Goal: Task Accomplishment & Management: Manage account settings

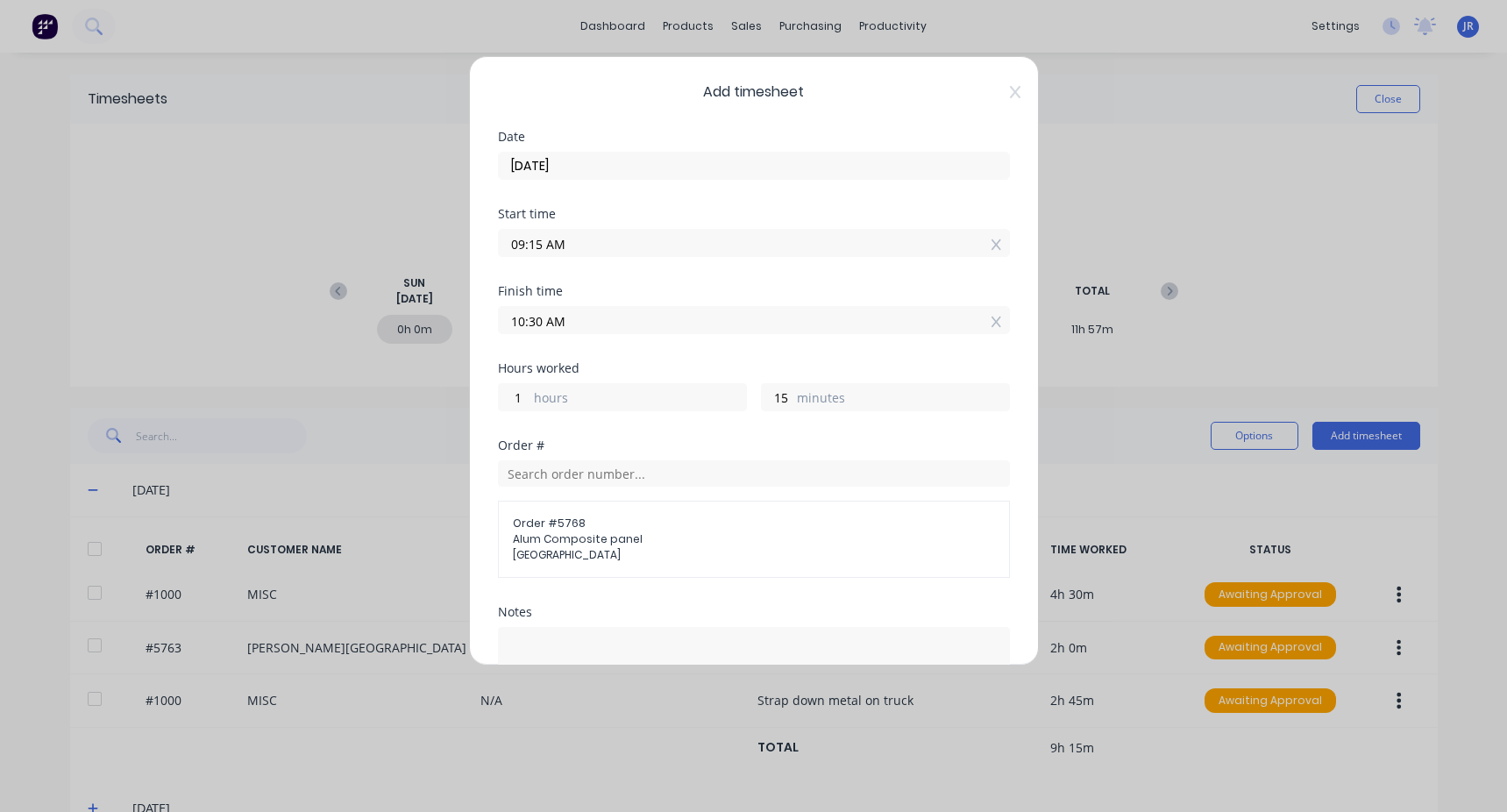
scroll to position [211, 0]
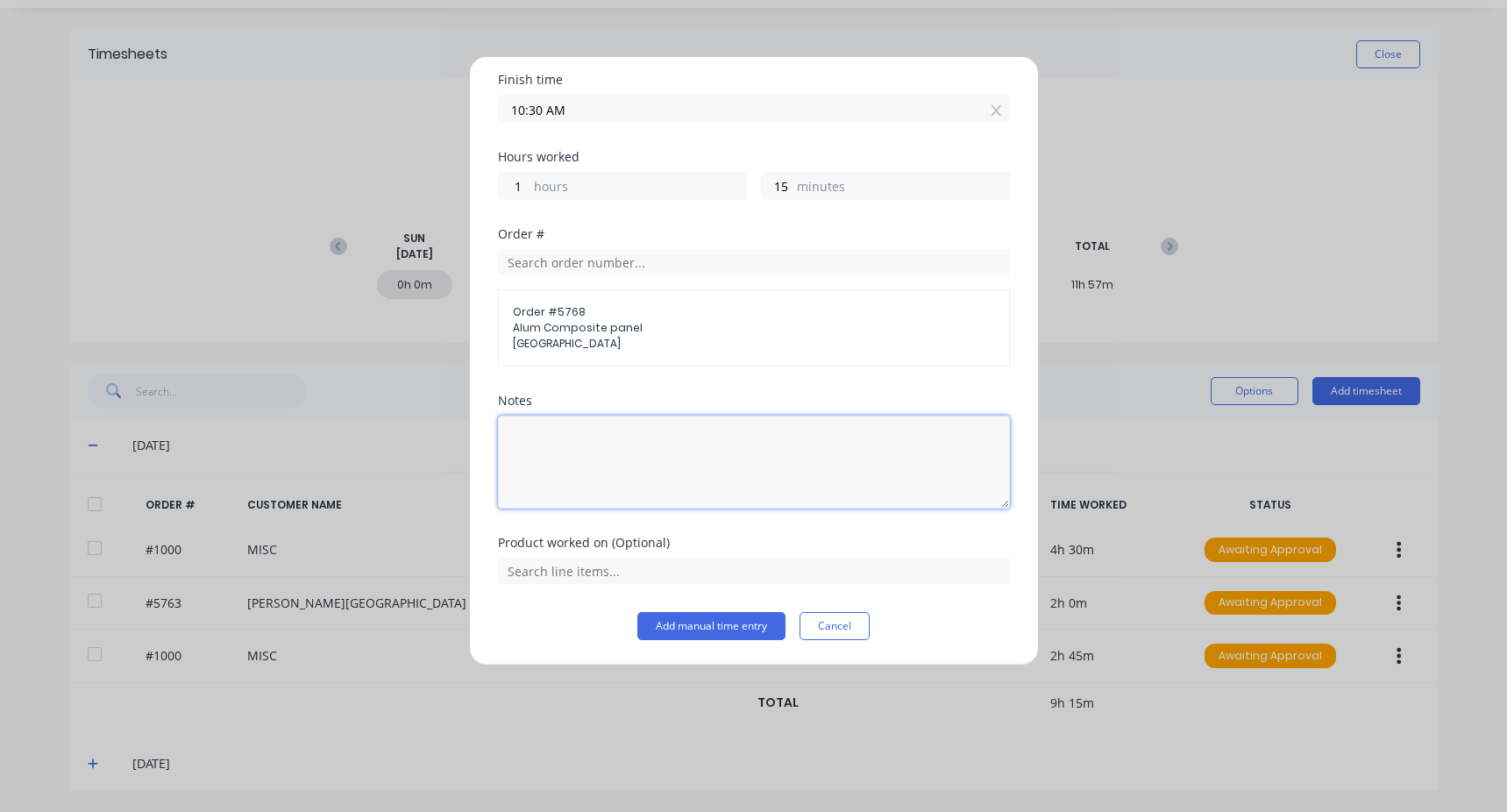
click at [594, 466] on textarea at bounding box center [754, 462] width 512 height 93
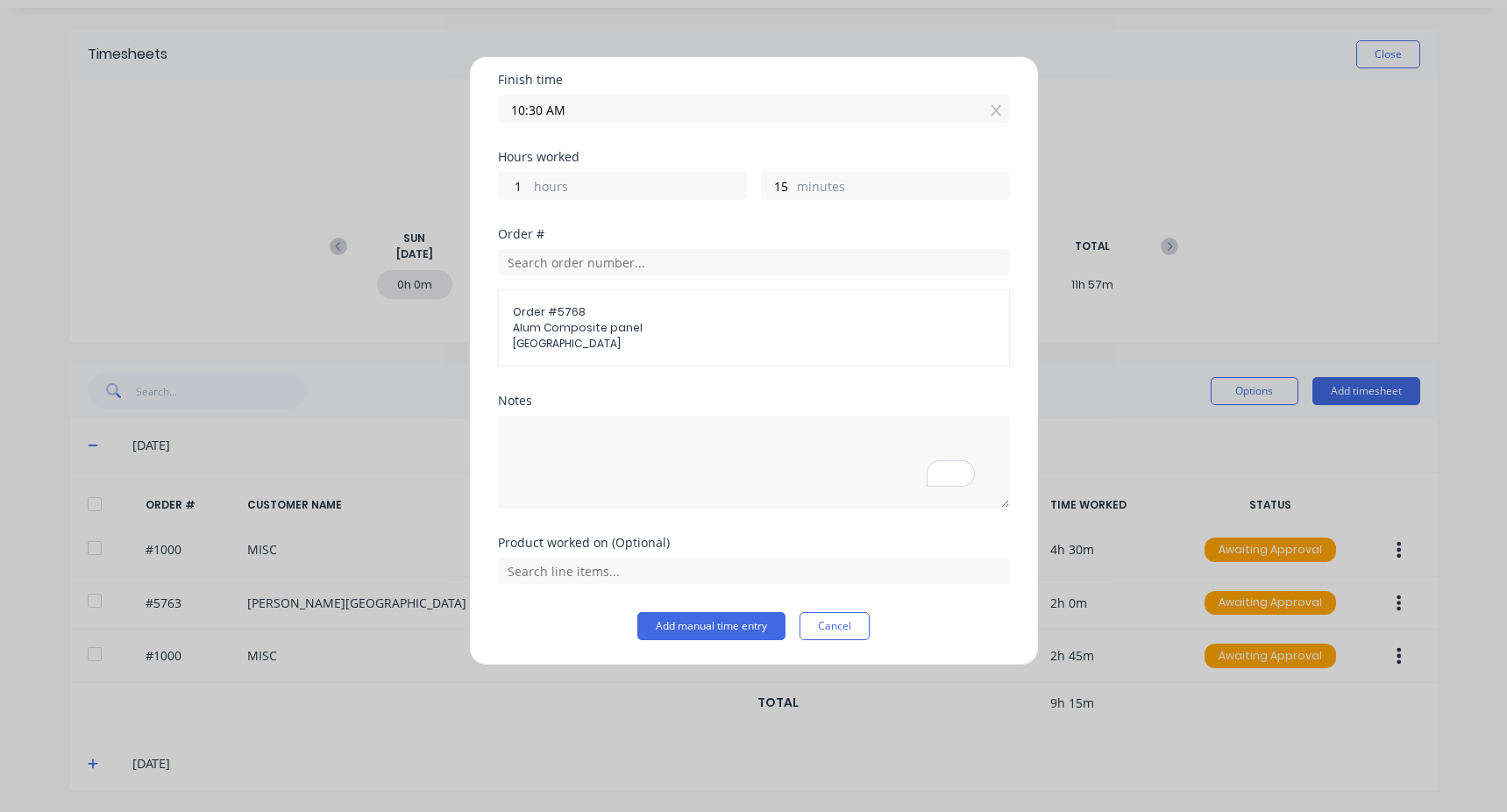
click at [561, 412] on div at bounding box center [754, 460] width 512 height 98
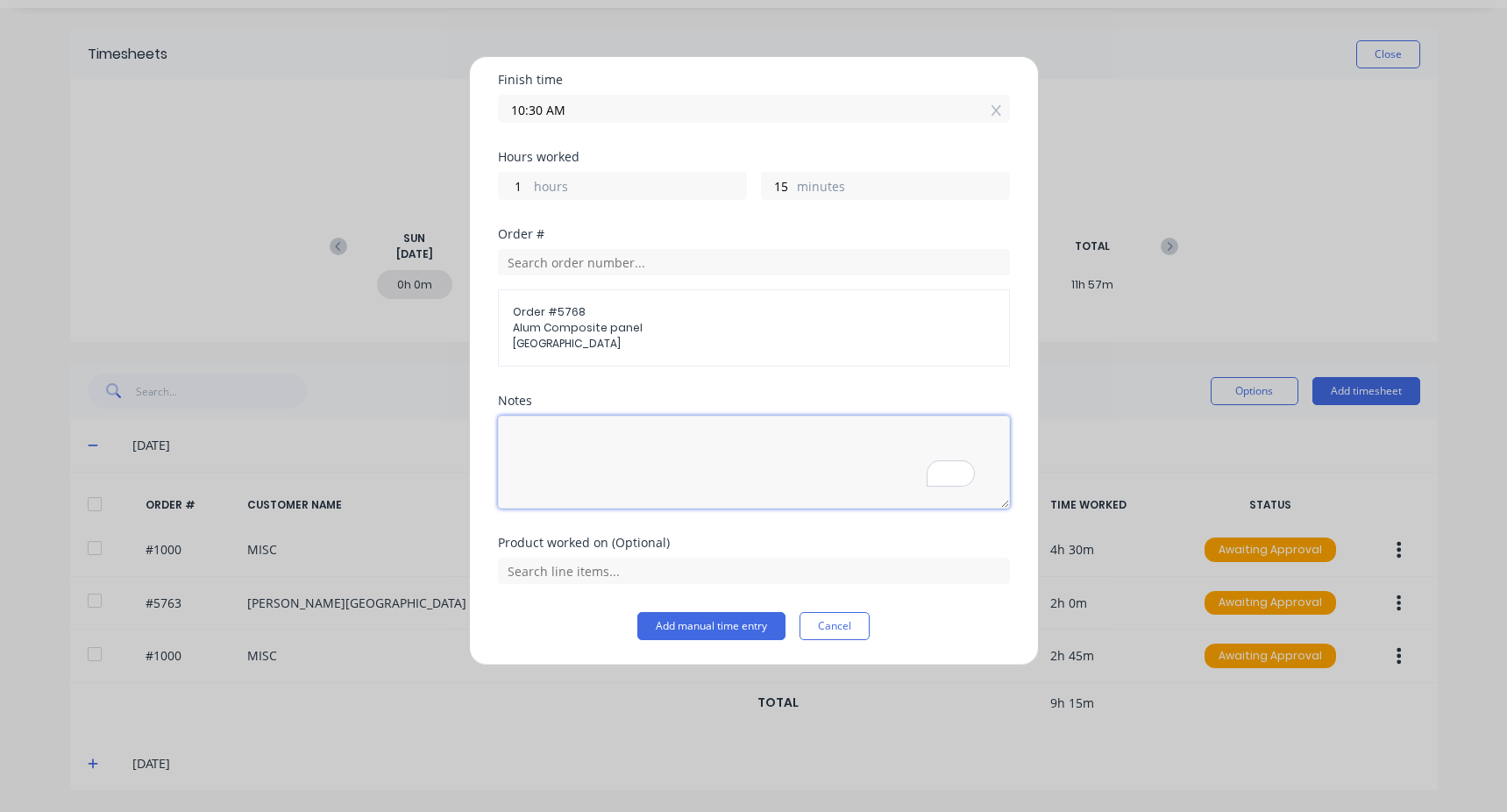
click at [563, 430] on textarea "To enrich screen reader interactions, please activate Accessibility in Grammarl…" at bounding box center [754, 462] width 512 height 93
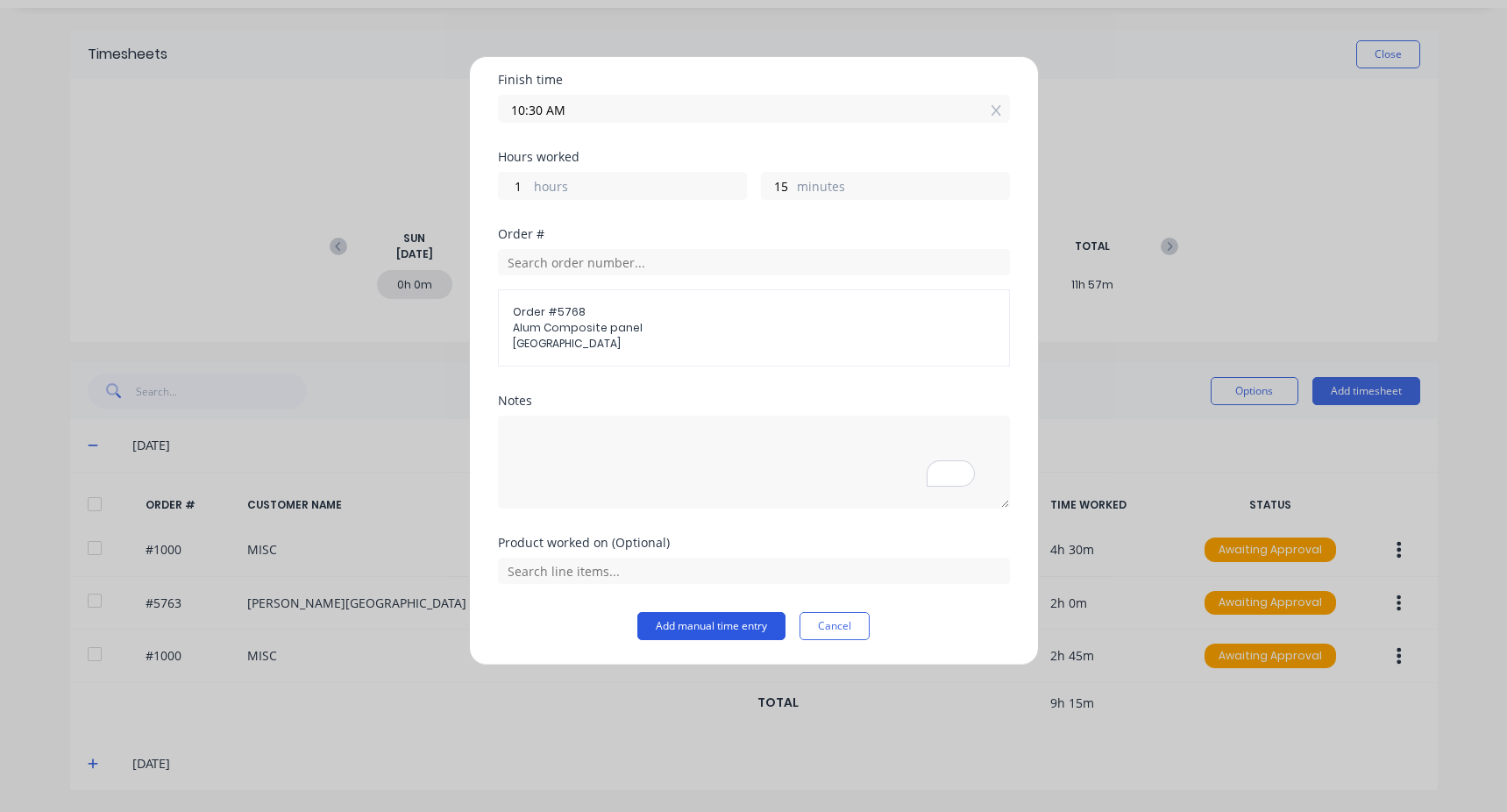
click at [694, 630] on button "Add manual time entry" at bounding box center [711, 626] width 148 height 28
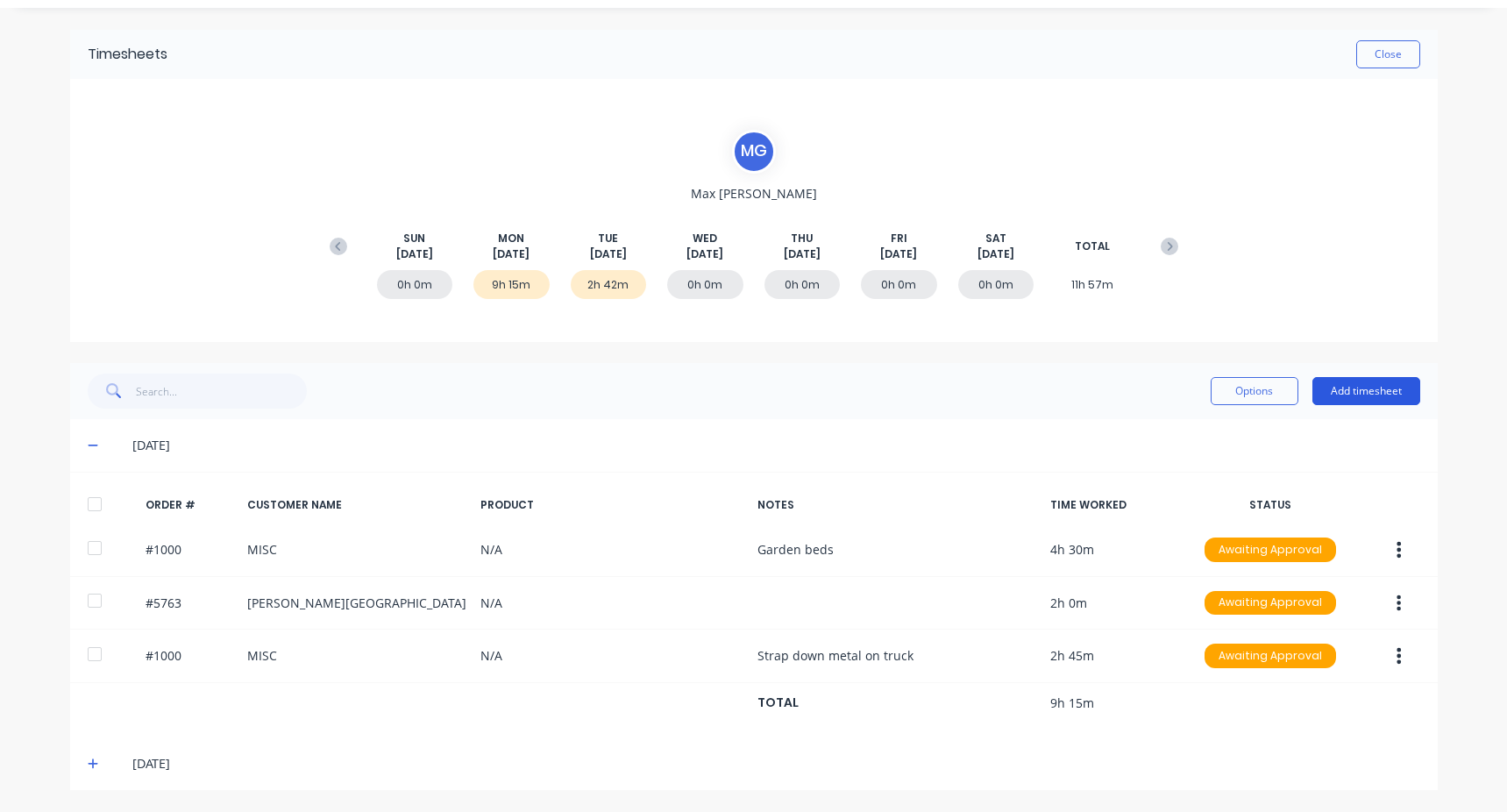
click at [1333, 392] on button "Add timesheet" at bounding box center [1366, 391] width 108 height 28
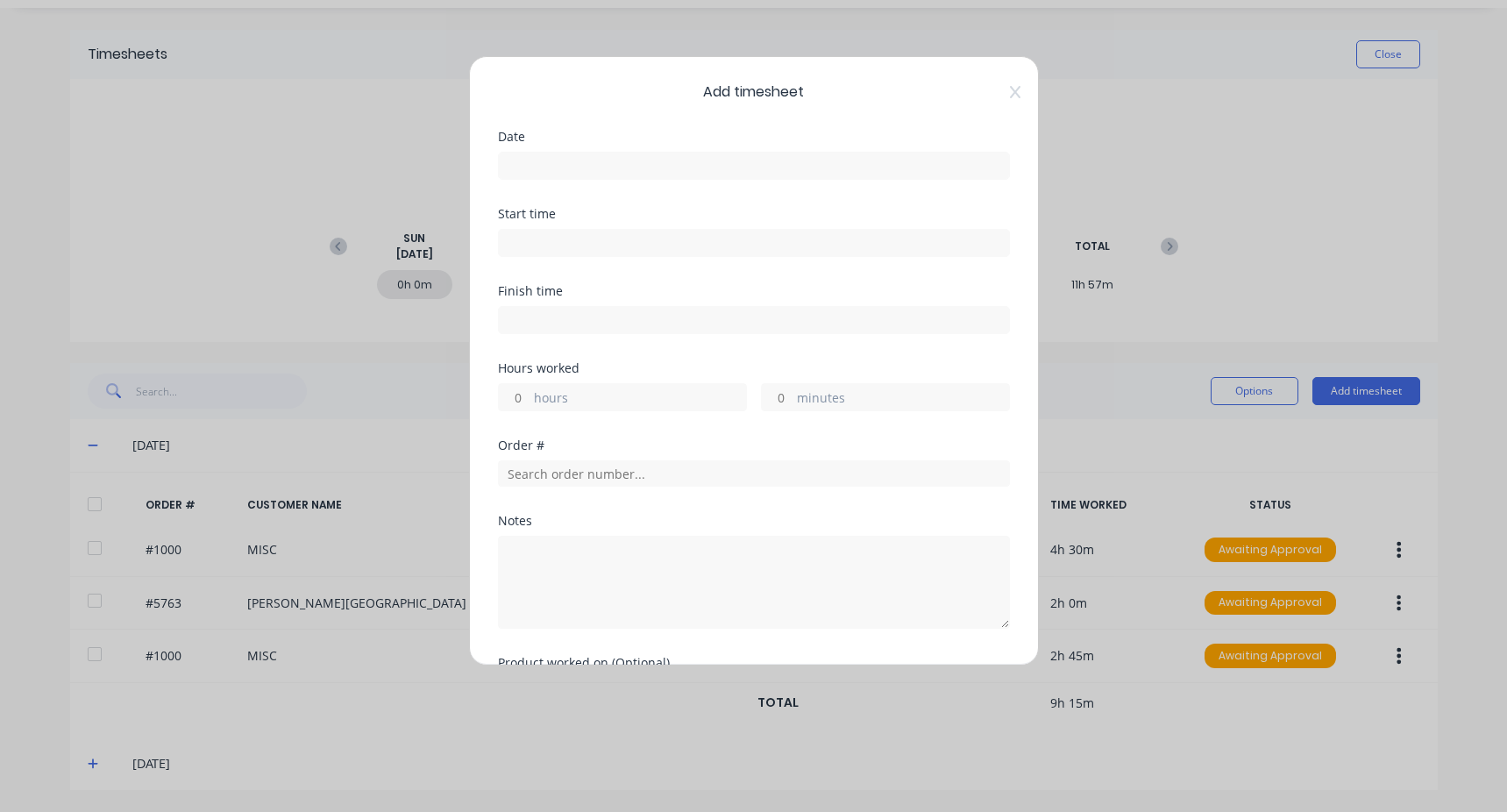
click at [598, 163] on input at bounding box center [754, 166] width 510 height 27
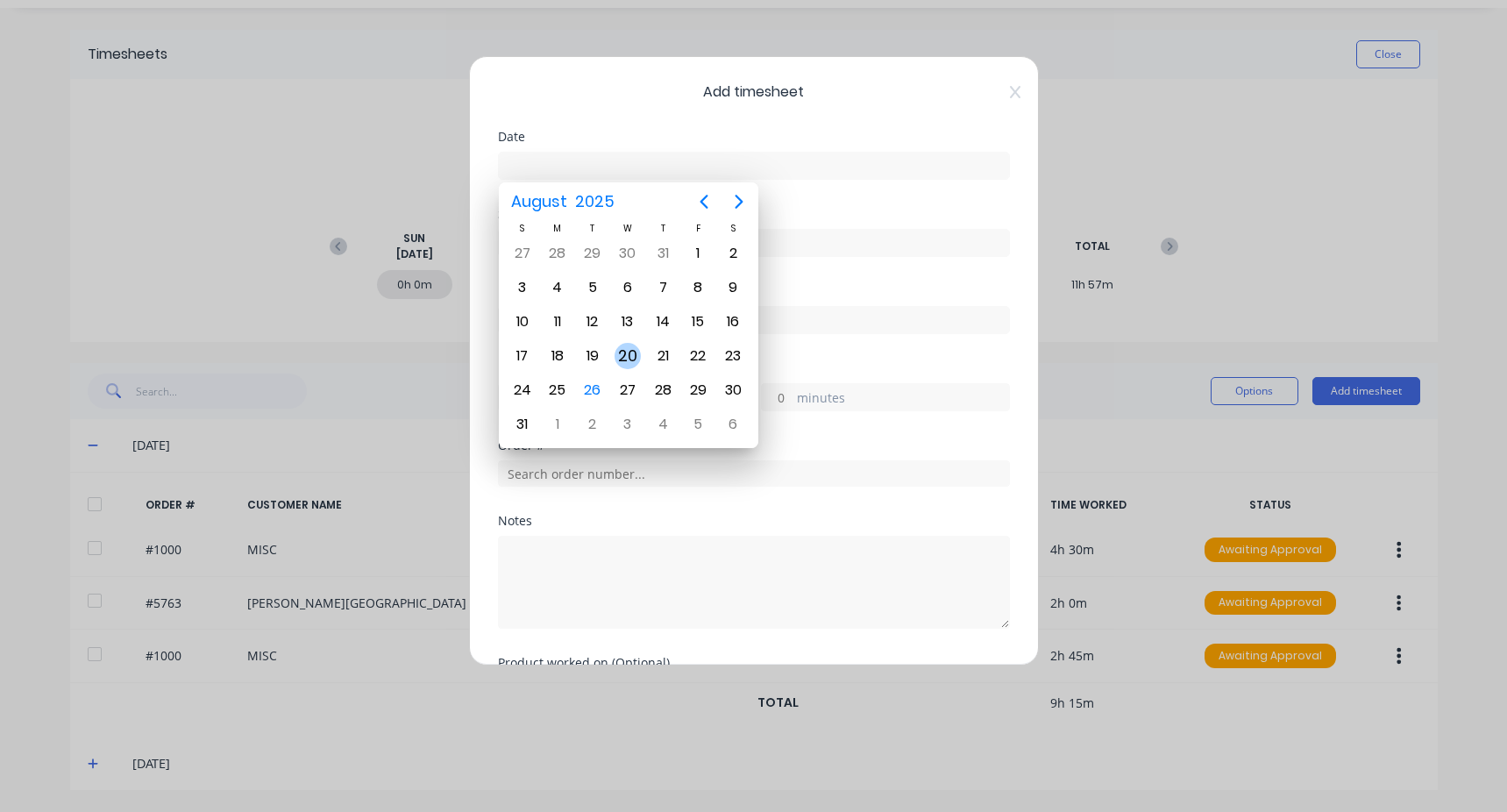
click at [623, 354] on div "20" at bounding box center [628, 356] width 27 height 27
type input "[DATE]"
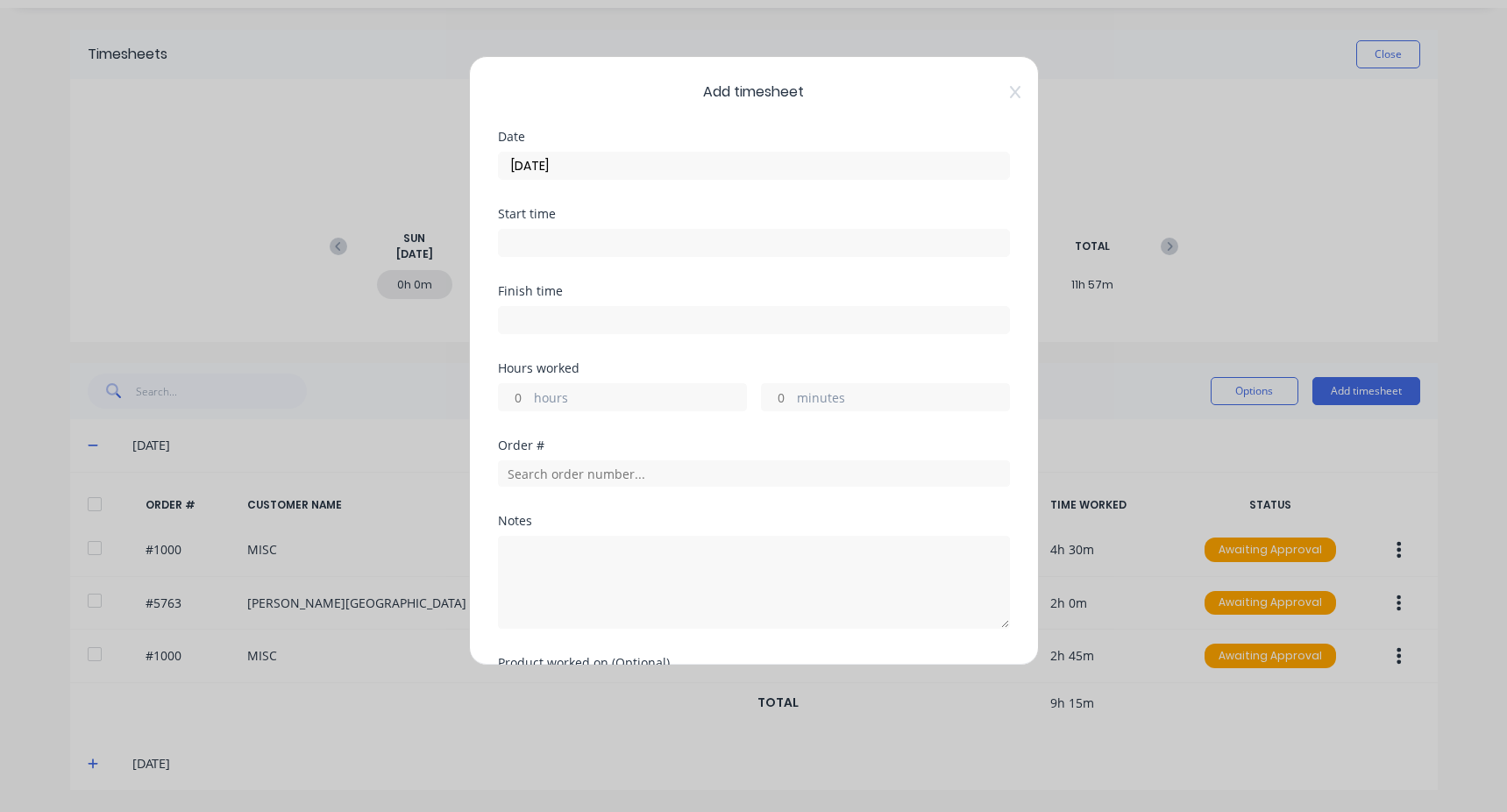
click at [569, 240] on input at bounding box center [754, 243] width 510 height 27
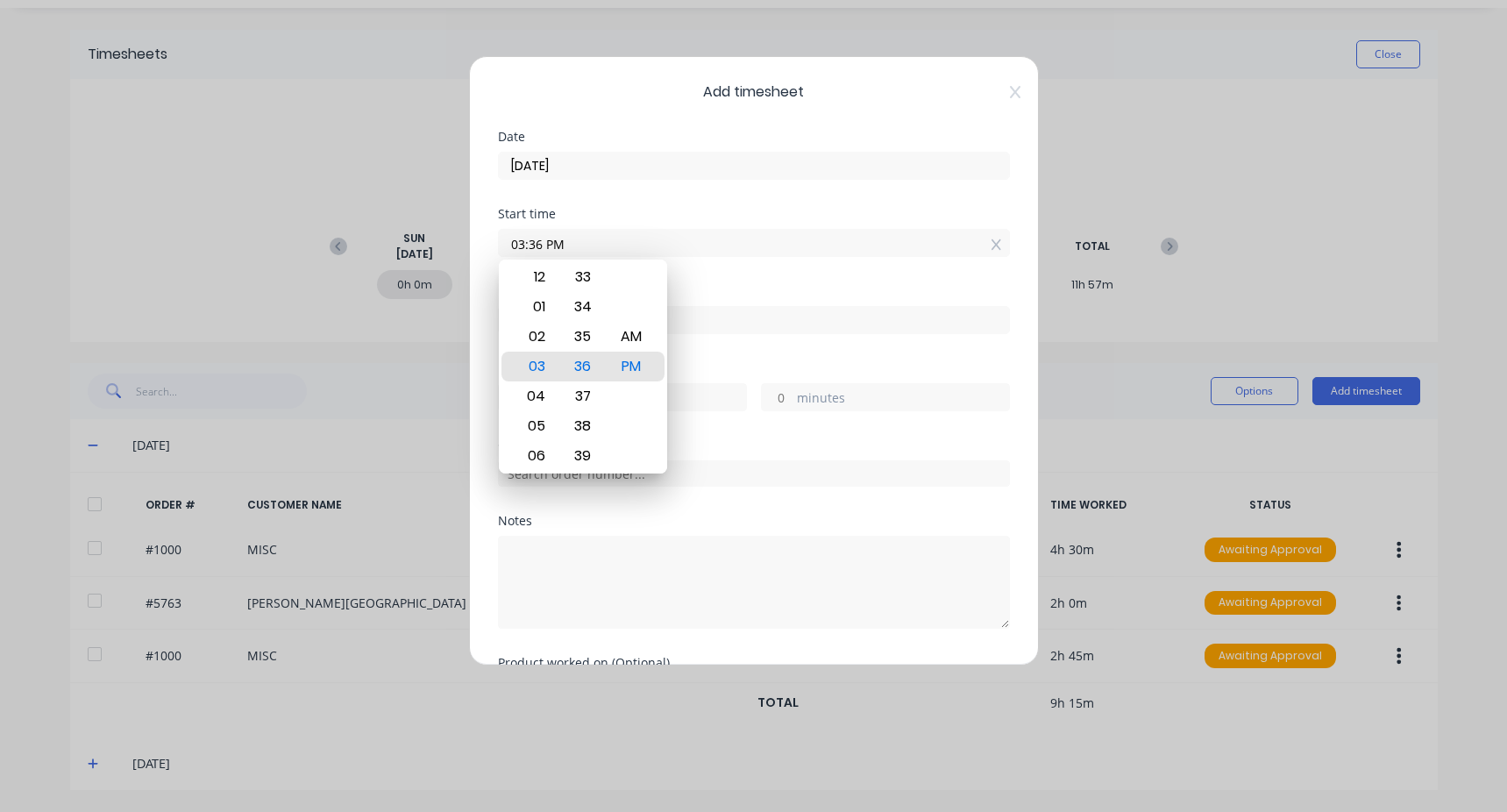
drag, startPoint x: 482, startPoint y: 234, endPoint x: 449, endPoint y: 237, distance: 33.1
click at [449, 237] on div "Add timesheet Date [DATE] Start time 03:36 PM Finish time Hours worked hours mi…" at bounding box center [754, 406] width 1507 height 812
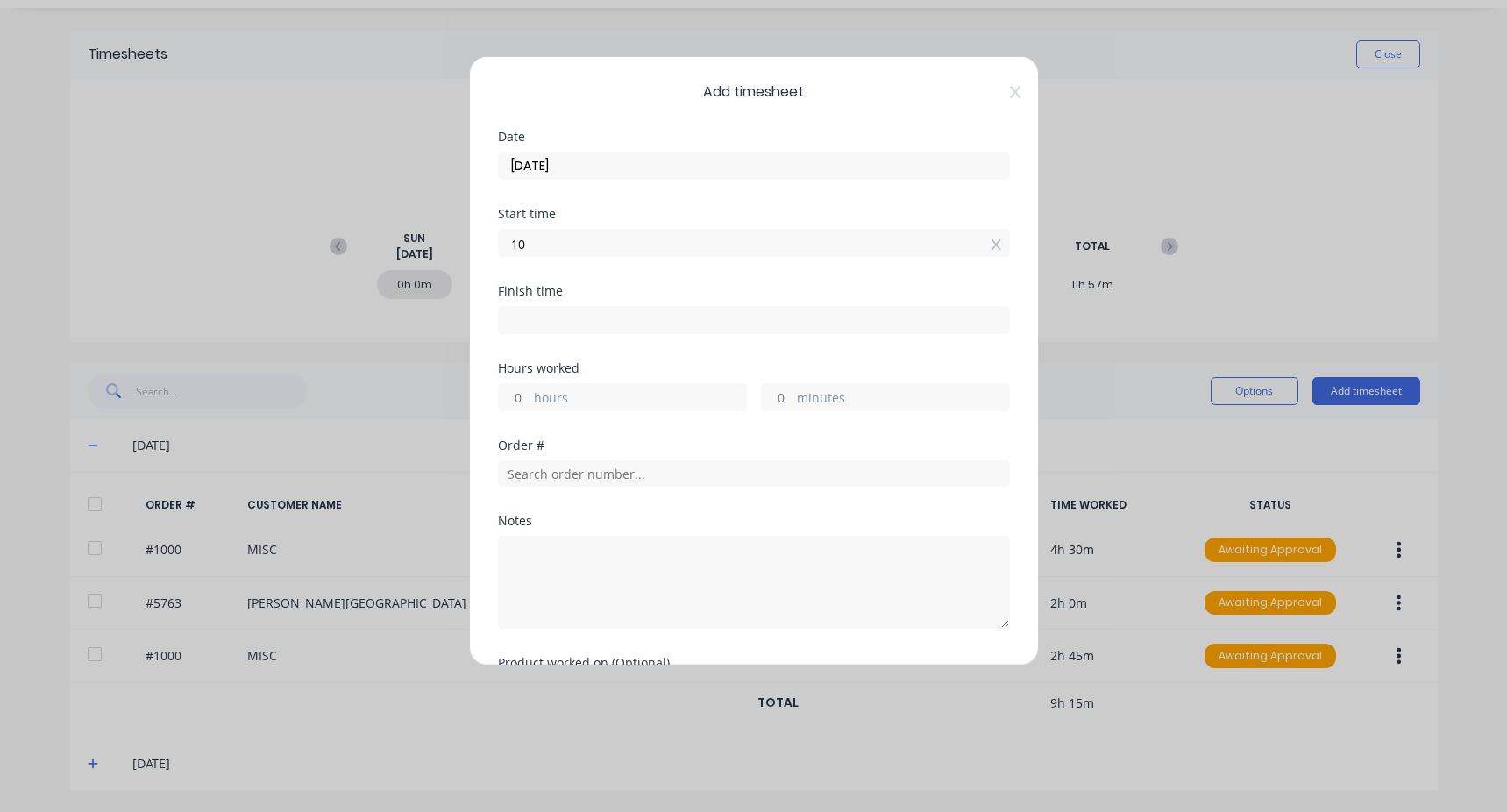
type input "10:00 AM"
click at [571, 362] on div "Hours worked" at bounding box center [754, 369] width 512 height 12
click at [567, 322] on input at bounding box center [754, 320] width 510 height 27
type input "03:36 PM"
type input "5"
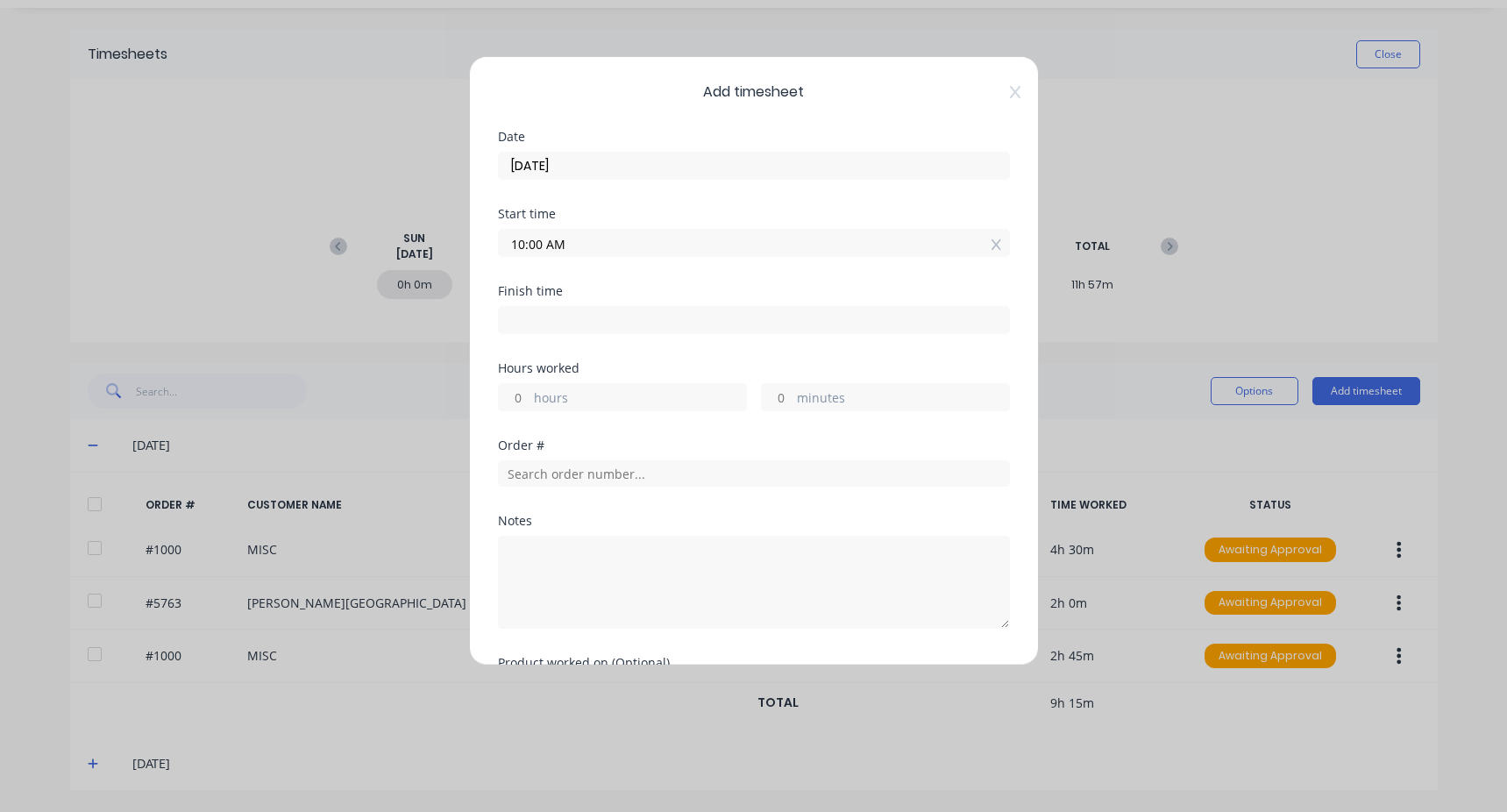
type input "36"
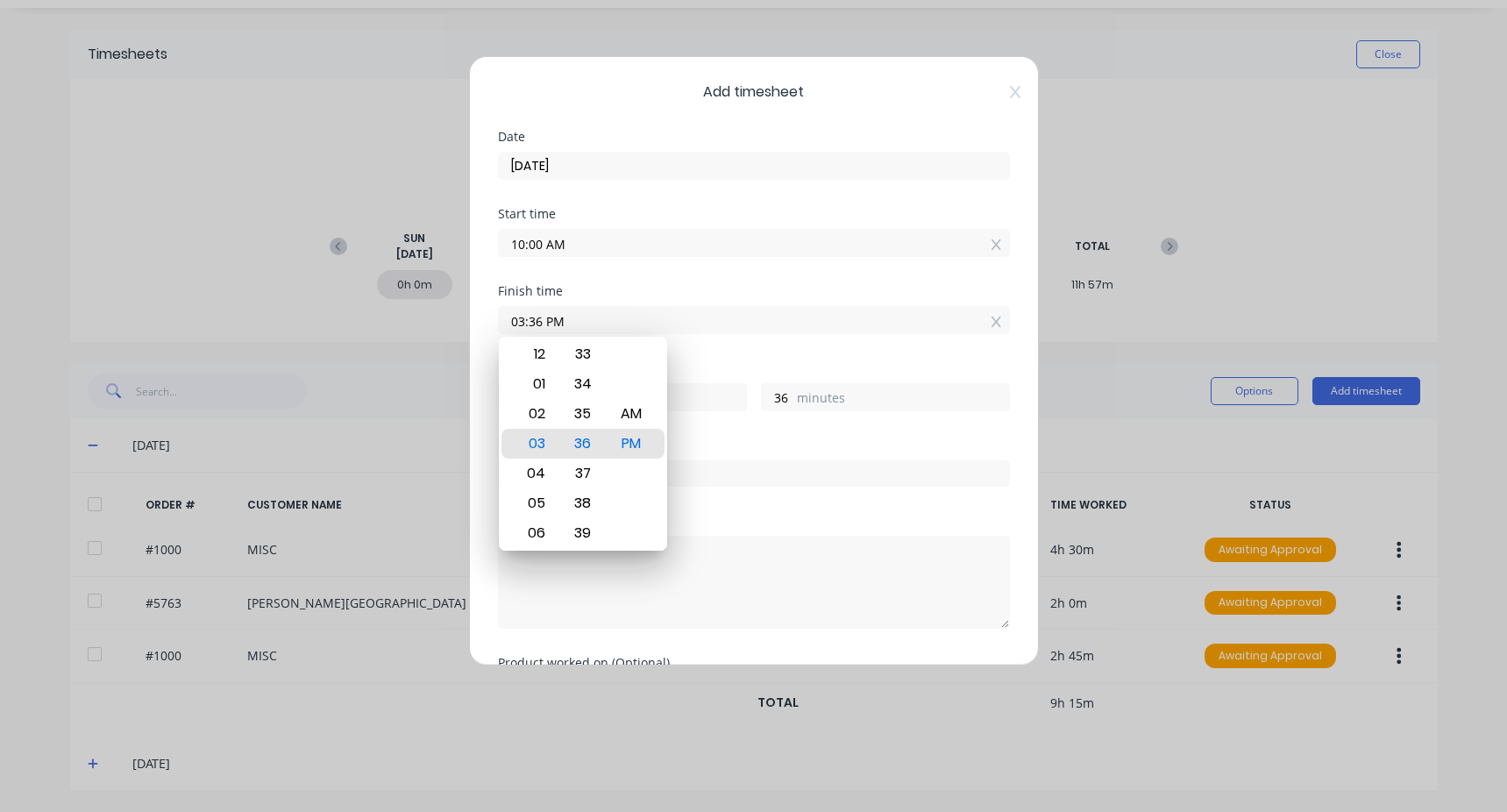
drag, startPoint x: 600, startPoint y: 309, endPoint x: 315, endPoint y: 304, distance: 285.0
click at [317, 304] on div "Add timesheet Date [DATE] Start time 10:00 AM Finish time 03:36 PM Hours worked…" at bounding box center [754, 406] width 1507 height 812
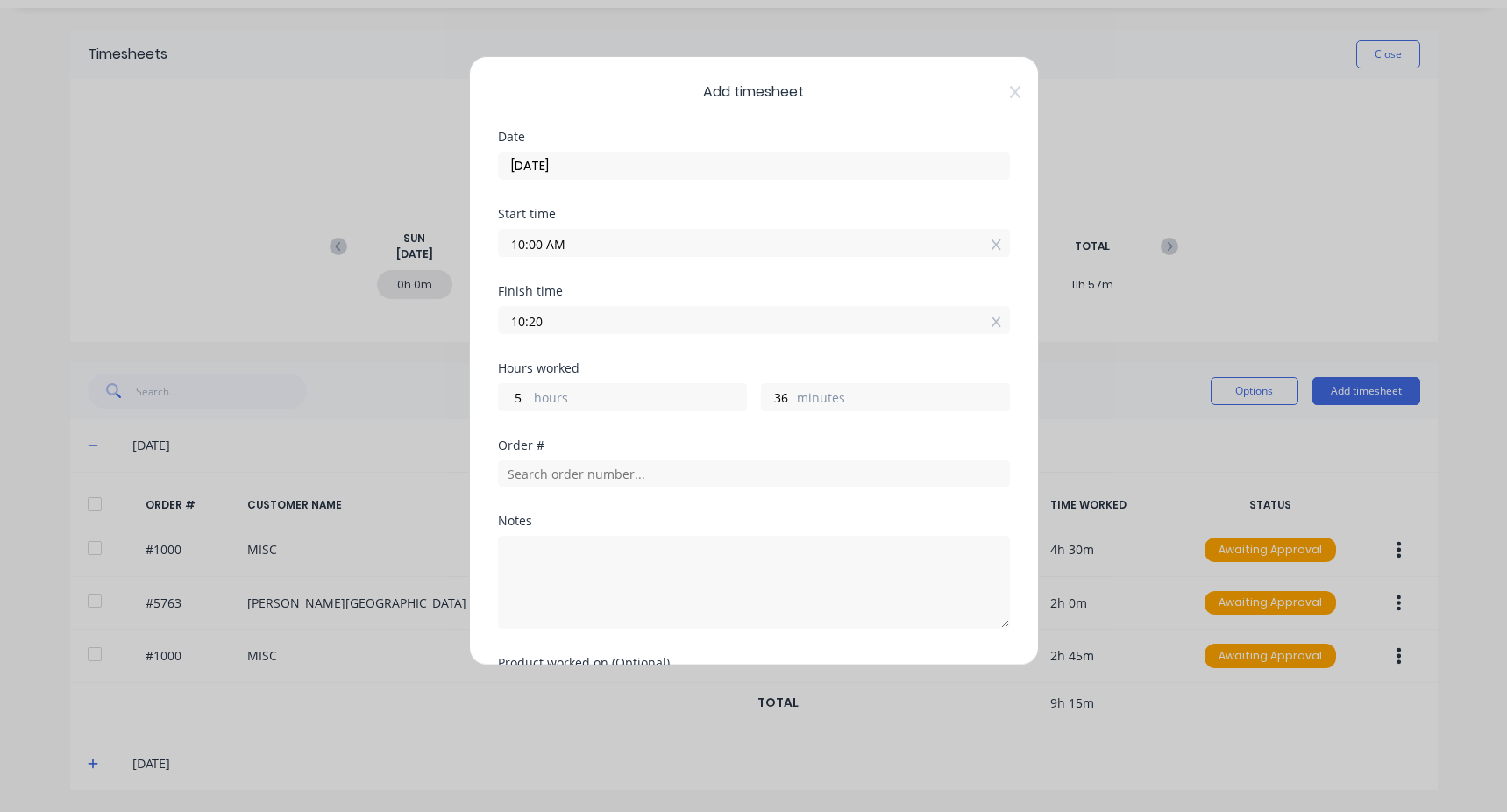
type input "10:20 AM"
type input "0"
type input "20"
click at [578, 282] on div "Start time 10:00 AM" at bounding box center [754, 246] width 512 height 77
click at [557, 472] on input "text" at bounding box center [754, 474] width 512 height 27
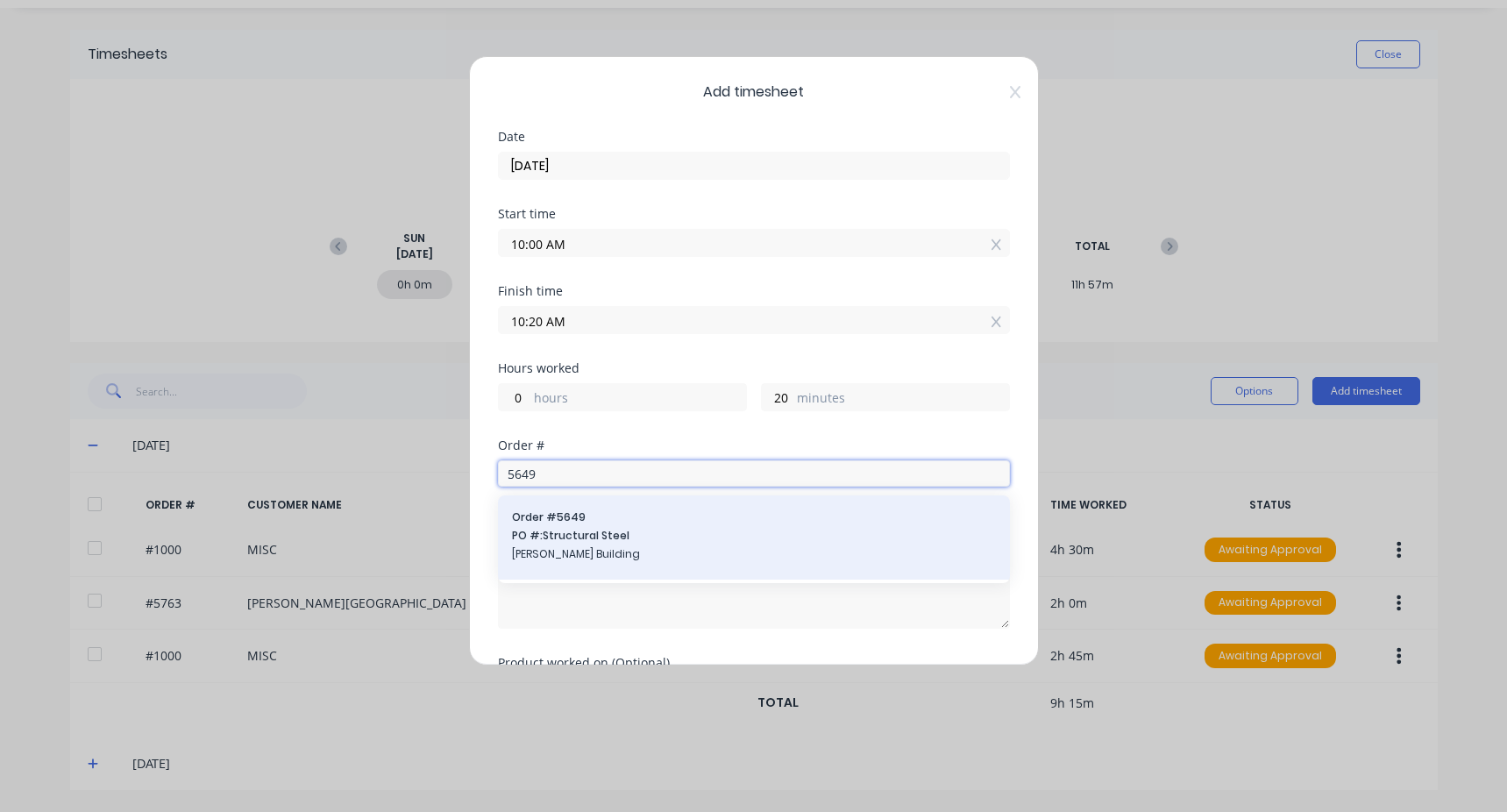
type input "5649"
click at [580, 519] on span "Order # 5649" at bounding box center [754, 517] width 484 height 16
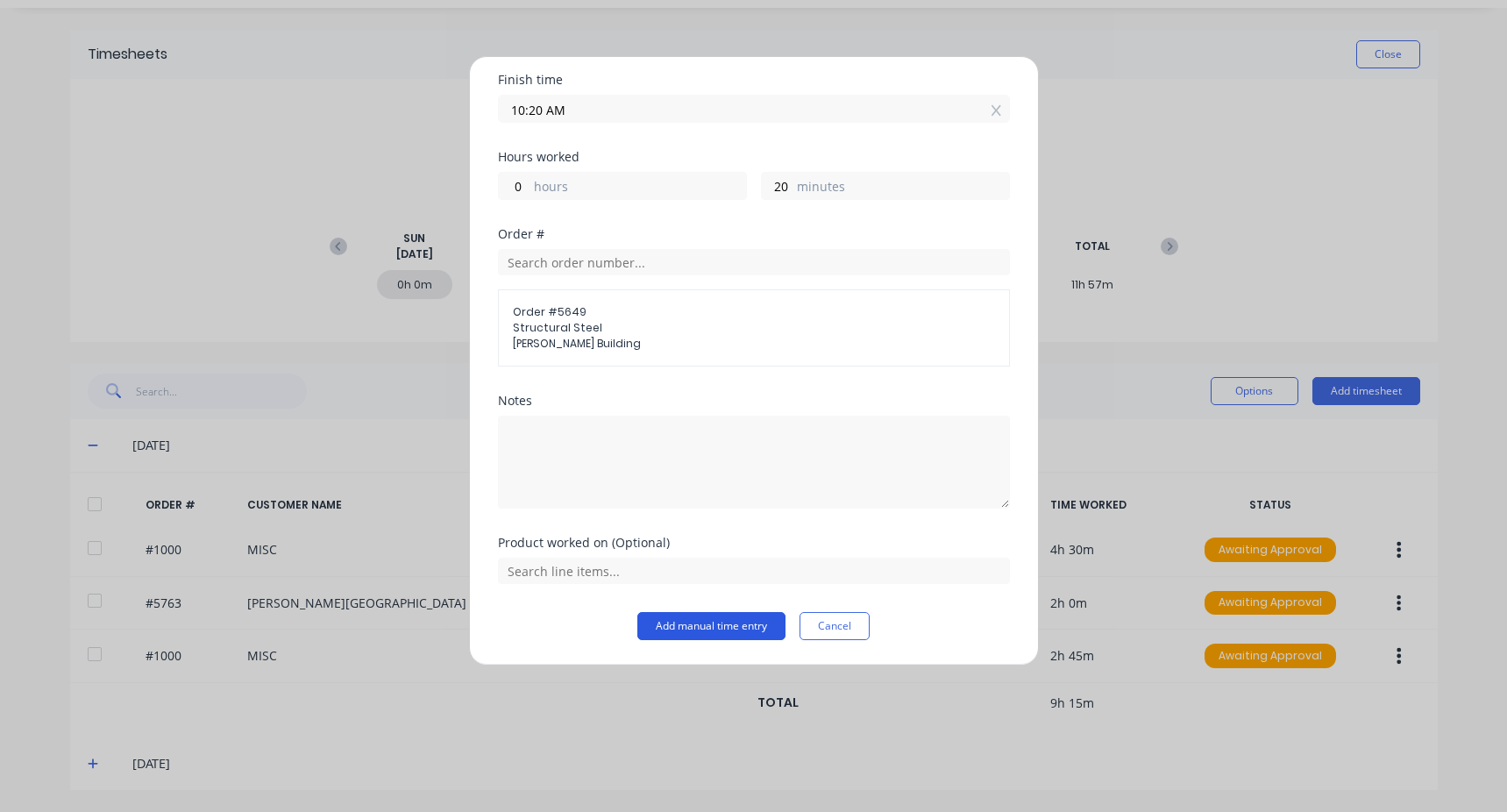
click at [661, 627] on button "Add manual time entry" at bounding box center [711, 626] width 148 height 28
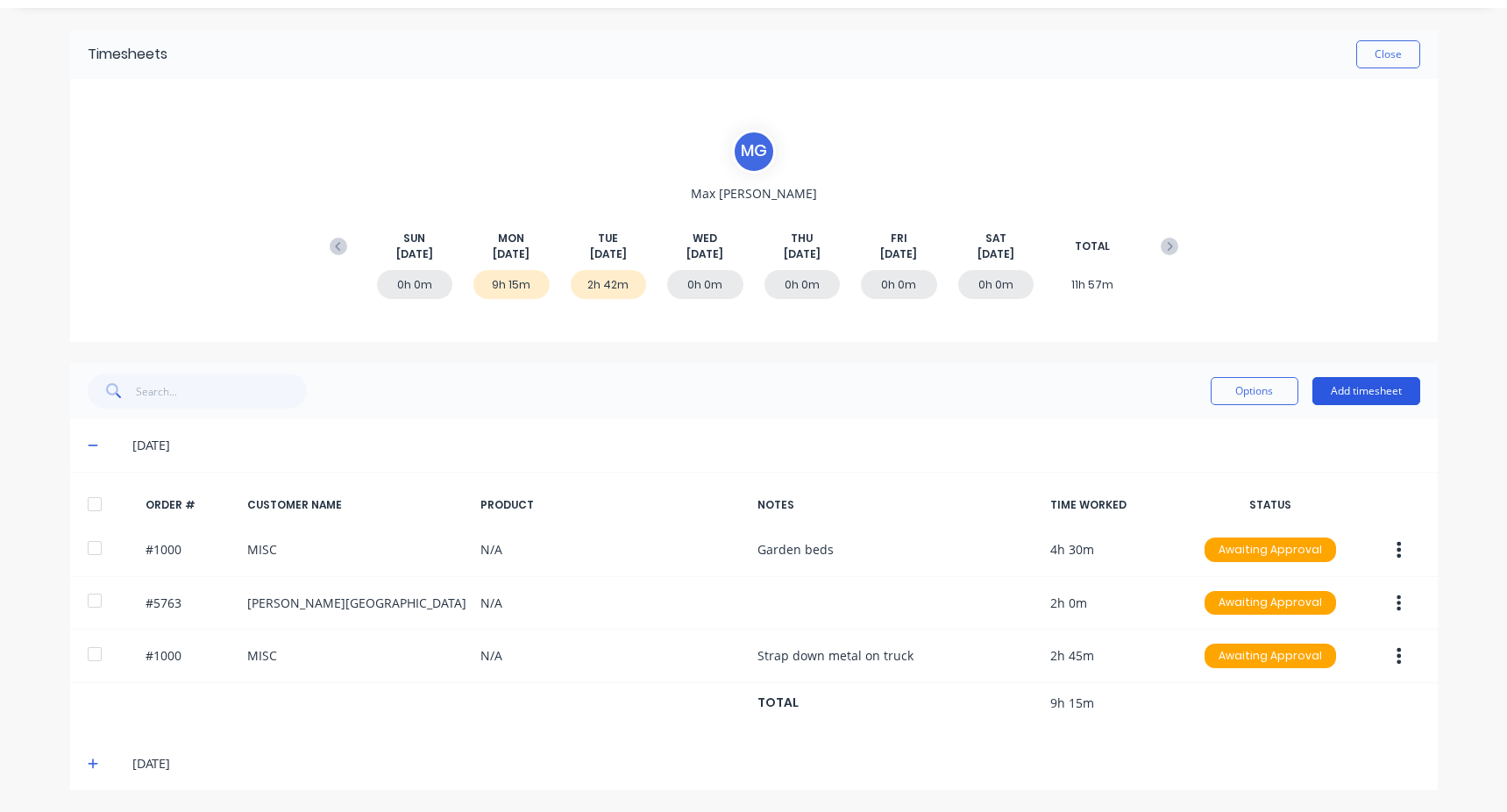
click at [1348, 394] on button "Add timesheet" at bounding box center [1366, 391] width 108 height 28
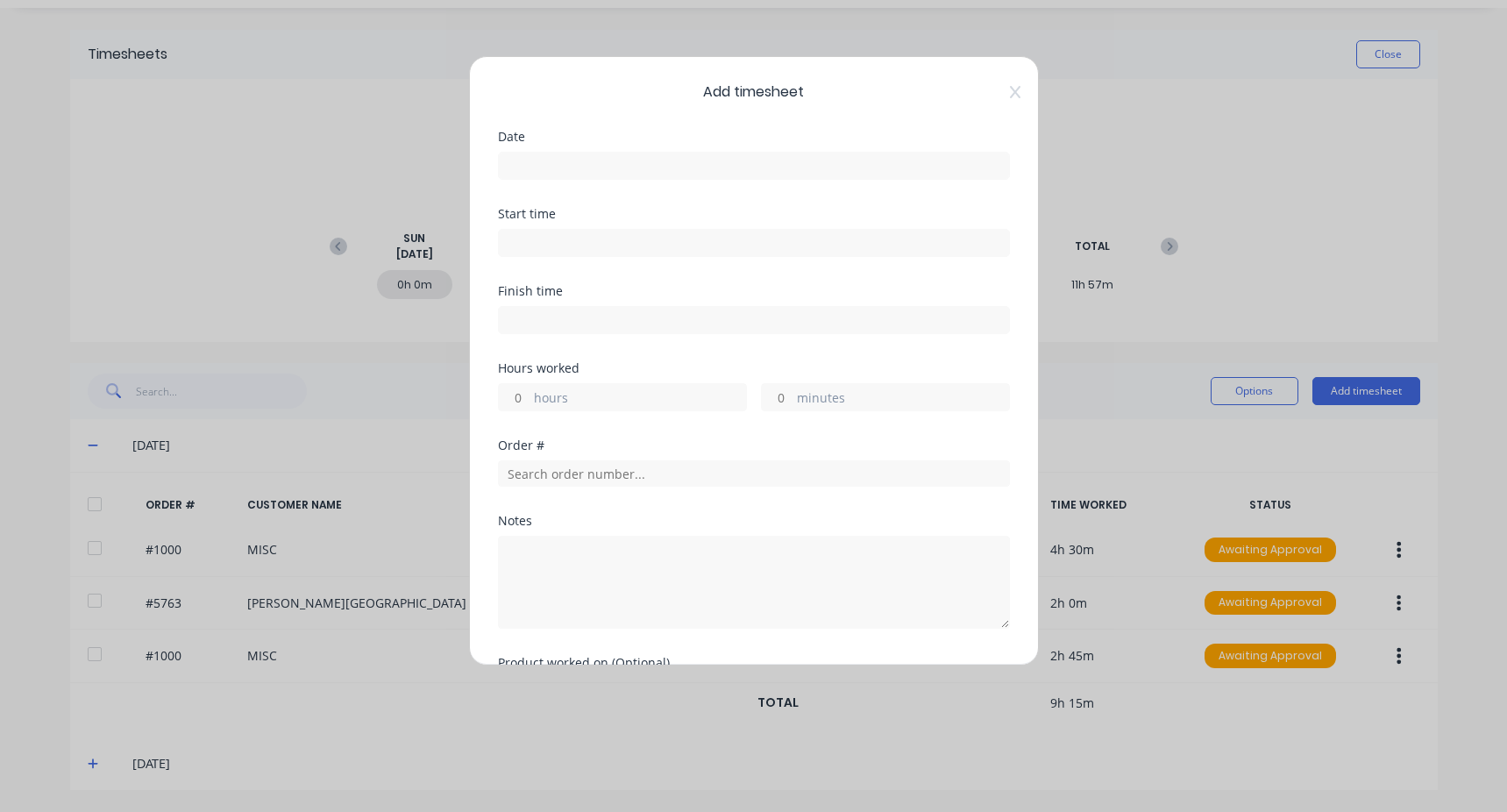
click at [547, 164] on input at bounding box center [754, 166] width 510 height 27
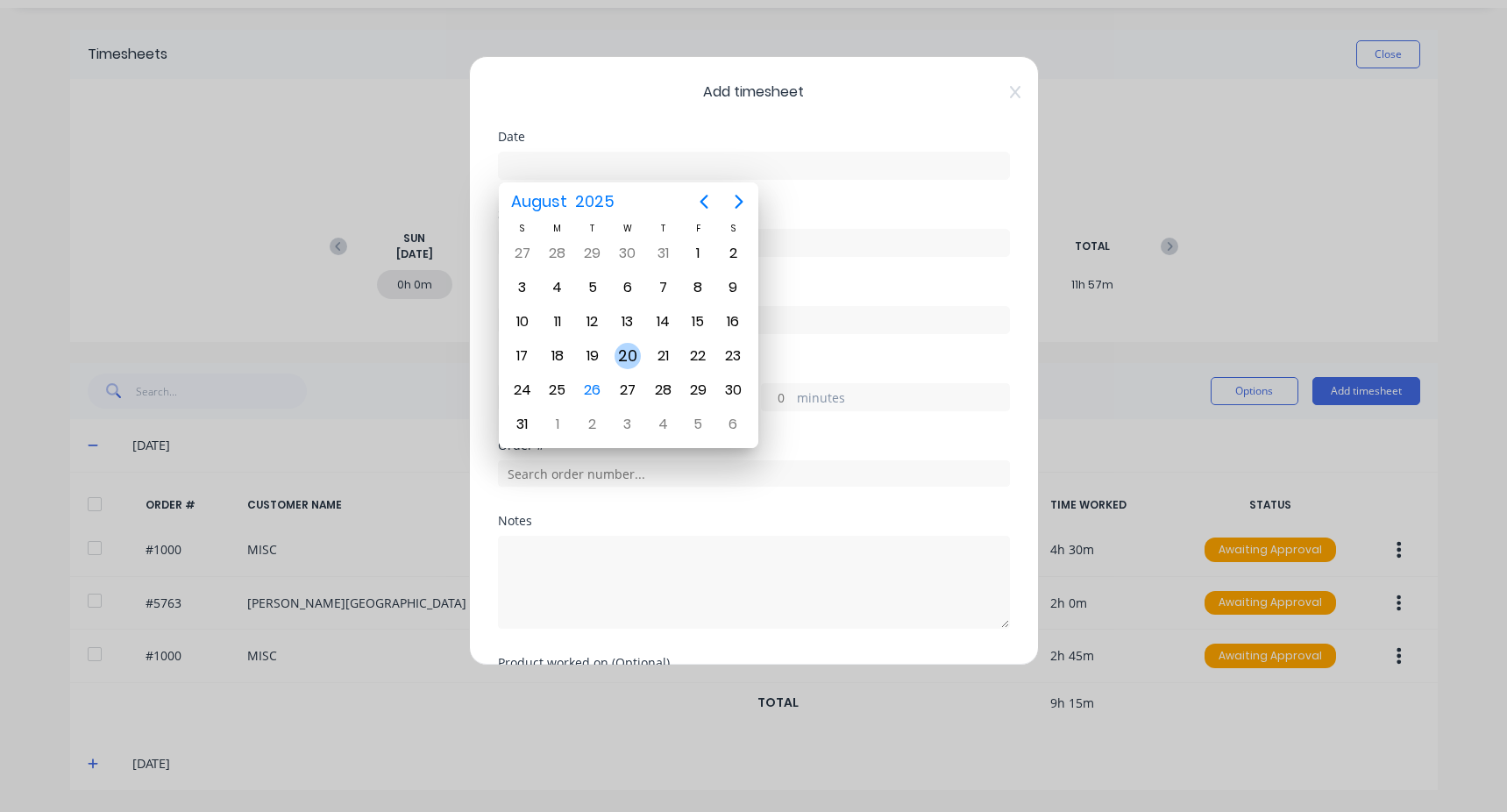
click at [626, 362] on div "20" at bounding box center [628, 356] width 27 height 27
type input "[DATE]"
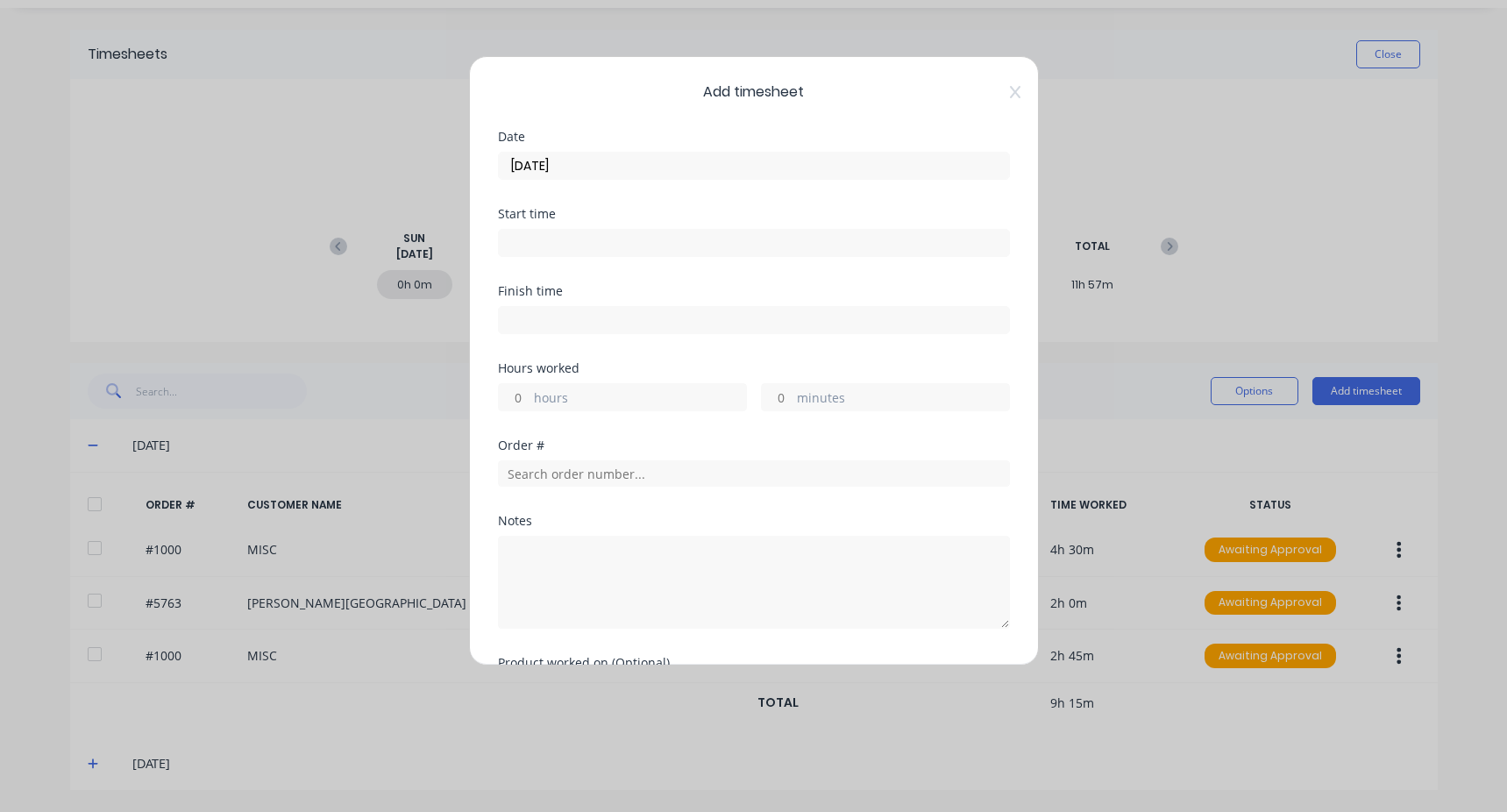
click at [586, 251] on input at bounding box center [754, 243] width 510 height 27
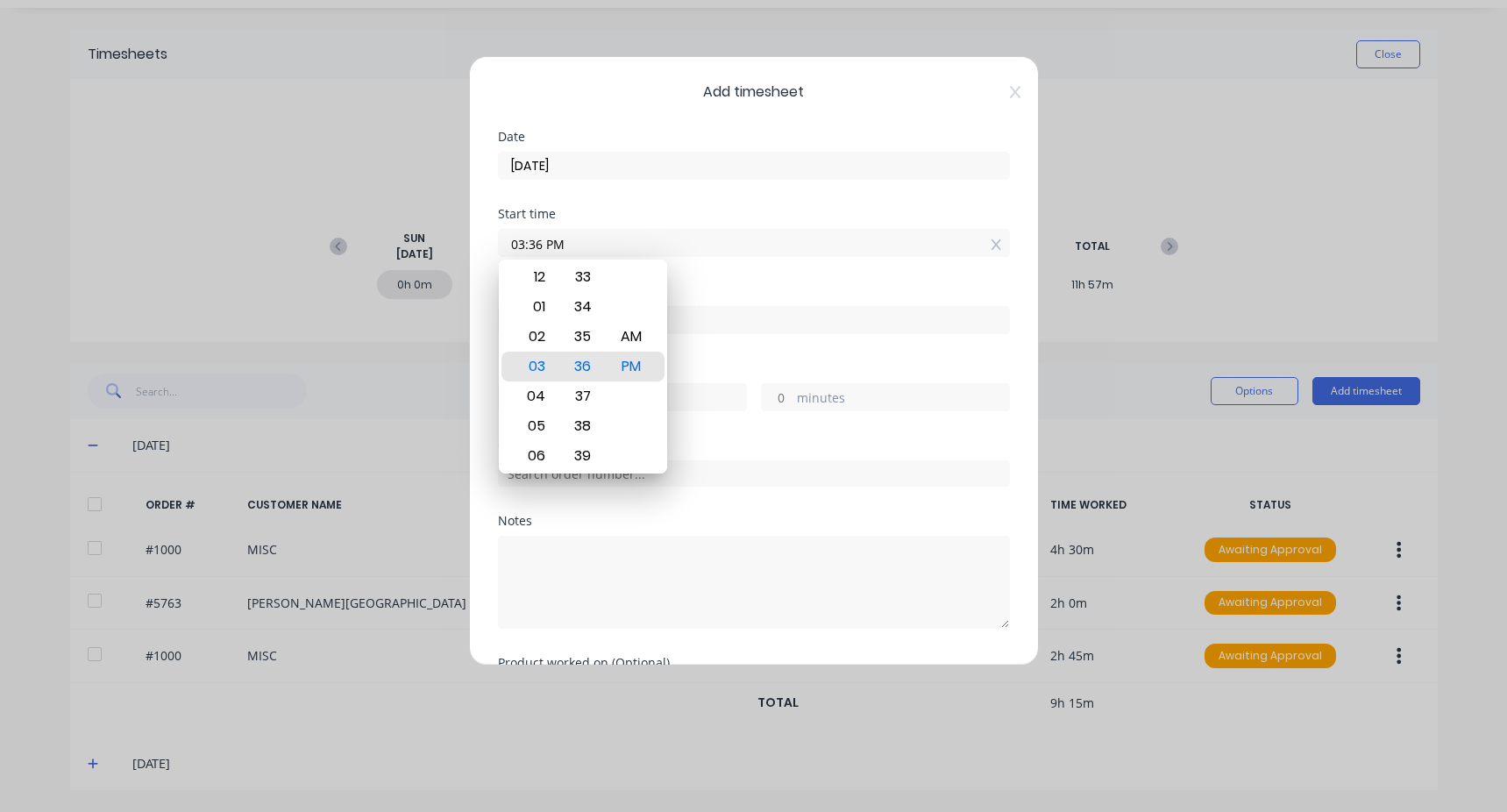
drag, startPoint x: 608, startPoint y: 228, endPoint x: 489, endPoint y: 242, distance: 119.8
click at [460, 247] on div "Add timesheet Date [DATE] Start time 03:36 PM Finish time Hours worked hours mi…" at bounding box center [754, 406] width 1507 height 812
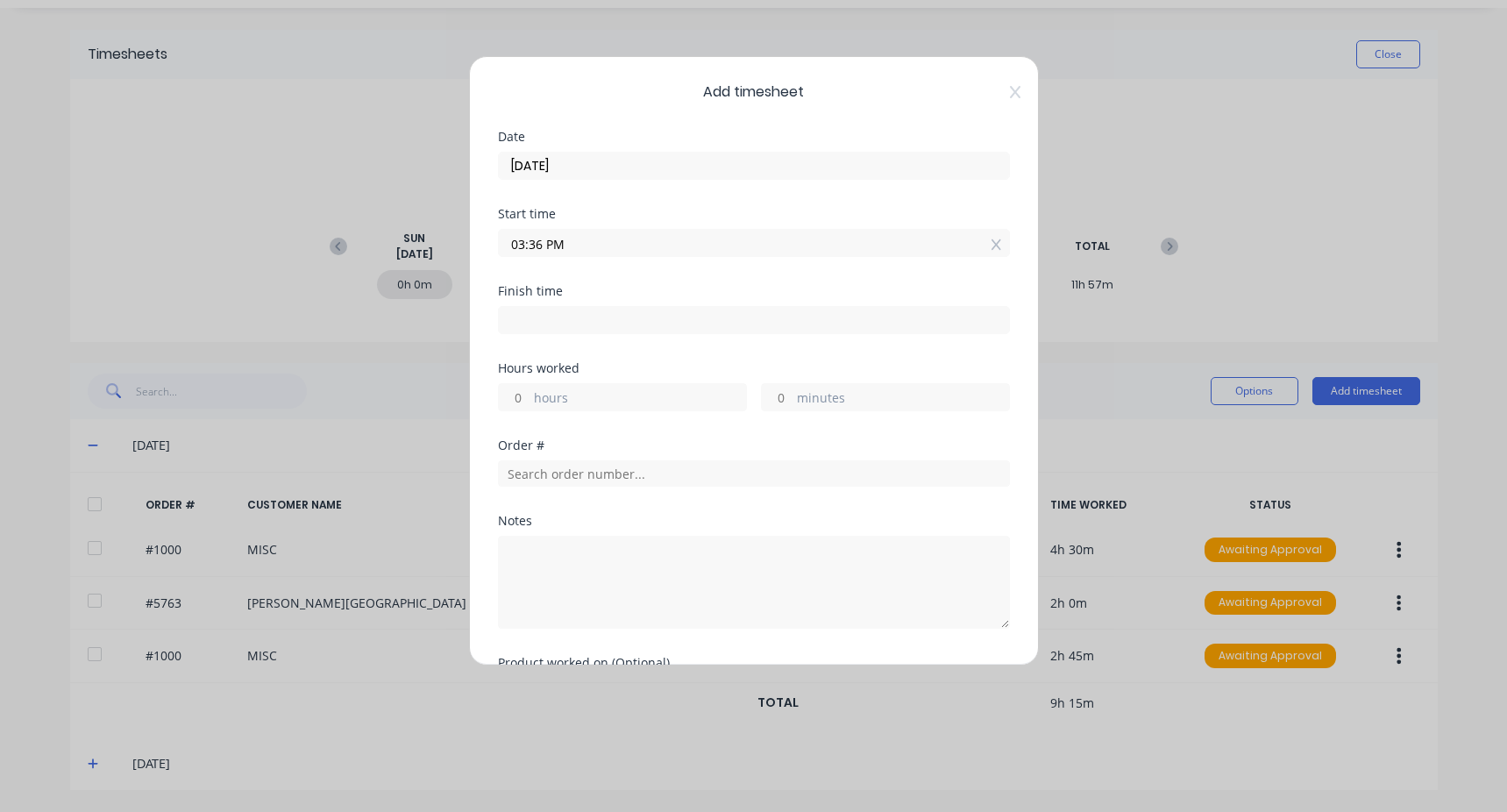
drag, startPoint x: 592, startPoint y: 242, endPoint x: 394, endPoint y: 278, distance: 201.2
click at [394, 278] on div "Add timesheet Date [DATE] Start time 03:36 PM Finish time Hours worked hours mi…" at bounding box center [754, 406] width 1507 height 812
type input "11:00 AM"
click at [556, 333] on label at bounding box center [754, 320] width 512 height 28
click at [556, 333] on input at bounding box center [754, 320] width 510 height 27
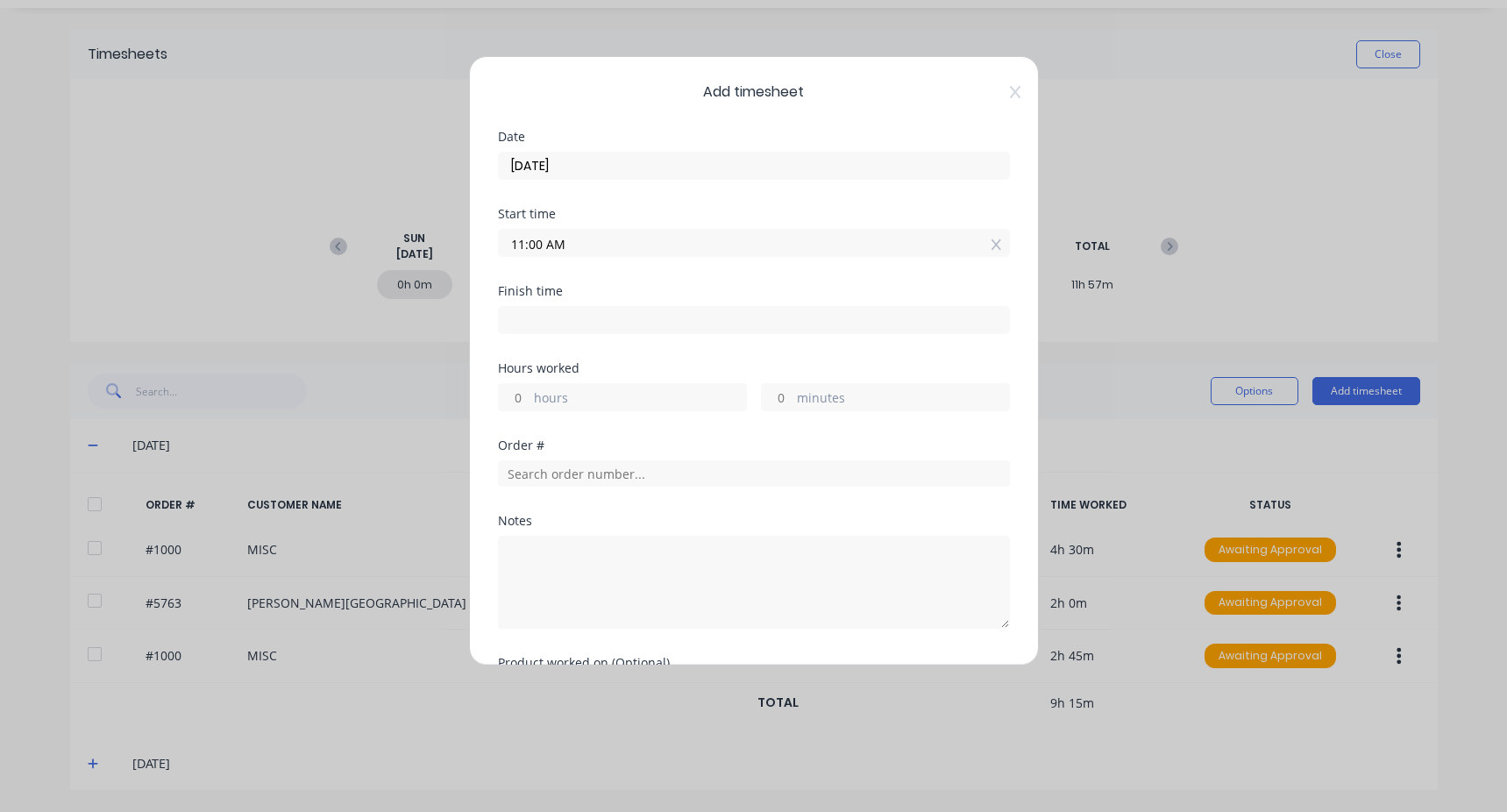
type input "03:36 PM"
type input "4"
type input "36"
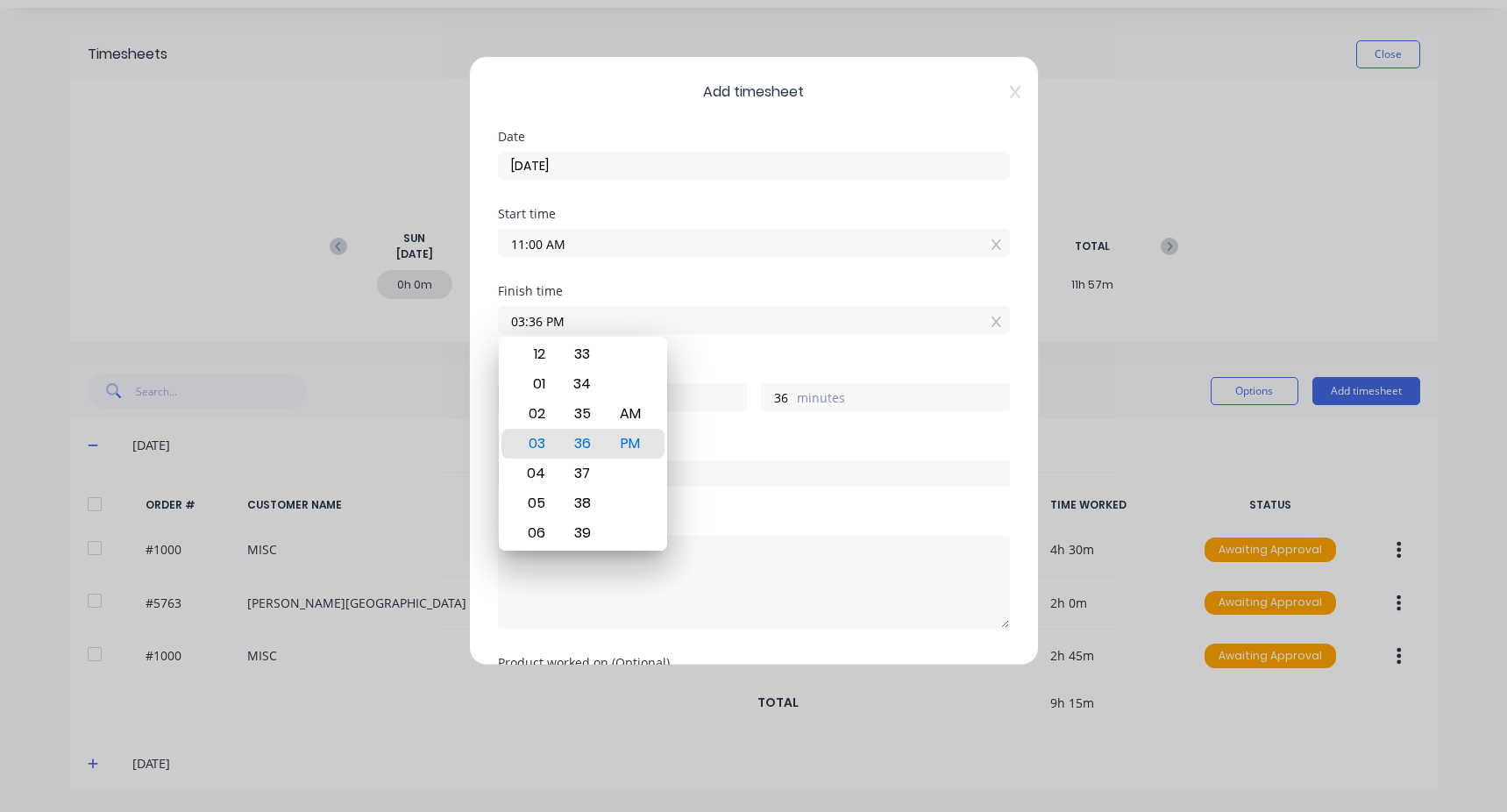
click at [568, 312] on input "03:36 PM" at bounding box center [754, 320] width 510 height 27
drag, startPoint x: 590, startPoint y: 313, endPoint x: 366, endPoint y: 310, distance: 224.0
click at [366, 310] on div "Add timesheet Date [DATE] Start time 11:00 AM Finish time 03:36 PM Hours worked…" at bounding box center [754, 406] width 1507 height 812
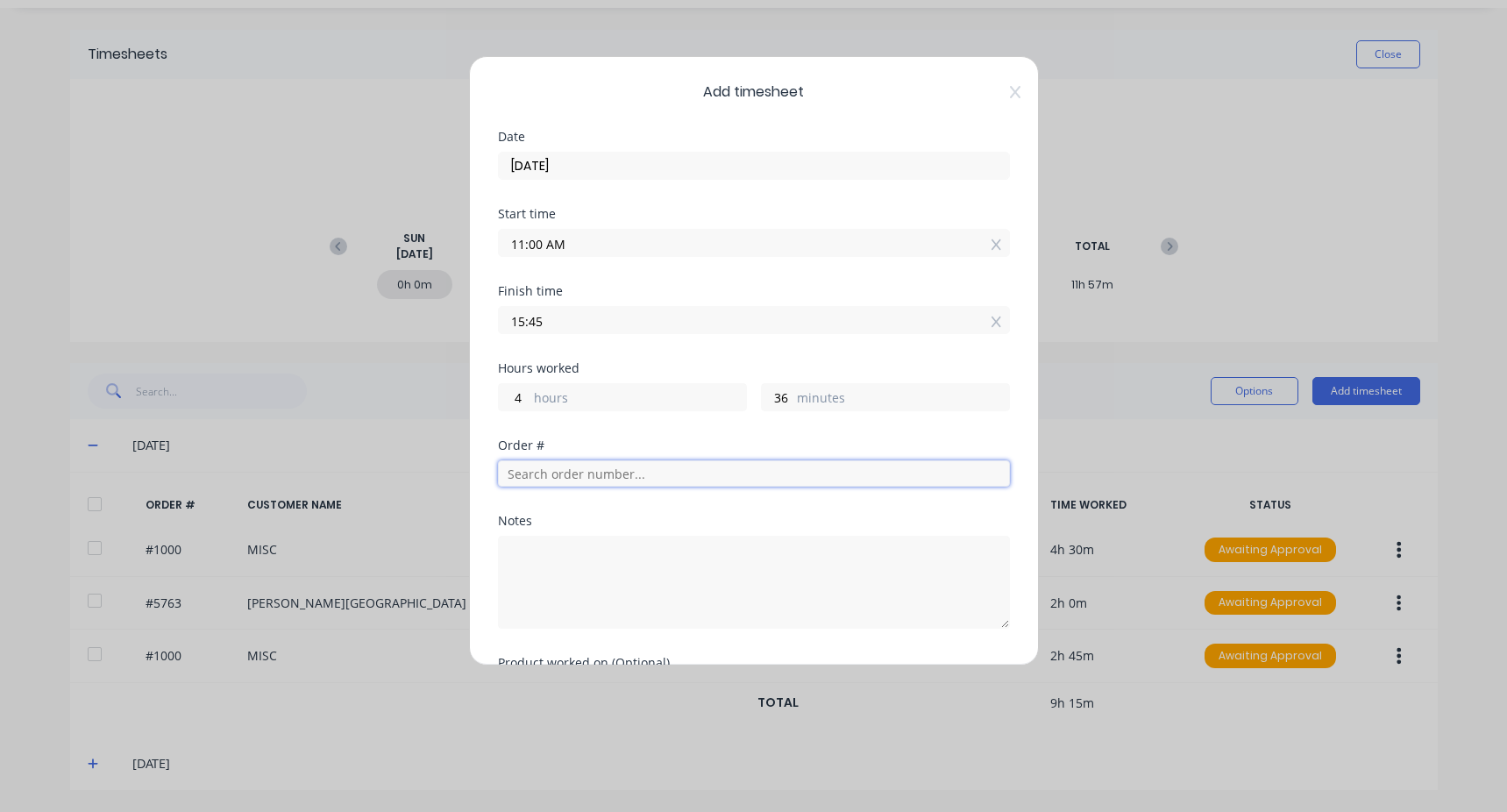
type input "03:45 PM"
type input "45"
click at [567, 472] on input "text" at bounding box center [754, 474] width 512 height 27
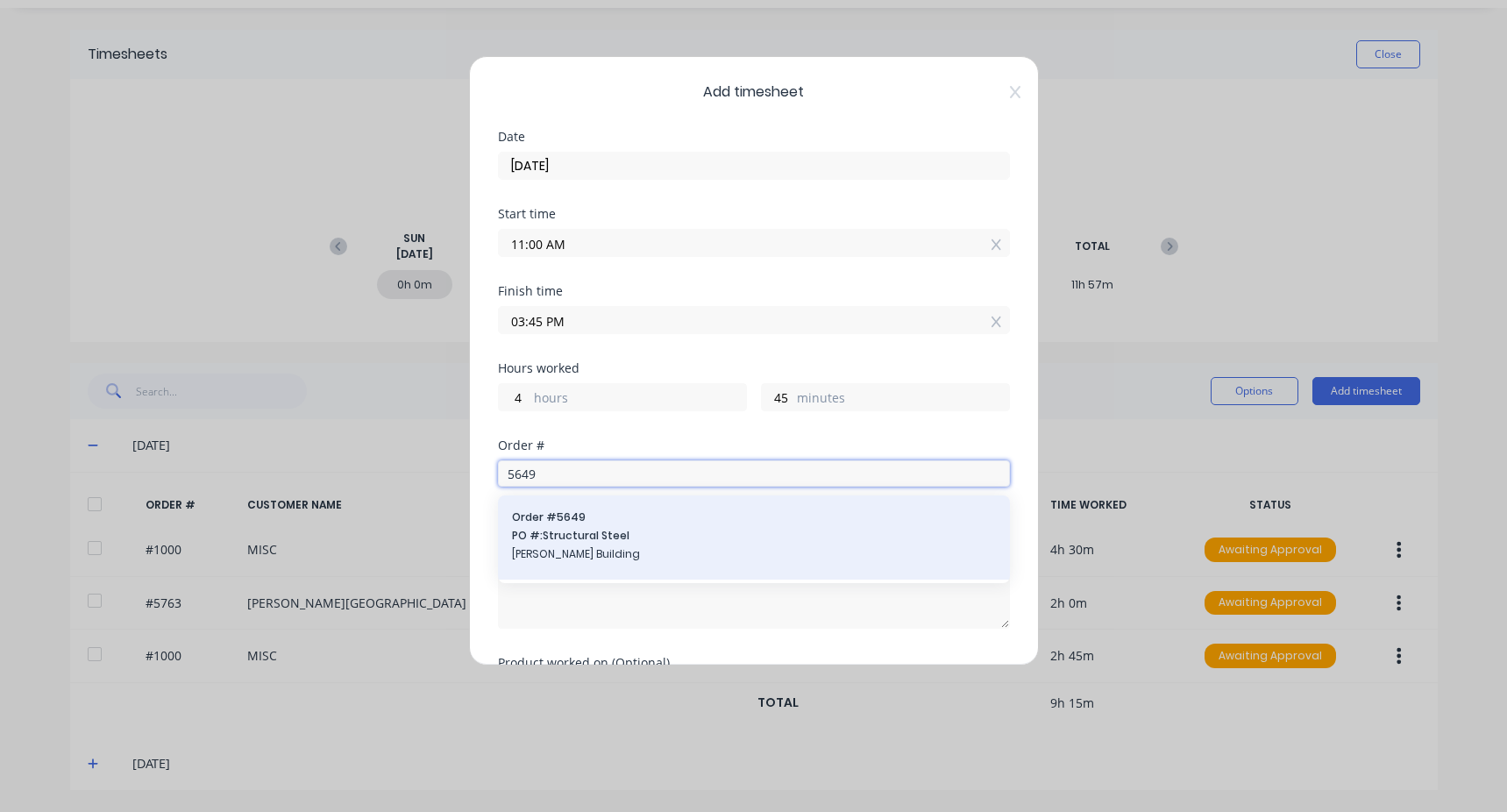
type input "5649"
click at [566, 522] on span "Order # 5649" at bounding box center [754, 517] width 484 height 16
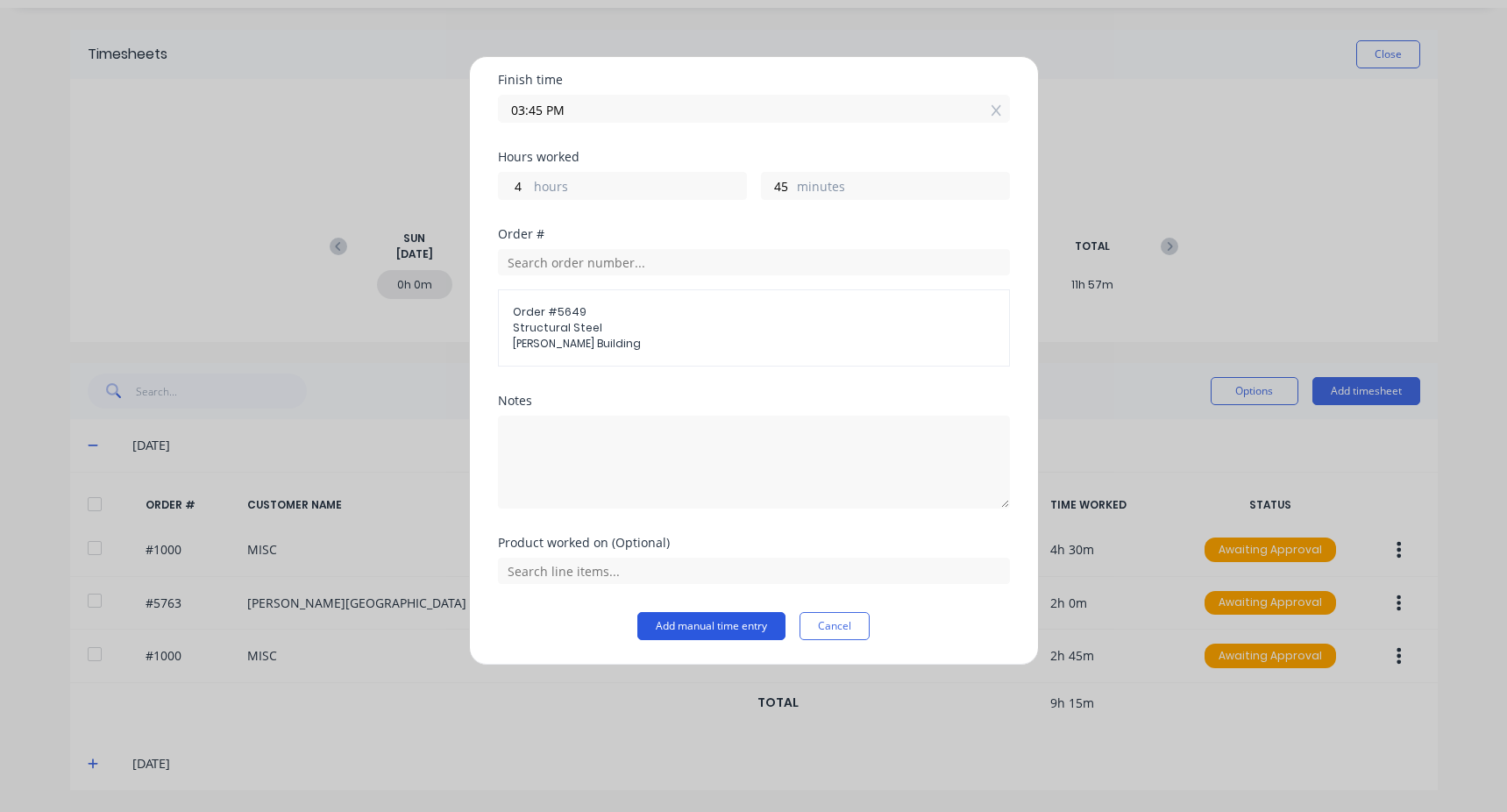
click at [683, 618] on button "Add manual time entry" at bounding box center [711, 626] width 148 height 28
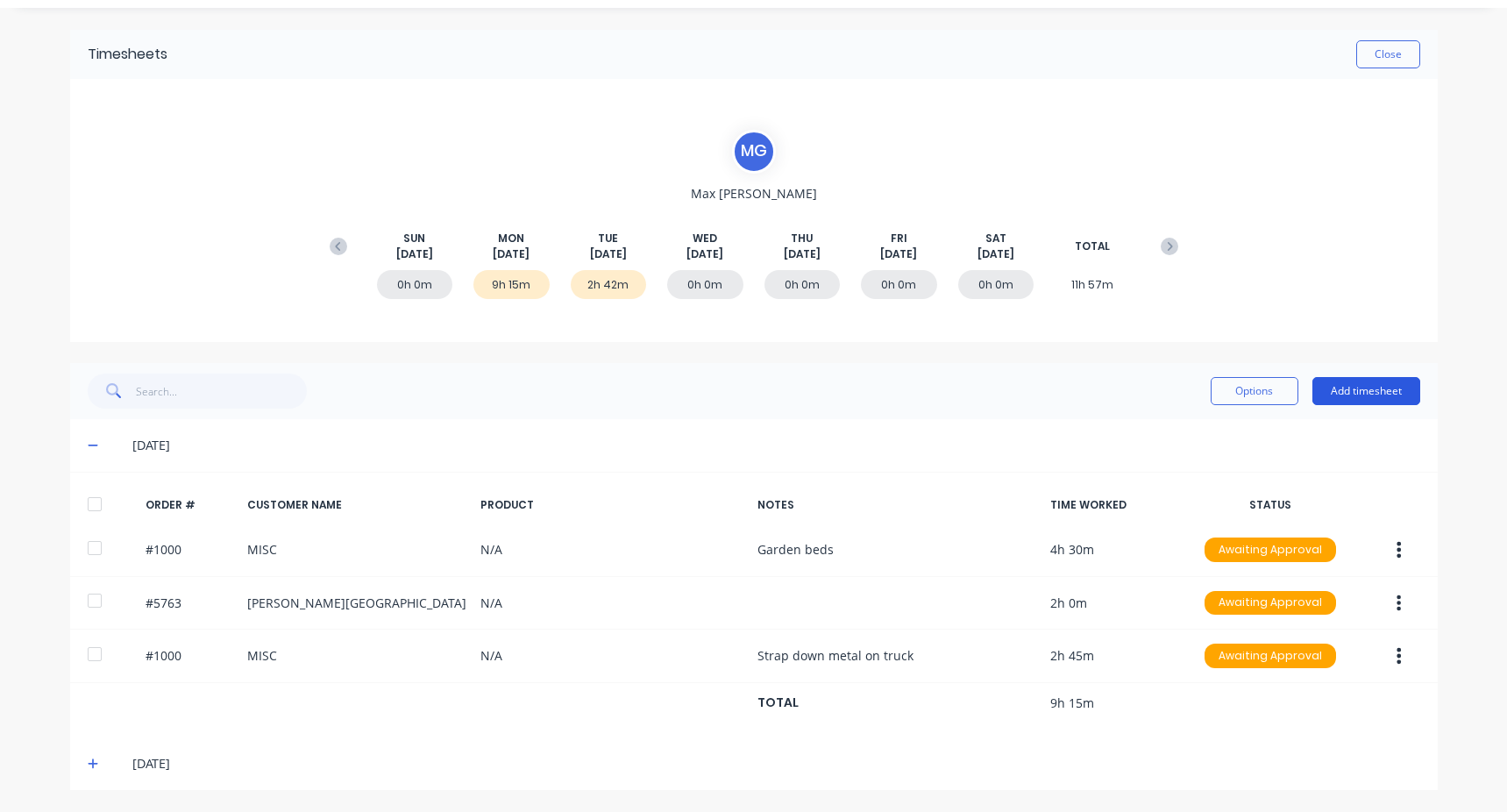
click at [1319, 392] on button "Add timesheet" at bounding box center [1366, 391] width 108 height 28
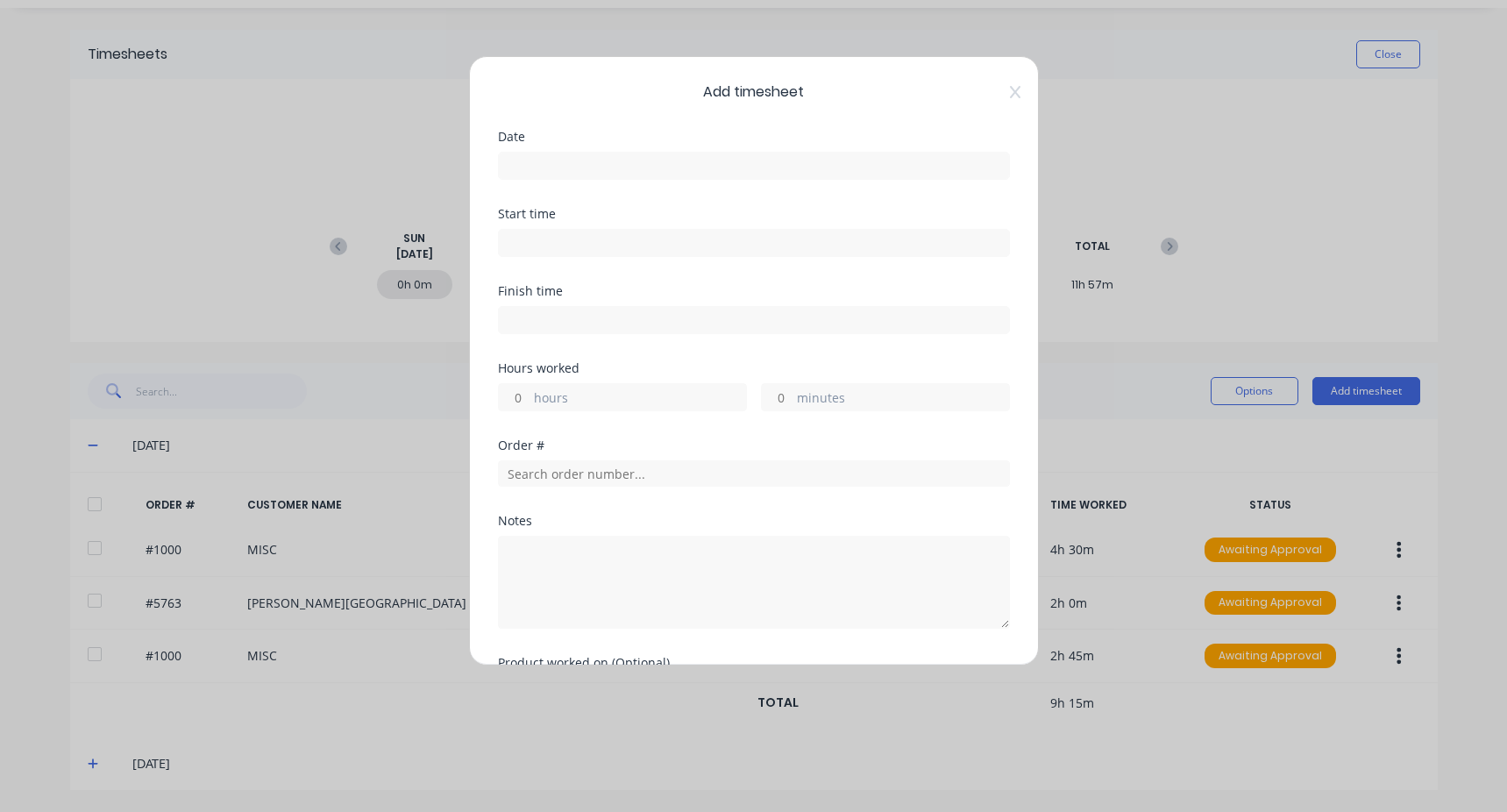
click at [660, 171] on input at bounding box center [754, 166] width 510 height 27
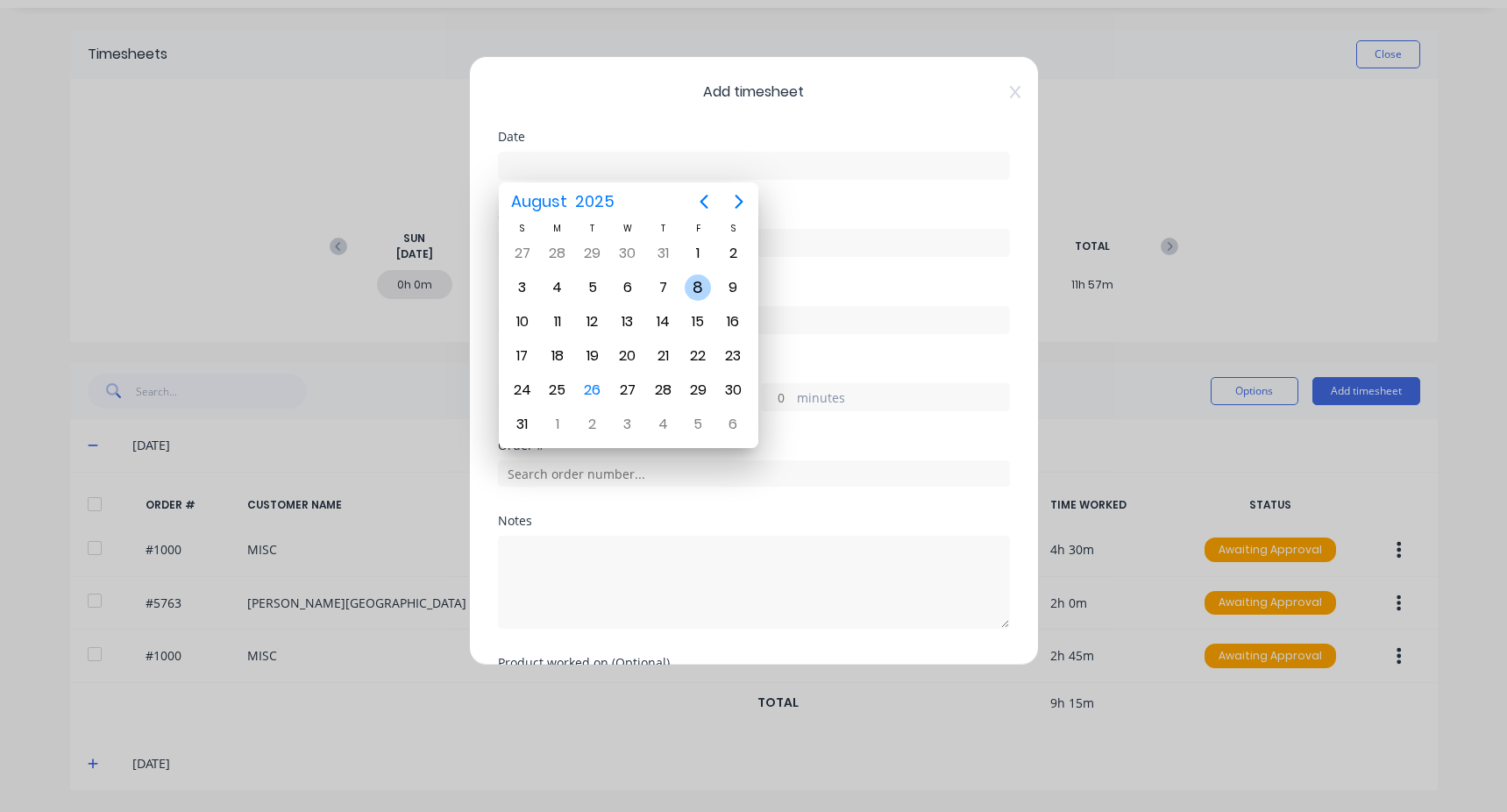
click at [712, 296] on div "8" at bounding box center [698, 288] width 35 height 34
type input "[DATE]"
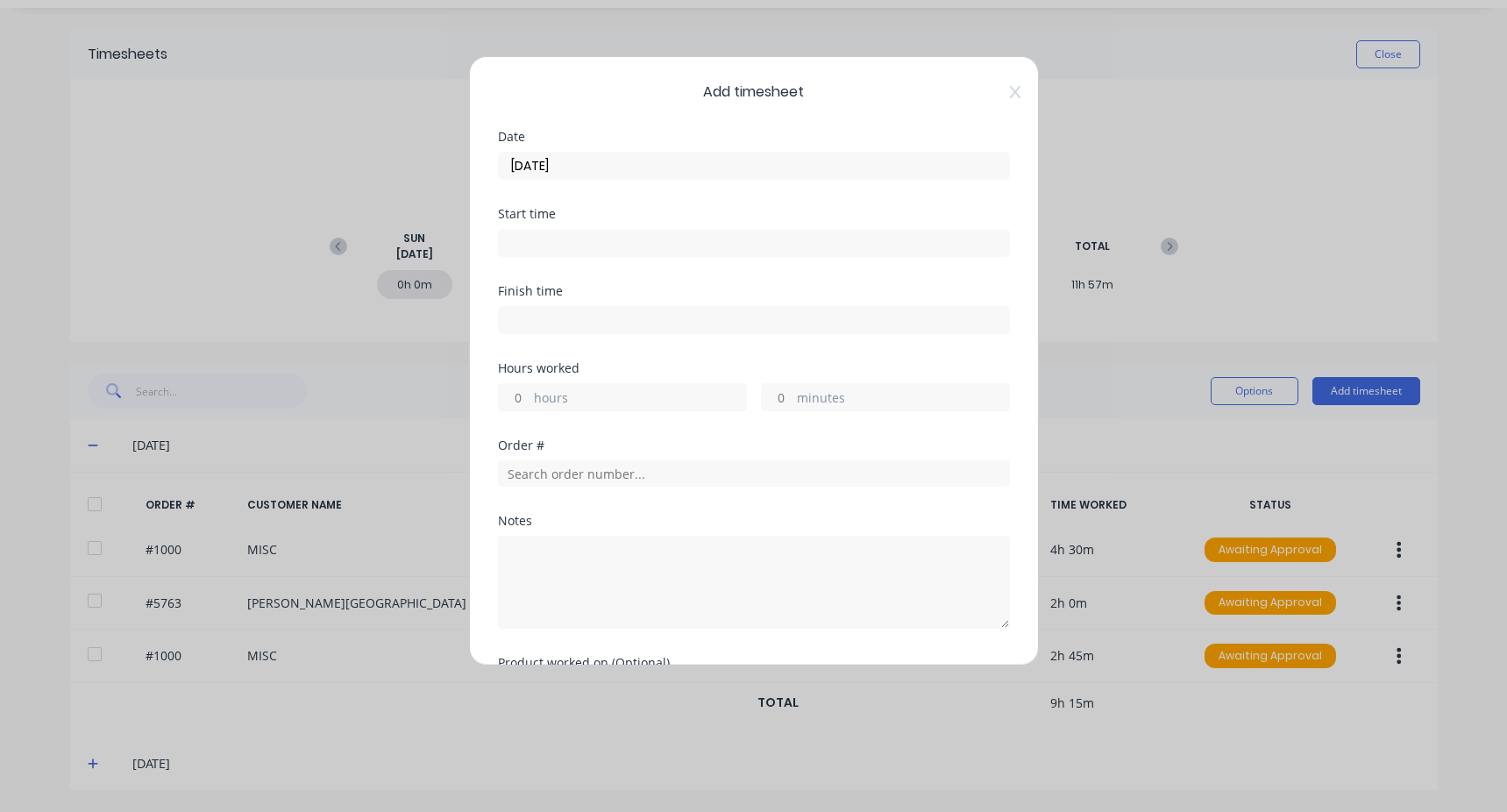
click at [561, 251] on input at bounding box center [754, 243] width 510 height 27
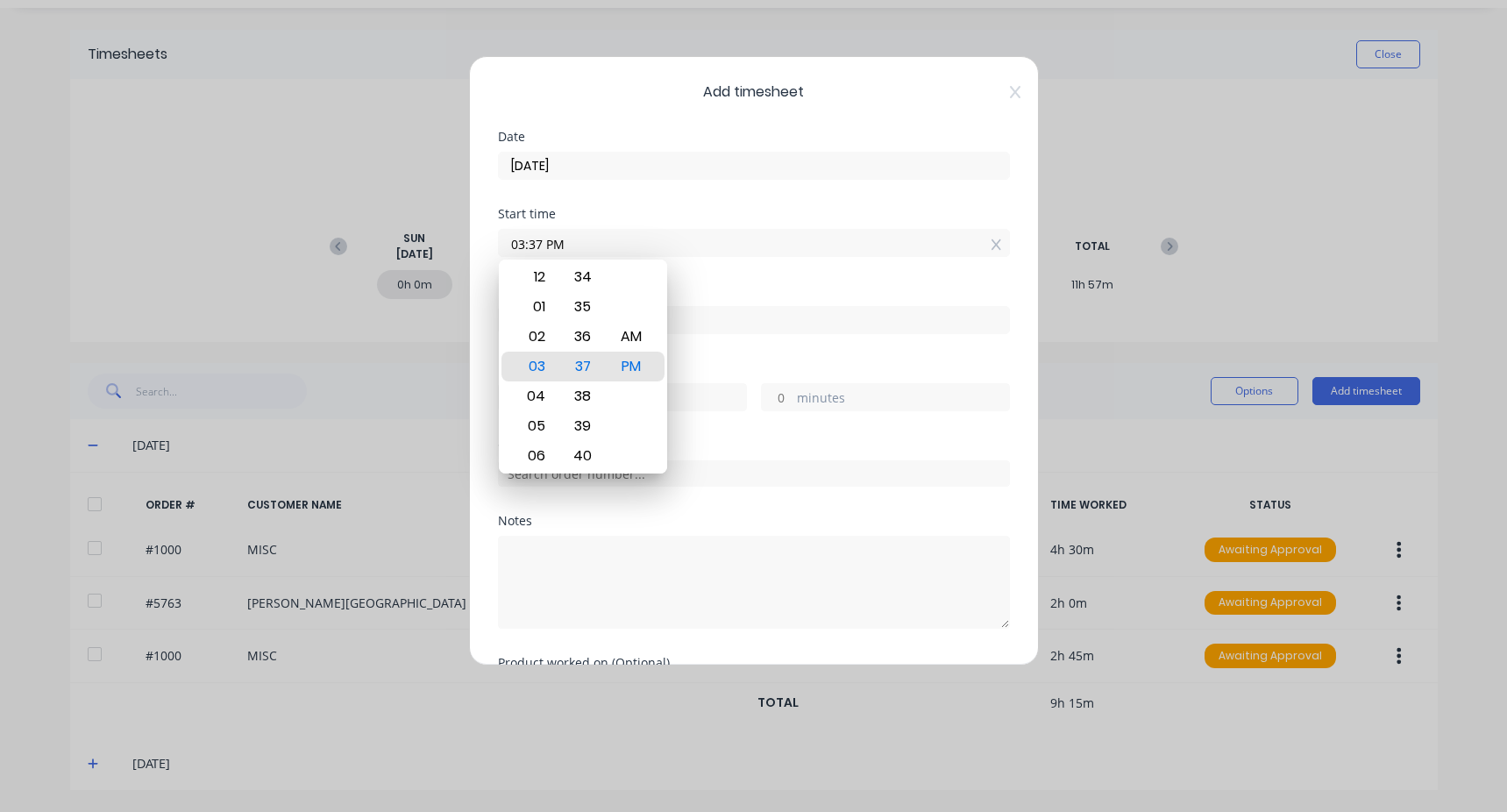
drag, startPoint x: 577, startPoint y: 249, endPoint x: 492, endPoint y: 236, distance: 86.0
click at [492, 236] on div "Add timesheet Date [DATE] Start time 03:37 PM Finish time Hours worked hours mi…" at bounding box center [754, 361] width 570 height 609
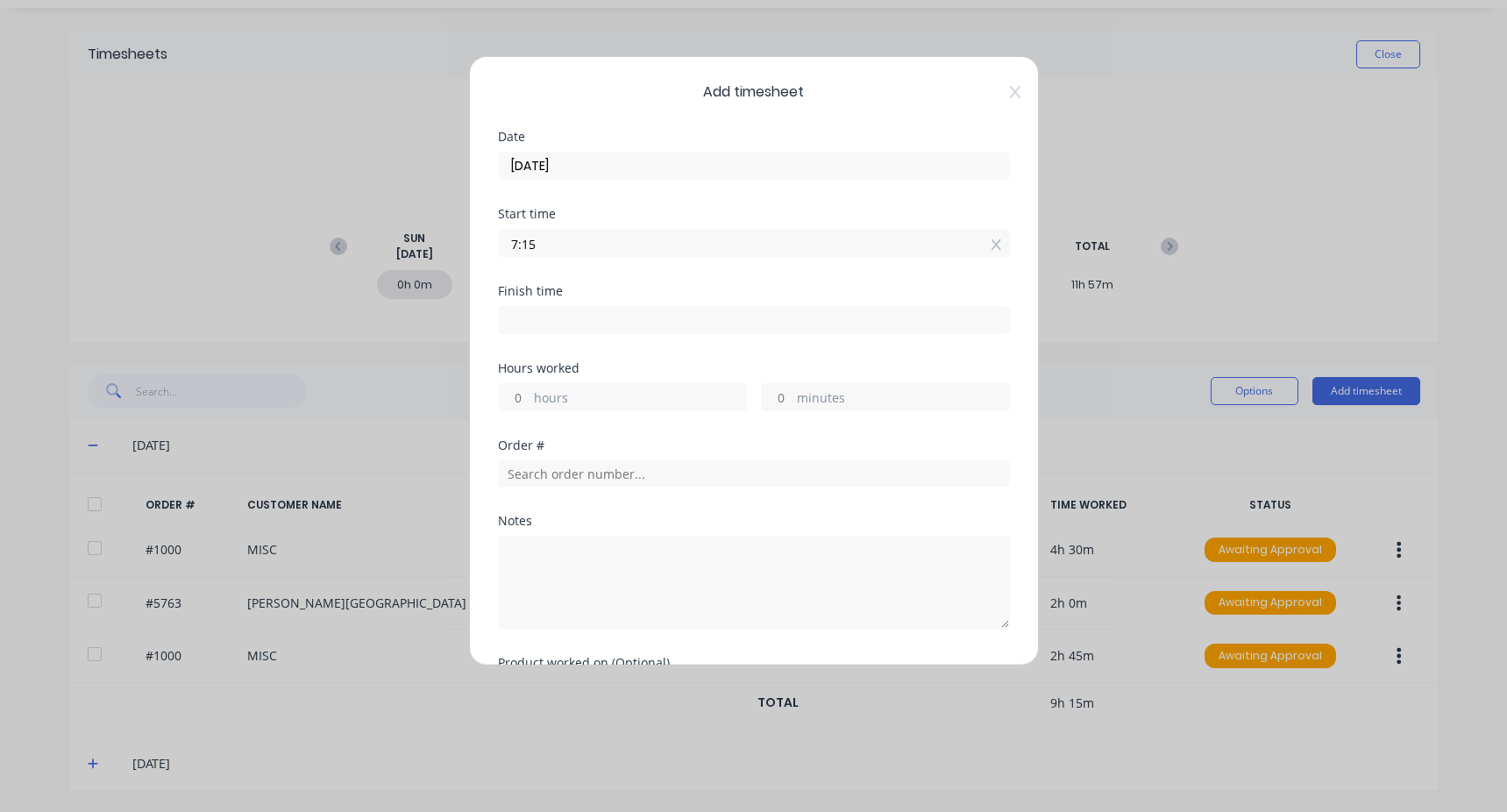
type input "07:15 AM"
click at [534, 338] on div "Finish time" at bounding box center [754, 323] width 512 height 77
click at [547, 318] on input at bounding box center [754, 320] width 510 height 27
type input "03:37 PM"
type input "8"
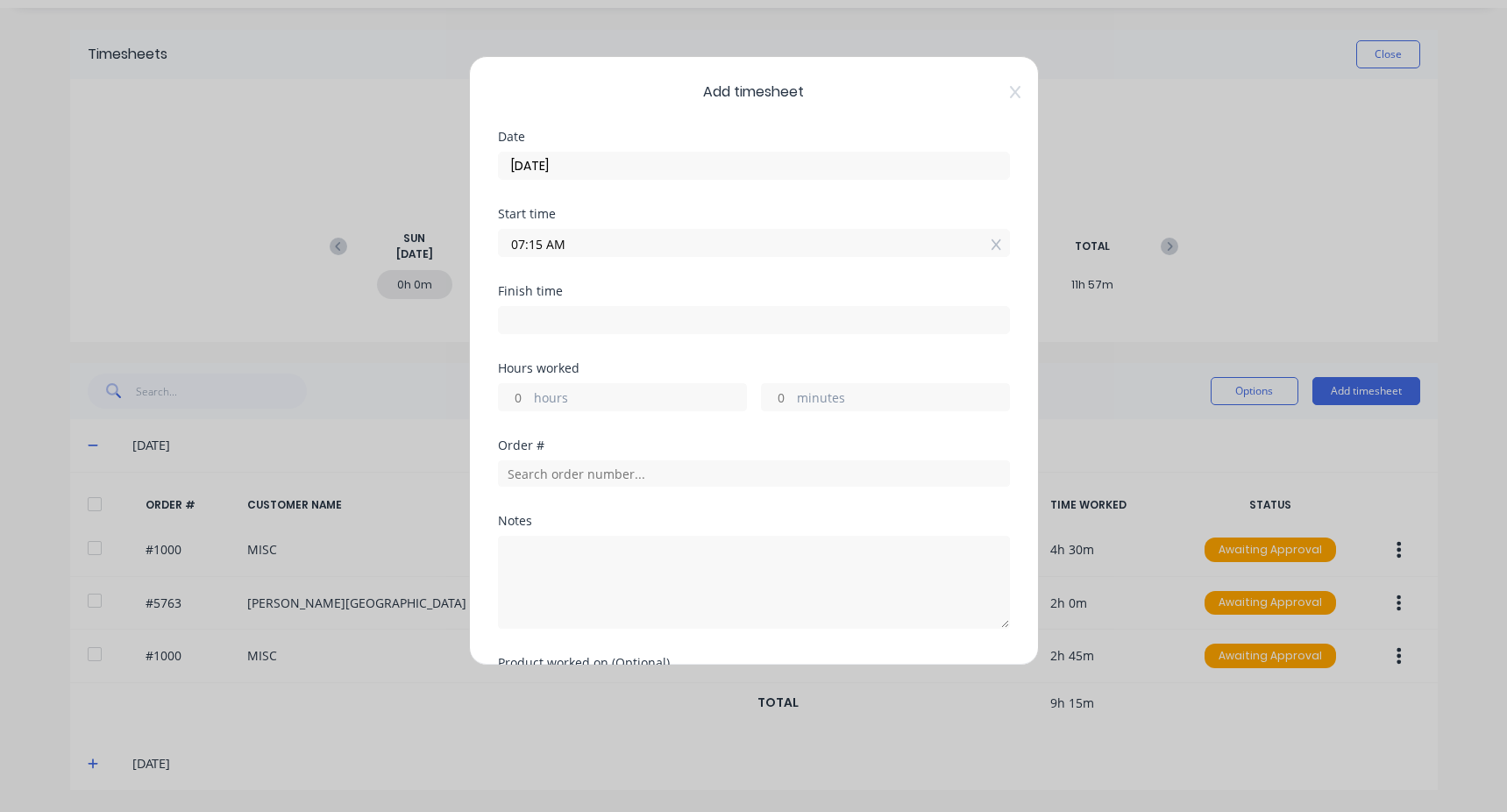
type input "22"
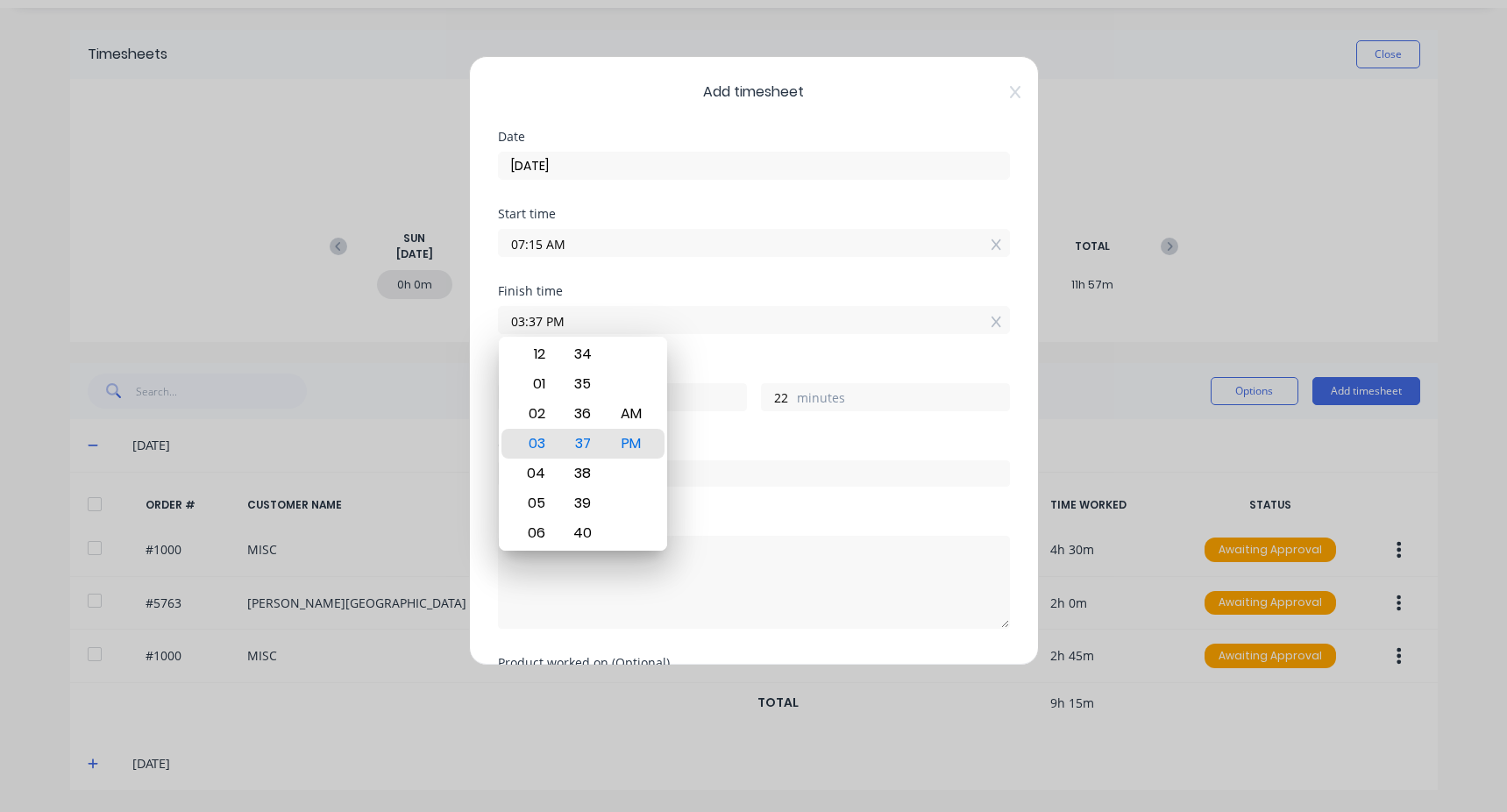
drag, startPoint x: 577, startPoint y: 322, endPoint x: 513, endPoint y: 331, distance: 64.6
click at [514, 331] on input "03:37 PM" at bounding box center [754, 320] width 510 height 27
drag, startPoint x: 506, startPoint y: 330, endPoint x: 671, endPoint y: 327, distance: 165.0
click at [671, 327] on input "03:37 PM" at bounding box center [754, 320] width 510 height 27
type input "08:15 AM"
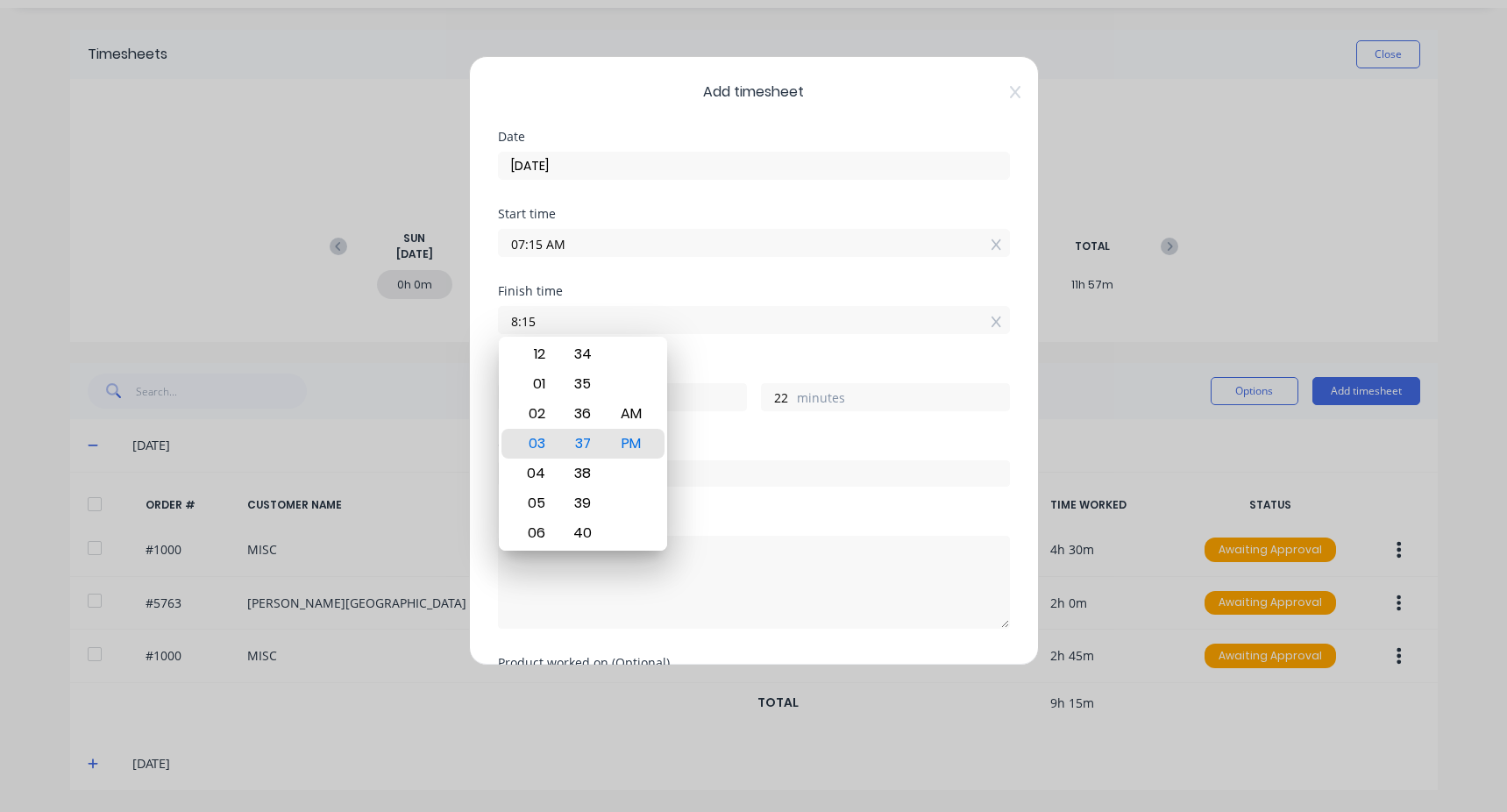
type input "1"
type input "0"
click at [700, 298] on div "Finish time 08:15 AM" at bounding box center [754, 309] width 512 height 49
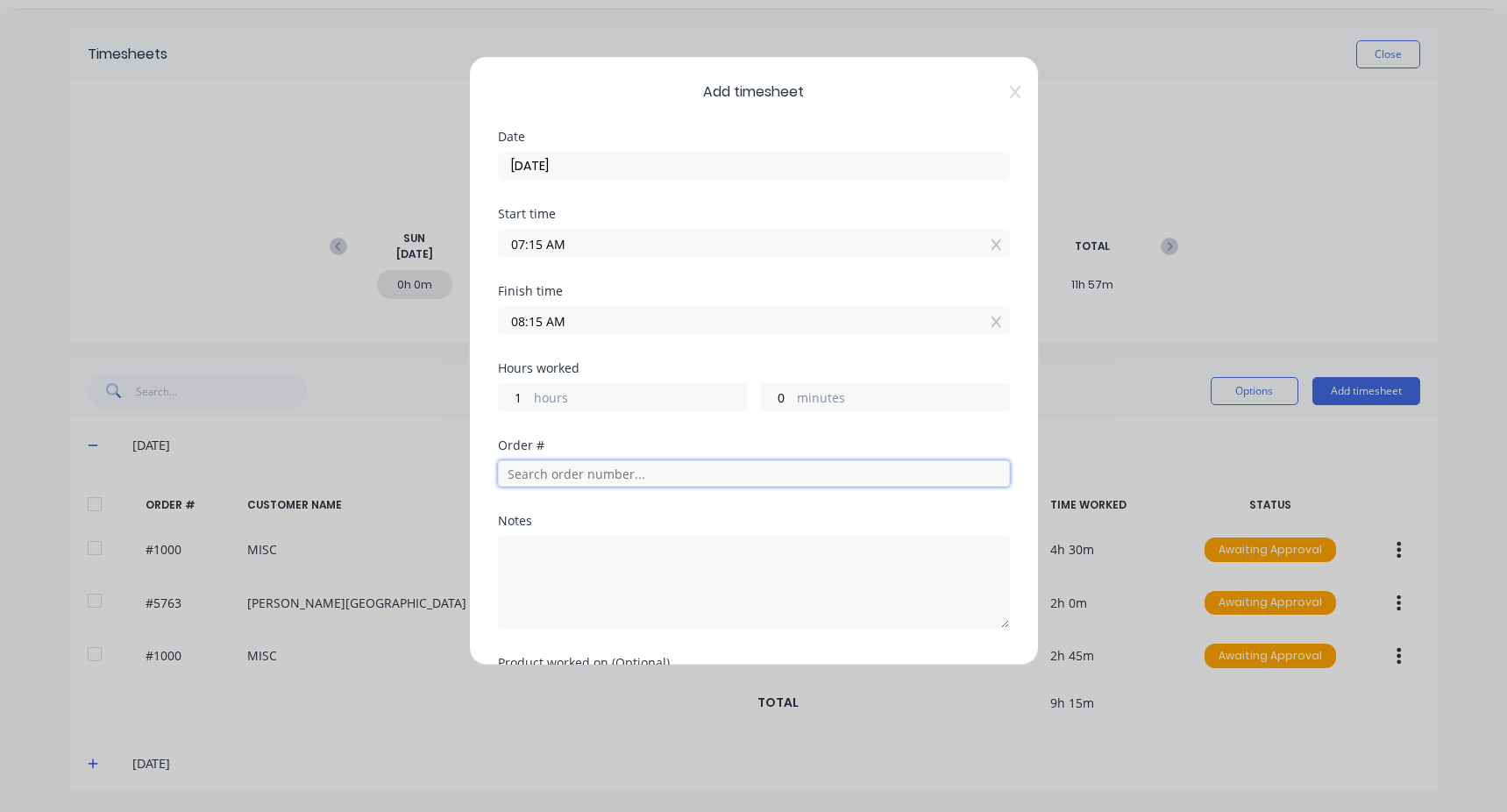
click at [539, 480] on input "text" at bounding box center [754, 474] width 512 height 27
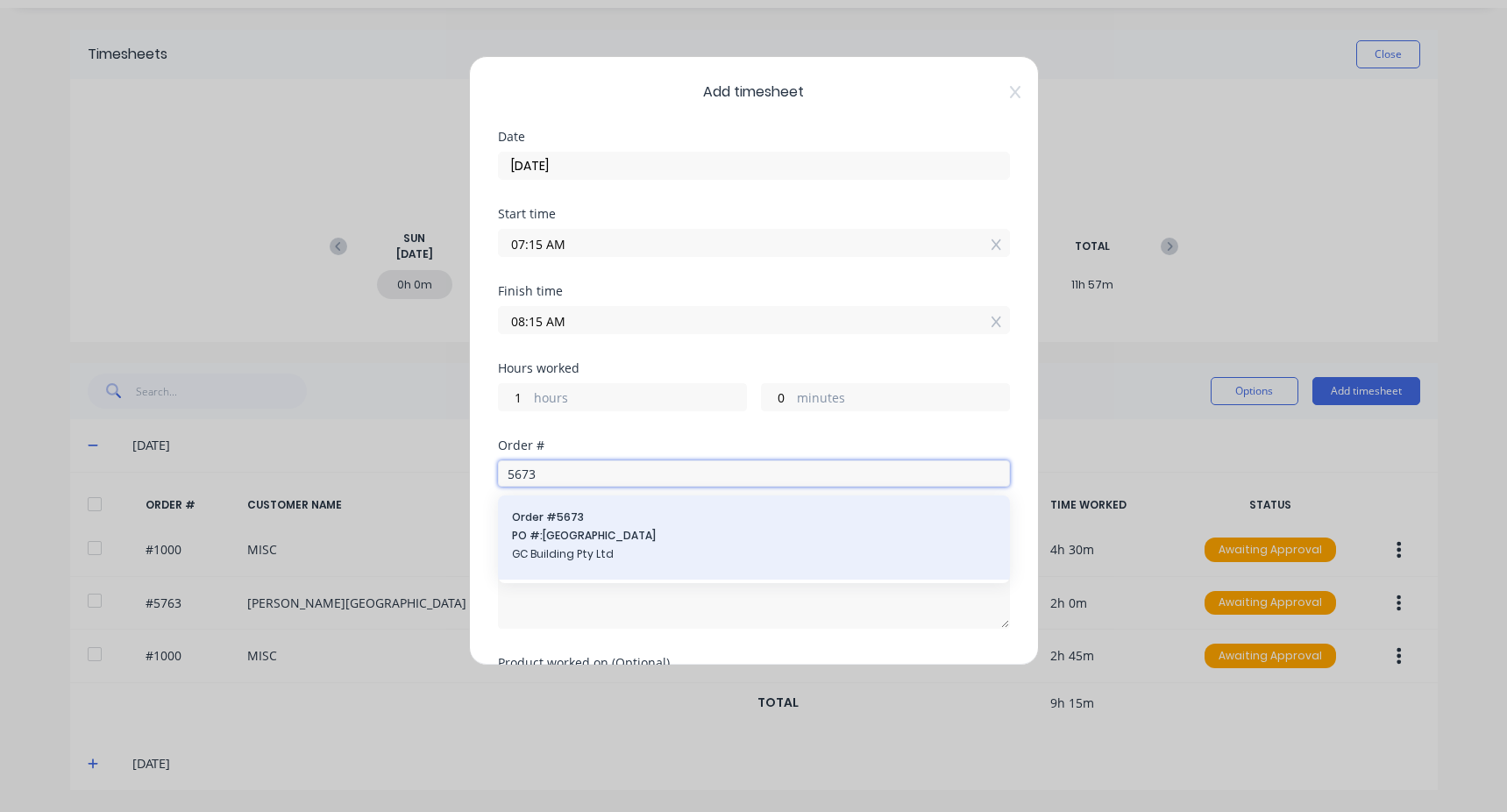
type input "5673"
click at [601, 518] on span "Order # 5673" at bounding box center [754, 517] width 484 height 16
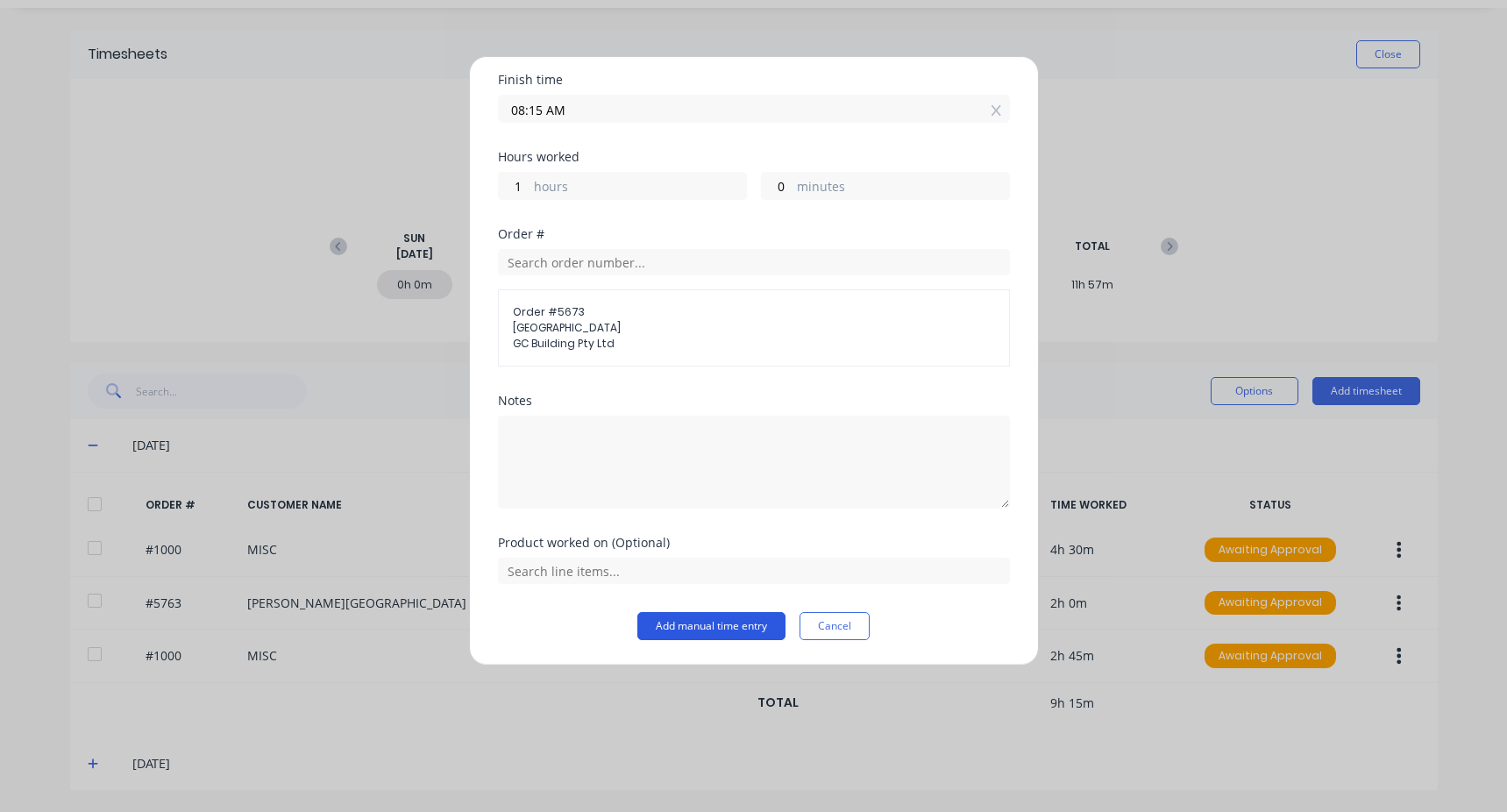
click at [700, 617] on button "Add manual time entry" at bounding box center [711, 626] width 148 height 28
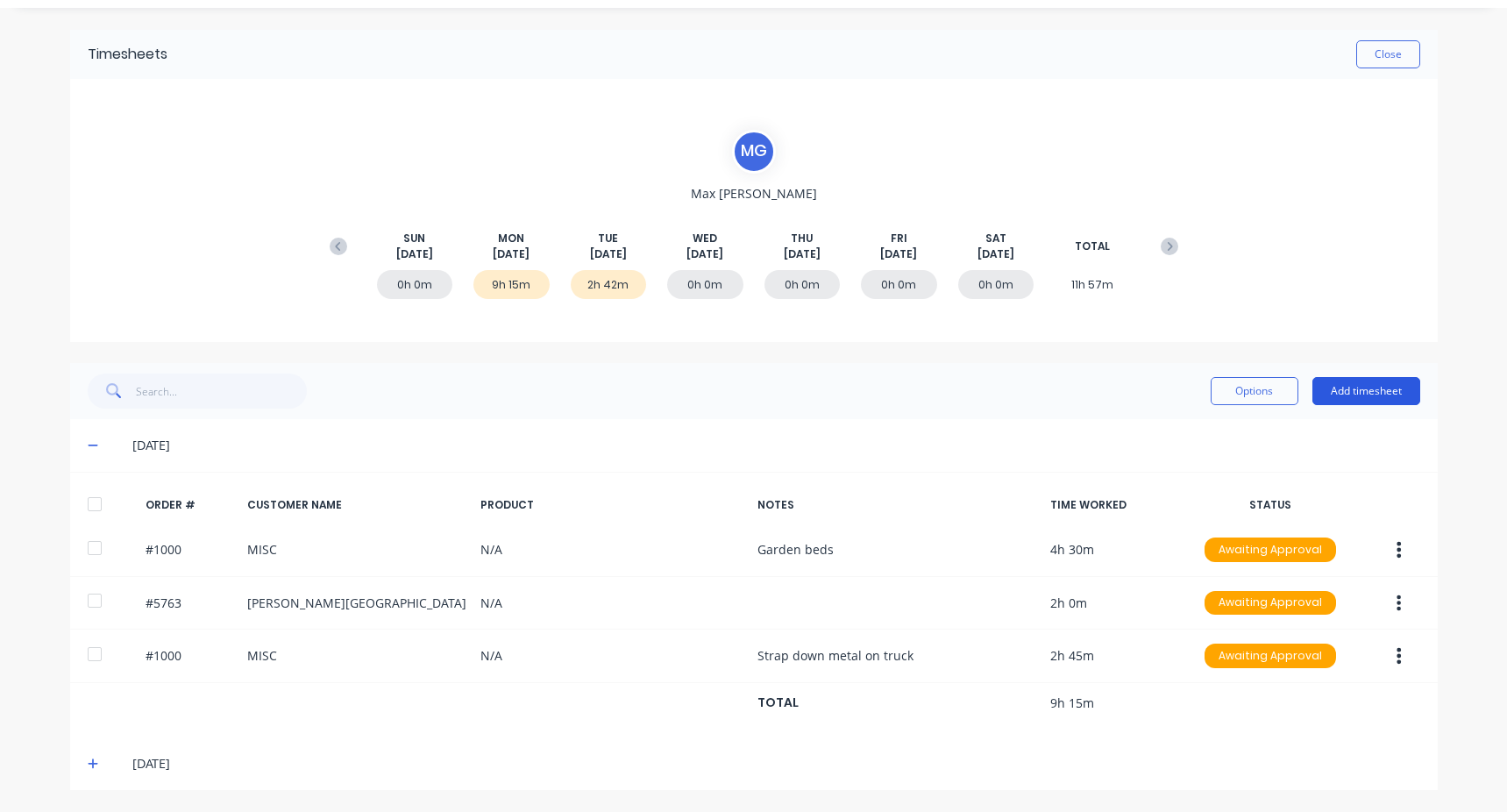
click at [1340, 394] on button "Add timesheet" at bounding box center [1366, 391] width 108 height 28
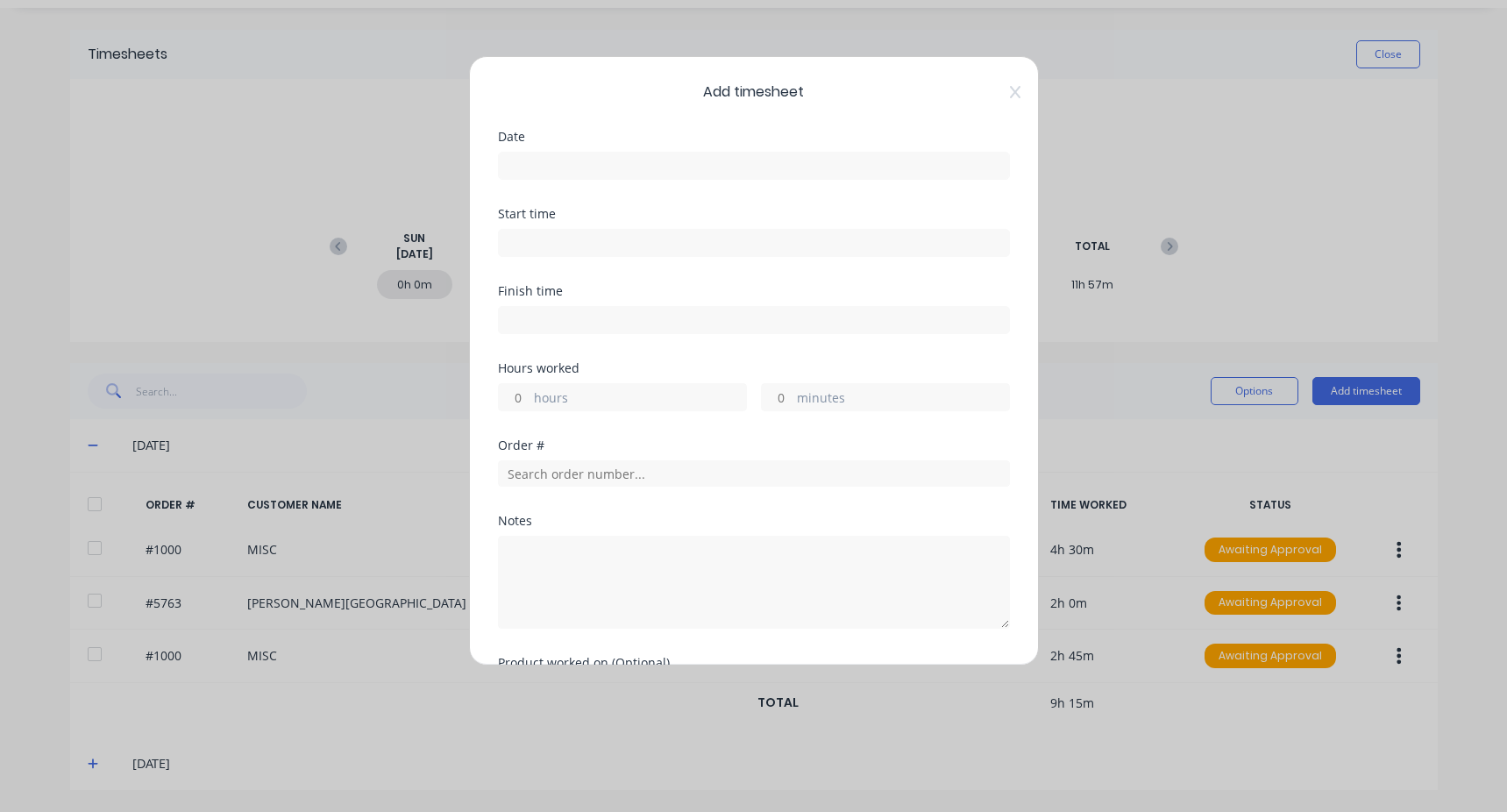
click at [536, 151] on div at bounding box center [754, 163] width 512 height 33
click at [534, 157] on label at bounding box center [754, 166] width 512 height 28
click at [534, 157] on input at bounding box center [754, 166] width 510 height 27
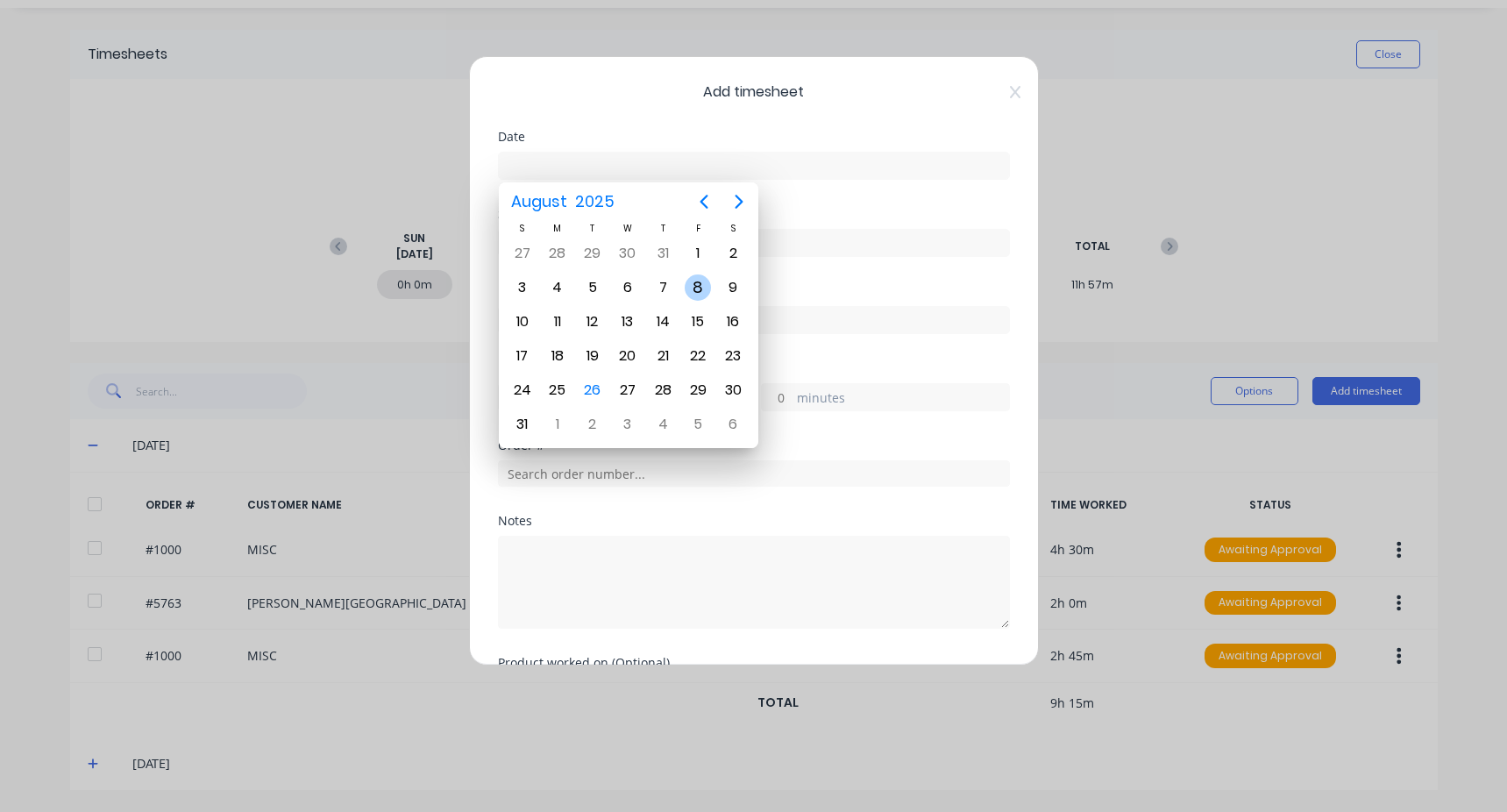
click at [707, 278] on div "8" at bounding box center [698, 288] width 27 height 27
type input "[DATE]"
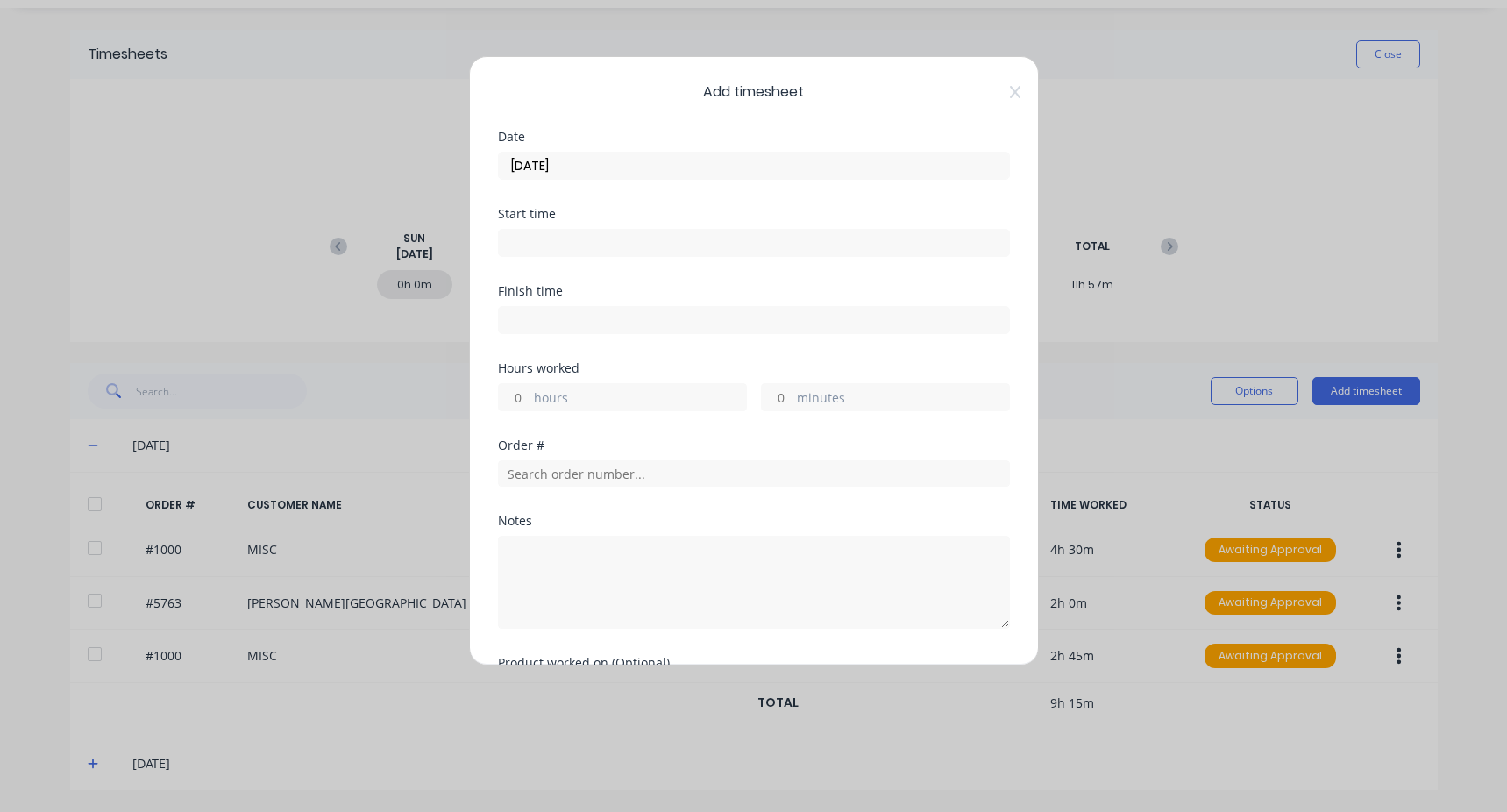
click at [563, 232] on input at bounding box center [754, 243] width 510 height 27
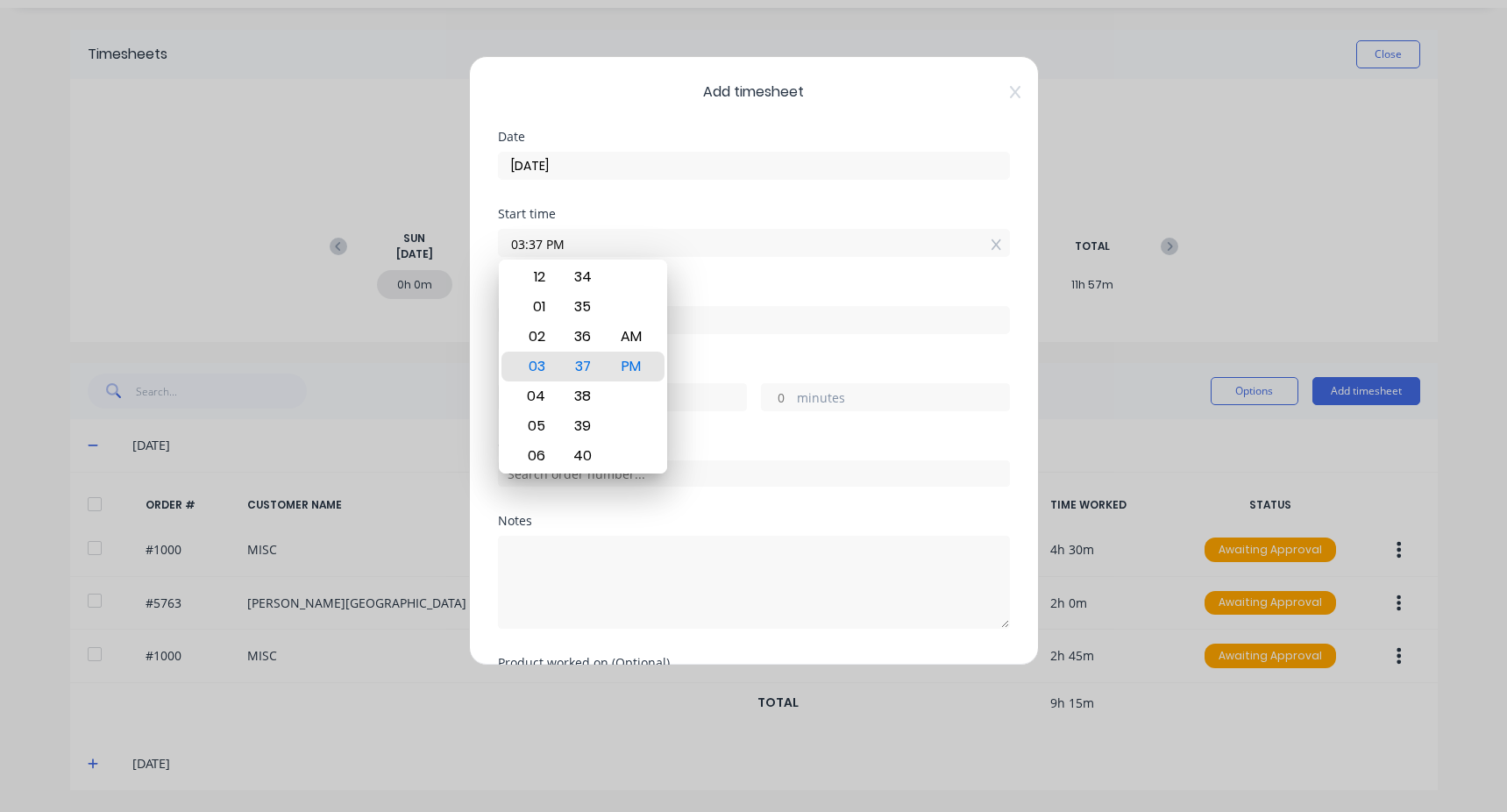
drag, startPoint x: 604, startPoint y: 246, endPoint x: 482, endPoint y: 230, distance: 123.0
click at [482, 230] on div "Add timesheet Date [DATE] Start time 03:37 PM Finish time Hours worked hours mi…" at bounding box center [754, 361] width 570 height 609
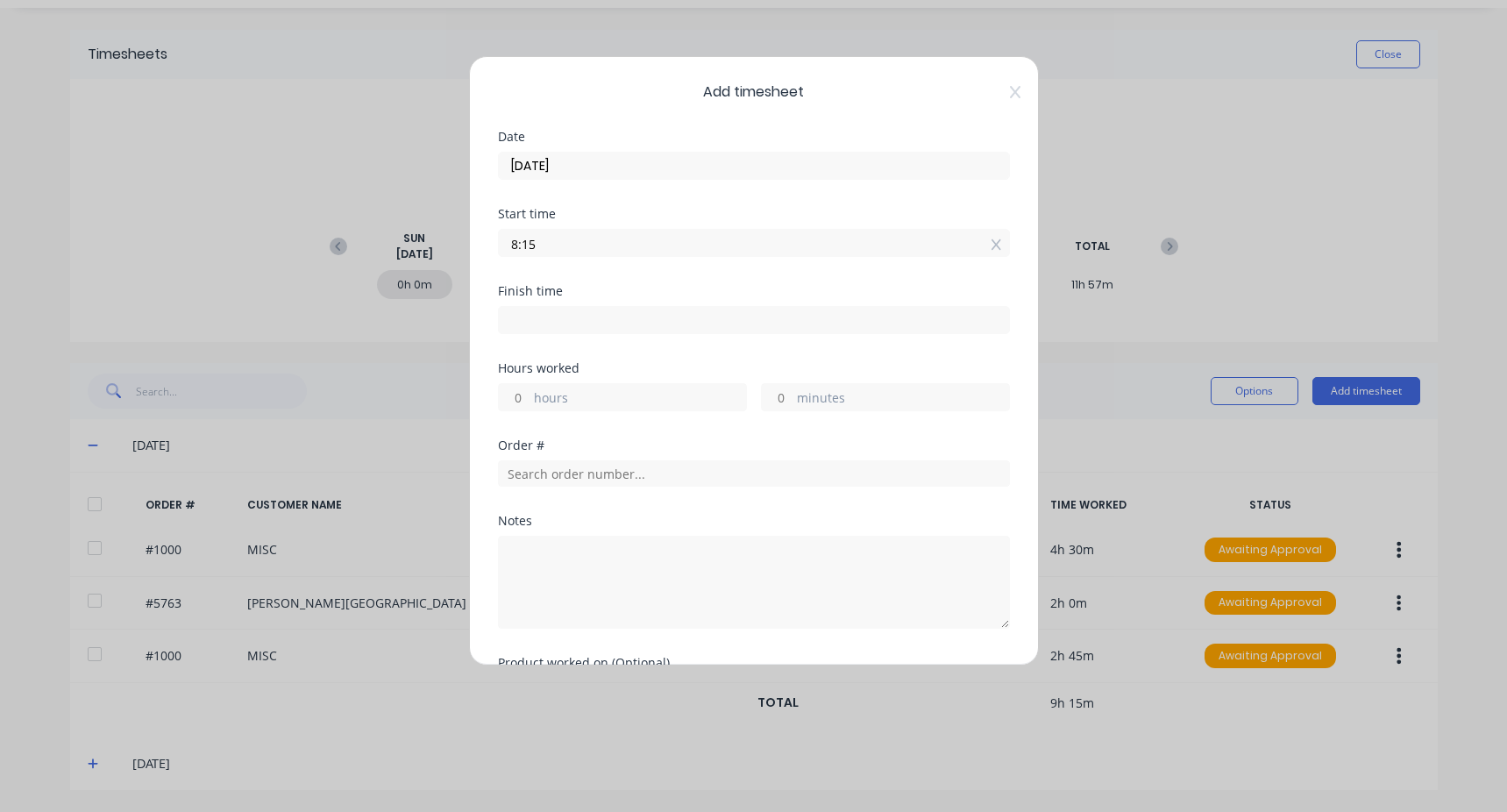
type input "08:15 AM"
click at [527, 315] on input at bounding box center [754, 320] width 510 height 27
type input "03:38 PM"
type input "7"
type input "23"
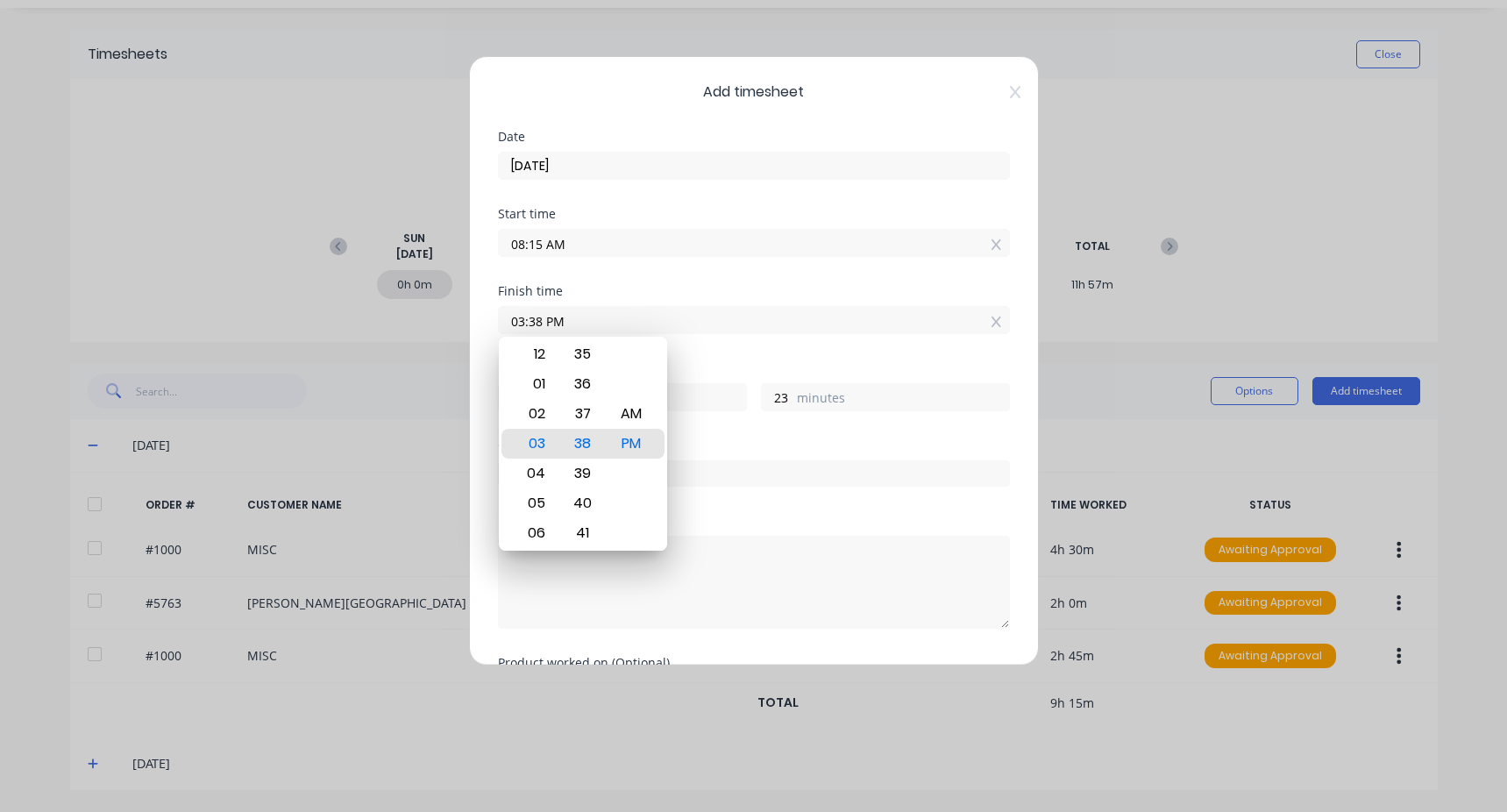
drag, startPoint x: 484, startPoint y: 331, endPoint x: 428, endPoint y: 330, distance: 56.0
click at [428, 330] on div "Add timesheet Date [DATE] Start time 08:15 AM Finish time 03:38 PM Hours worked…" at bounding box center [754, 406] width 1507 height 812
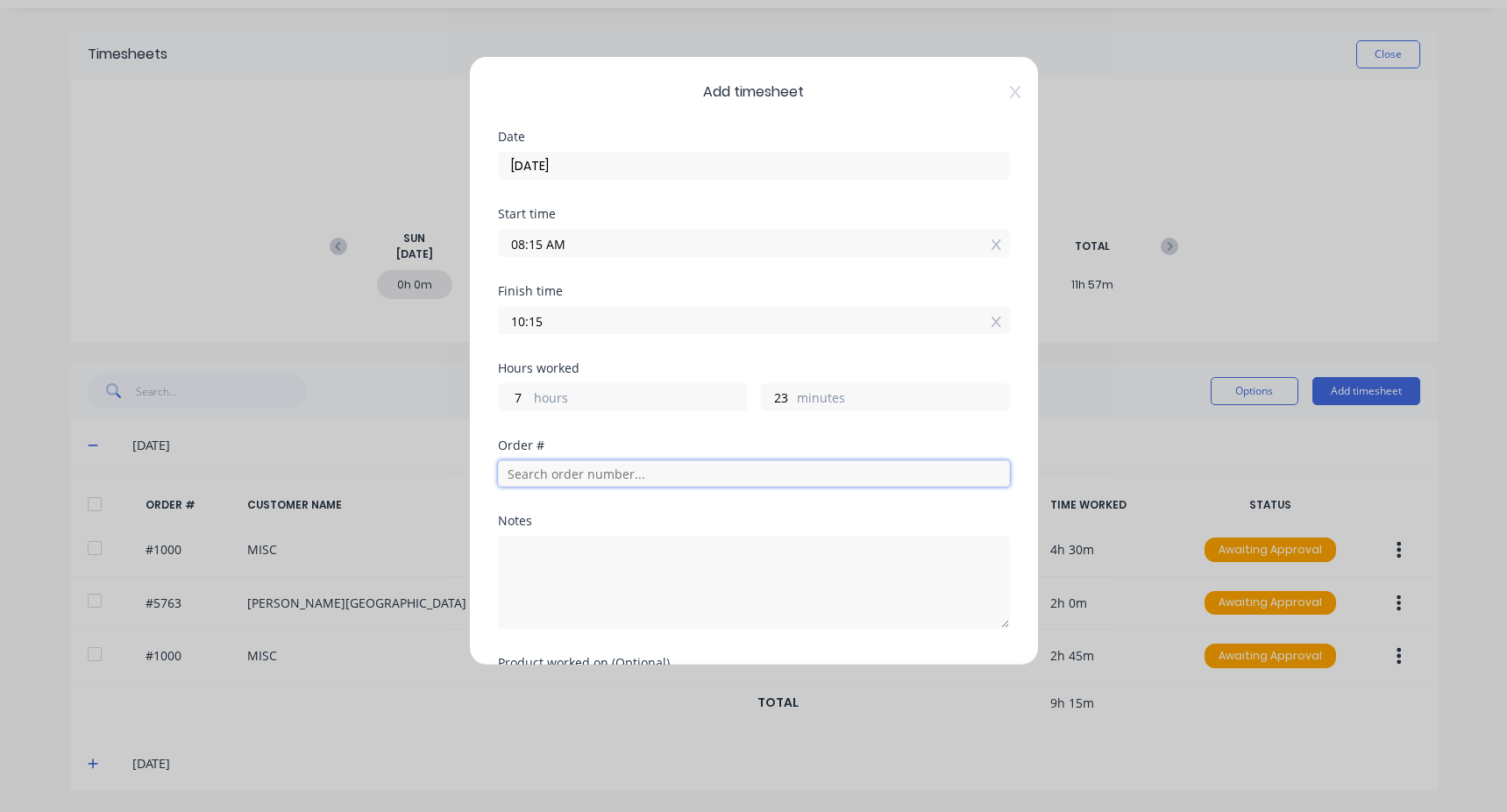
type input "10:15 AM"
type input "2"
type input "0"
click at [594, 479] on input "text" at bounding box center [754, 474] width 512 height 27
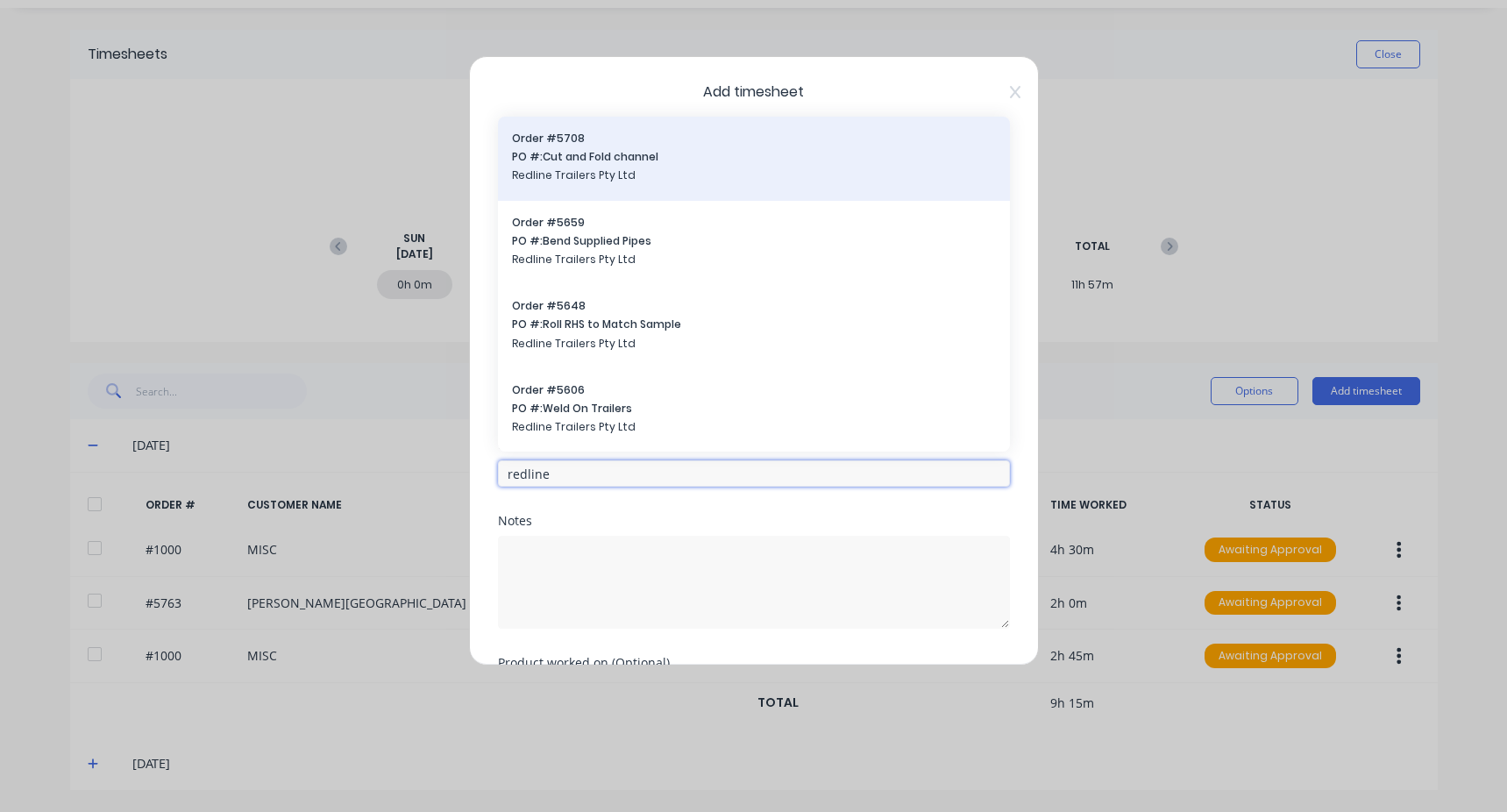
type input "redline"
click at [718, 179] on span "Redline Trailers Pty Ltd" at bounding box center [754, 175] width 484 height 16
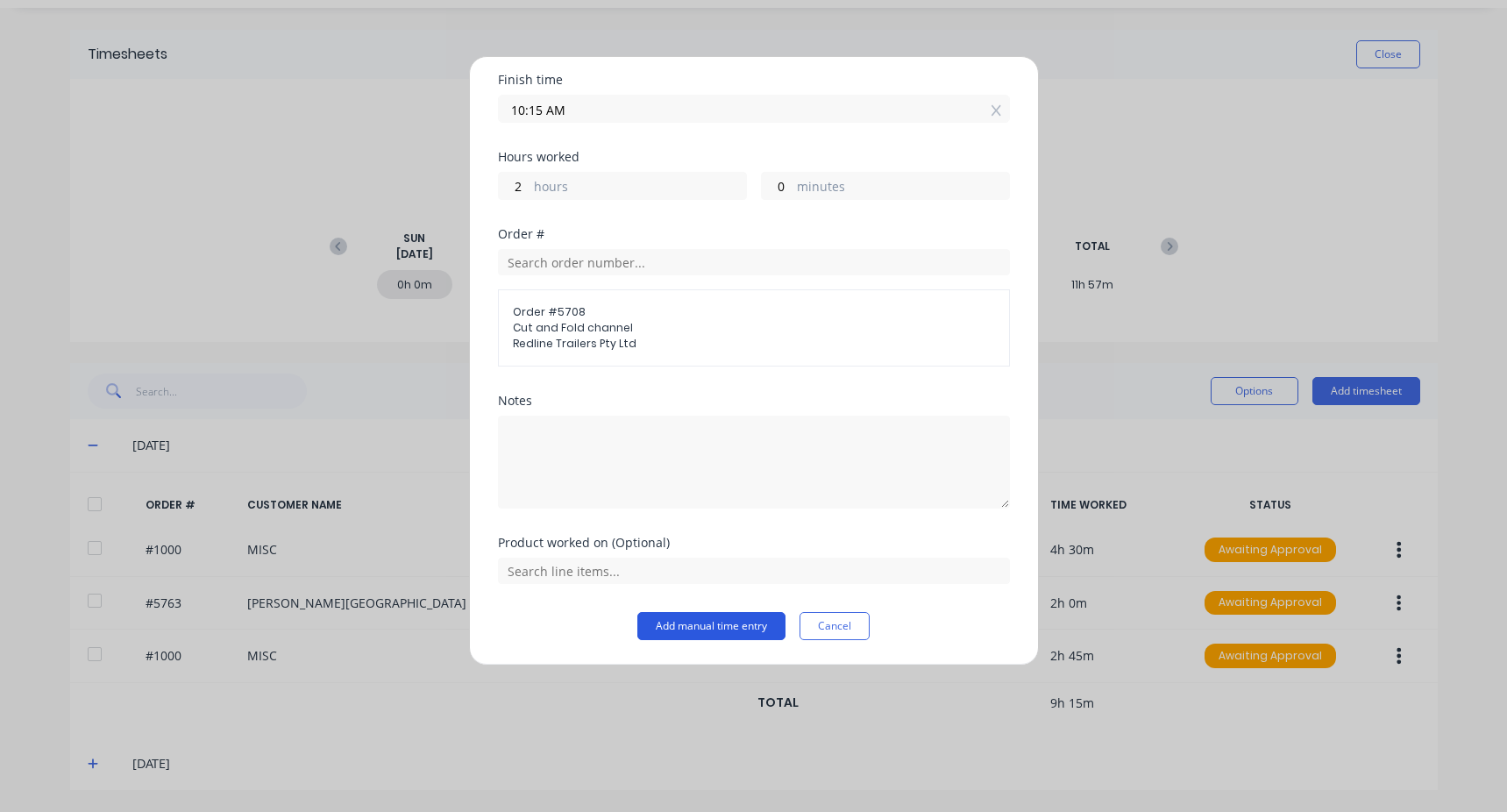
click at [698, 619] on button "Add manual time entry" at bounding box center [711, 626] width 148 height 28
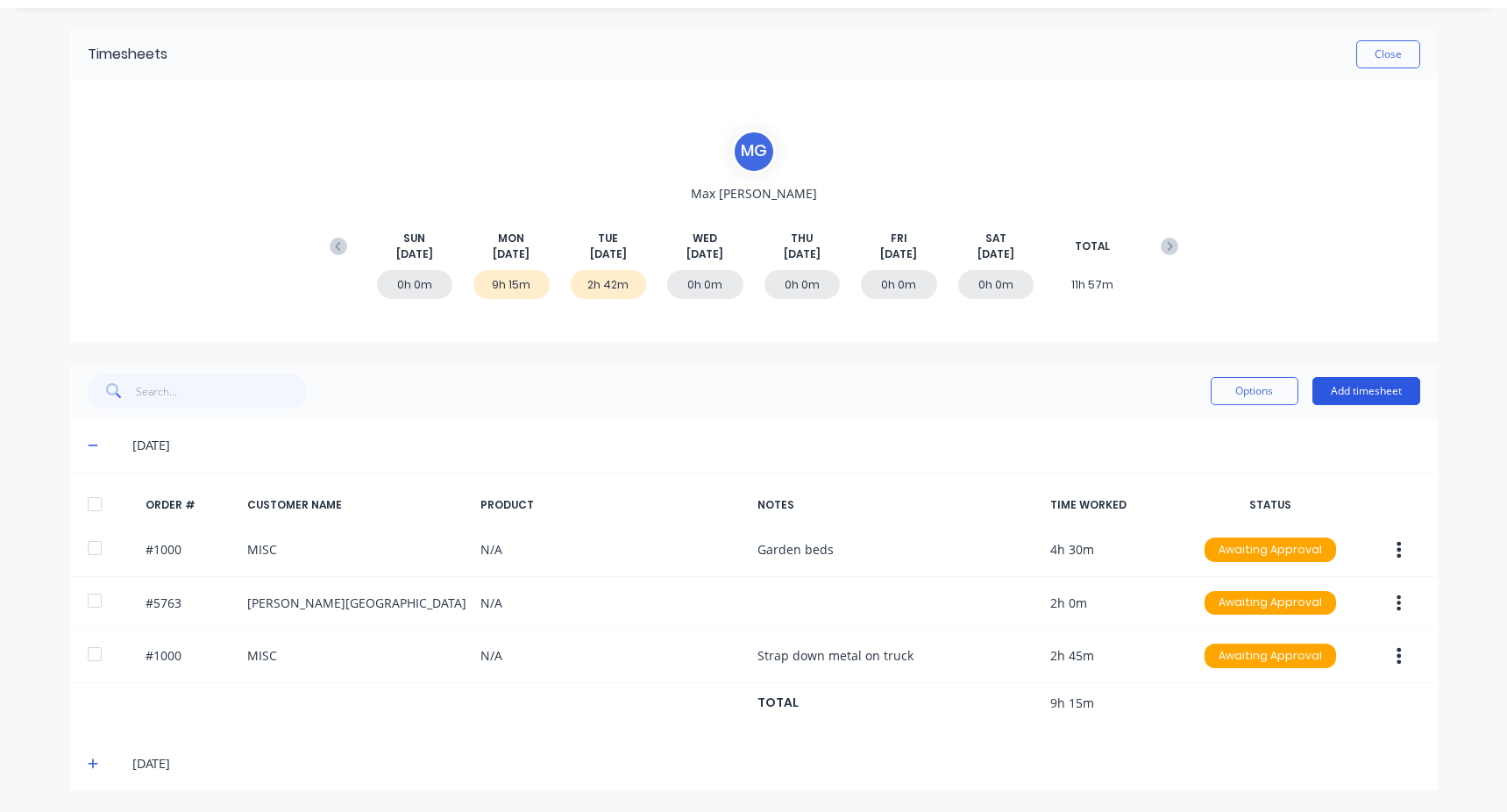
click at [1340, 382] on button "Add timesheet" at bounding box center [1366, 391] width 108 height 28
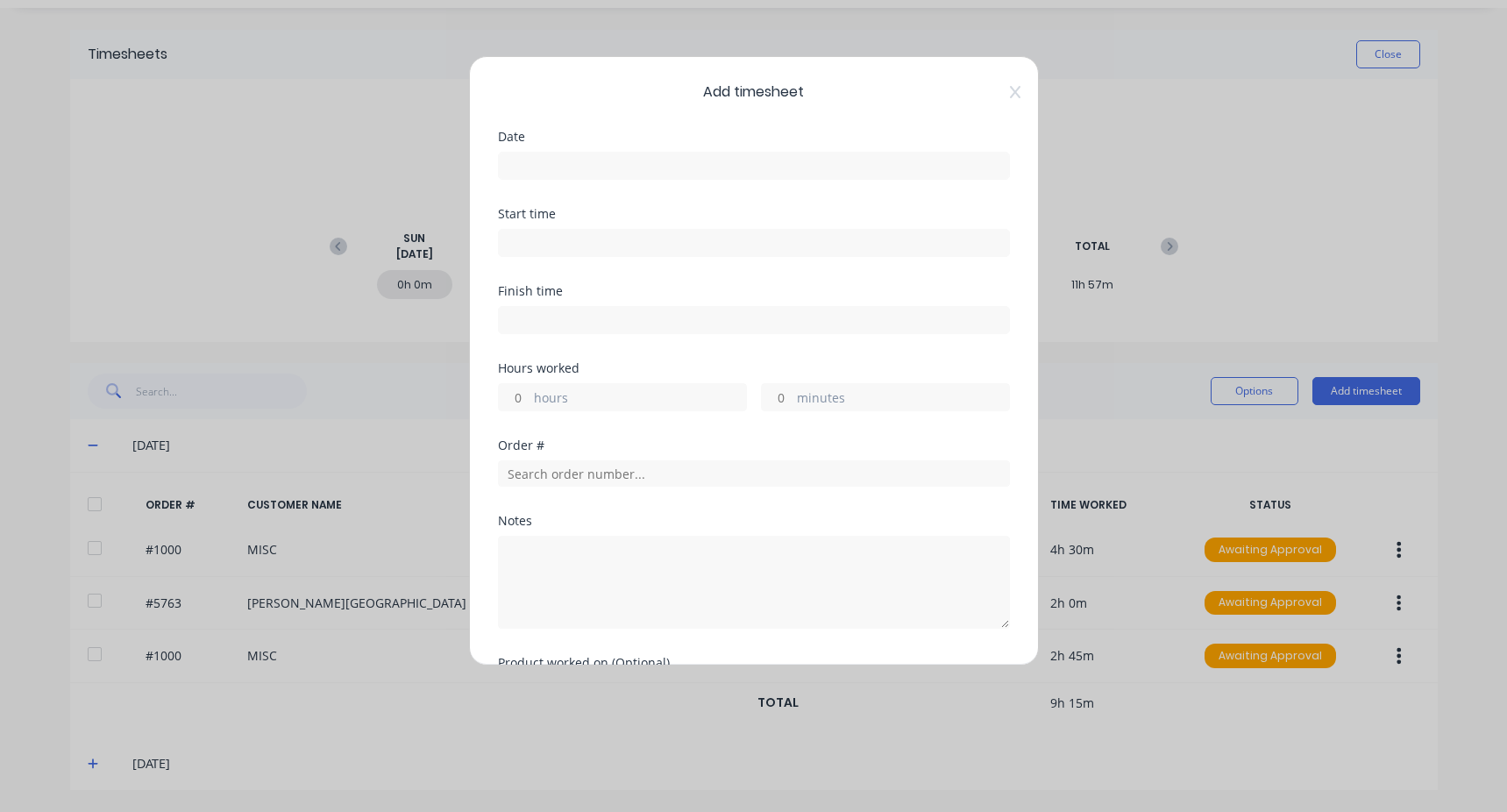
click at [568, 174] on input at bounding box center [754, 166] width 510 height 27
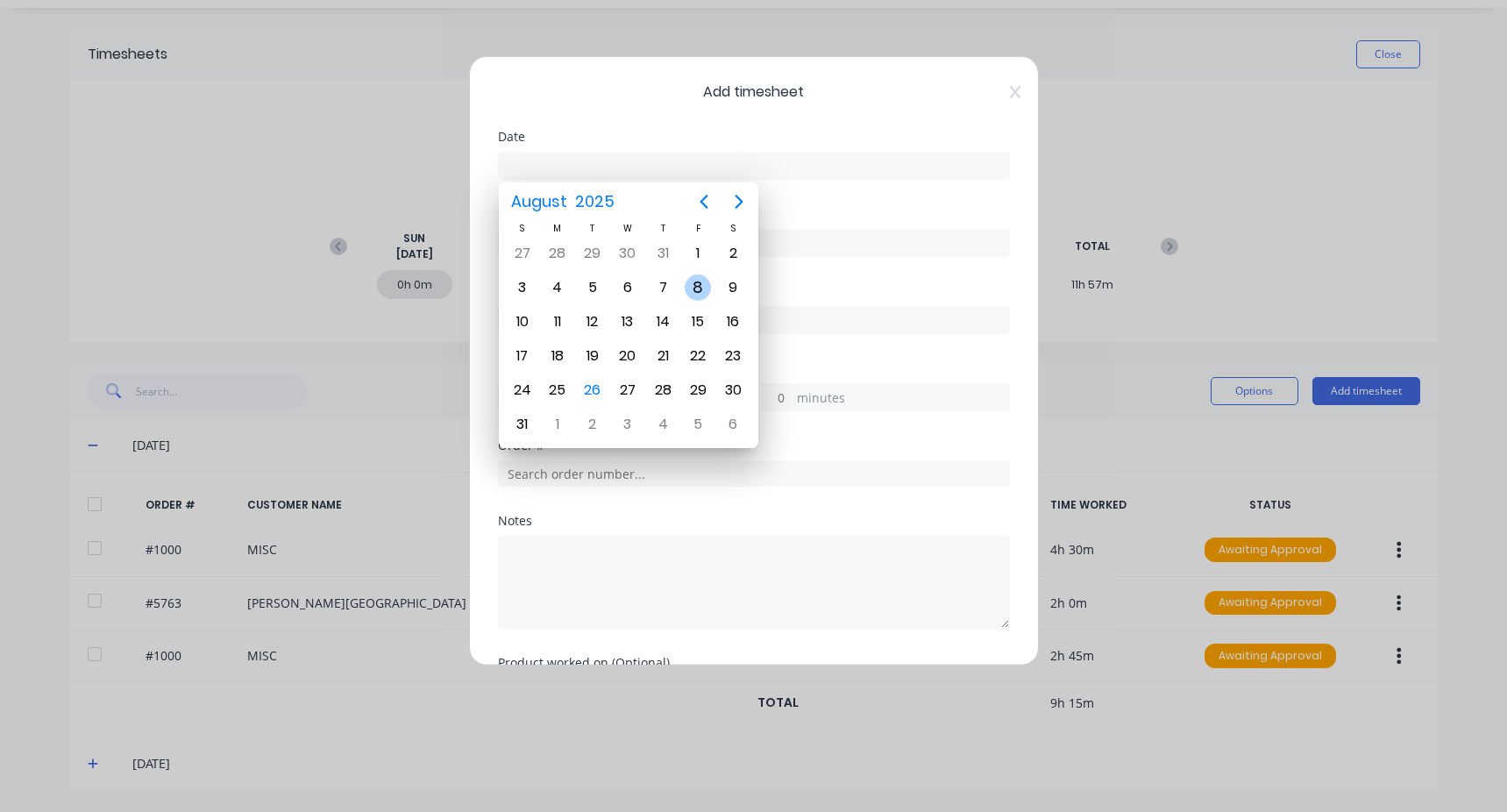
click at [705, 291] on div "8" at bounding box center [698, 288] width 27 height 27
type input "[DATE]"
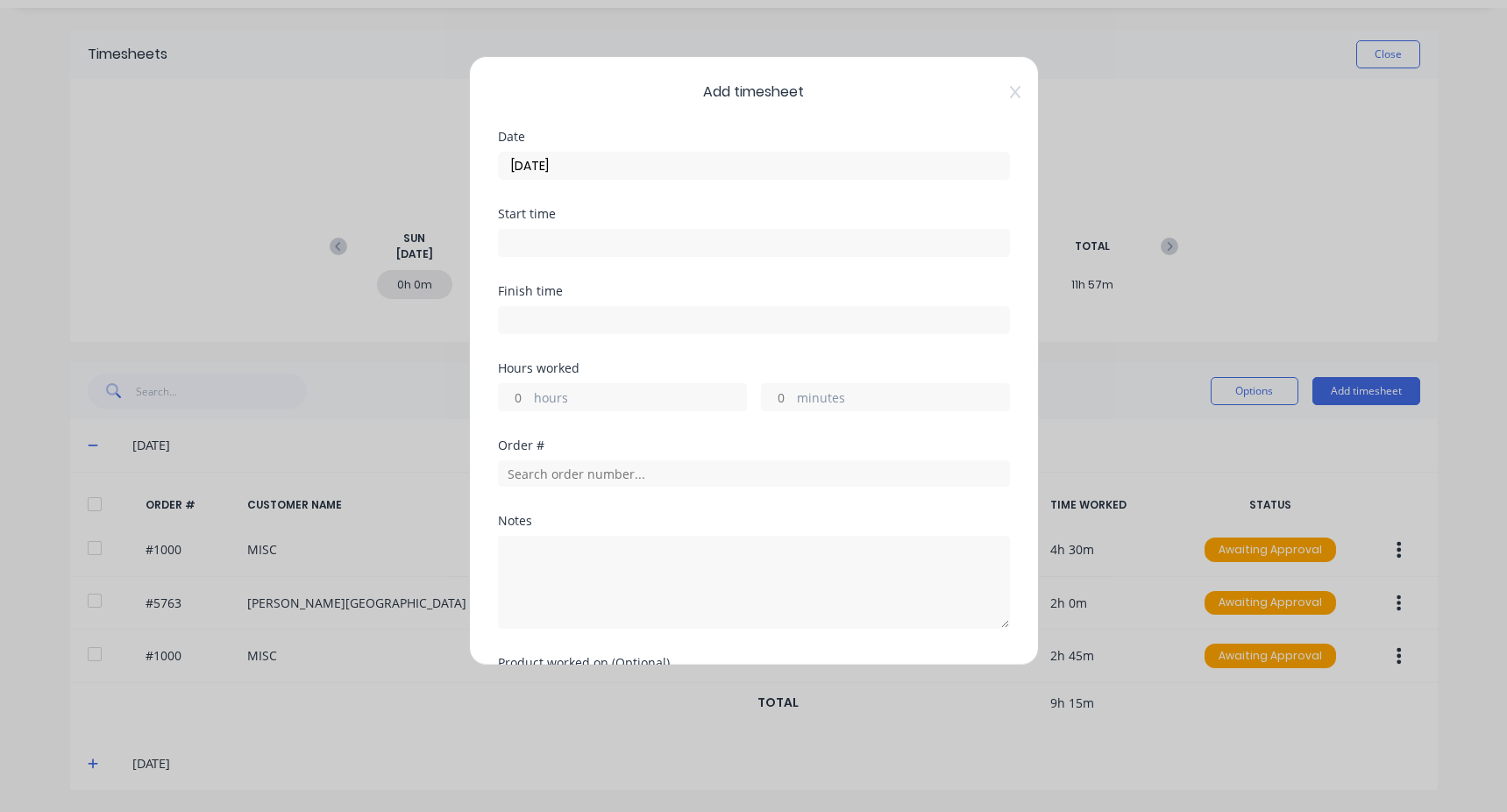
click at [586, 249] on input at bounding box center [754, 243] width 510 height 27
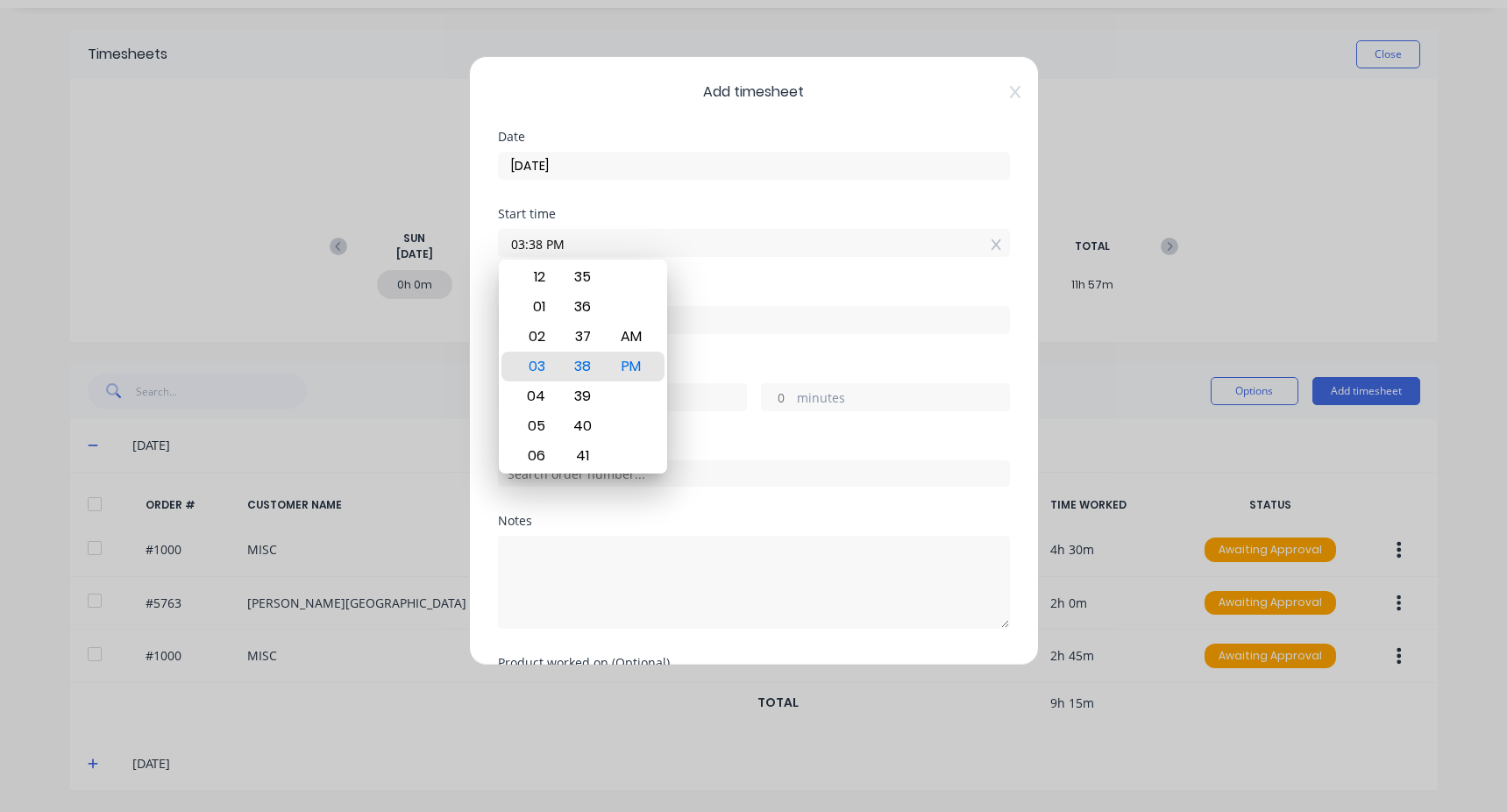
drag, startPoint x: 586, startPoint y: 249, endPoint x: 363, endPoint y: 253, distance: 223.0
click at [363, 253] on div "Add timesheet Date [DATE] Start time 03:38 PM Finish time Hours worked hours mi…" at bounding box center [754, 406] width 1507 height 812
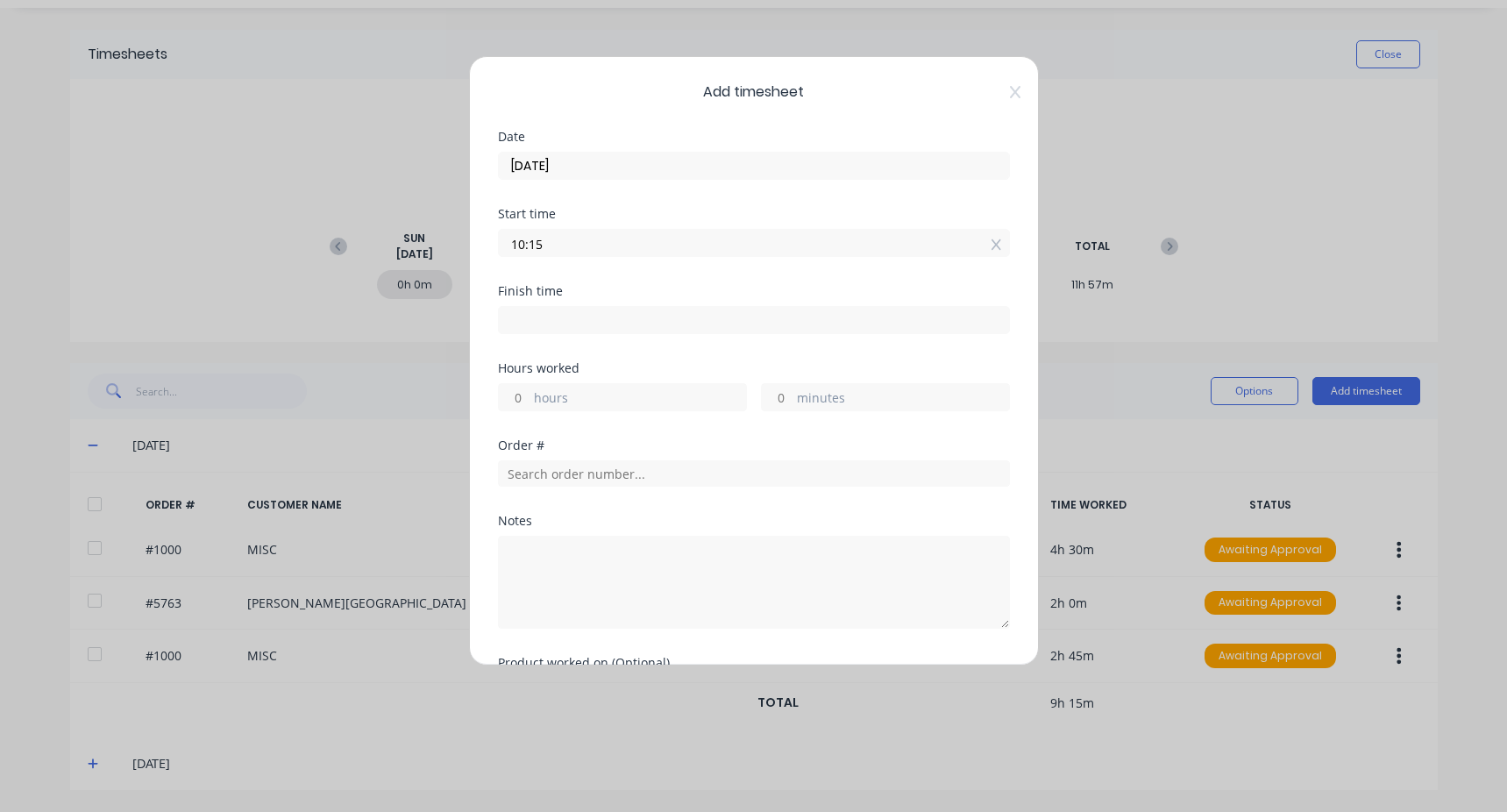
type input "10:15 AM"
click at [586, 324] on input at bounding box center [754, 320] width 510 height 27
type input "03:38 PM"
type input "5"
type input "23"
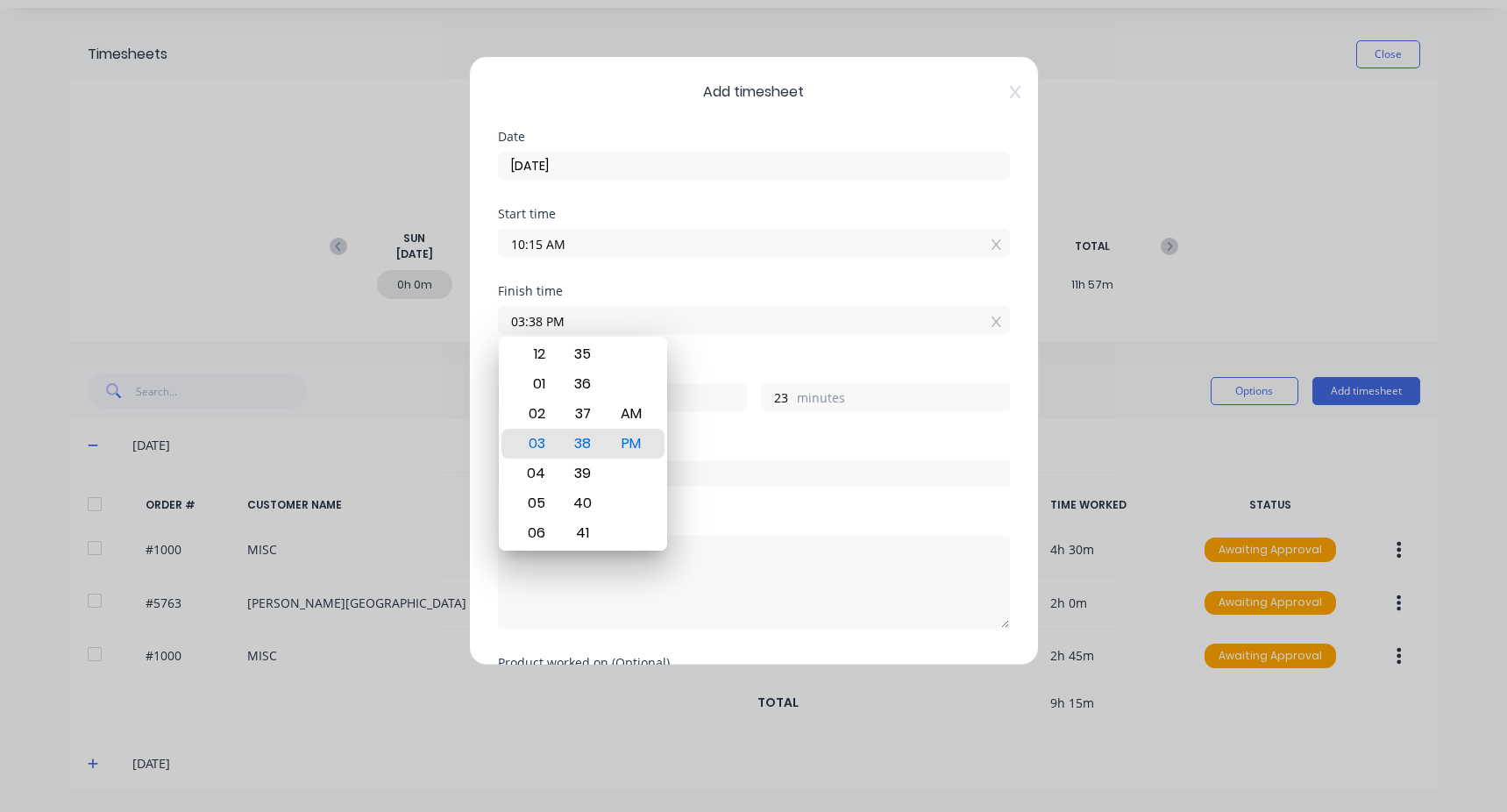
drag, startPoint x: 626, startPoint y: 314, endPoint x: 438, endPoint y: 343, distance: 190.2
click at [438, 343] on div "Add timesheet Date [DATE] Start time 10:15 AM Finish time 03:38 PM Hours worked…" at bounding box center [754, 406] width 1507 height 812
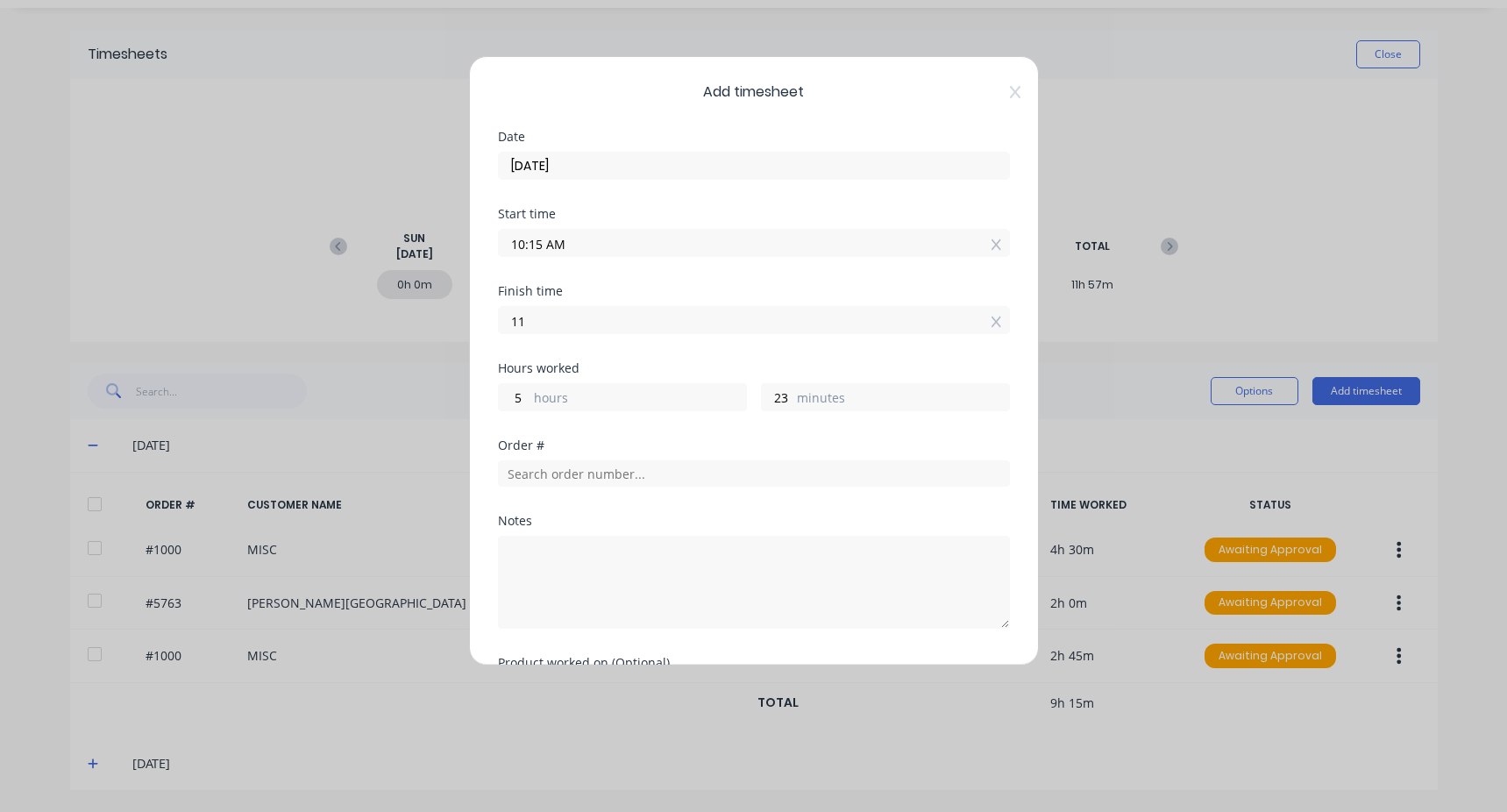
click at [517, 323] on input "11" at bounding box center [754, 320] width 510 height 27
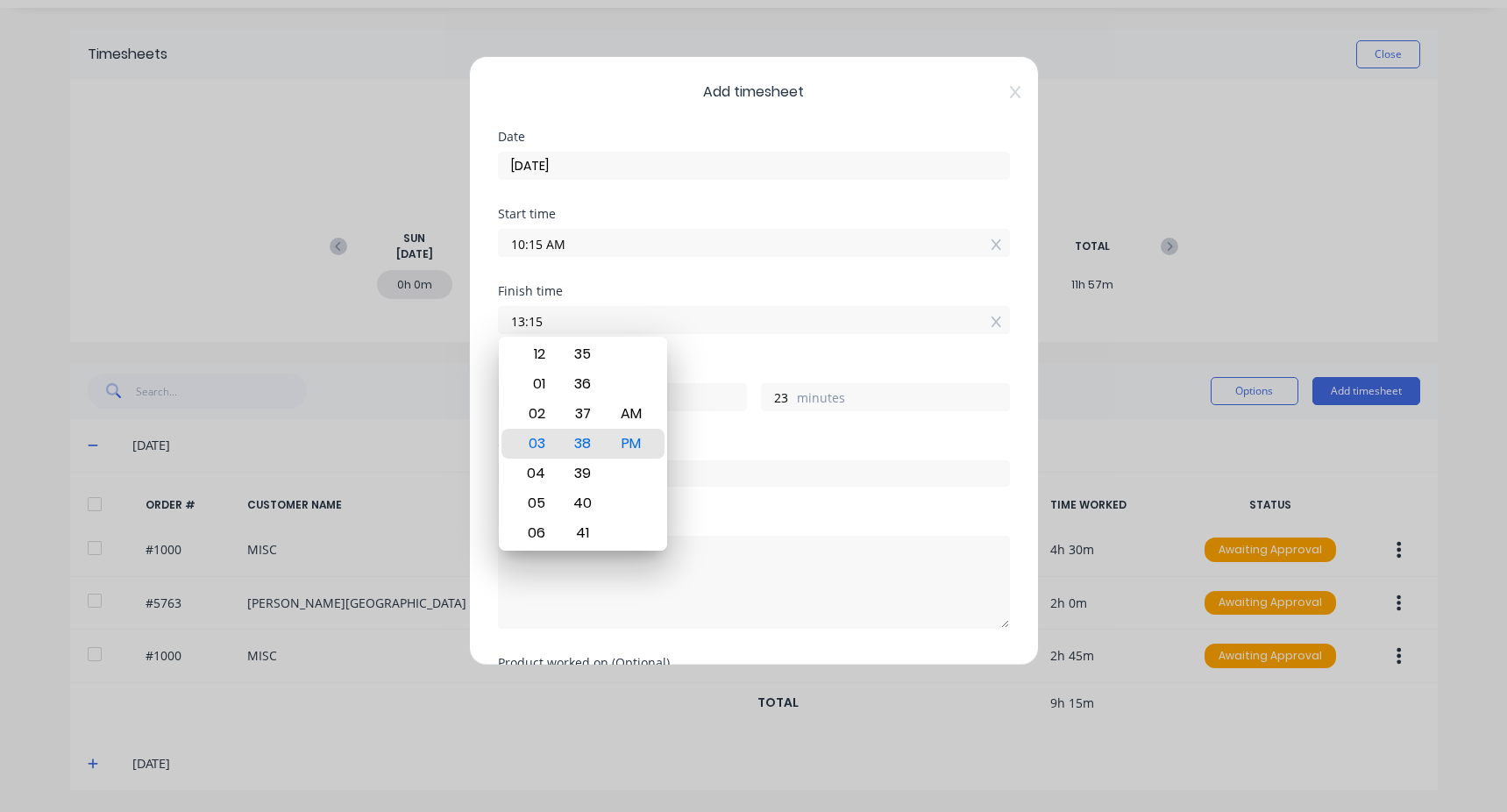
type input "01:15 PM"
type input "3"
type input "0"
click at [617, 294] on div "Finish time" at bounding box center [754, 291] width 512 height 12
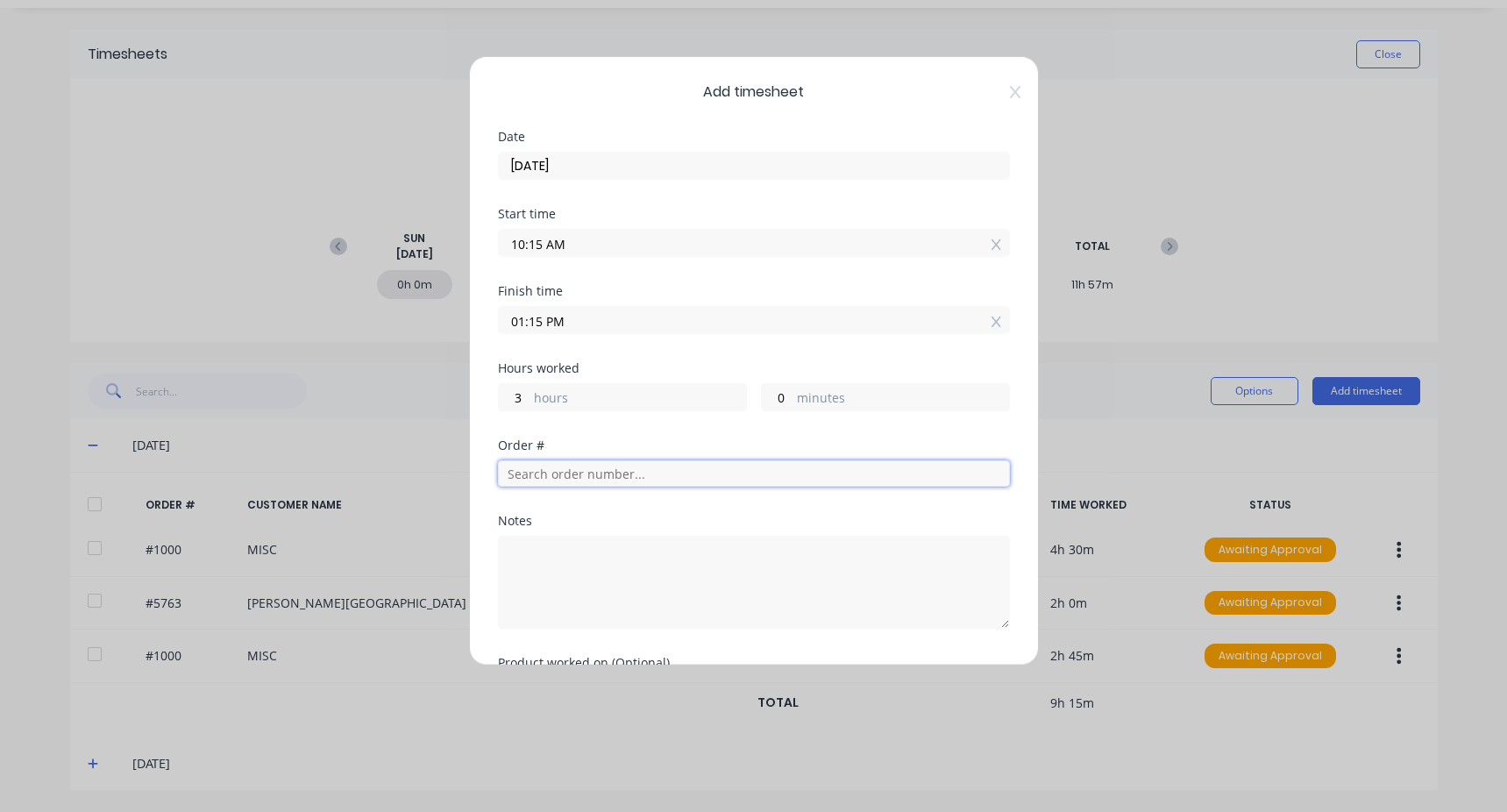
click at [555, 474] on input "text" at bounding box center [754, 474] width 512 height 27
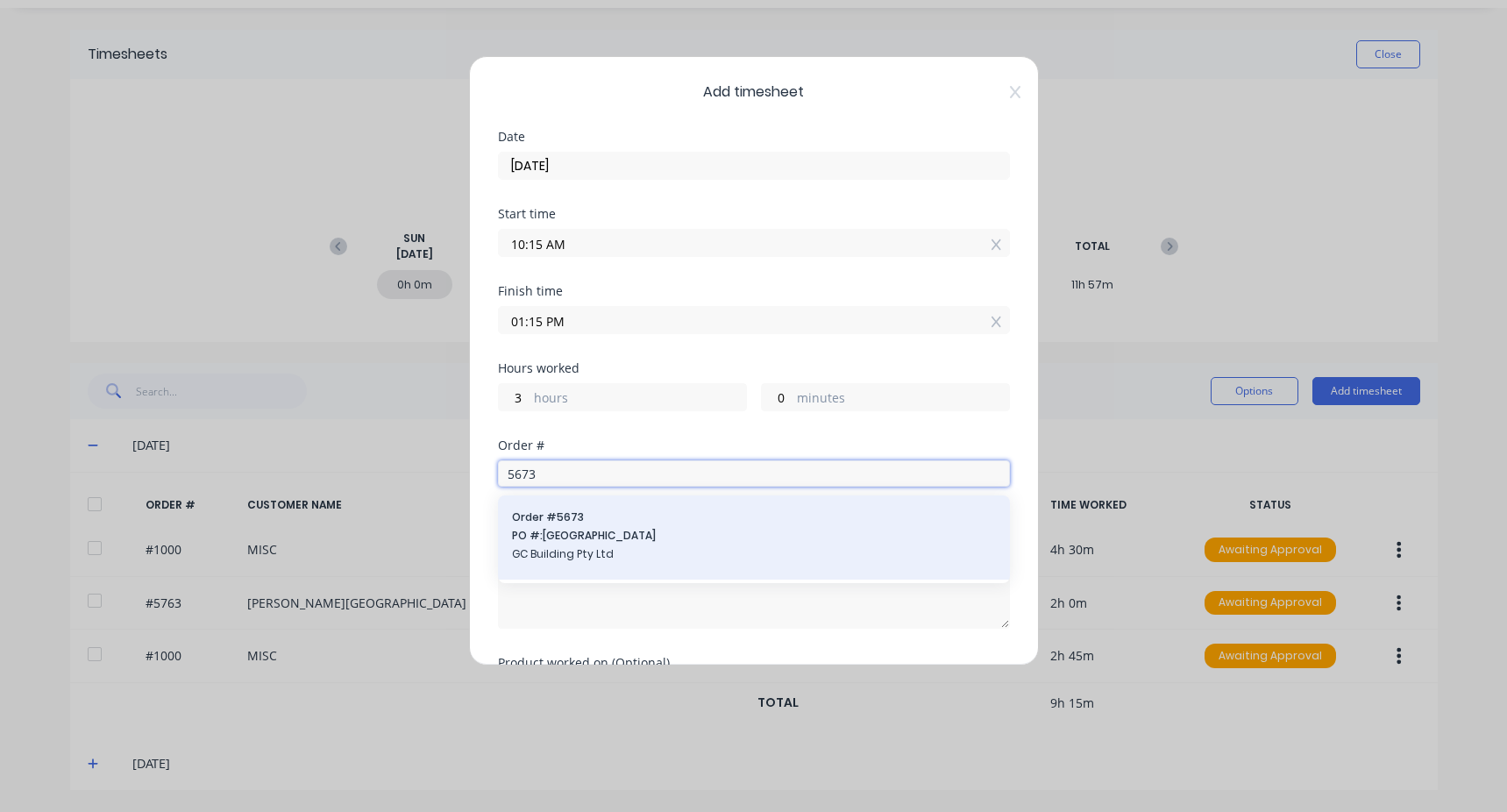
type input "5673"
click at [637, 534] on span "PO #: [GEOGRAPHIC_DATA]" at bounding box center [754, 536] width 484 height 16
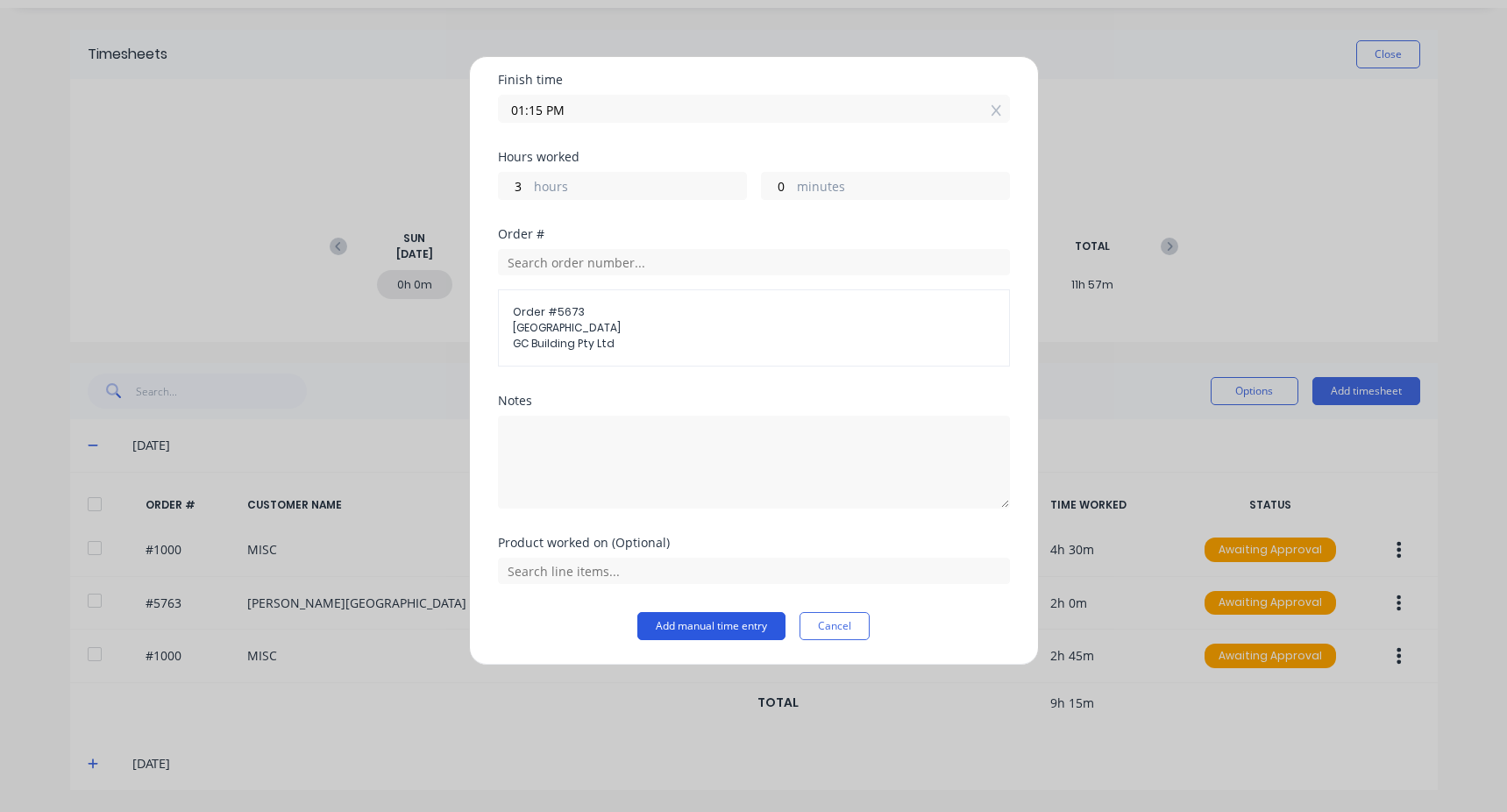
click at [679, 637] on button "Add manual time entry" at bounding box center [711, 626] width 148 height 28
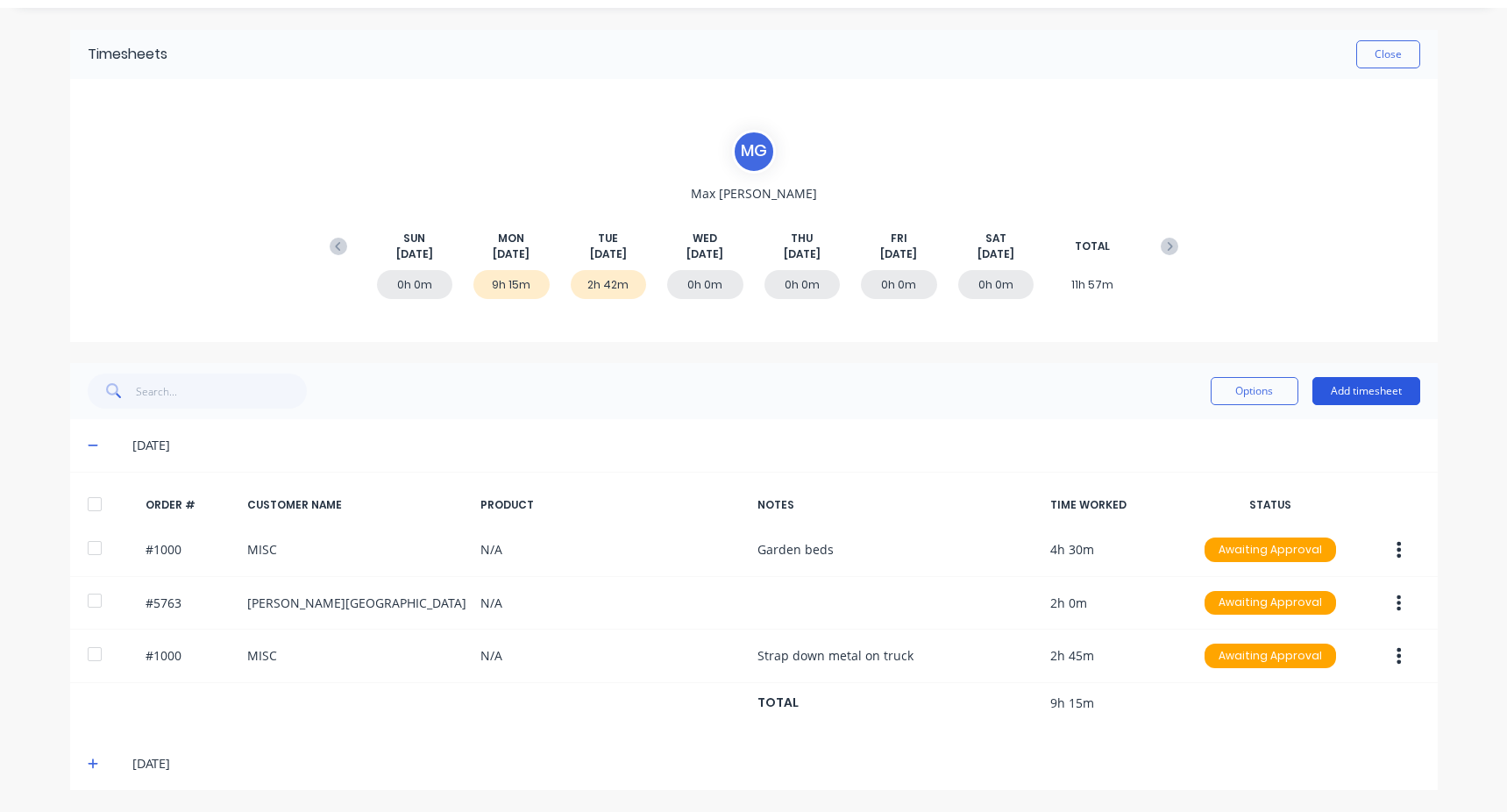
click at [1339, 388] on button "Add timesheet" at bounding box center [1366, 391] width 108 height 28
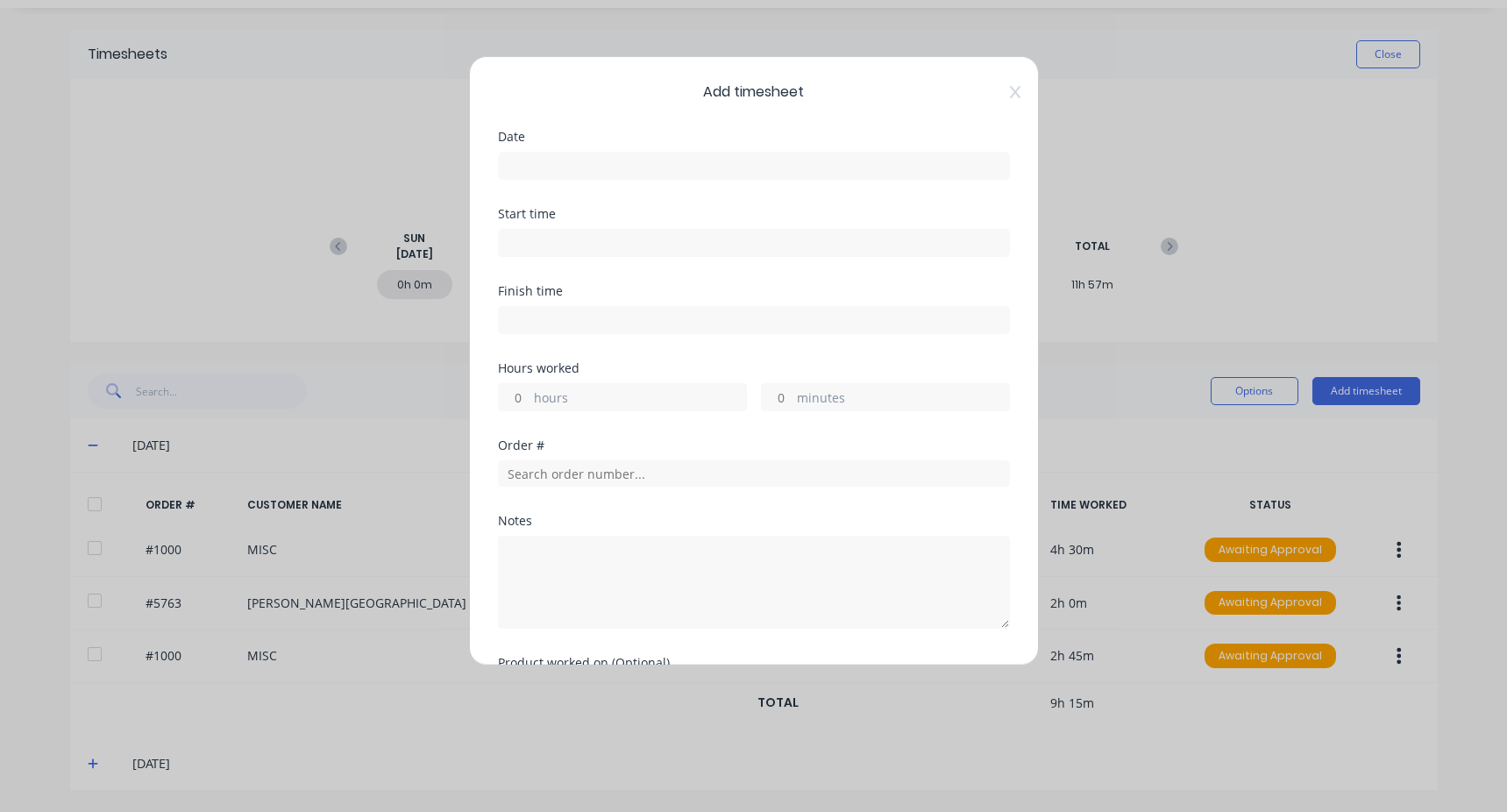
click at [575, 181] on div "Date" at bounding box center [754, 169] width 512 height 77
click at [578, 165] on input at bounding box center [754, 166] width 510 height 27
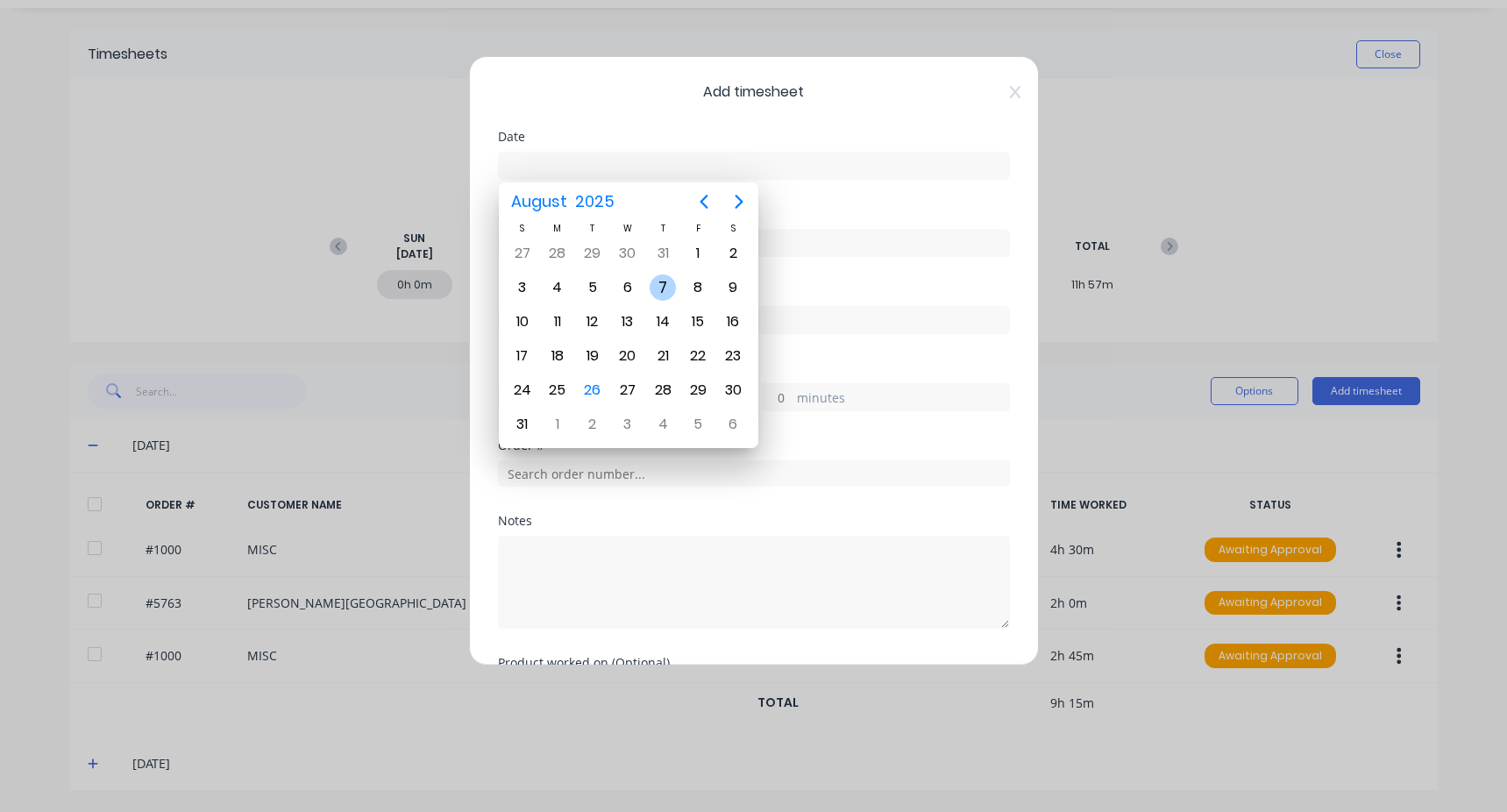
click at [660, 278] on div "7" at bounding box center [663, 288] width 27 height 27
type input "[DATE]"
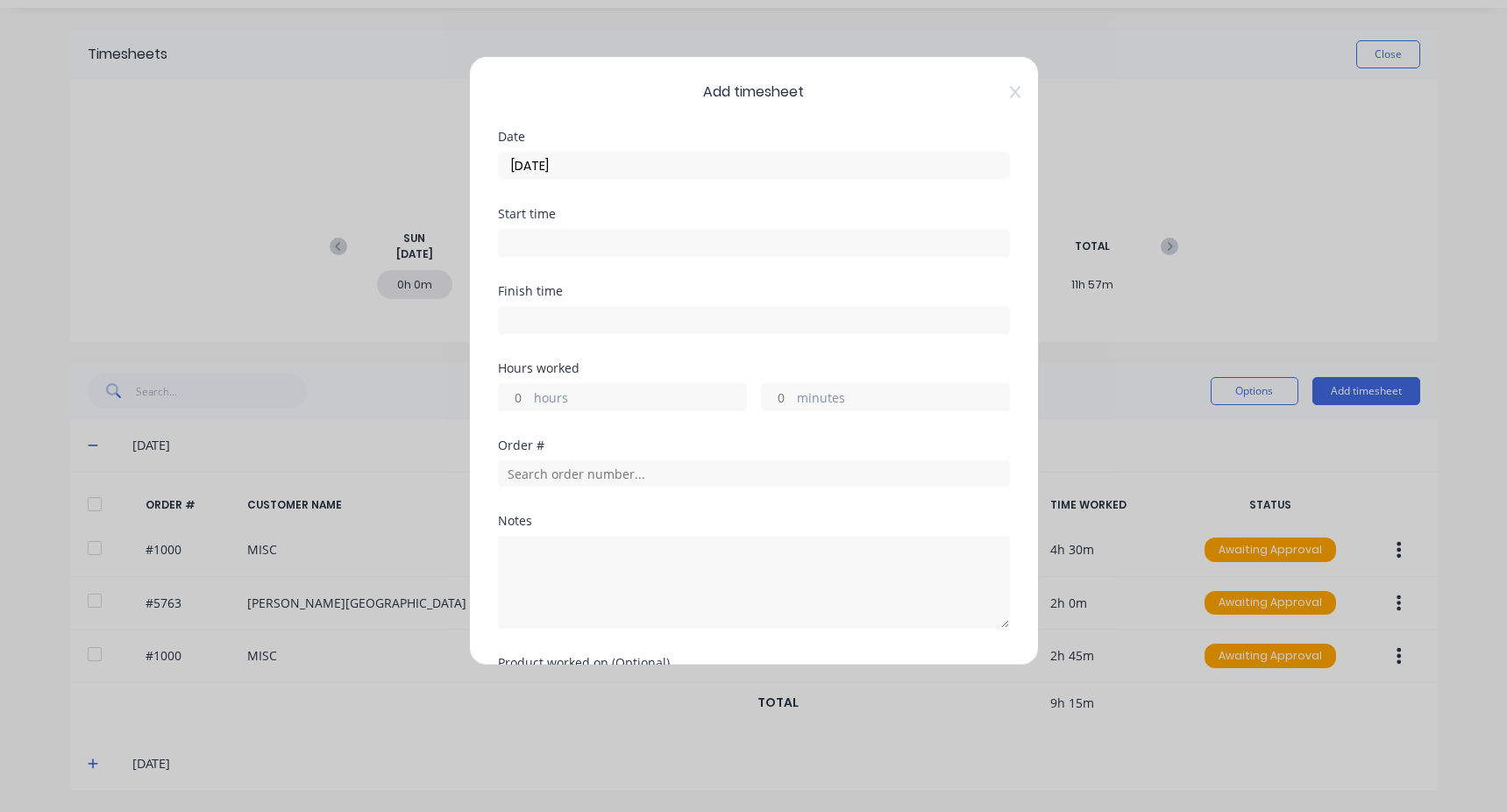
click at [590, 227] on div at bounding box center [754, 241] width 512 height 33
click at [580, 253] on input at bounding box center [754, 243] width 510 height 27
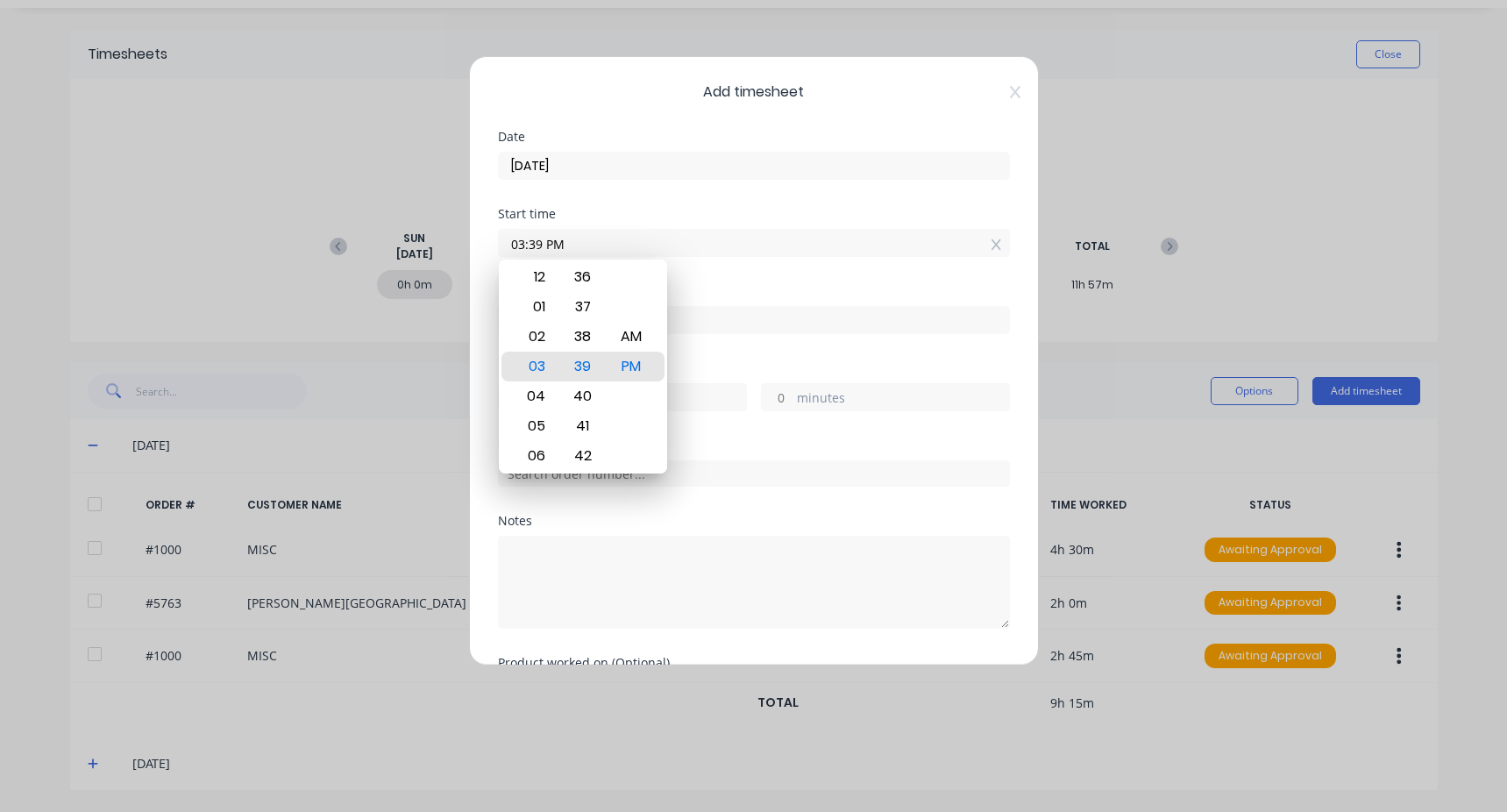
drag, startPoint x: 518, startPoint y: 248, endPoint x: 473, endPoint y: 259, distance: 46.3
click at [474, 259] on div "Add timesheet Date [DATE] Start time 03:39 PM Finish time Hours worked hours mi…" at bounding box center [754, 361] width 570 height 609
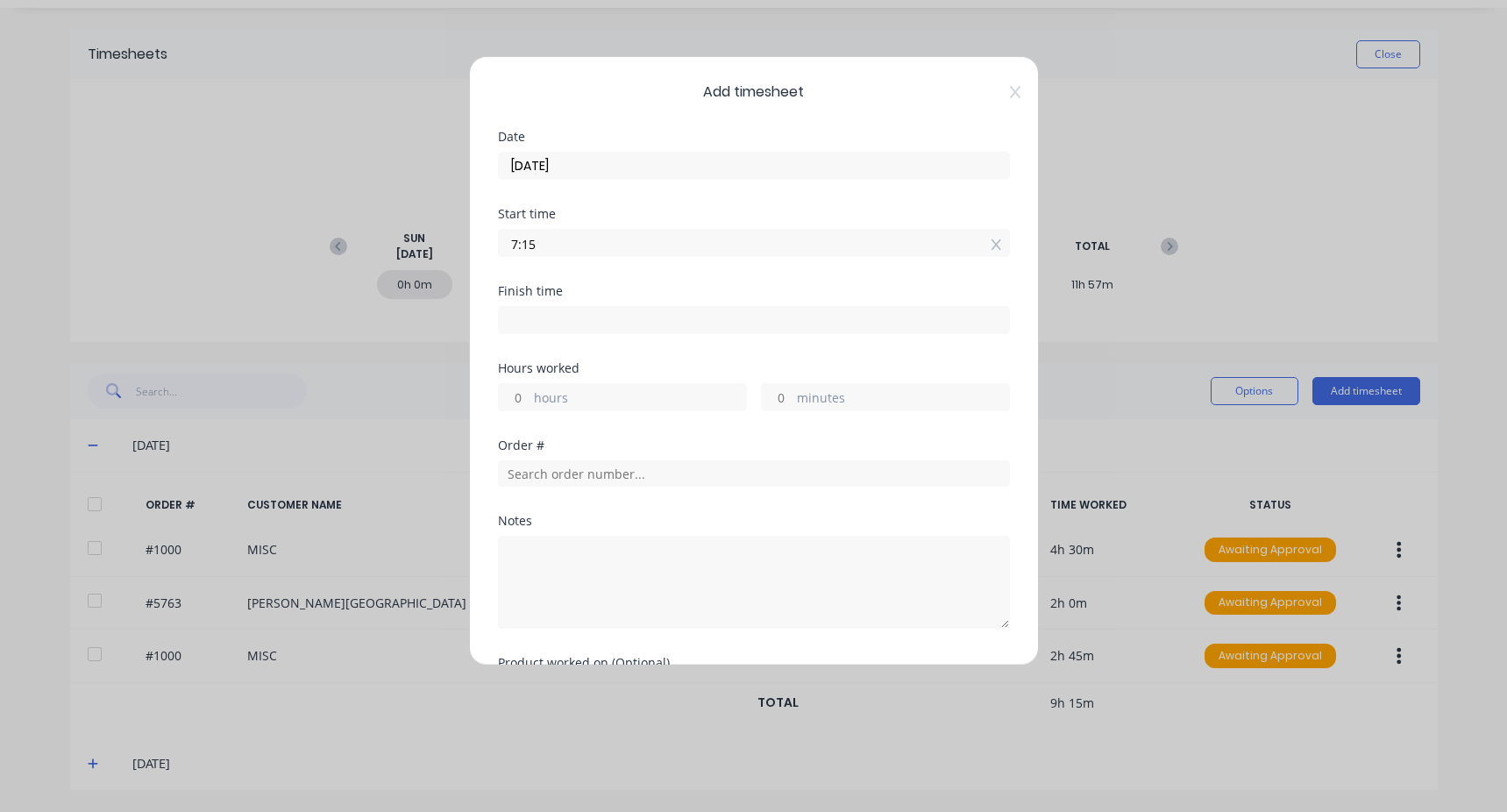
type input "07:15 AM"
click at [548, 312] on input at bounding box center [754, 320] width 510 height 27
type input "03:39 PM"
type input "8"
type input "24"
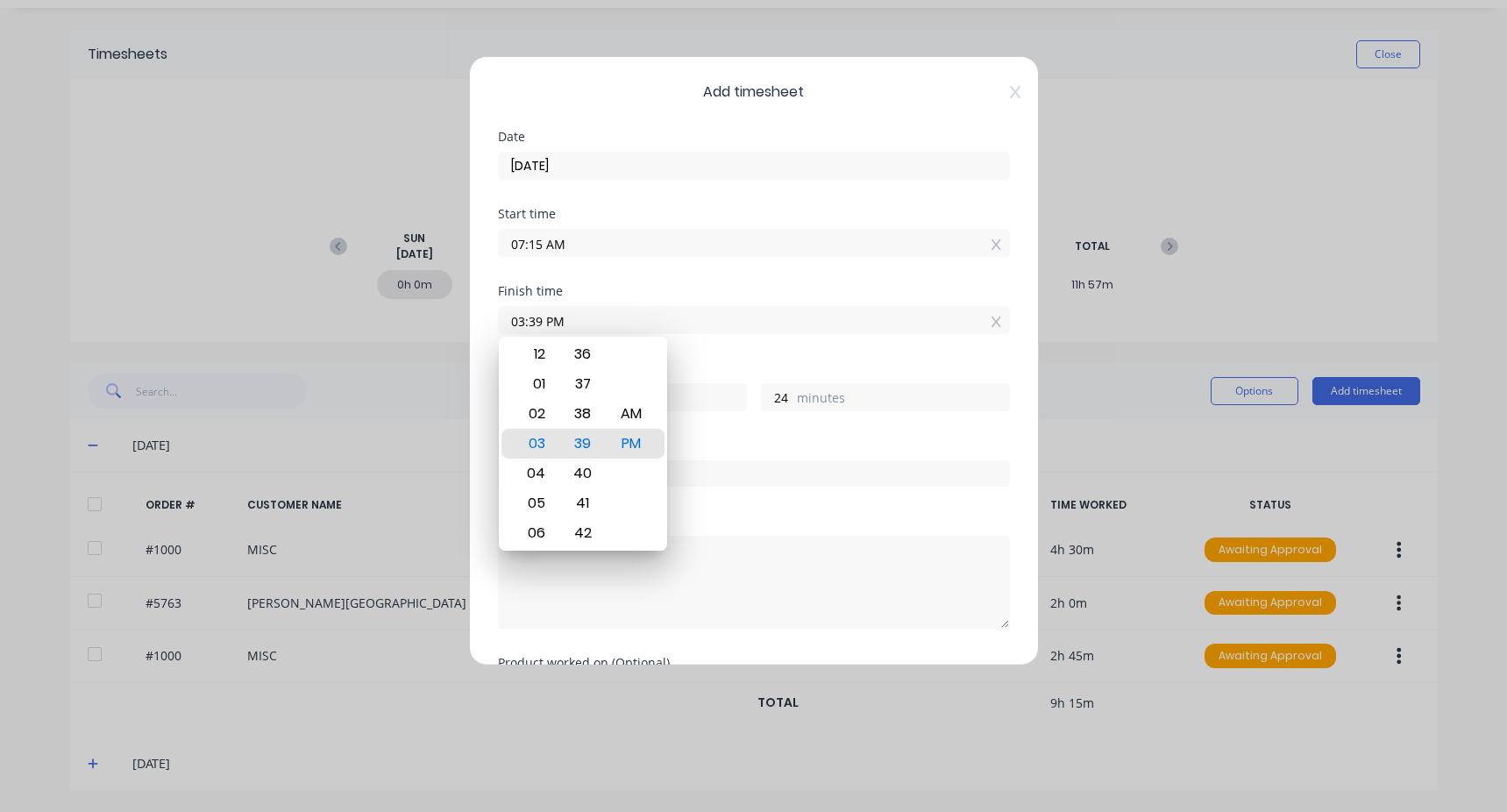
drag, startPoint x: 572, startPoint y: 334, endPoint x: 457, endPoint y: 332, distance: 115.0
click at [457, 332] on div "Add timesheet Date [DATE] Start time 07:15 AM Finish time 03:39 PM Hours worked…" at bounding box center [754, 406] width 1507 height 812
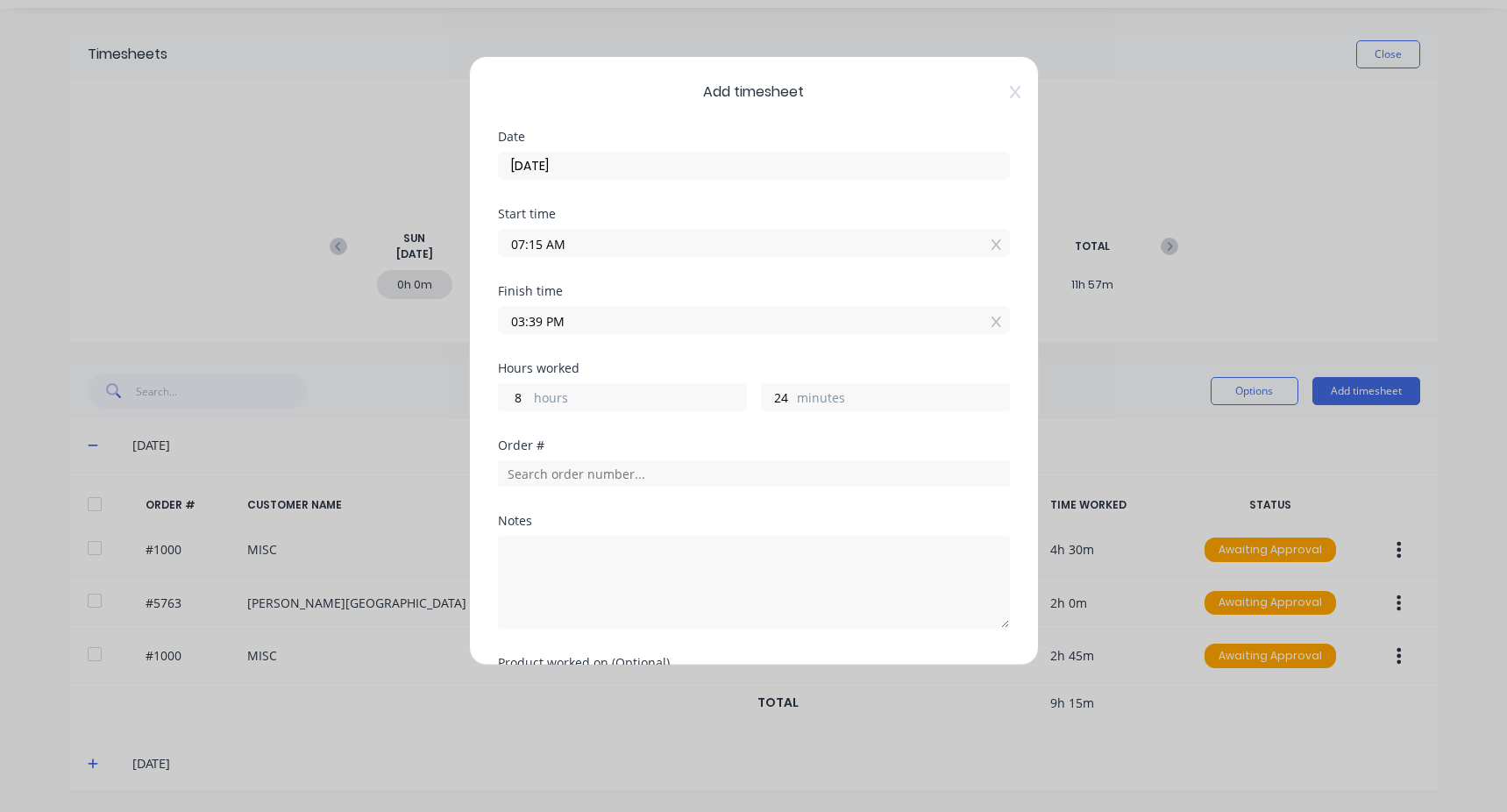
drag, startPoint x: 582, startPoint y: 324, endPoint x: 342, endPoint y: 330, distance: 240.1
click at [345, 330] on div "Add timesheet Date [DATE] Start time 07:15 AM Finish time 03:39 PM Hours worked…" at bounding box center [754, 406] width 1507 height 812
type input "12:00 AM"
type input "-7"
type input "-19"
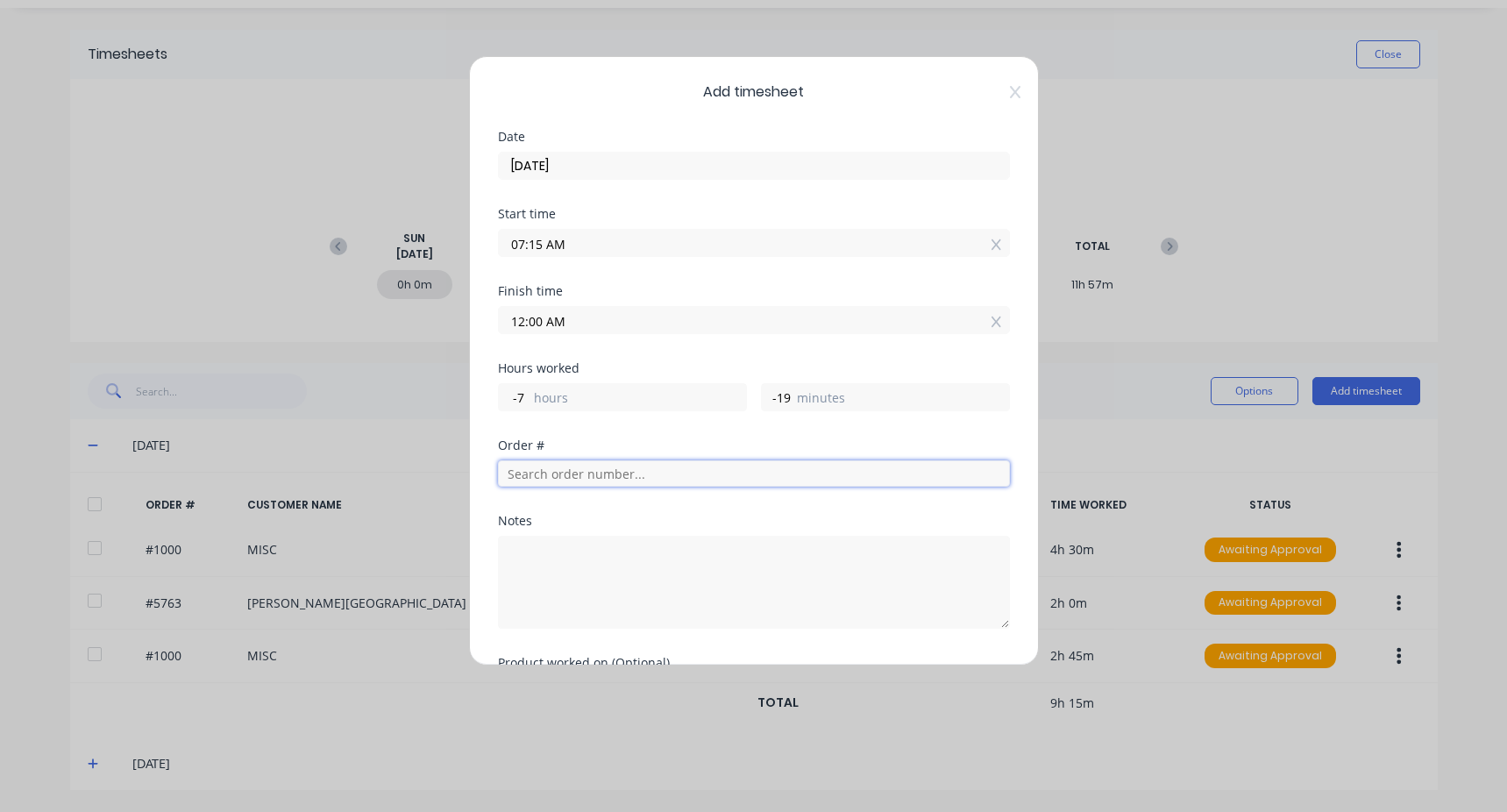
click at [551, 466] on input "text" at bounding box center [754, 474] width 512 height 27
click at [561, 314] on input "12:00 AM" at bounding box center [754, 320] width 510 height 27
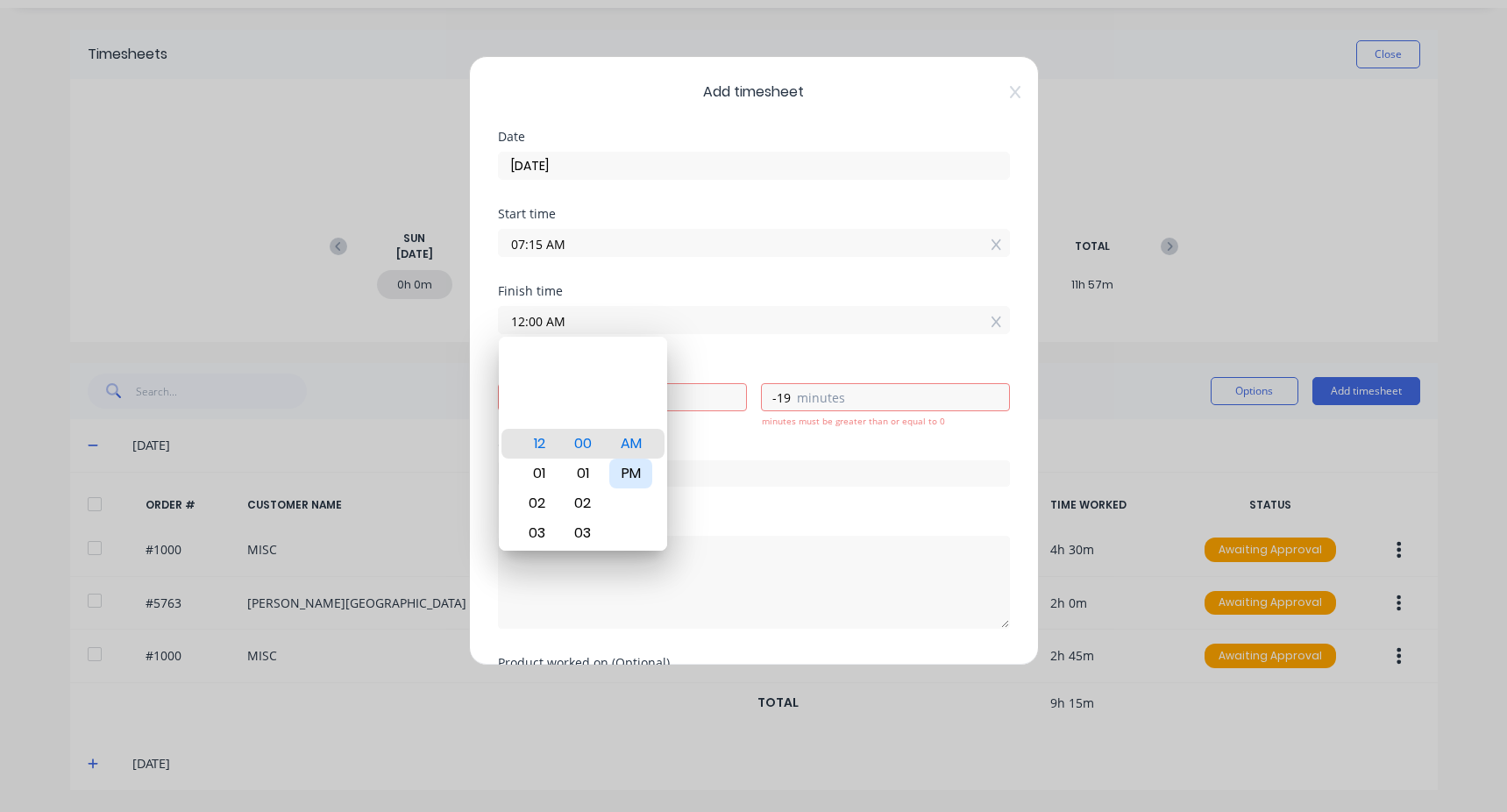
click at [626, 480] on div "PM" at bounding box center [631, 474] width 43 height 30
type input "12:00 PM"
type input "-19"
click at [658, 291] on div "Finish time" at bounding box center [754, 291] width 512 height 12
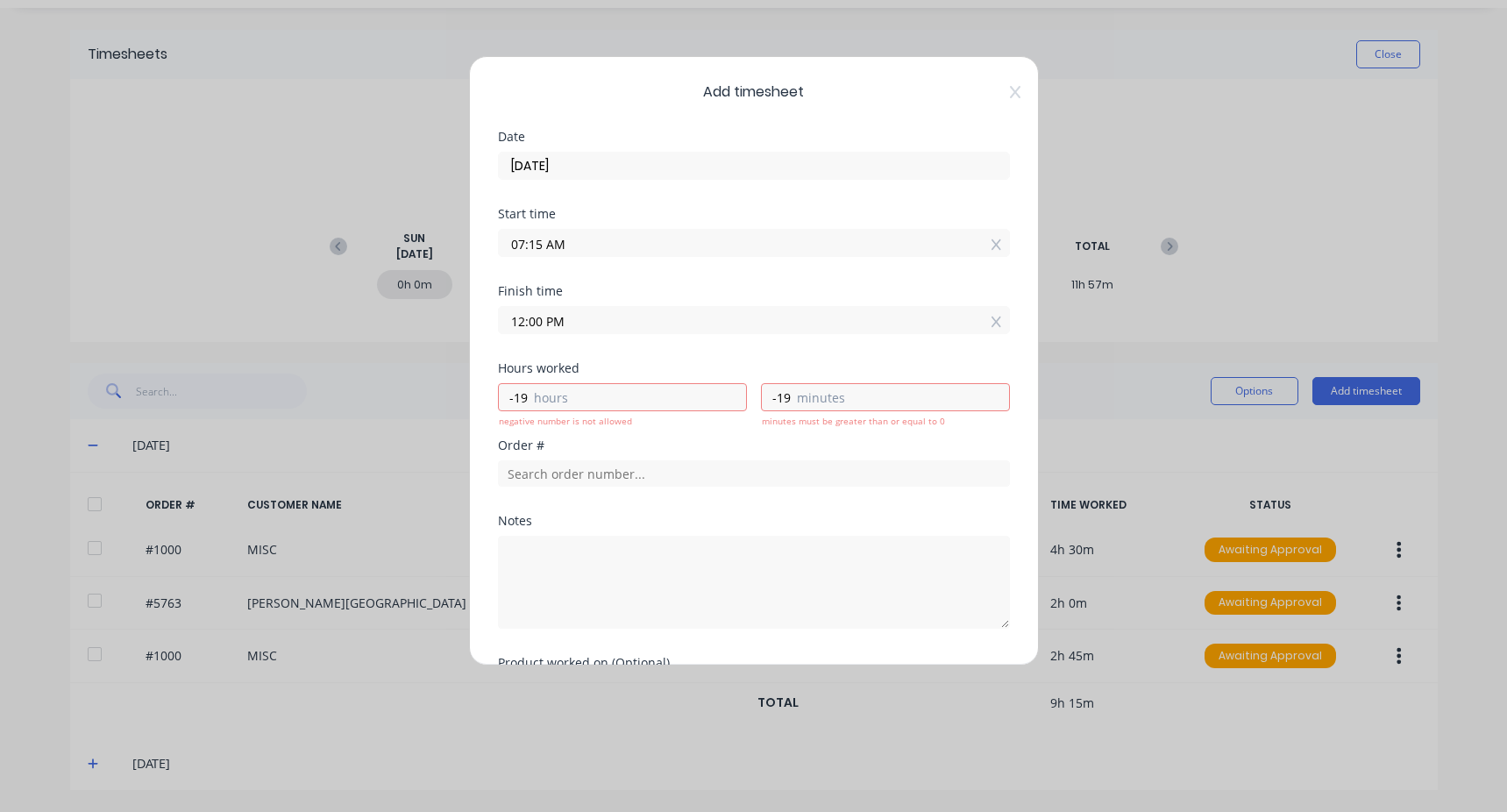
click at [578, 324] on input "12:00 PM" at bounding box center [754, 320] width 510 height 27
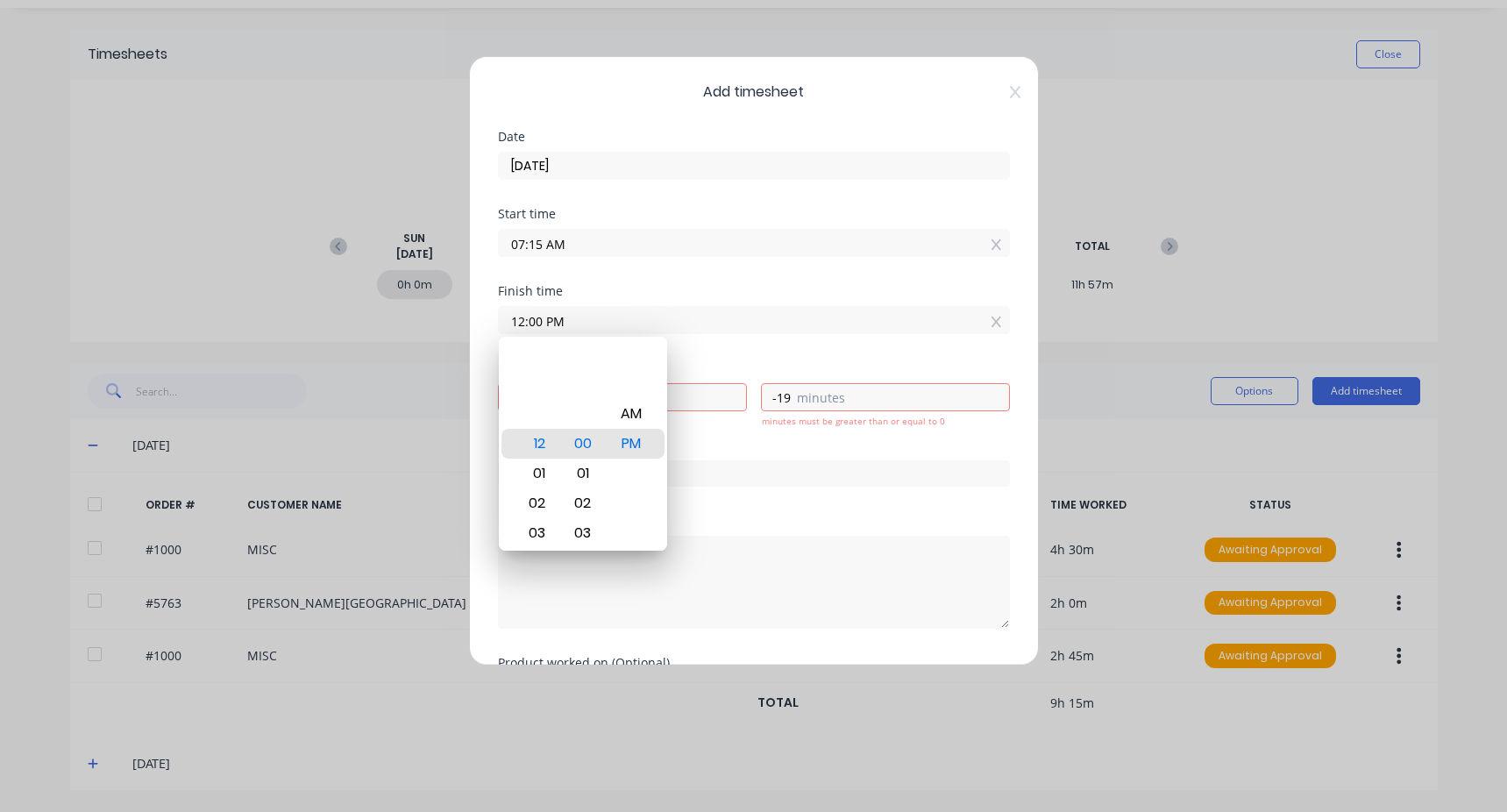
click at [617, 273] on div "Start time 07:15 AM" at bounding box center [754, 246] width 512 height 77
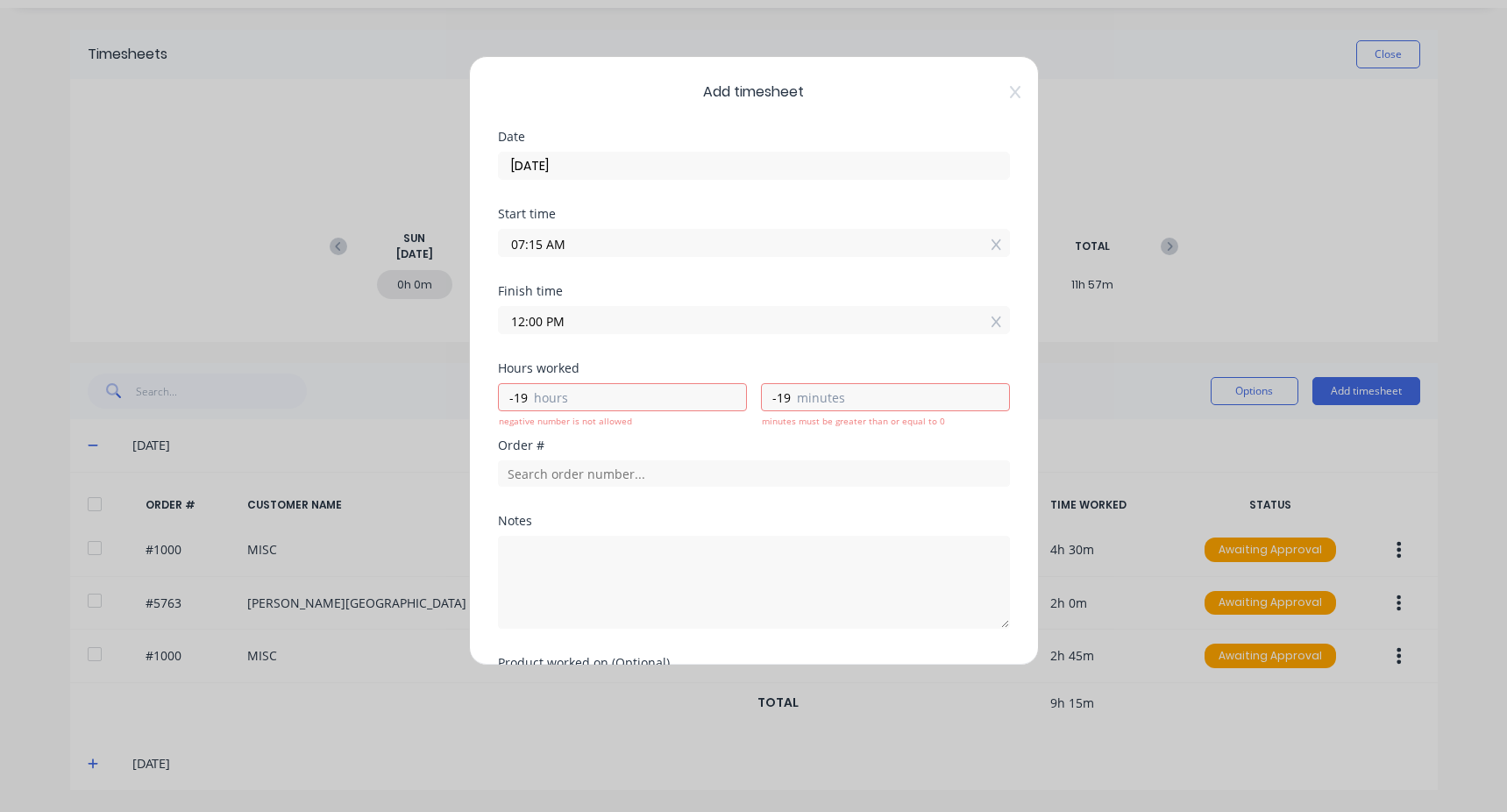
click at [634, 282] on div "Start time 07:15 AM" at bounding box center [754, 246] width 512 height 77
click at [562, 248] on input "07:15 AM" at bounding box center [754, 243] width 510 height 27
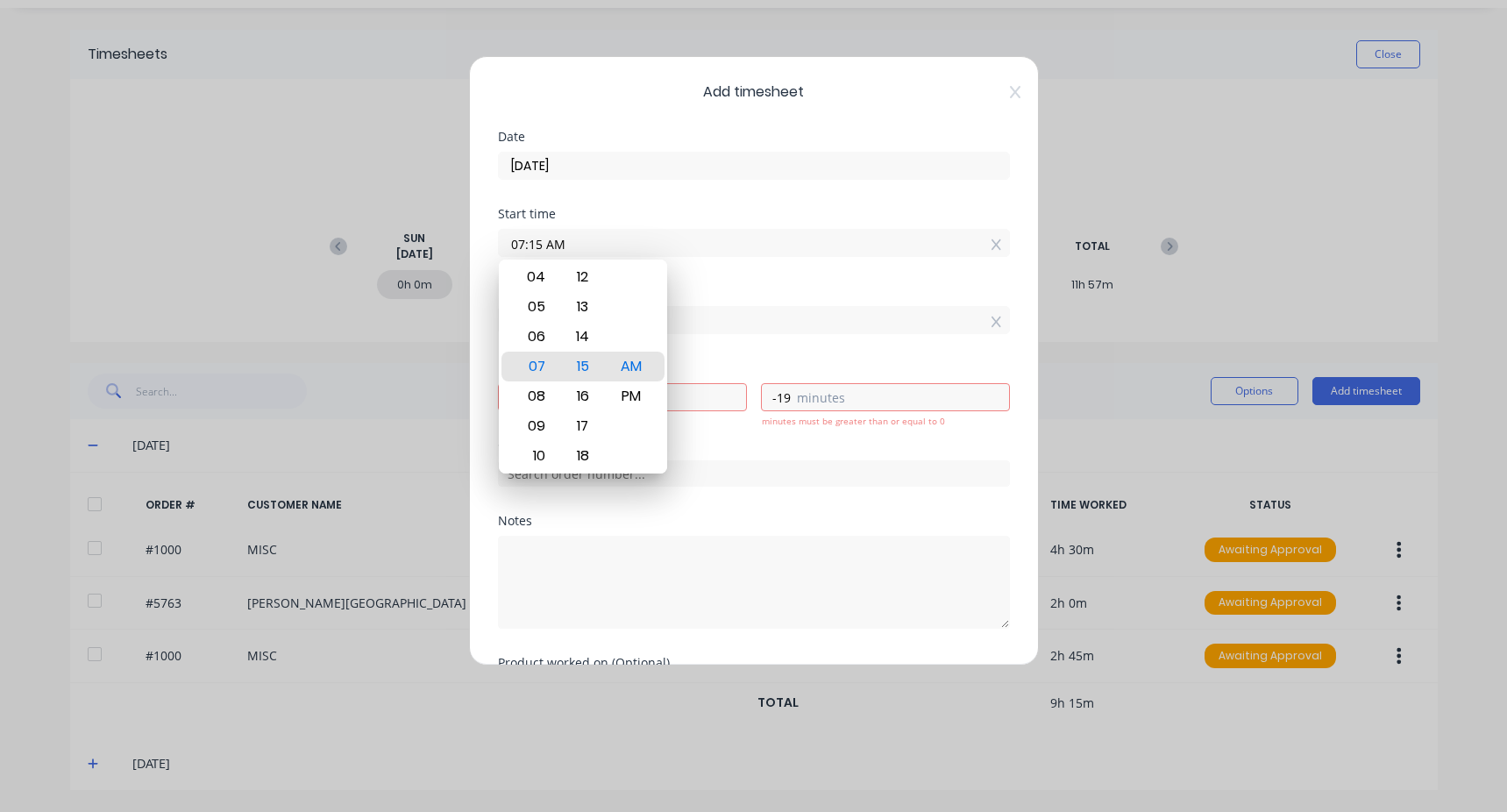
click at [602, 217] on div "Start time" at bounding box center [754, 214] width 512 height 12
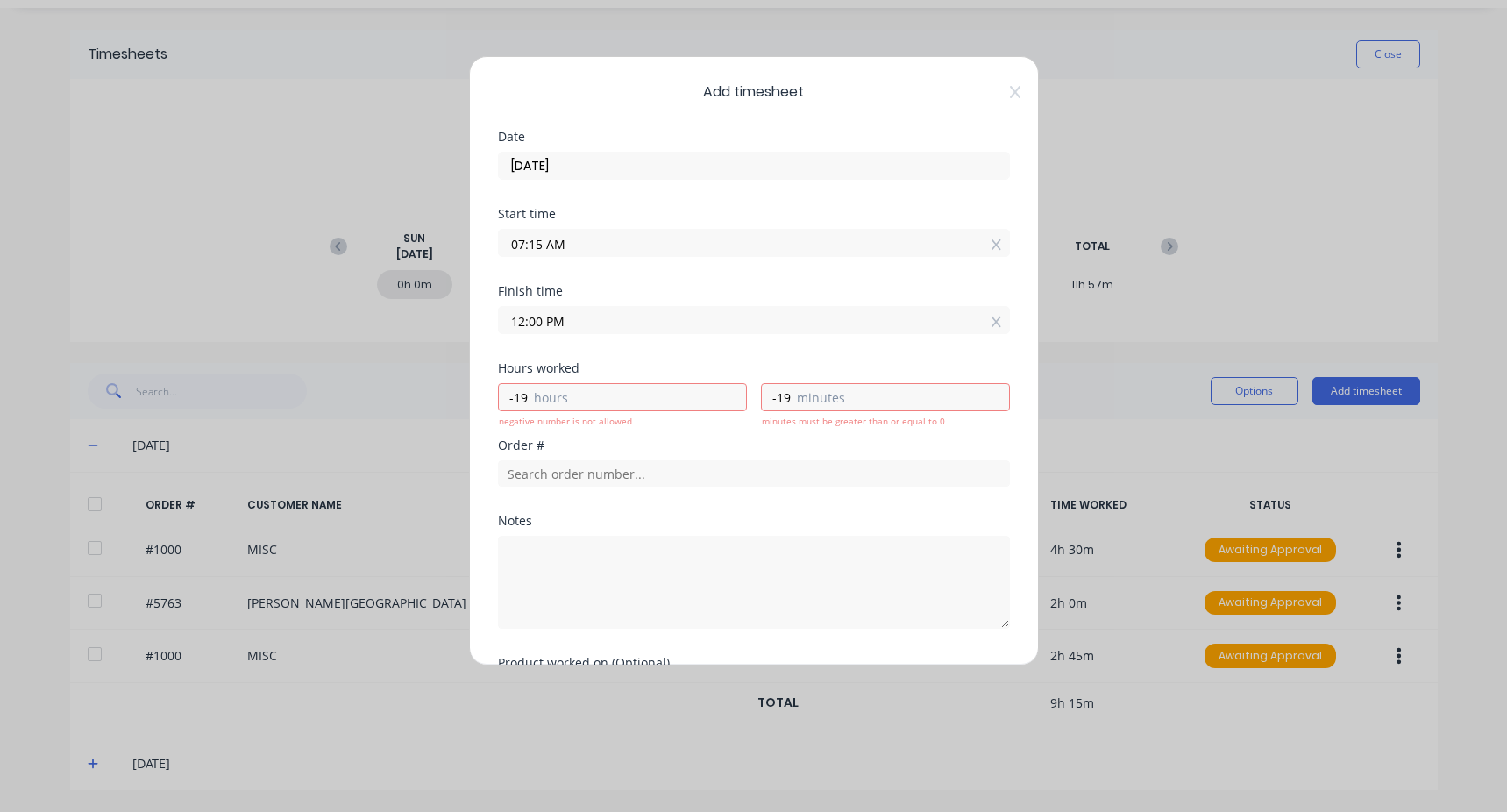
click at [578, 327] on input "12:00 PM" at bounding box center [754, 320] width 510 height 27
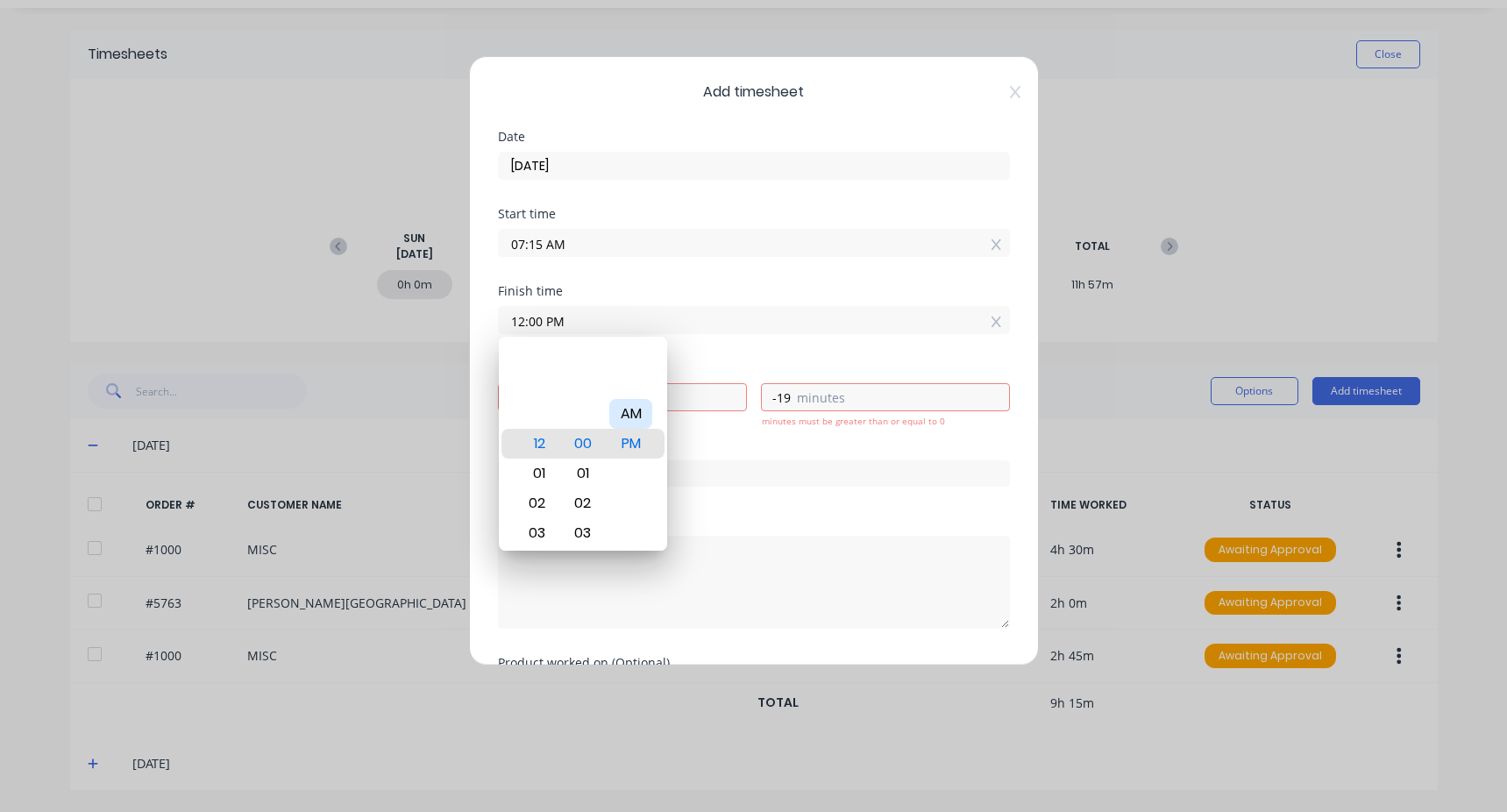
click at [630, 412] on div "AM" at bounding box center [631, 414] width 43 height 30
type input "12:00 AM"
type input "-7"
click at [634, 281] on div "Start time 07:15 AM" at bounding box center [754, 246] width 512 height 77
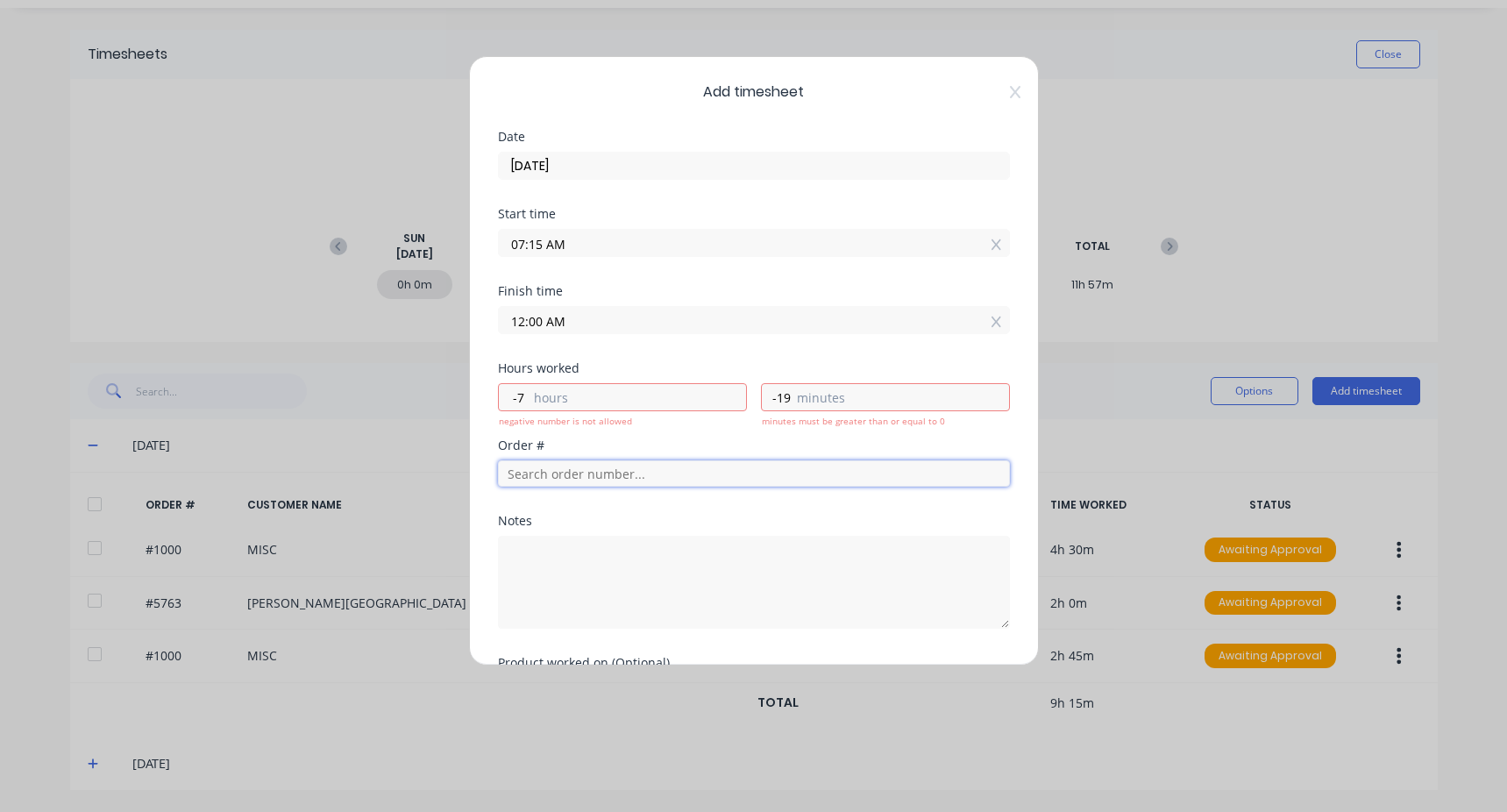
click at [560, 474] on input "text" at bounding box center [754, 474] width 512 height 27
click at [603, 321] on input "12:00 AM" at bounding box center [754, 320] width 510 height 27
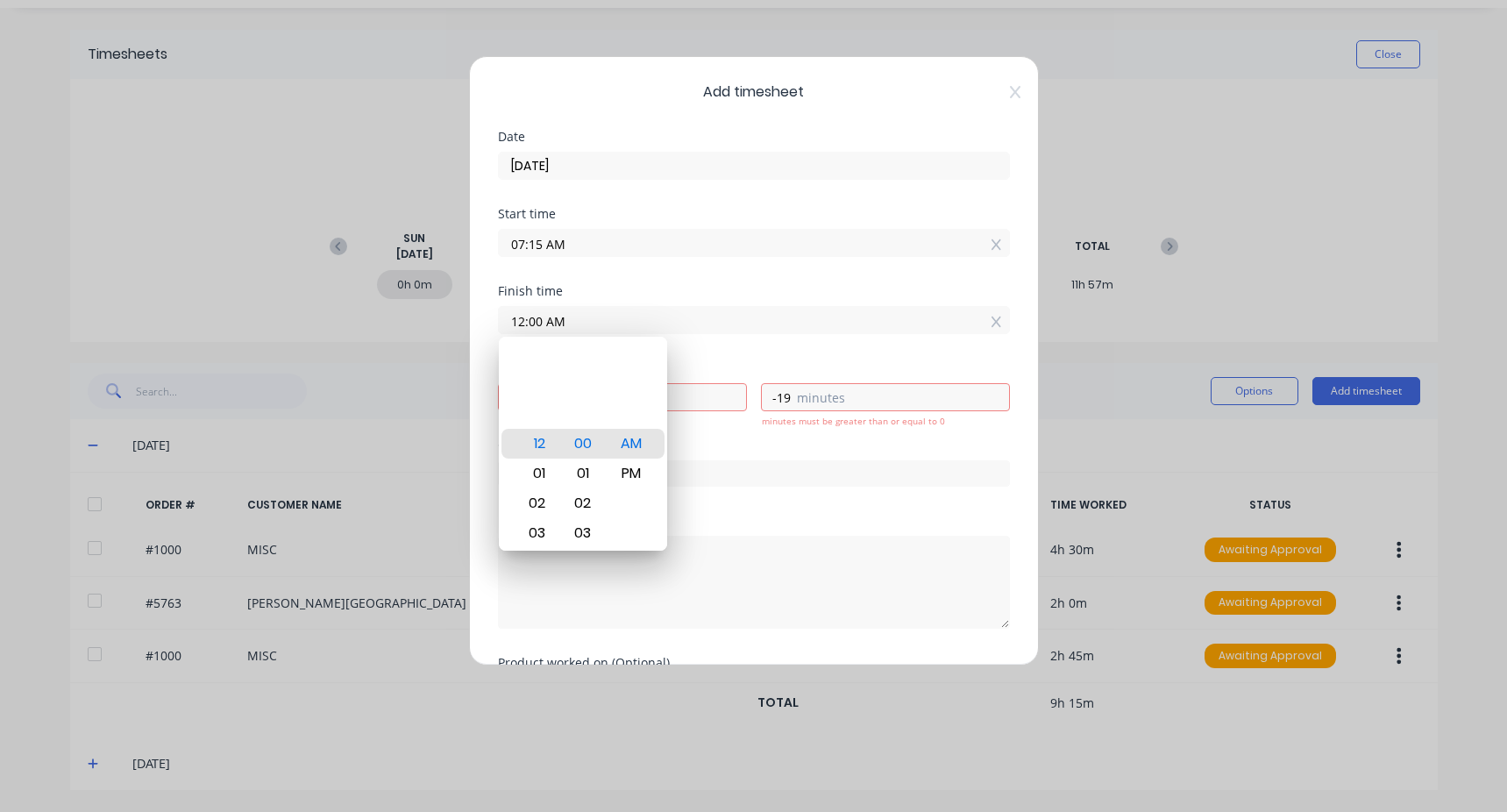
click at [571, 296] on div "Finish time" at bounding box center [754, 291] width 512 height 12
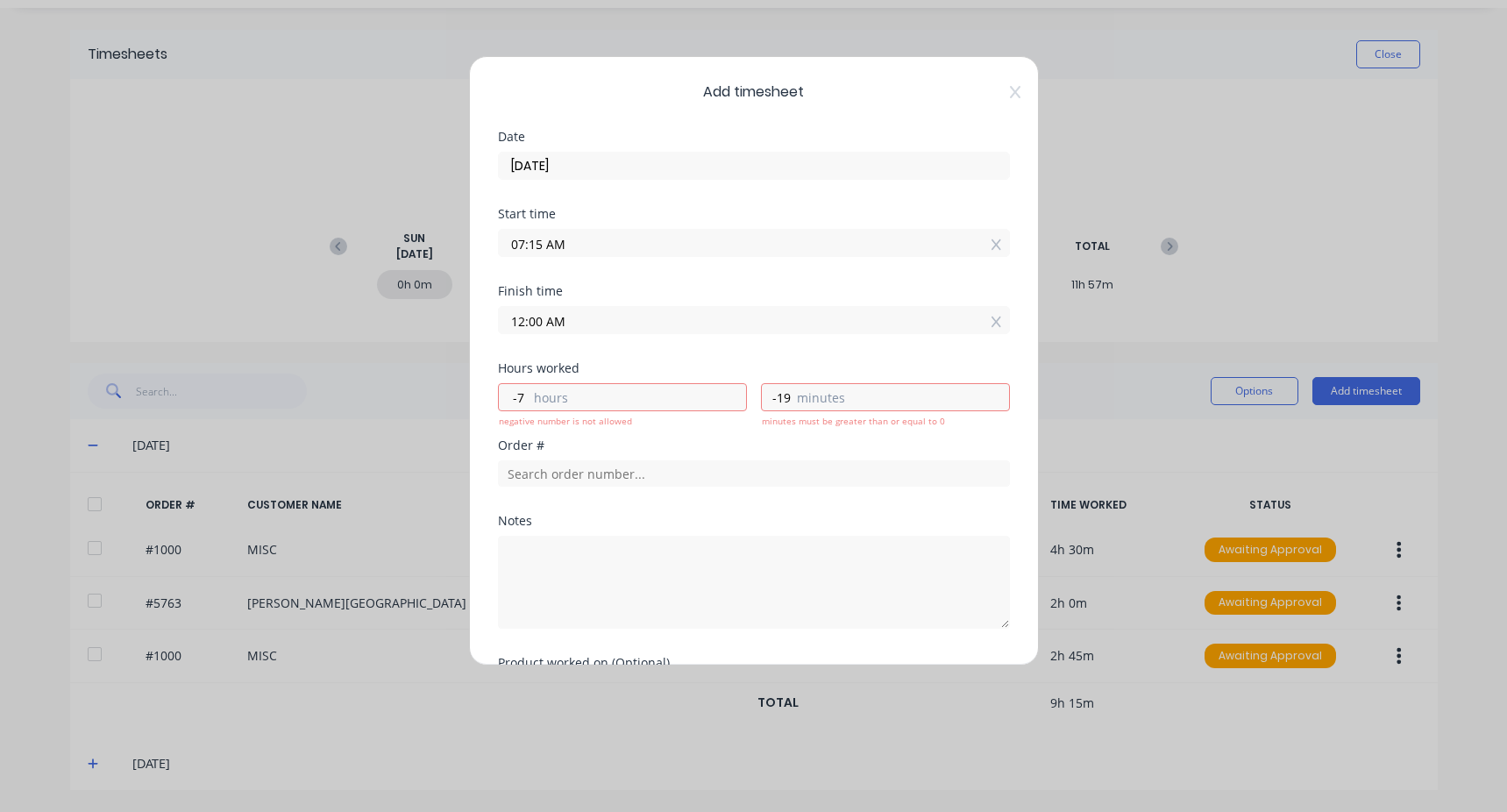
click at [611, 240] on input "07:15 AM" at bounding box center [754, 243] width 510 height 27
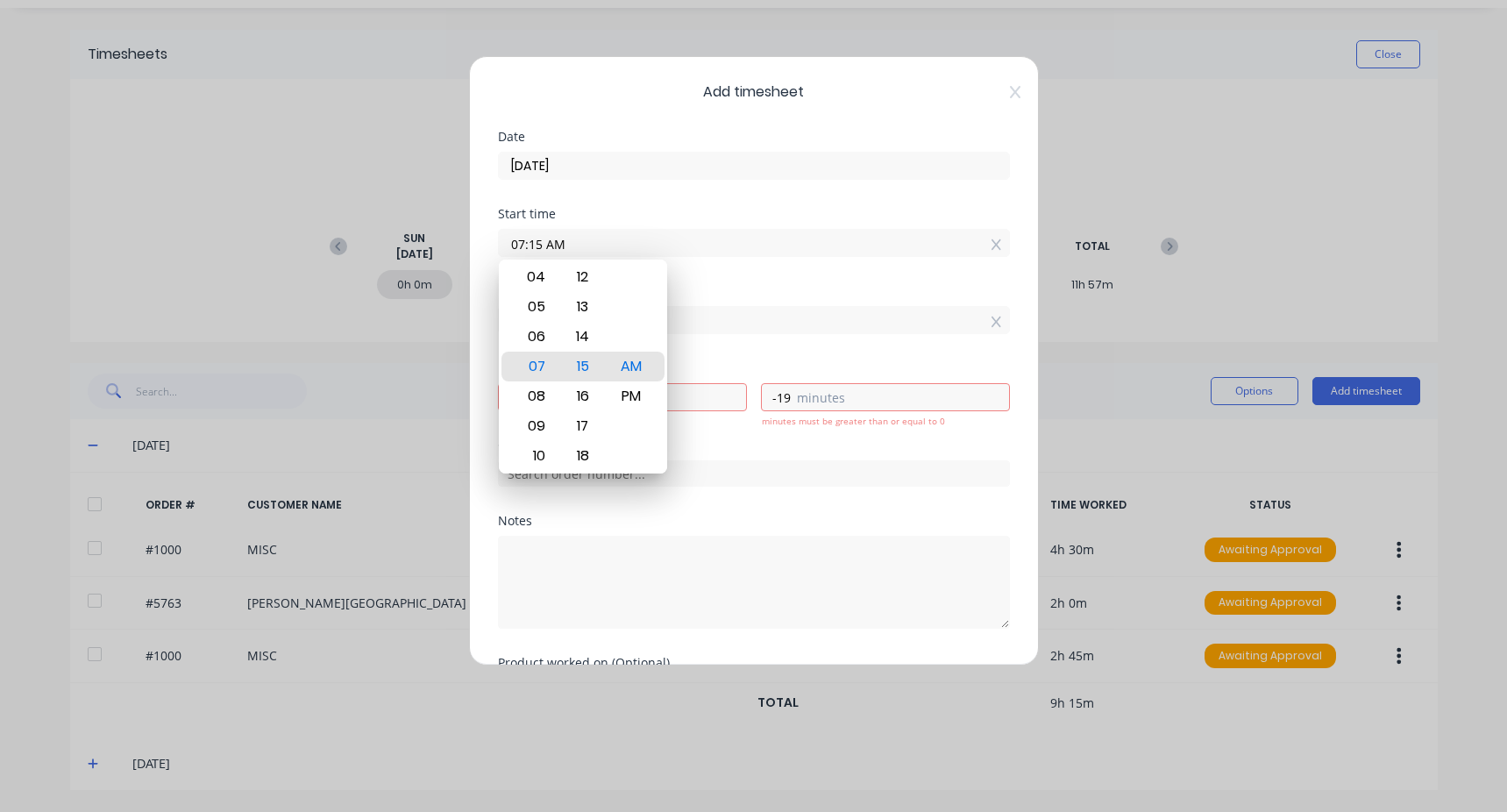
click at [685, 300] on div "Finish time 12:00 AM" at bounding box center [754, 309] width 512 height 49
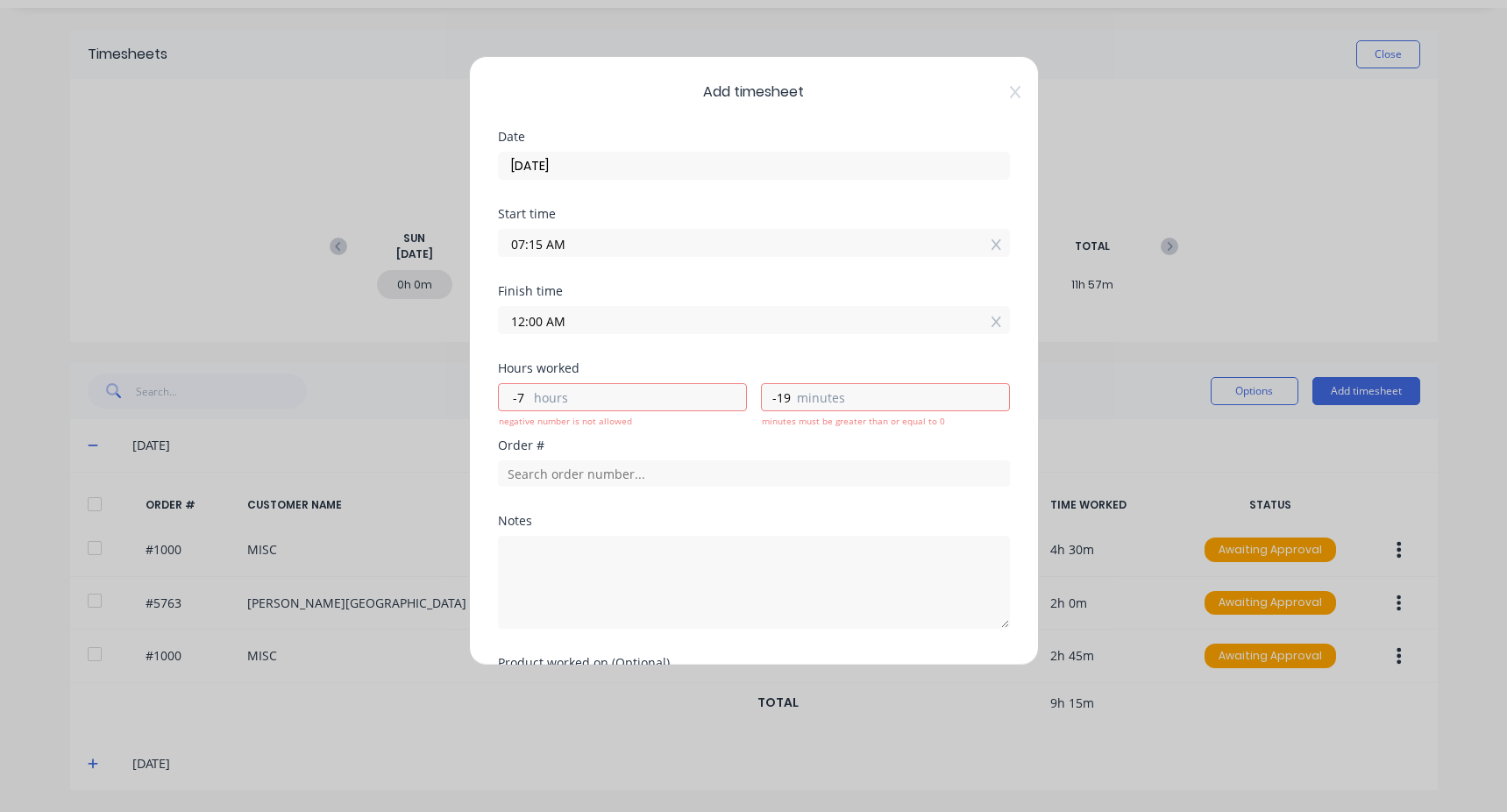
click at [602, 325] on input "12:00 AM" at bounding box center [754, 320] width 510 height 27
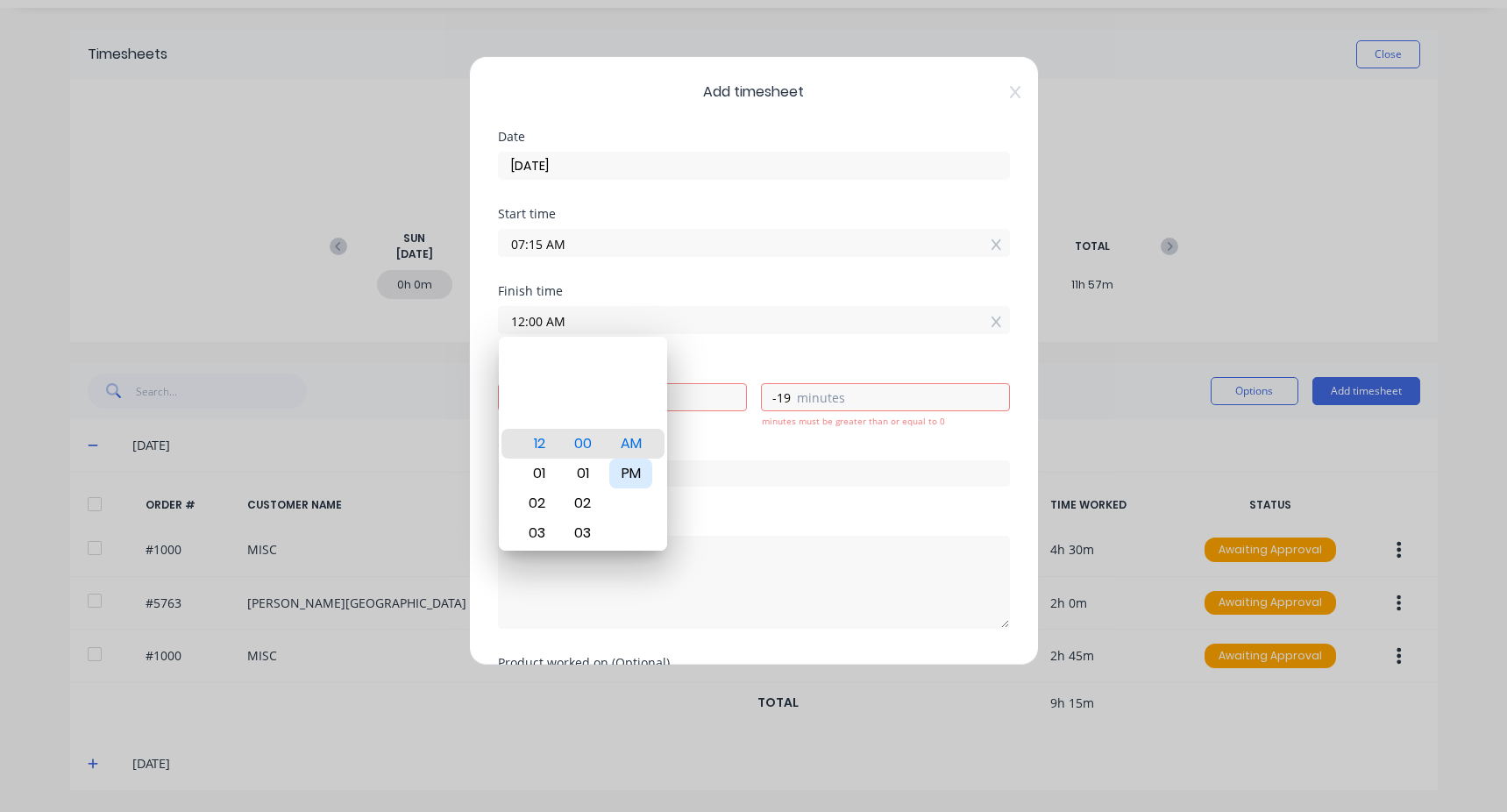
click at [634, 480] on div "PM" at bounding box center [631, 474] width 43 height 30
type input "12:00 PM"
type input "-19"
click at [644, 300] on div "Finish time 12:00 PM" at bounding box center [754, 309] width 512 height 49
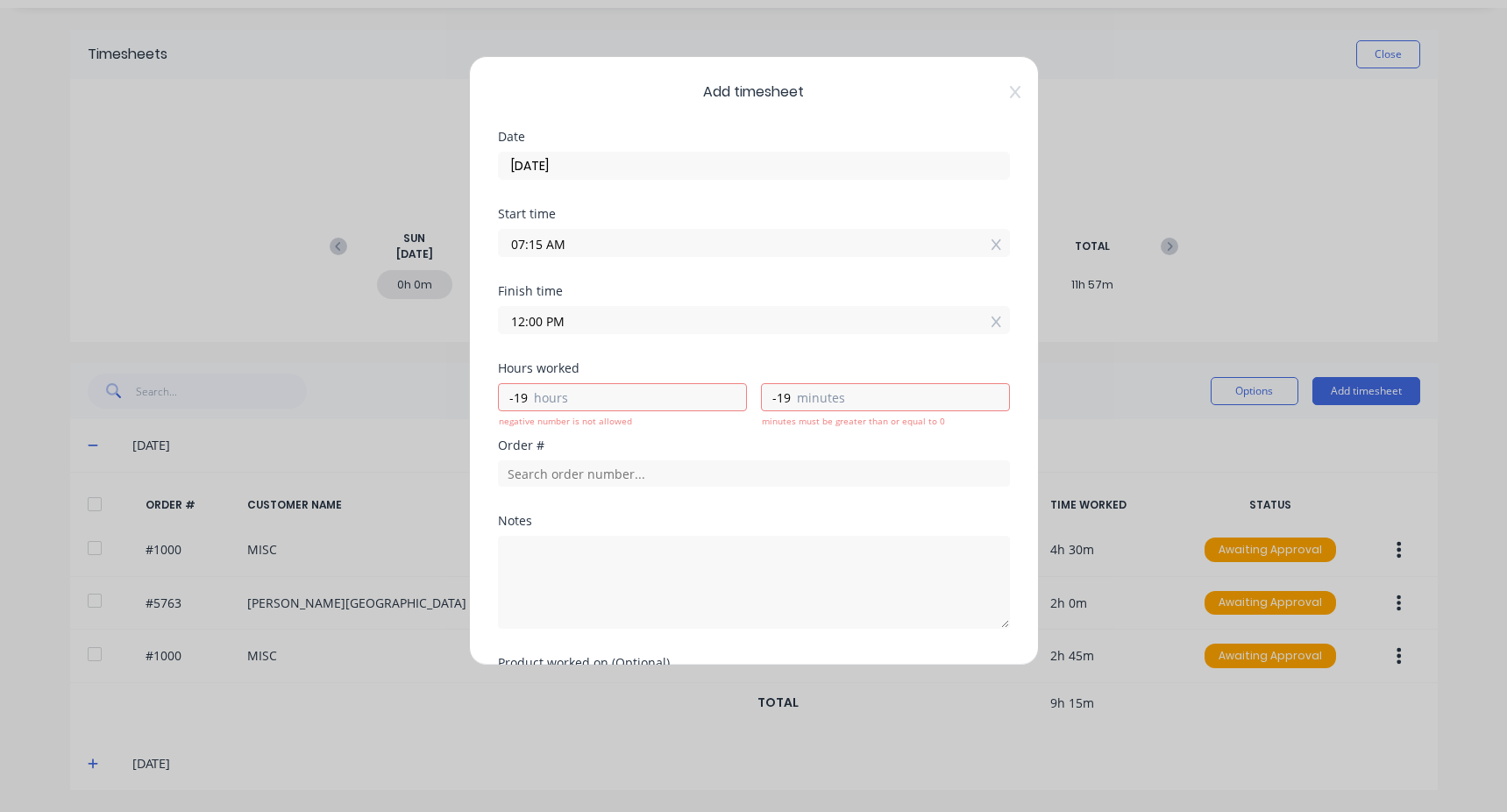
click at [645, 284] on div "Start time 07:15 AM" at bounding box center [754, 246] width 512 height 77
click at [567, 318] on input "12:00 PM" at bounding box center [754, 320] width 510 height 27
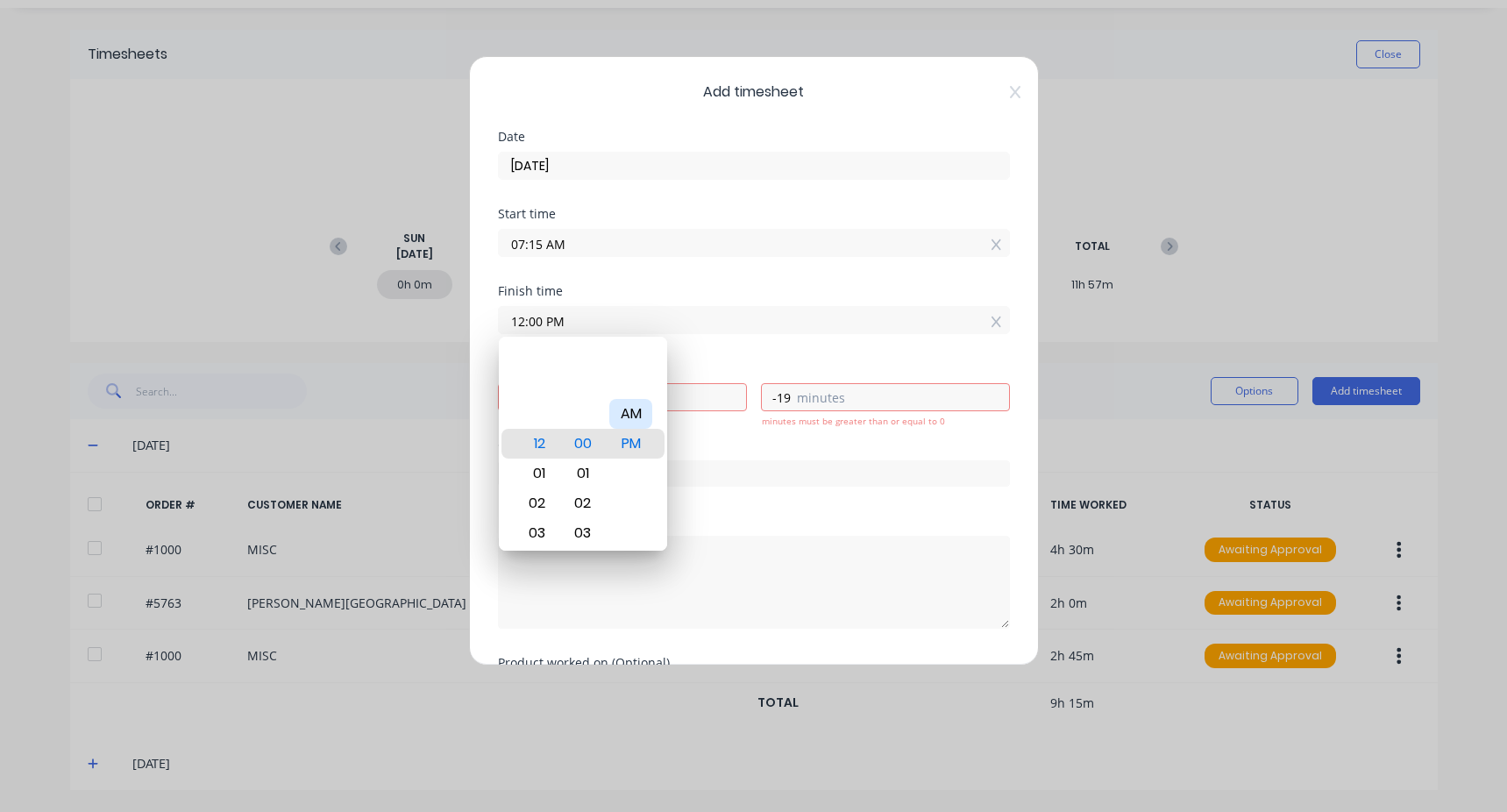
click at [631, 420] on div "AM" at bounding box center [631, 414] width 43 height 30
type input "12:00 AM"
type input "-7"
click at [642, 284] on div "Start time 07:15 AM" at bounding box center [754, 246] width 512 height 77
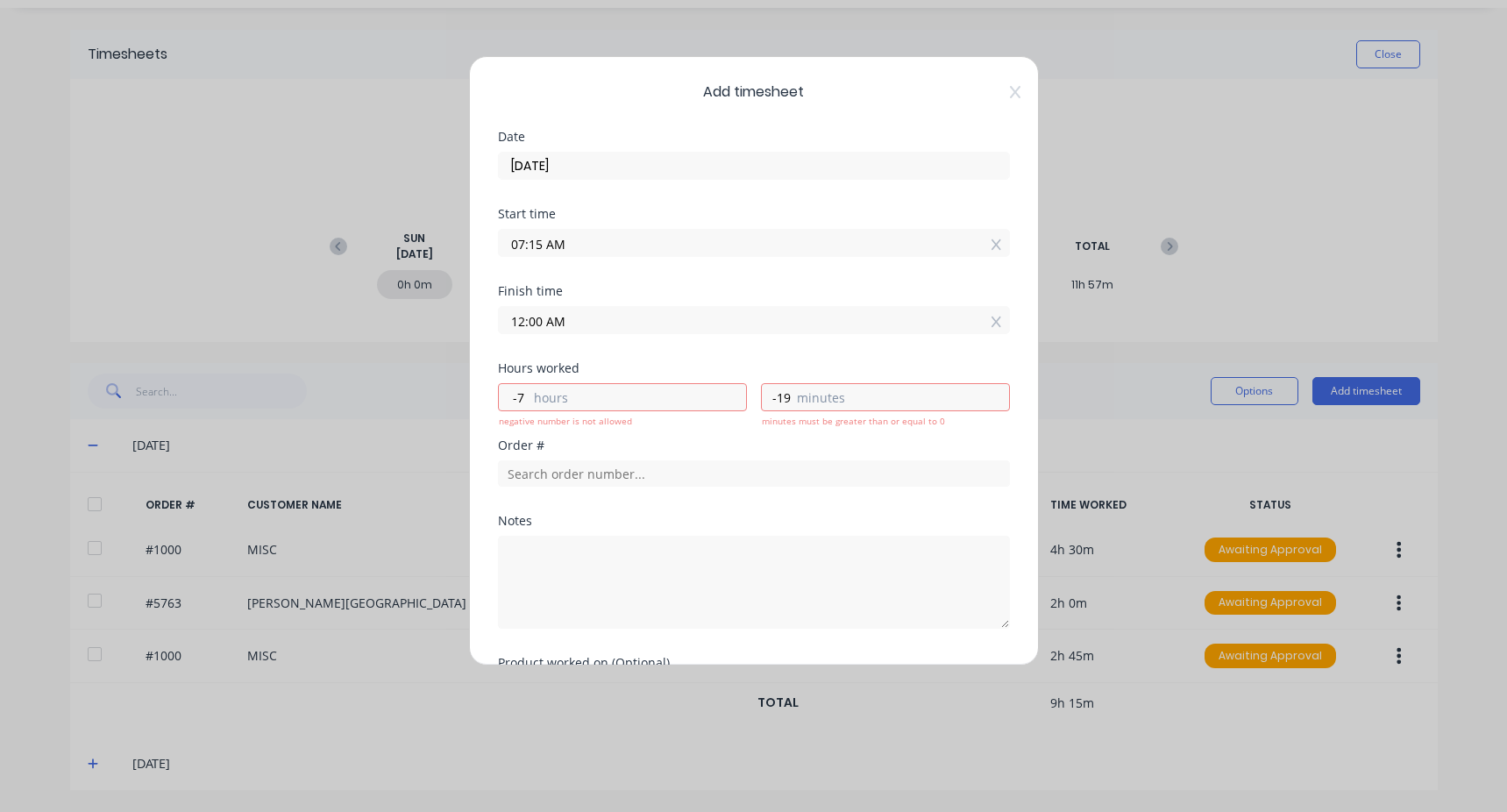
click at [562, 325] on input "12:00 AM" at bounding box center [754, 320] width 510 height 27
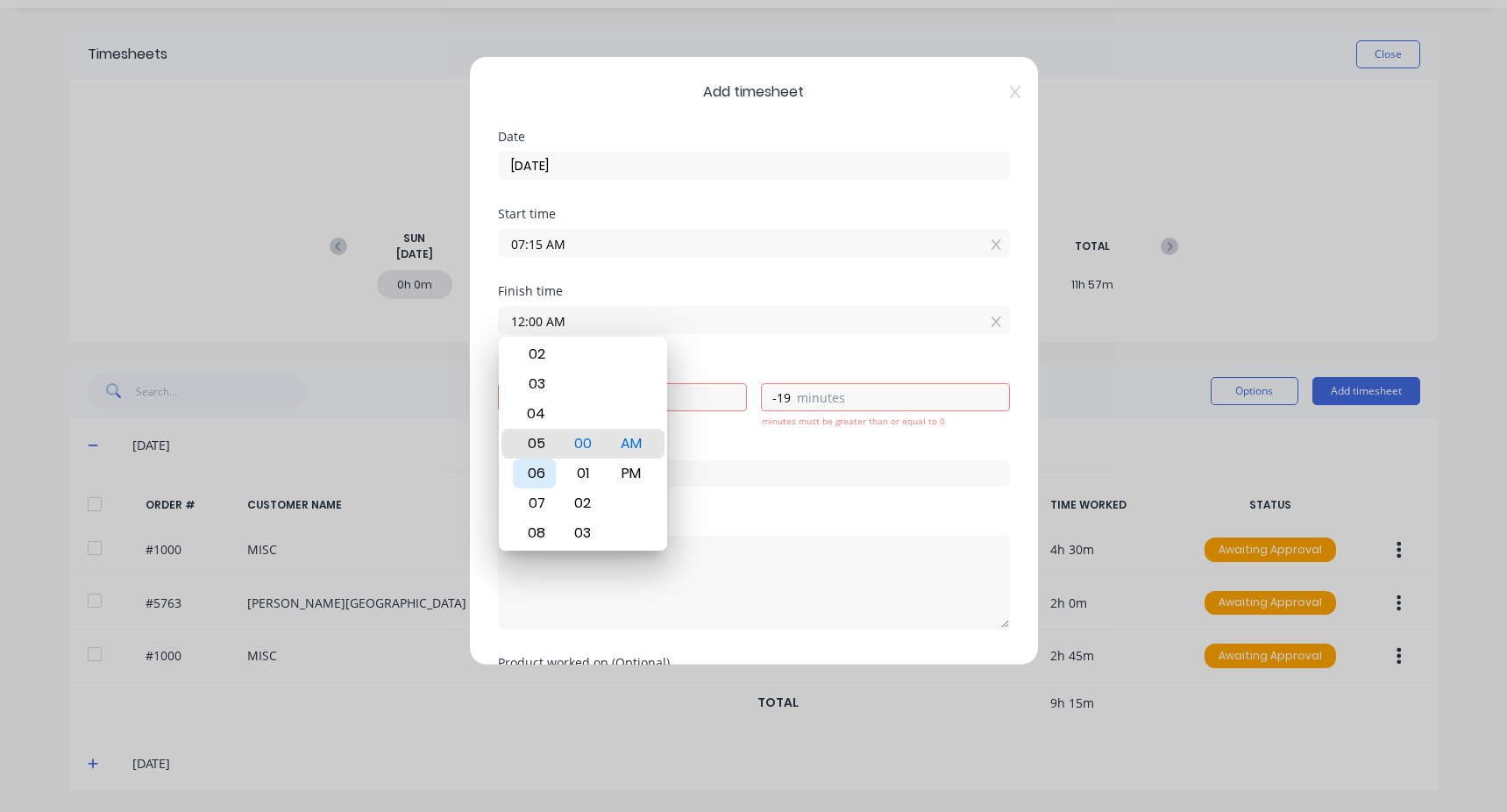
type input "05:00 AM"
type input "-2"
type input "10:00 AM"
type input "-21"
type input "11:00 AM"
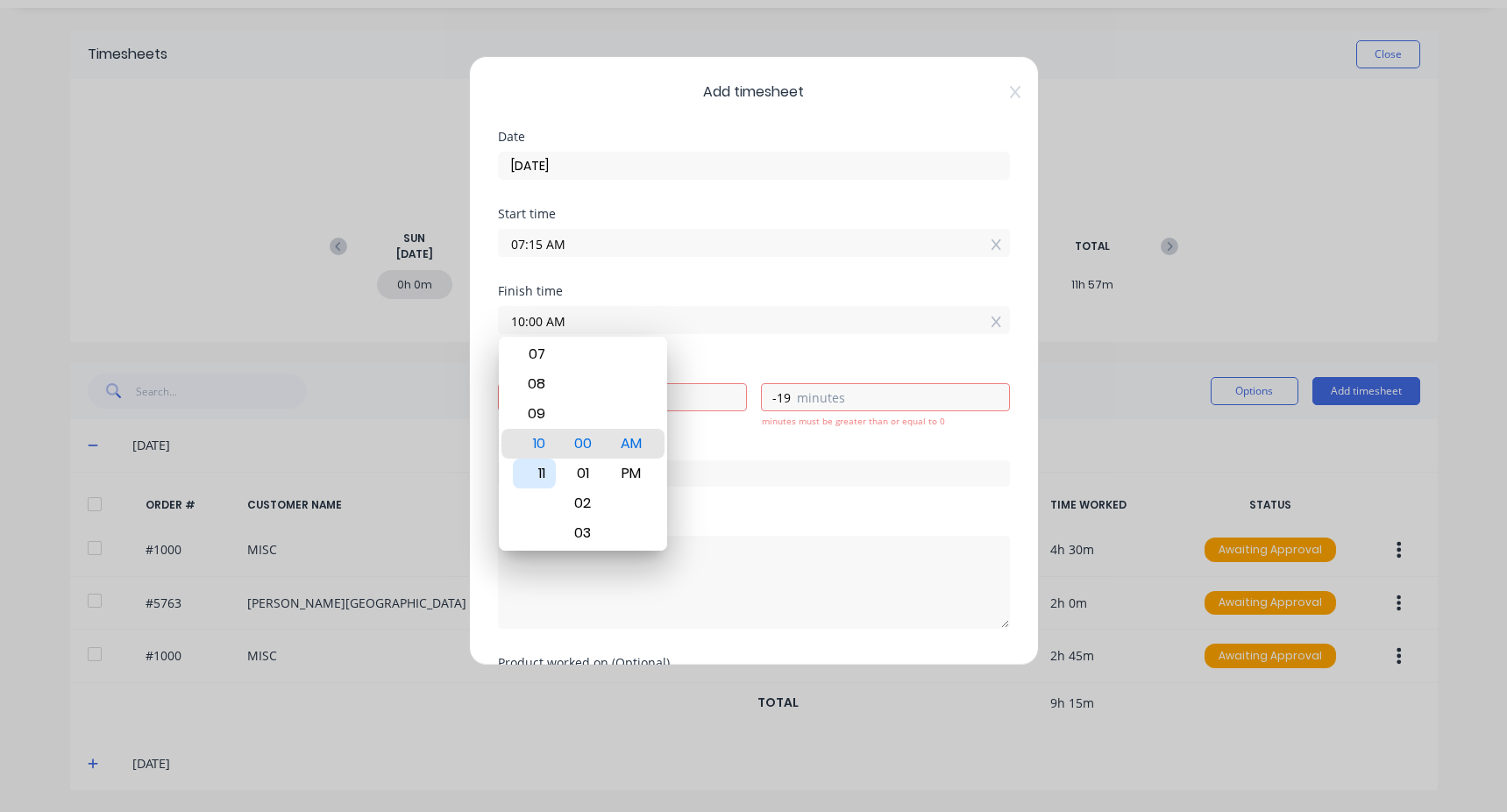
type input "-20"
type input "11:05 AM"
type input "-14"
type input "11:21 AM"
type input "-19"
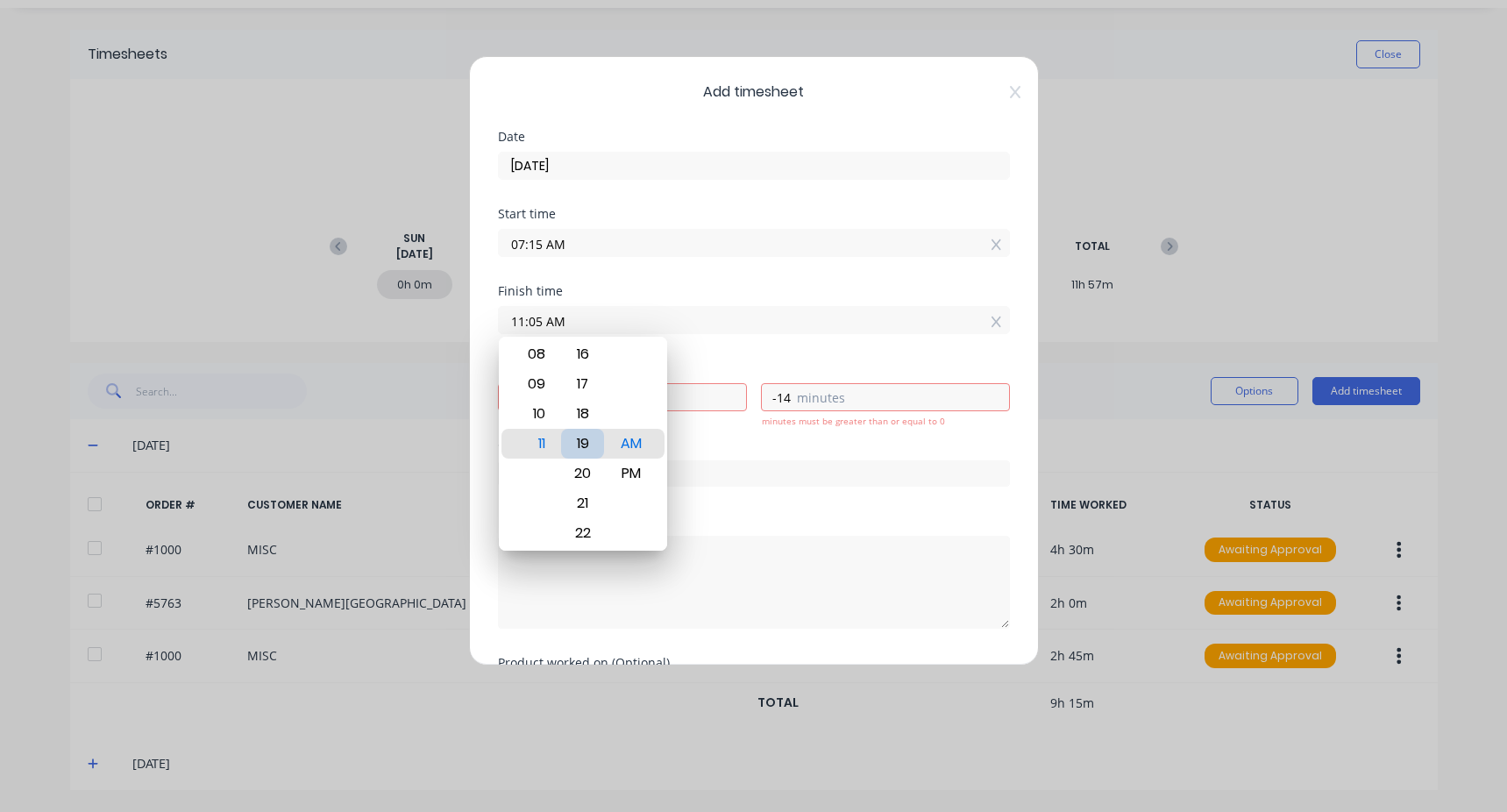
type input "-58"
type input "11:38 AM"
type input "-41"
type input "11:42 AM"
type input "-37"
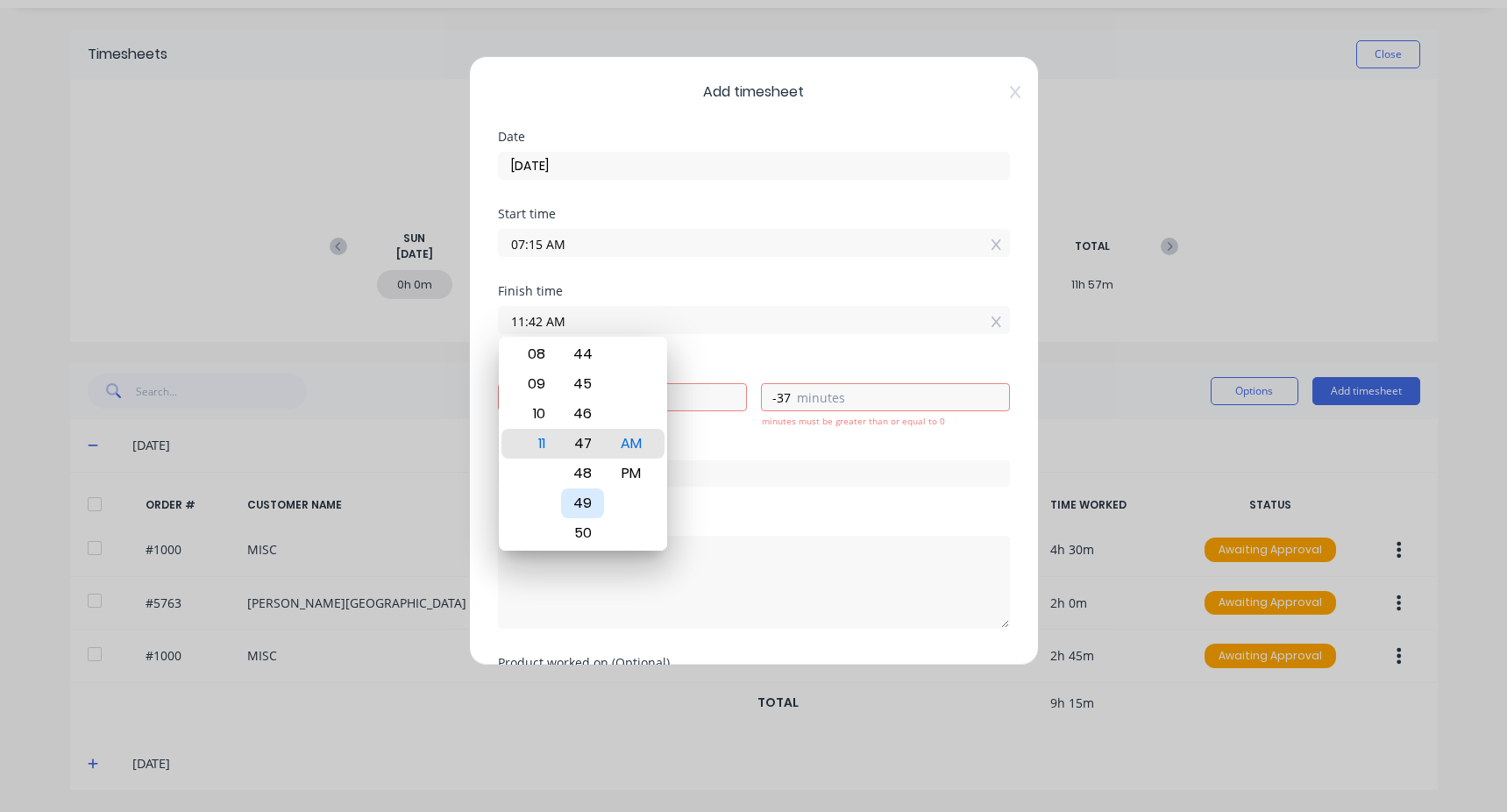
type input "11:47 AM"
type input "-32"
type input "11:52 AM"
type input "-27"
type input "11:57 AM"
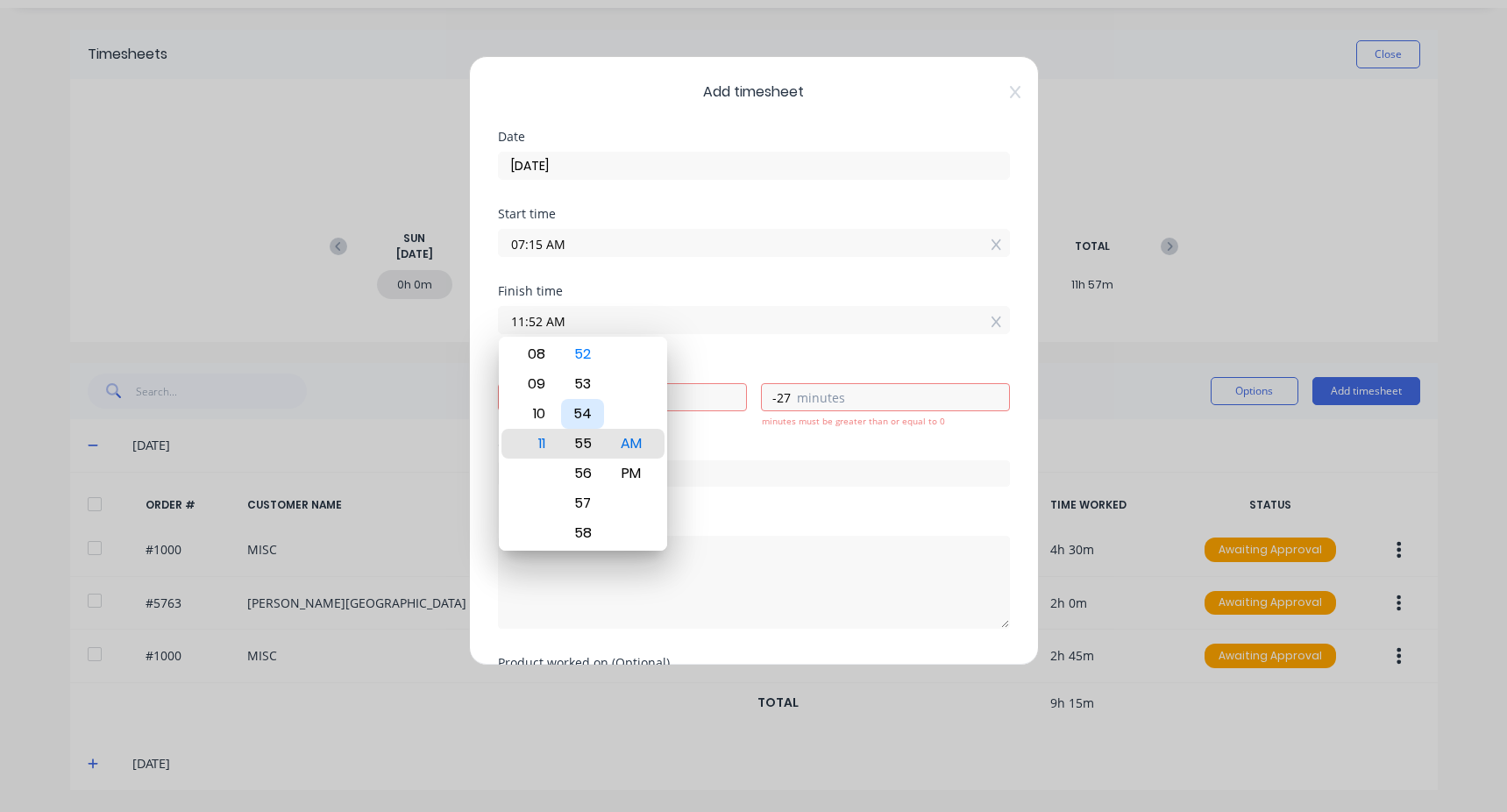
type input "-22"
type input "11:59 AM"
type input "-20"
click at [786, 359] on div "Finish time 11:59 AM" at bounding box center [754, 323] width 512 height 77
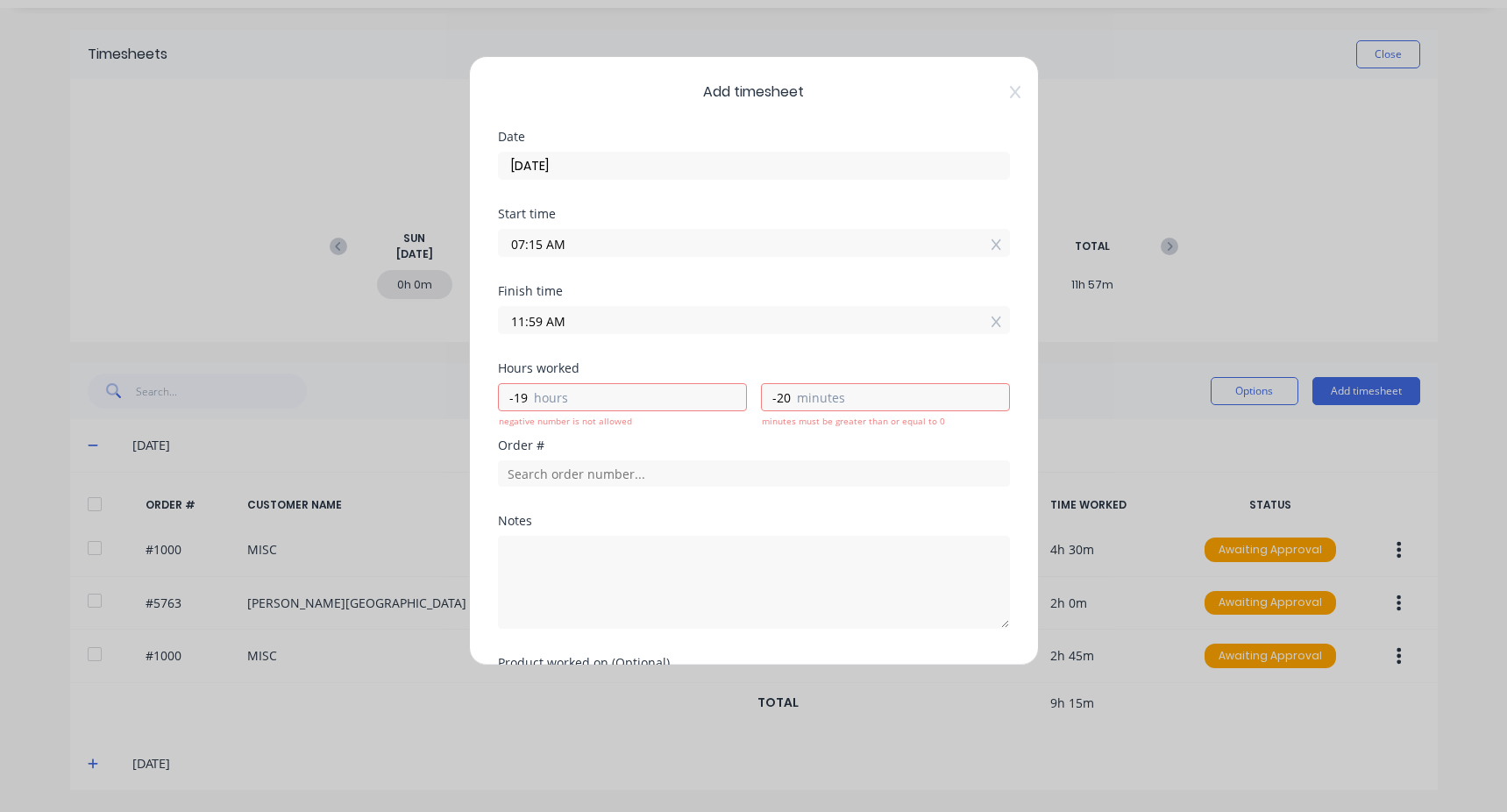
click at [749, 350] on div "Finish time 11:59 AM" at bounding box center [754, 323] width 512 height 77
click at [701, 271] on div "Start time 07:15 AM" at bounding box center [754, 246] width 512 height 77
click at [864, 392] on label "minutes" at bounding box center [903, 399] width 212 height 22
click at [793, 392] on input "-20" at bounding box center [777, 397] width 31 height 27
type input "11:55 AM"
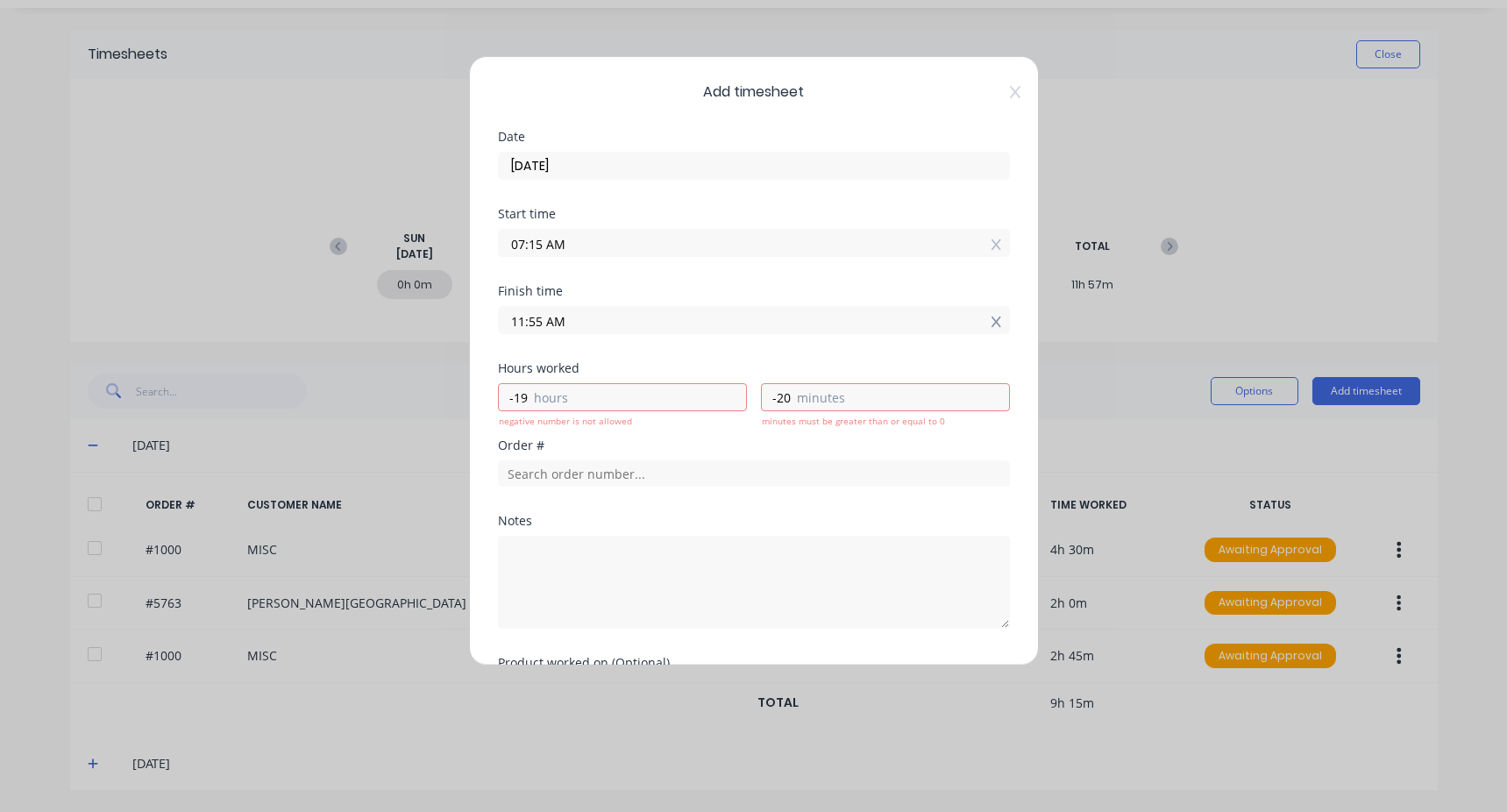
click at [992, 319] on icon at bounding box center [996, 322] width 10 height 11
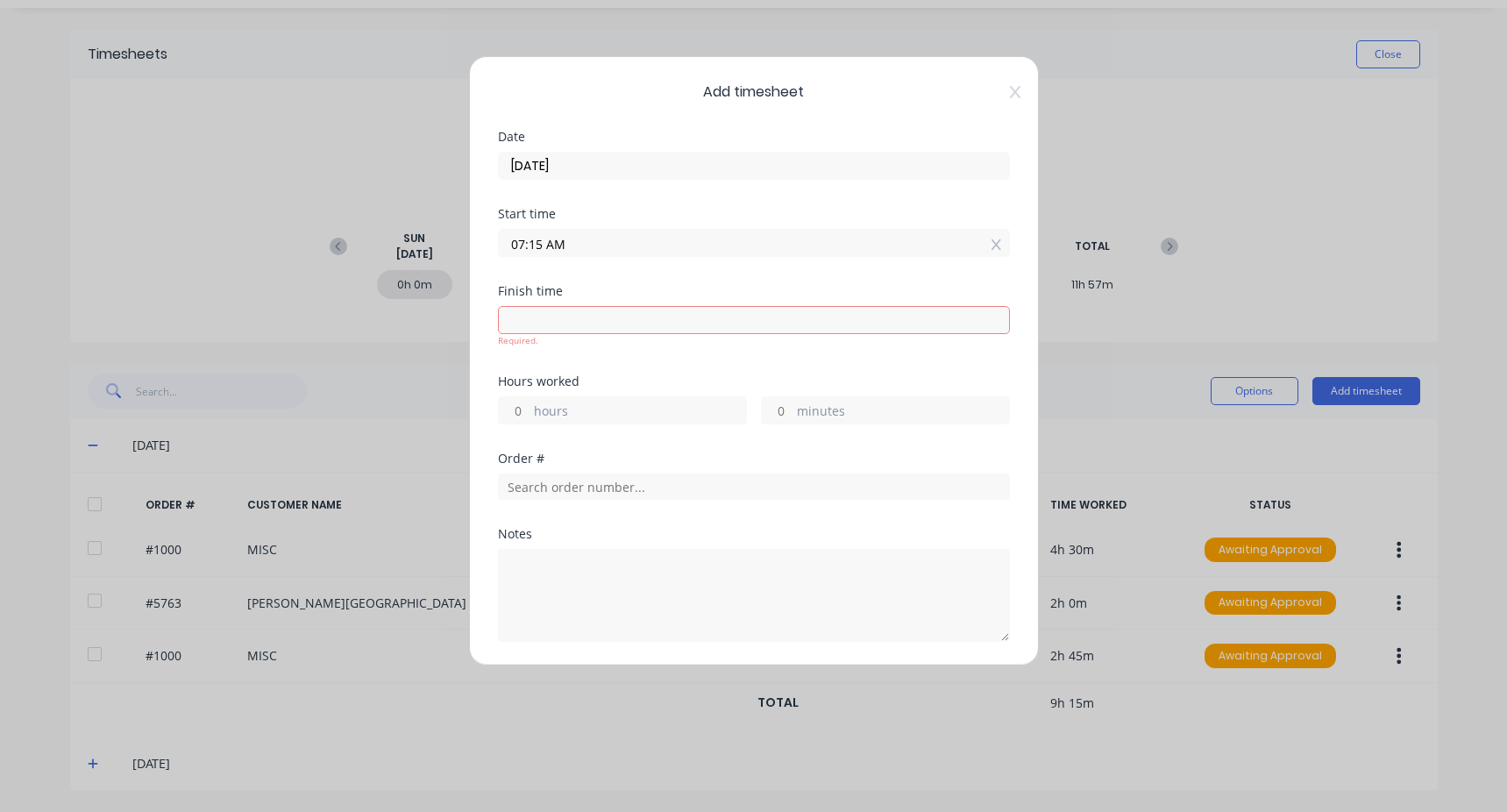
click at [722, 291] on div "Finish time" at bounding box center [754, 291] width 512 height 12
click at [569, 312] on input at bounding box center [754, 320] width 510 height 27
type input "03:41 PM"
type input "8"
type input "26"
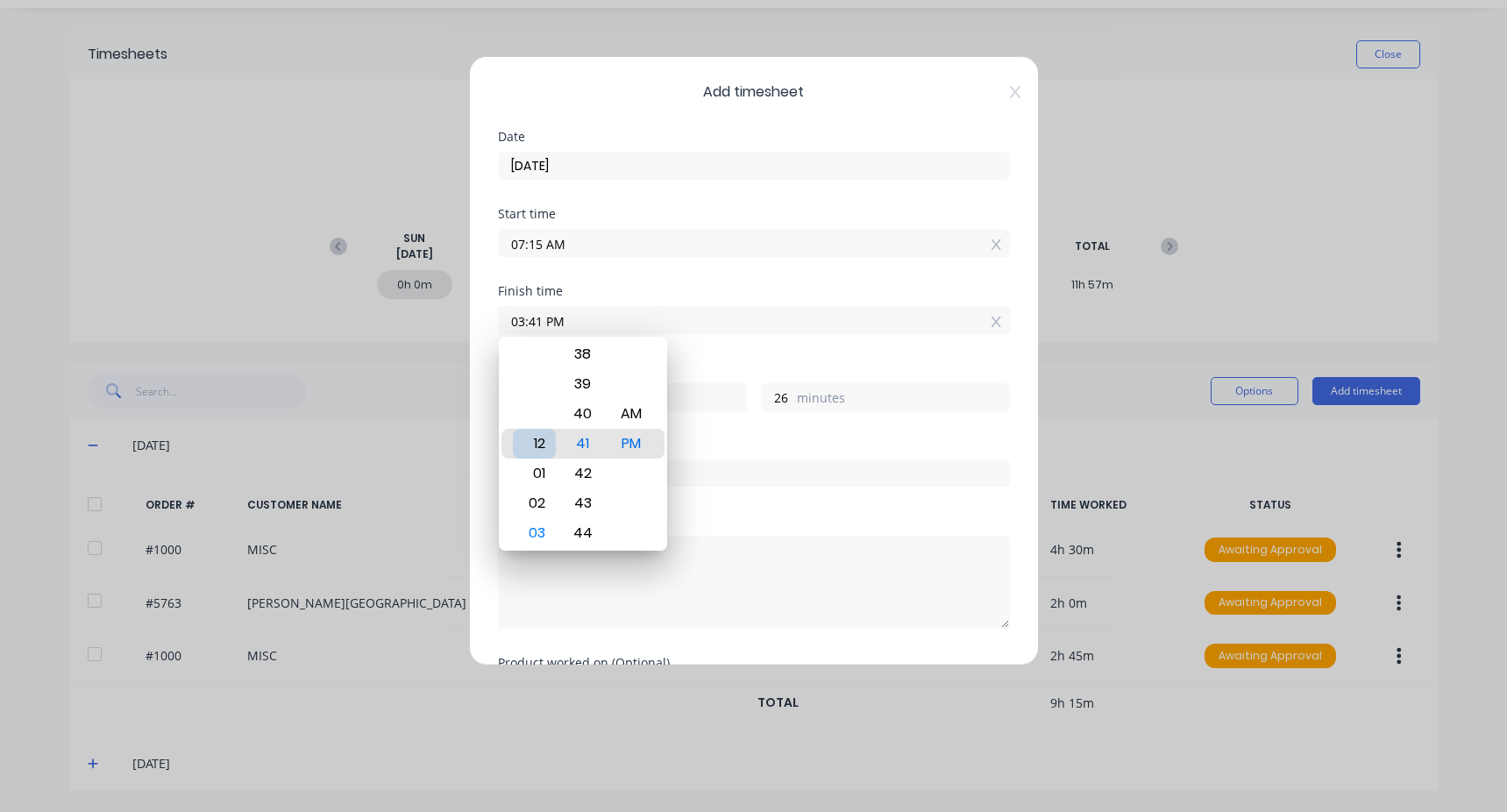
type input "12:41 PM"
type input "5"
type input "12:01 PM"
type input "4"
type input "46"
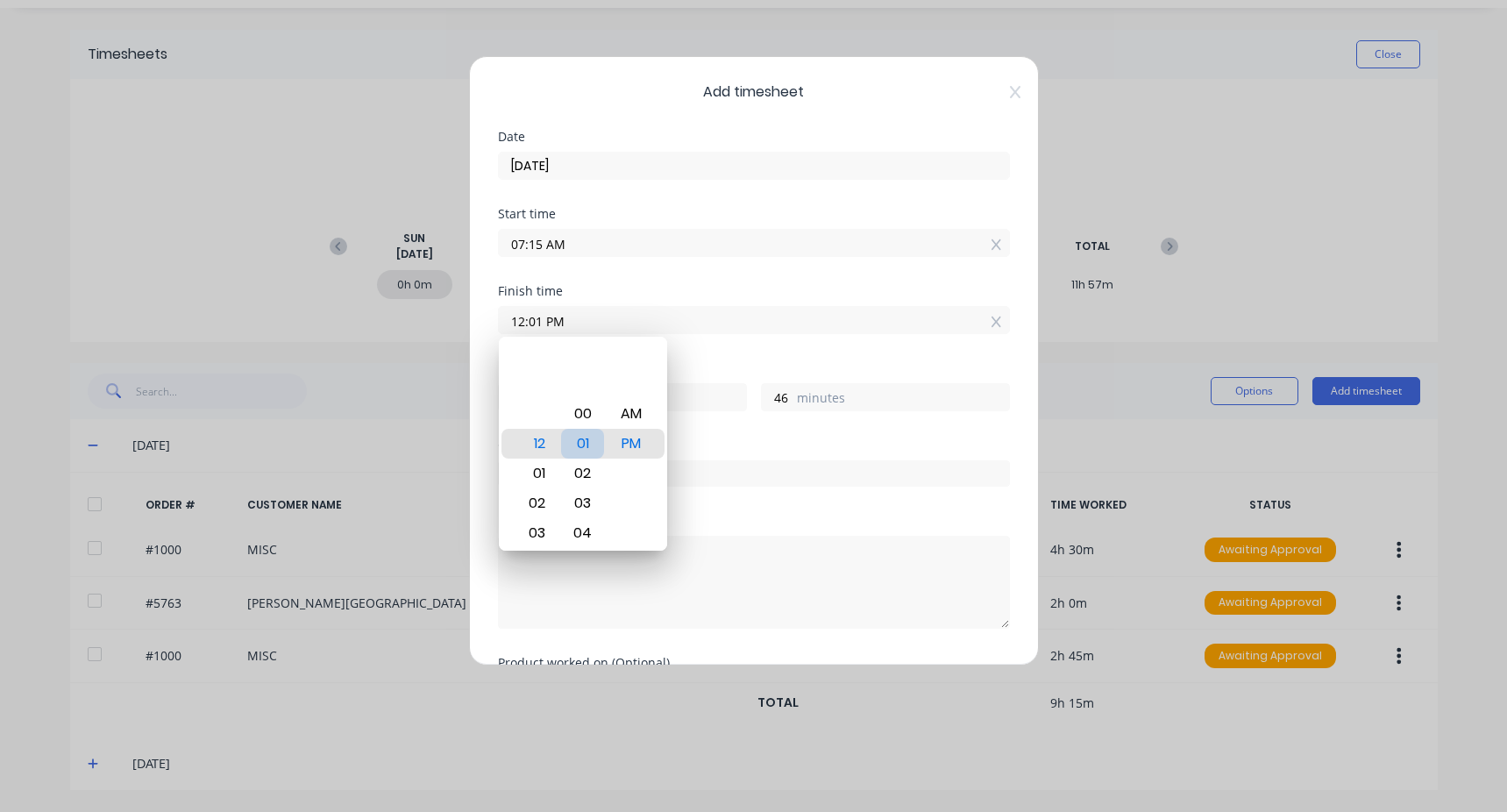
type input "12:00 PM"
type input "45"
click at [722, 349] on div "Finish time 12:00 PM" at bounding box center [754, 323] width 512 height 77
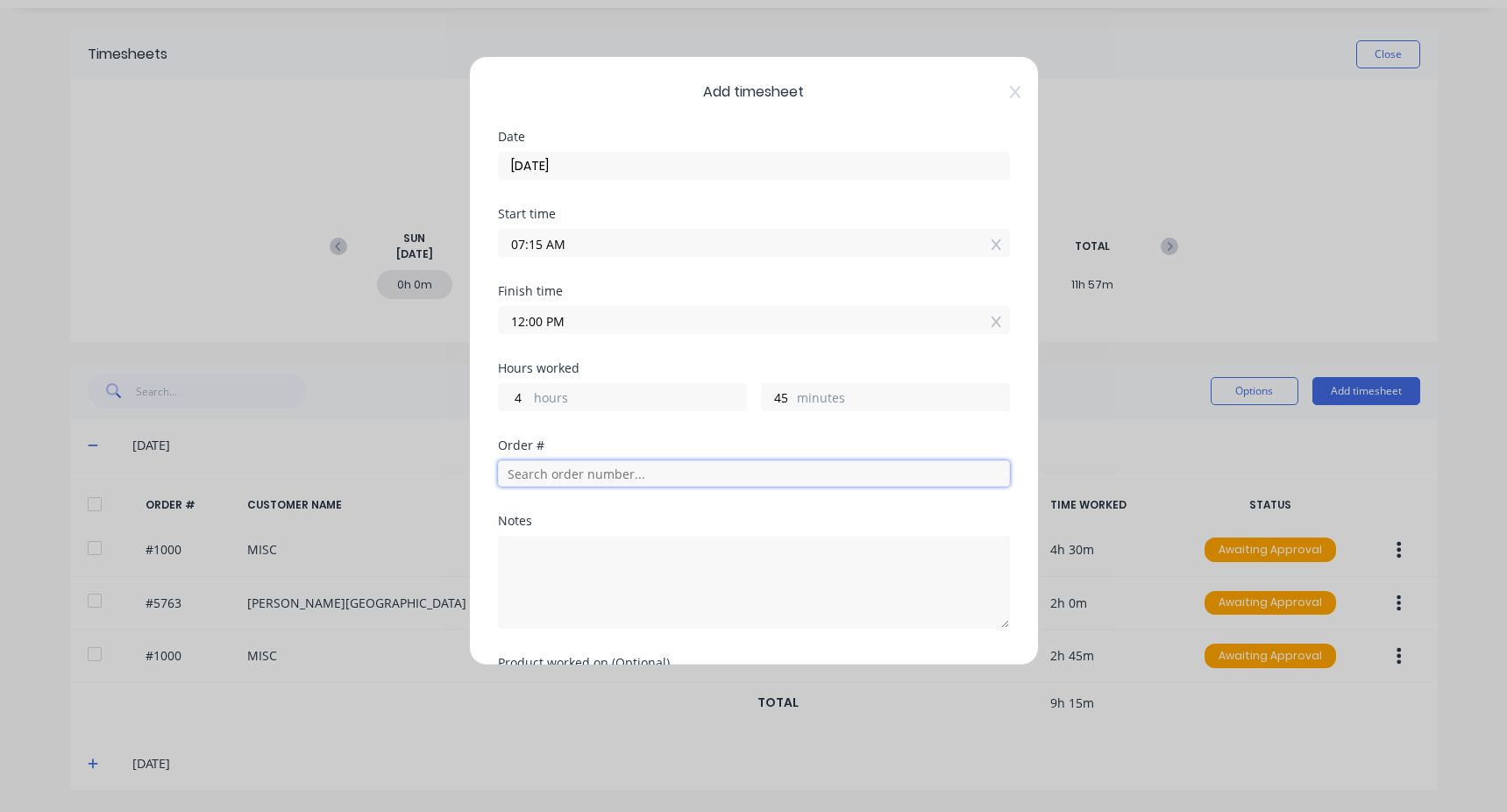
click at [576, 484] on input "text" at bounding box center [754, 474] width 512 height 27
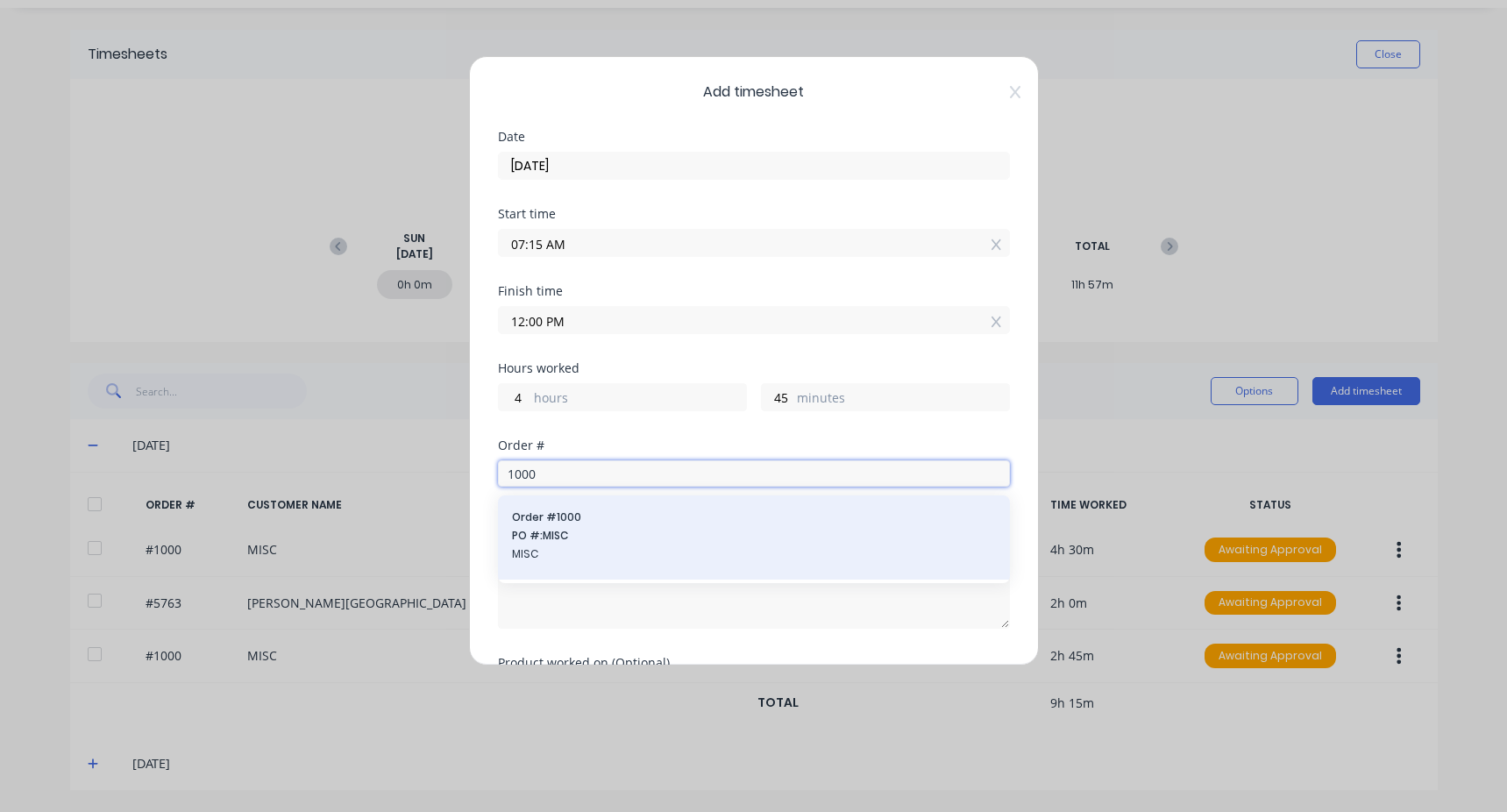
type input "1000"
click at [582, 546] on span "MISC" at bounding box center [754, 554] width 484 height 16
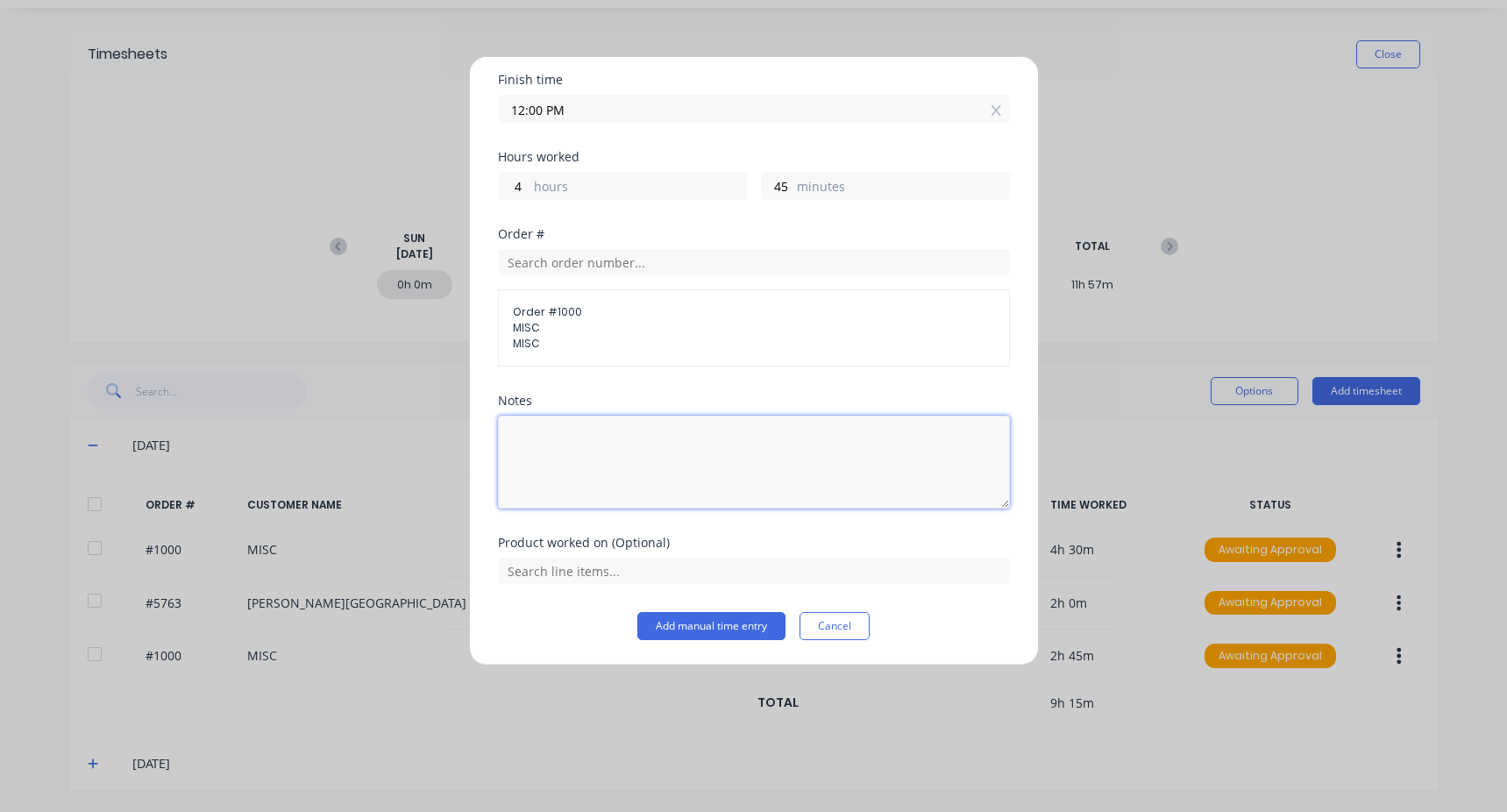
click at [582, 472] on textarea at bounding box center [754, 462] width 512 height 93
type textarea "clean"
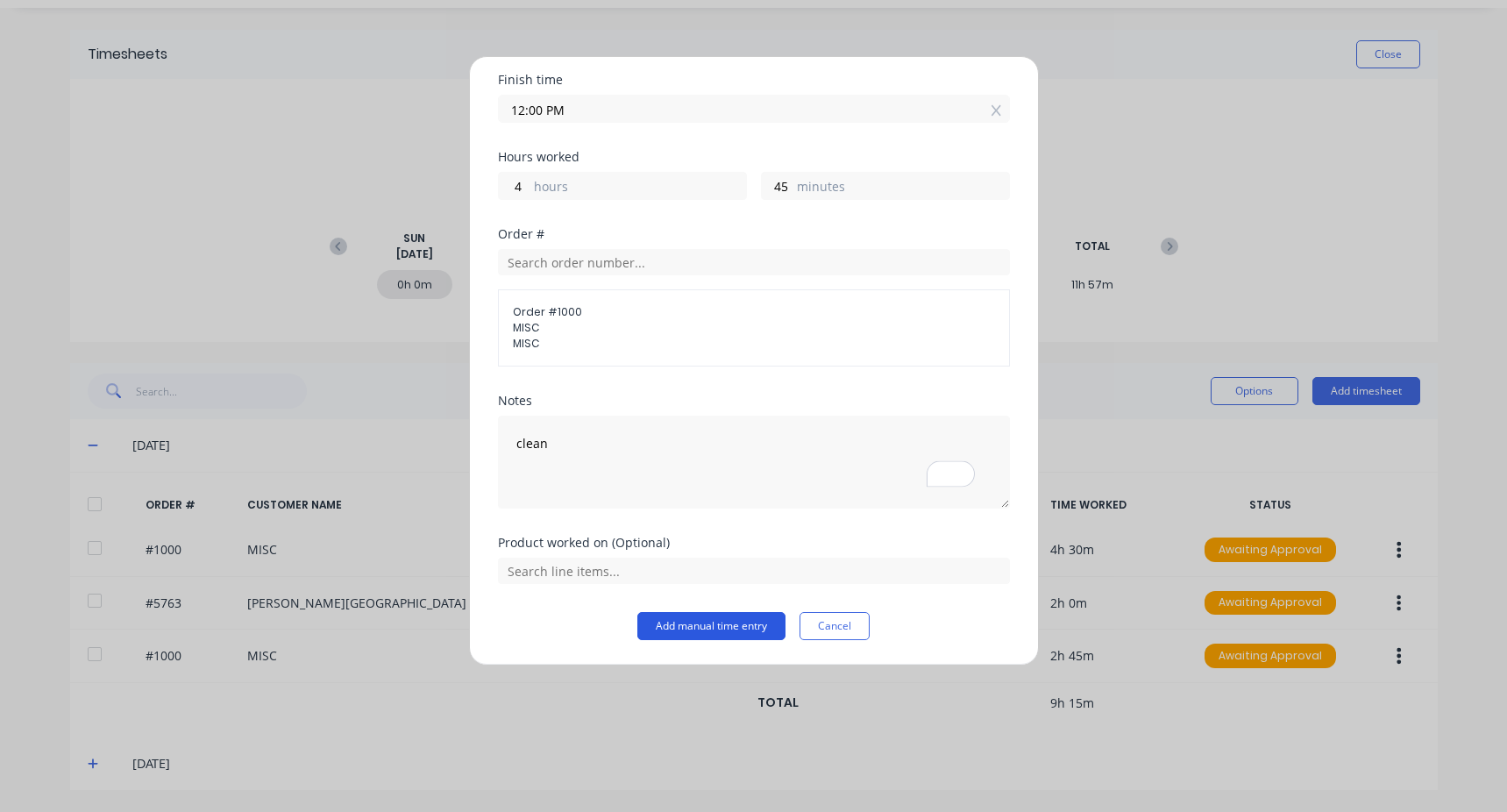
click at [698, 633] on button "Add manual time entry" at bounding box center [711, 626] width 148 height 28
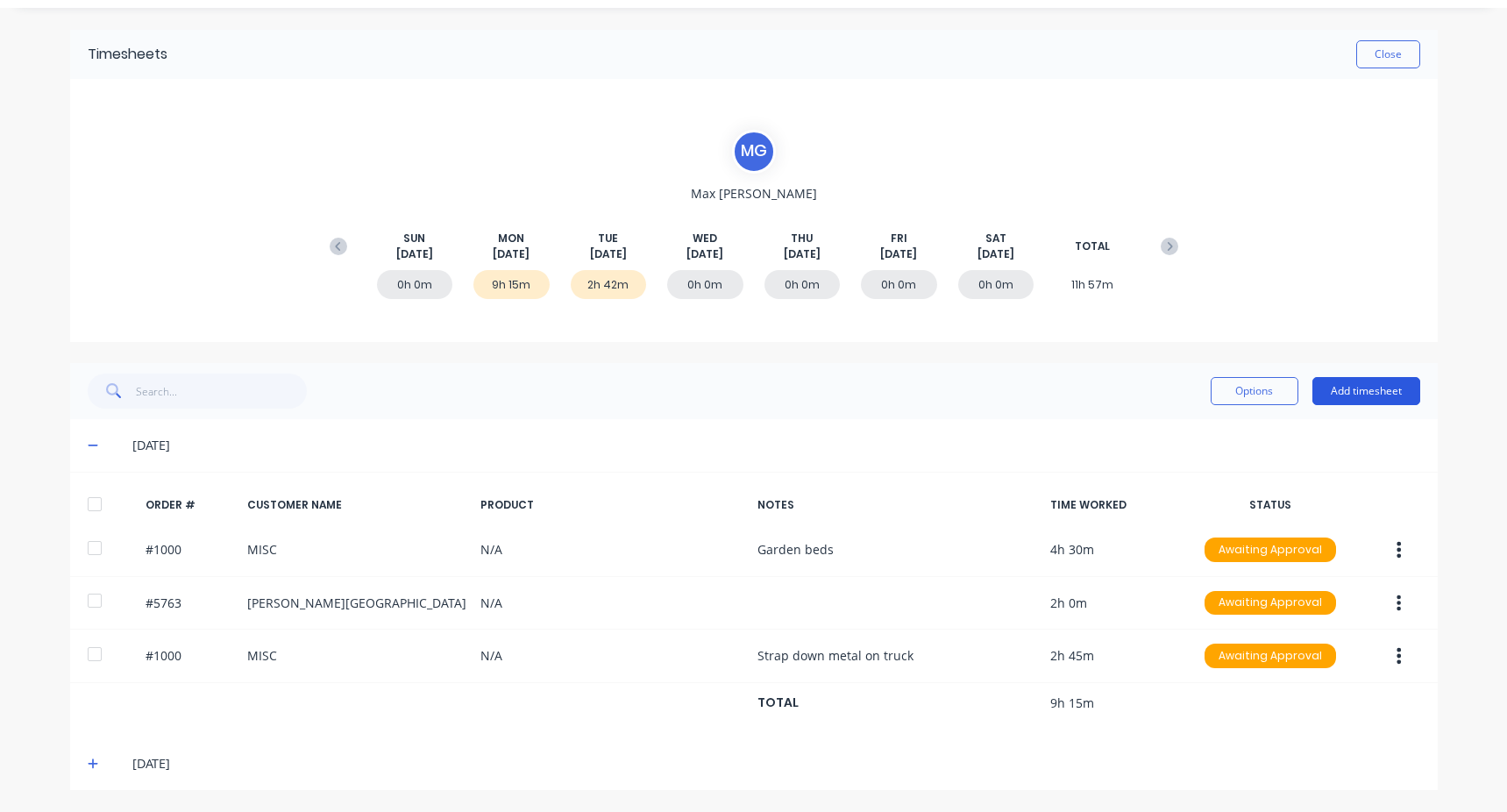
click at [1357, 388] on button "Add timesheet" at bounding box center [1366, 391] width 108 height 28
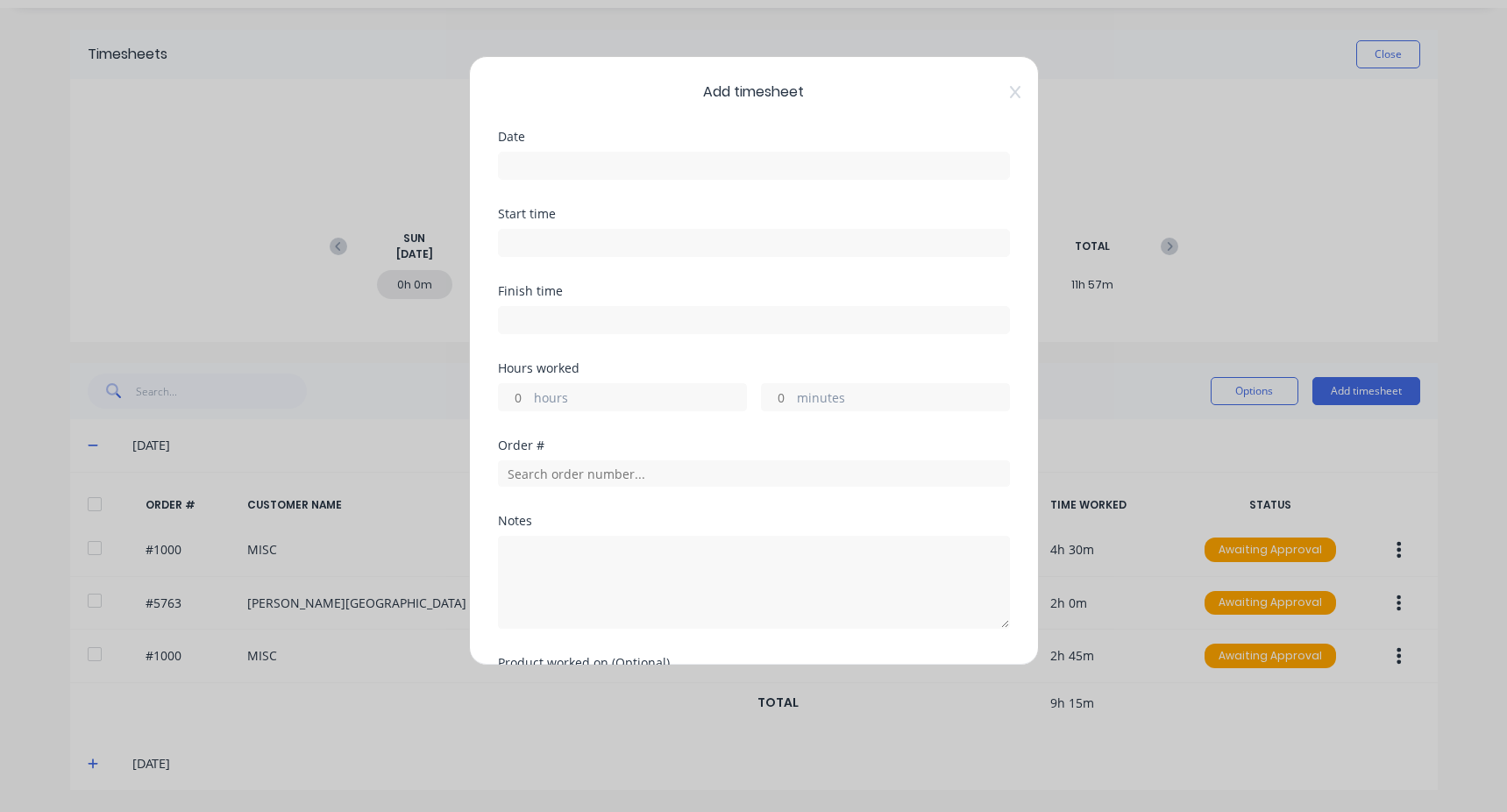
click at [571, 173] on input at bounding box center [754, 166] width 510 height 27
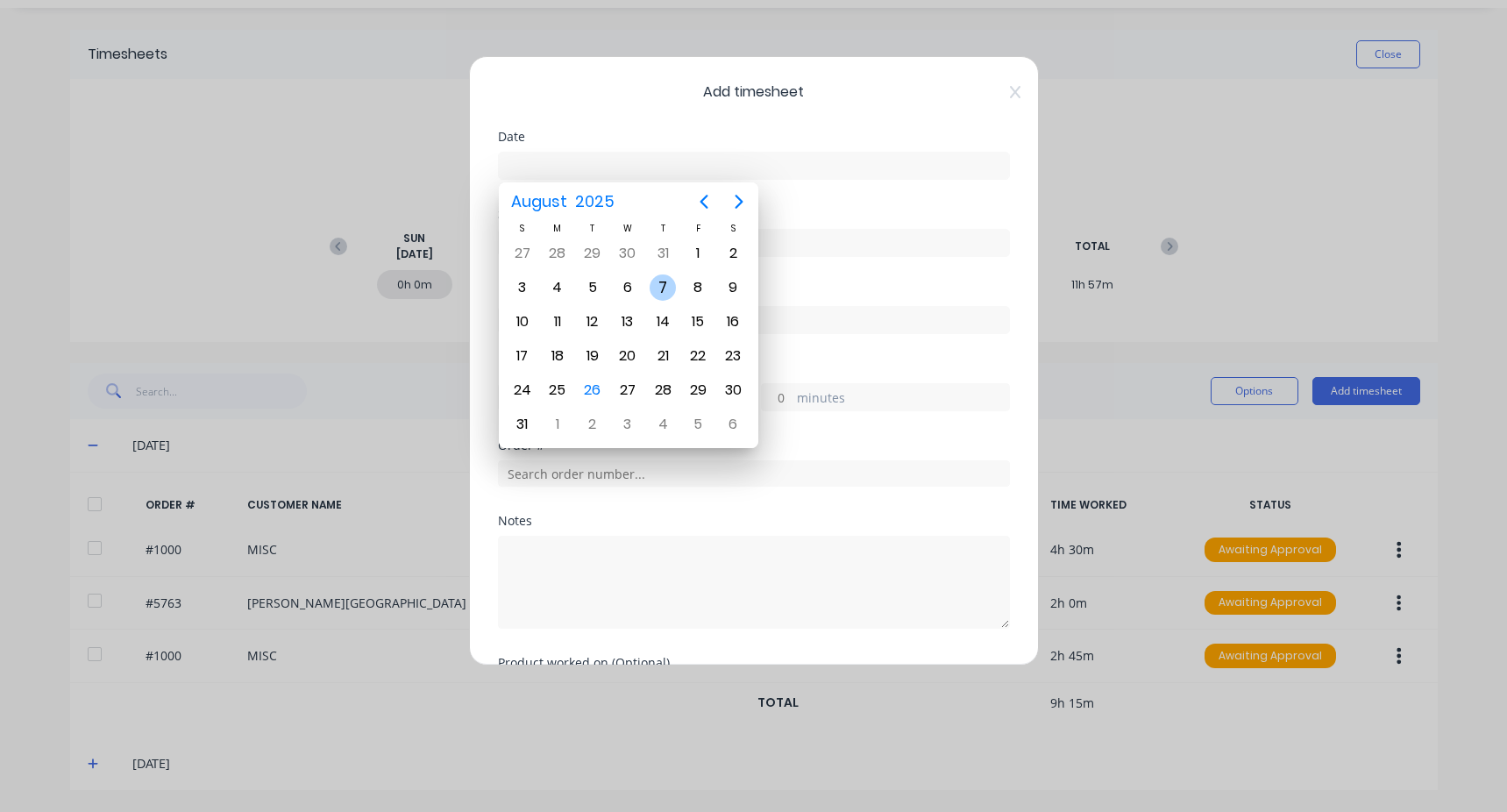
click at [666, 283] on div "7" at bounding box center [663, 288] width 27 height 27
type input "[DATE]"
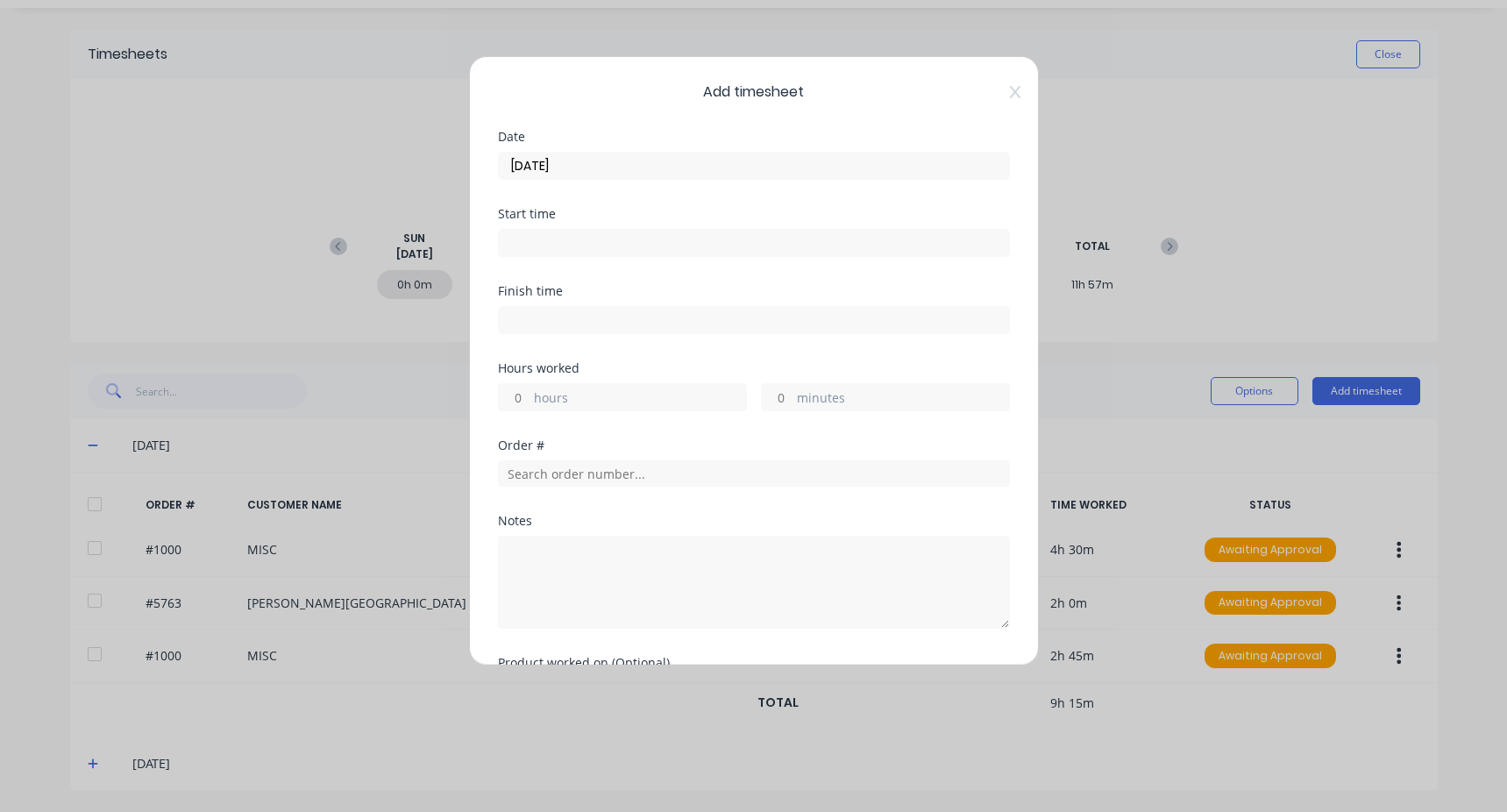
click at [522, 233] on input at bounding box center [754, 243] width 510 height 27
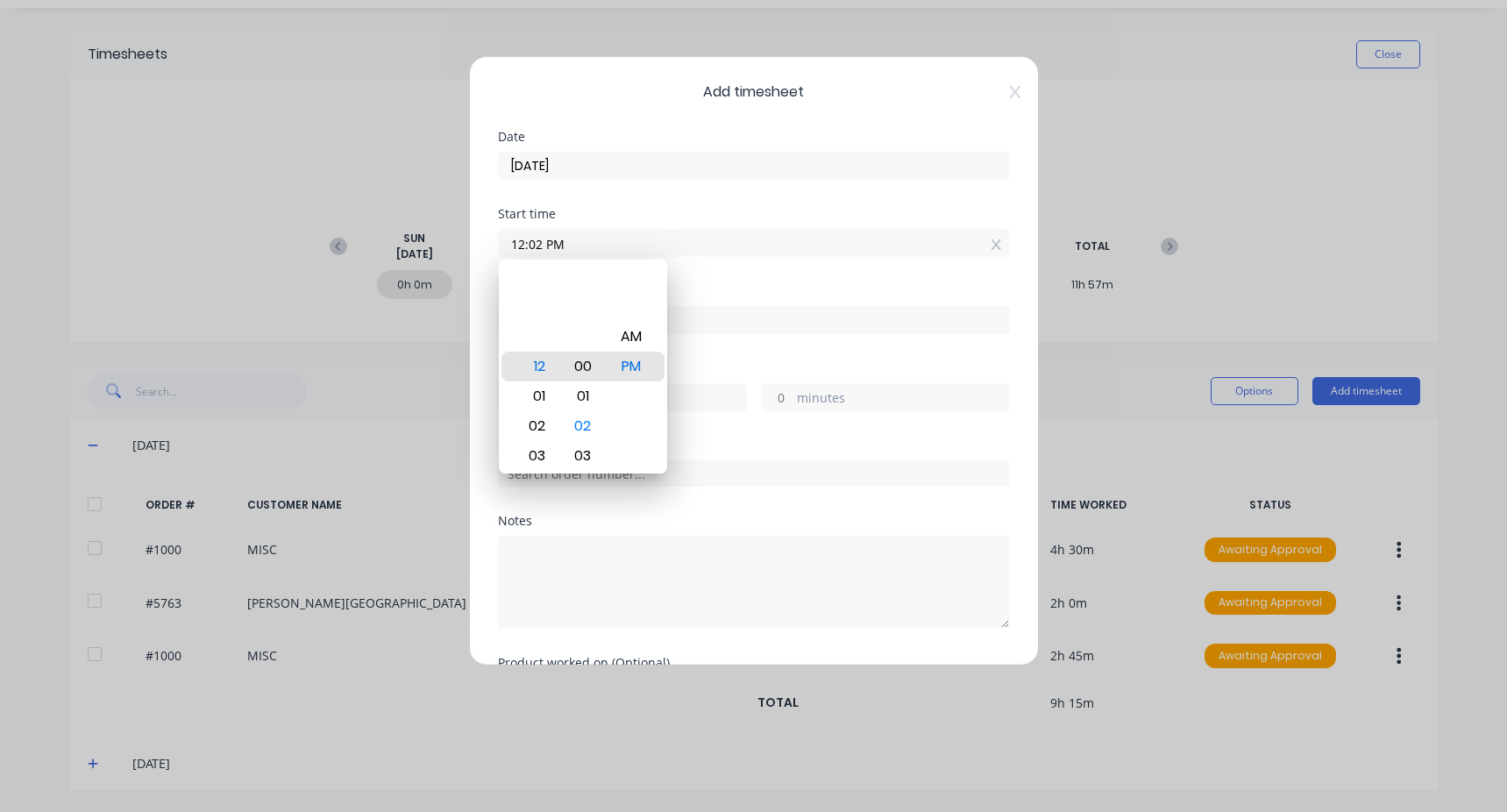
type input "12:00 PM"
click at [718, 274] on div "Start time 12:00 PM" at bounding box center [754, 246] width 512 height 77
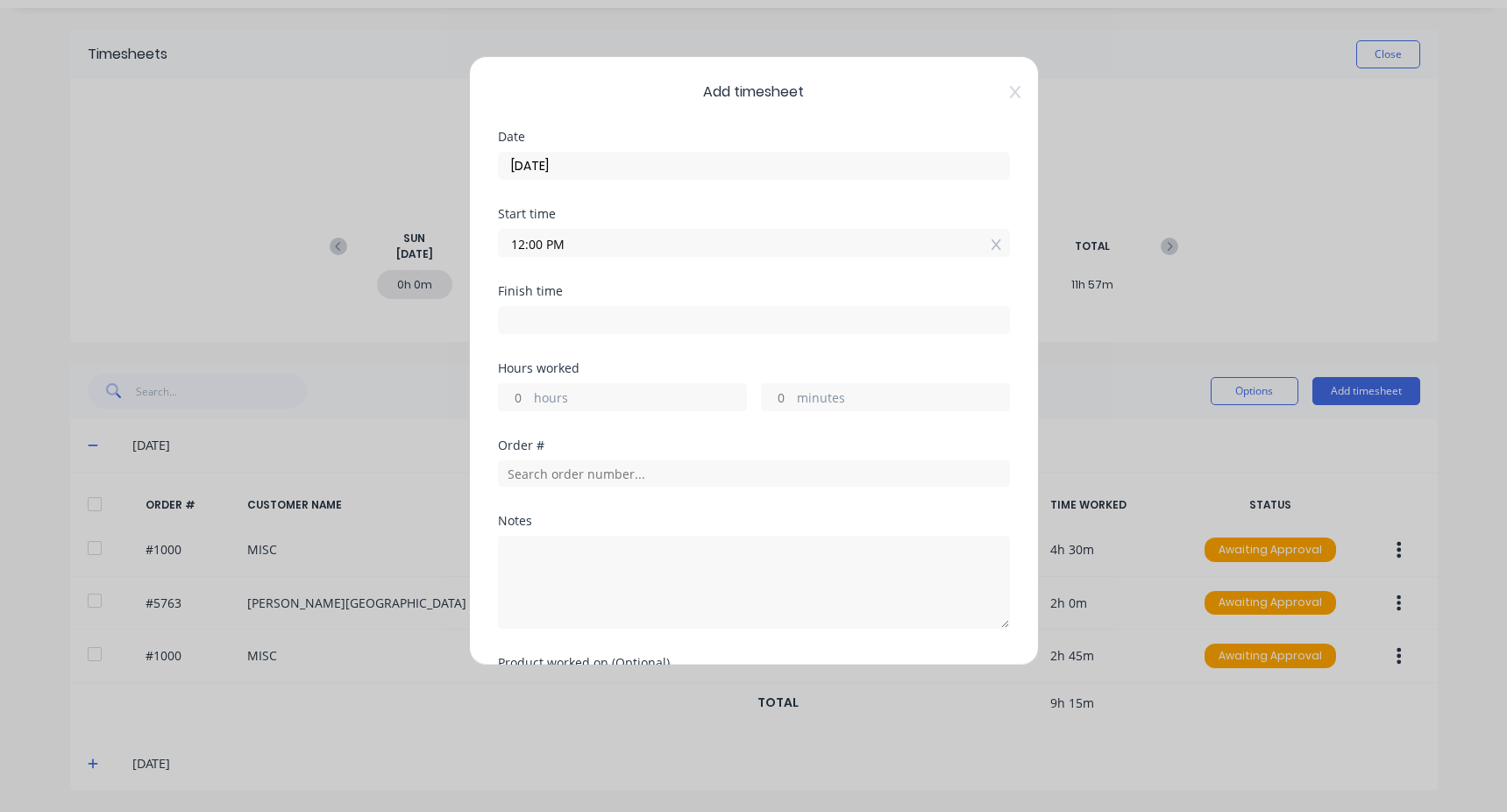
click at [663, 311] on input at bounding box center [754, 320] width 510 height 27
type input "03:42 PM"
type input "3"
type input "42"
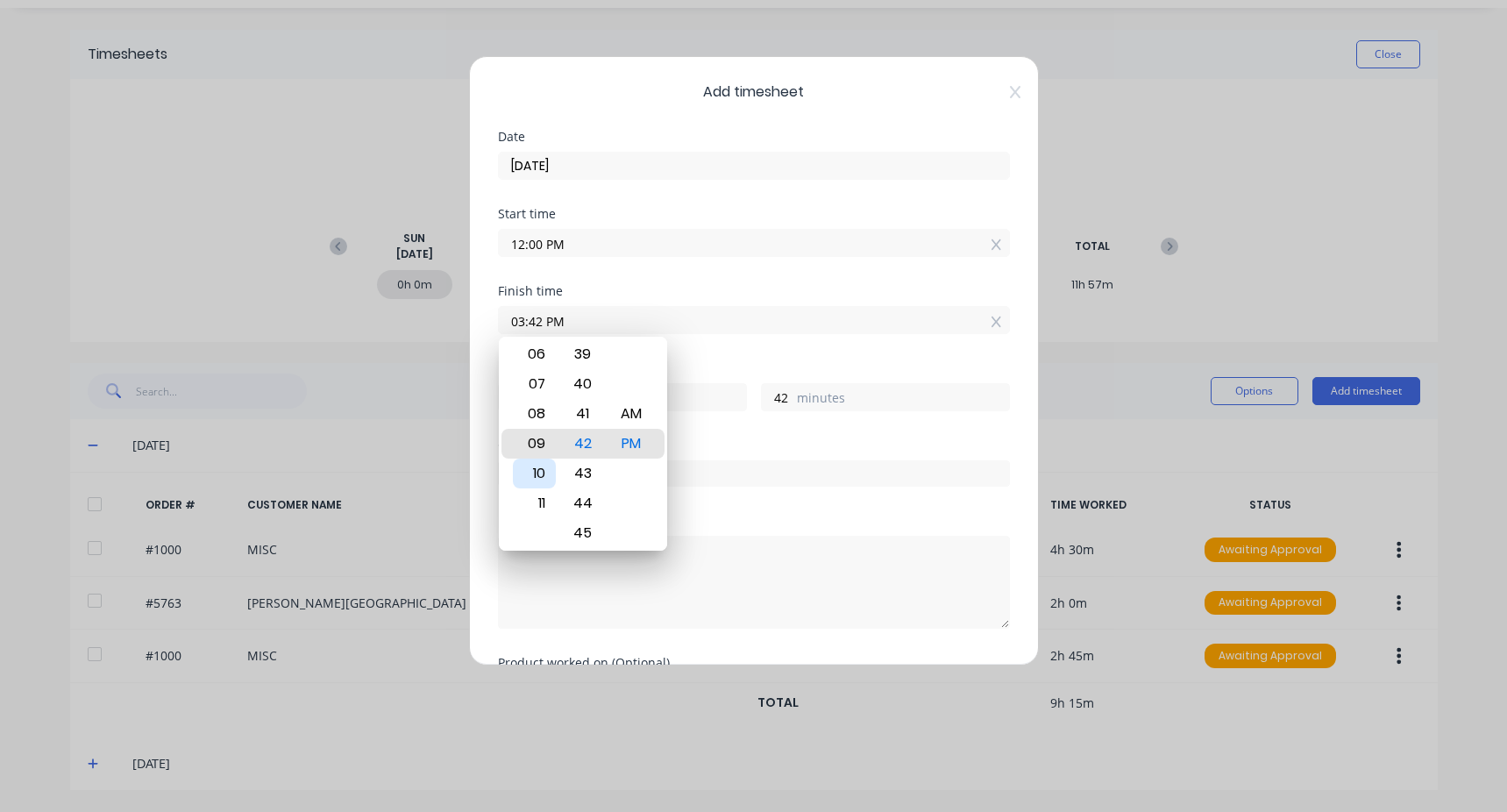
type input "09:42 PM"
type input "9"
type input "06:42 PM"
type input "6"
type input "04:42 PM"
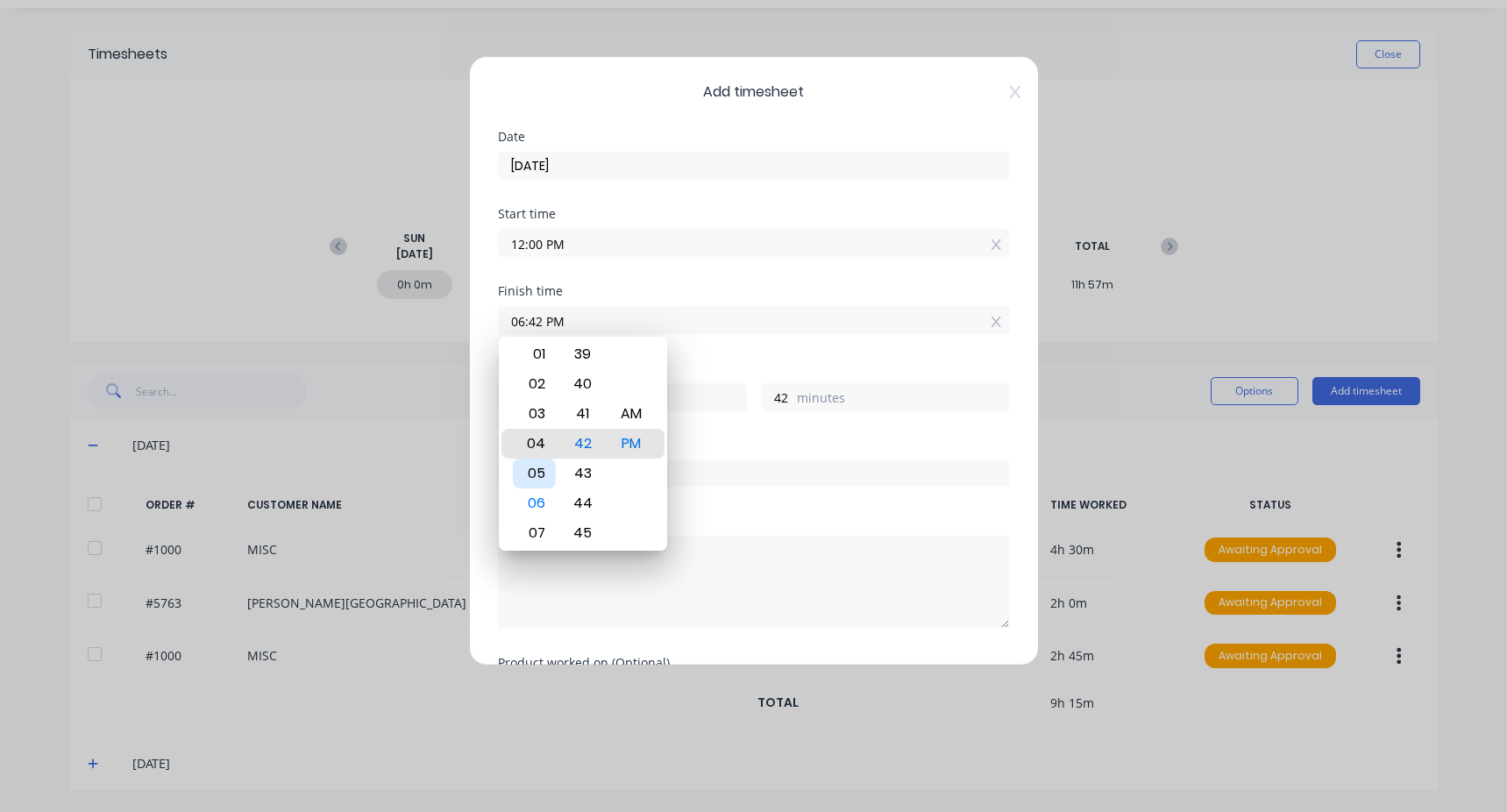
type input "4"
type input "04:41 PM"
type input "41"
type input "04:36 PM"
type input "36"
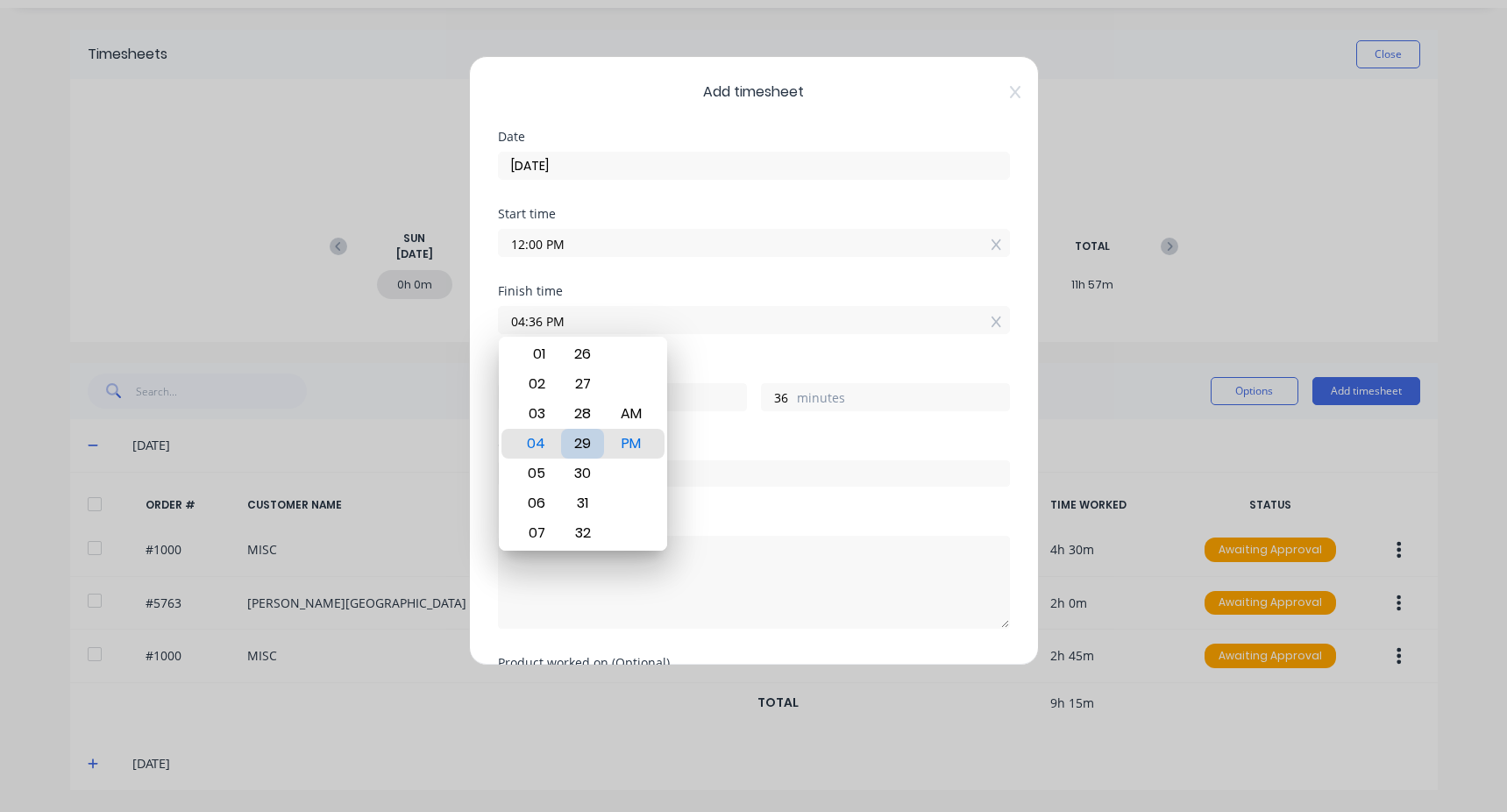
type input "04:29 PM"
type input "29"
type input "04:23 PM"
type input "23"
type input "04:17 PM"
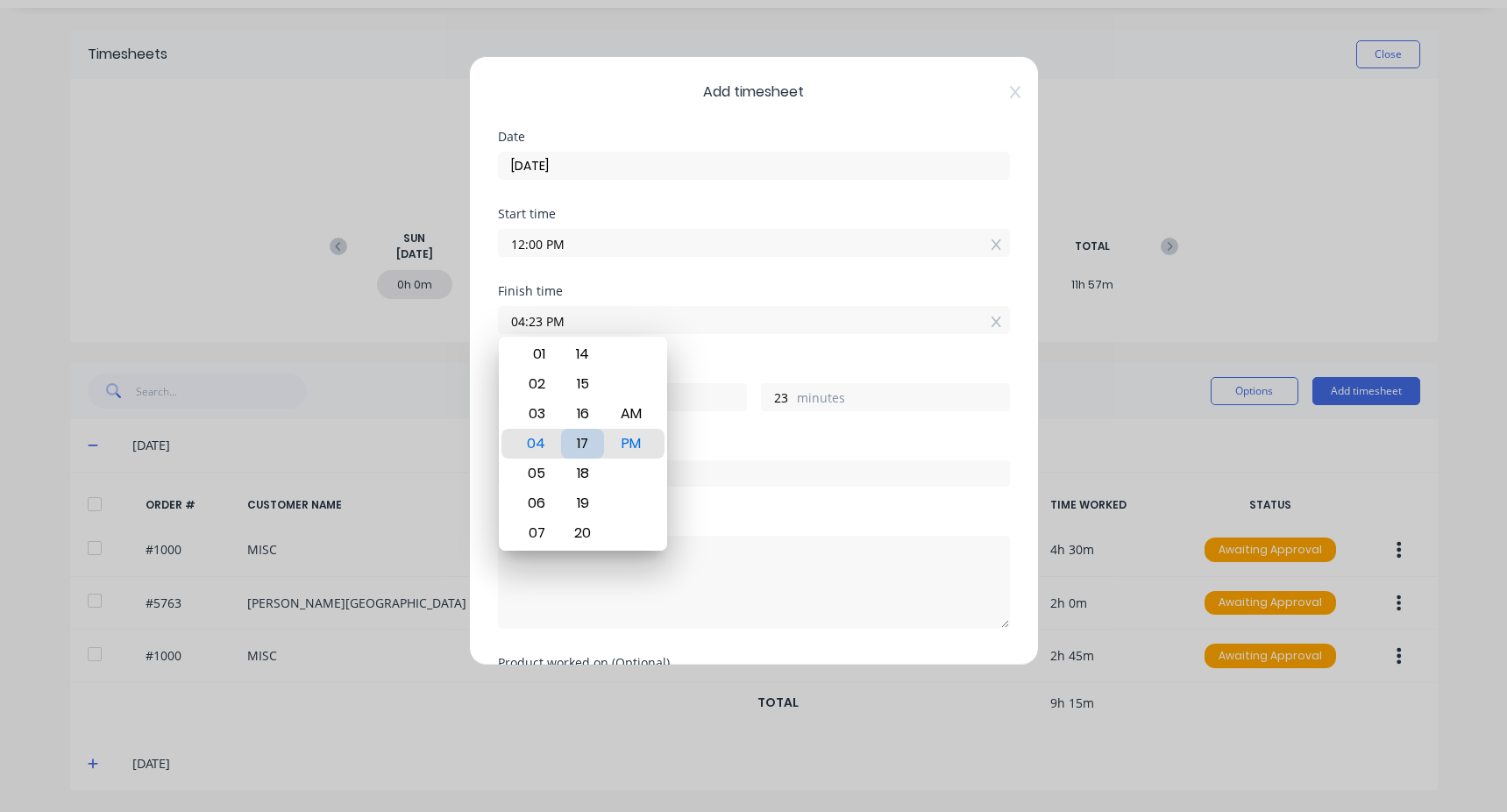
type input "17"
type input "04:14 PM"
type input "14"
type input "04:15 PM"
type input "15"
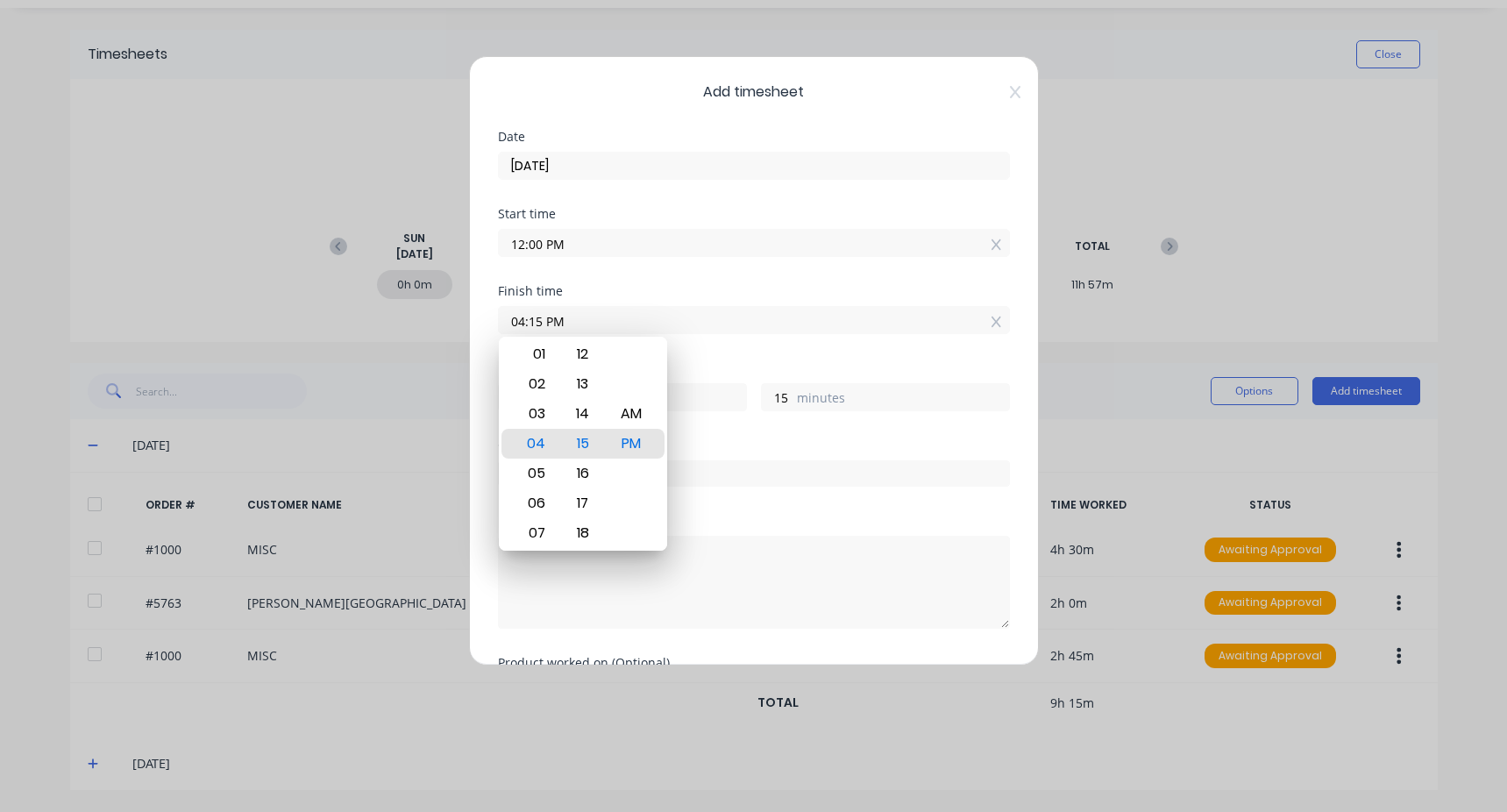
click at [703, 350] on div "Finish time 04:15 PM" at bounding box center [754, 323] width 512 height 77
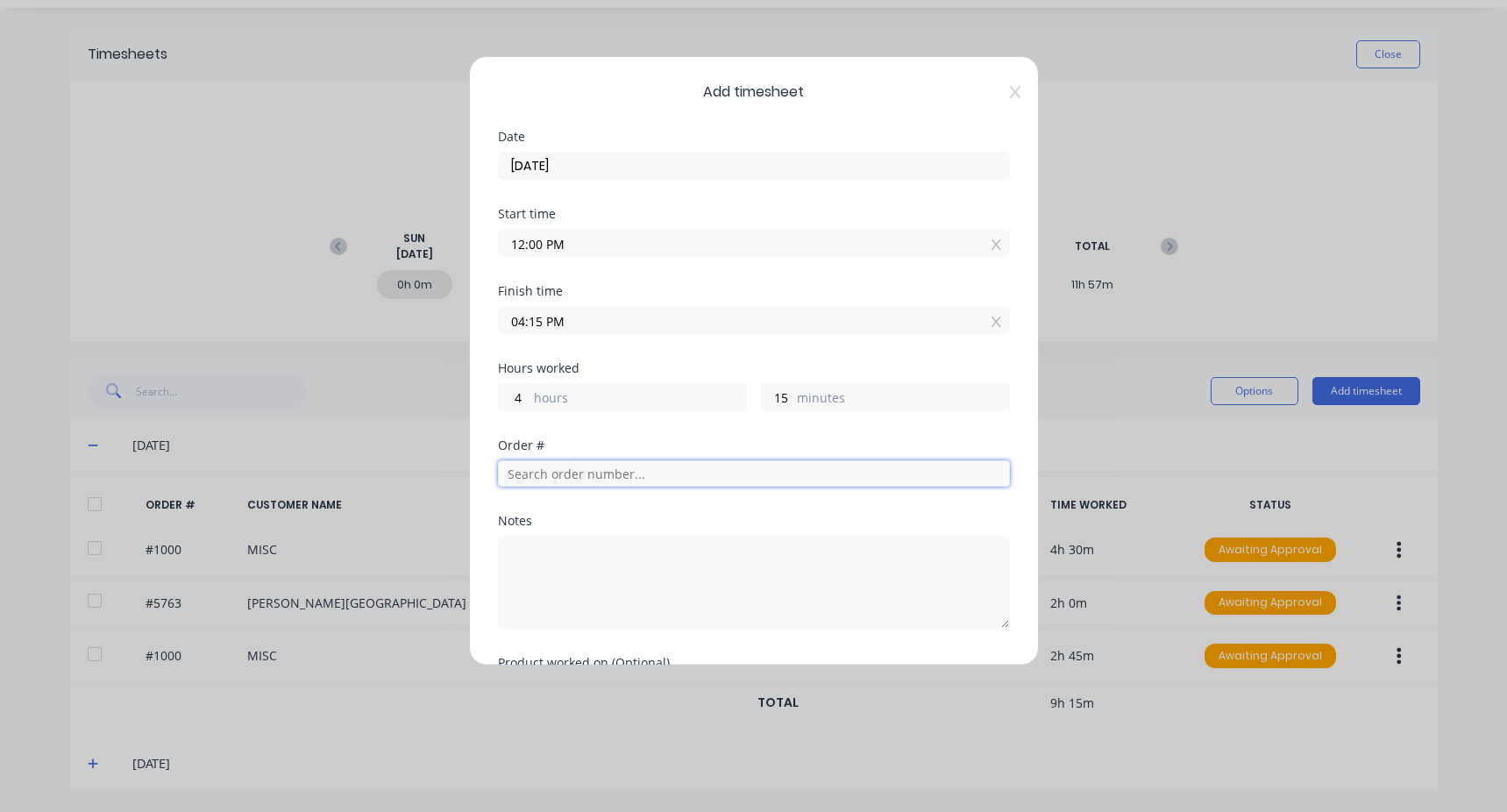
click at [567, 476] on input "text" at bounding box center [754, 474] width 512 height 27
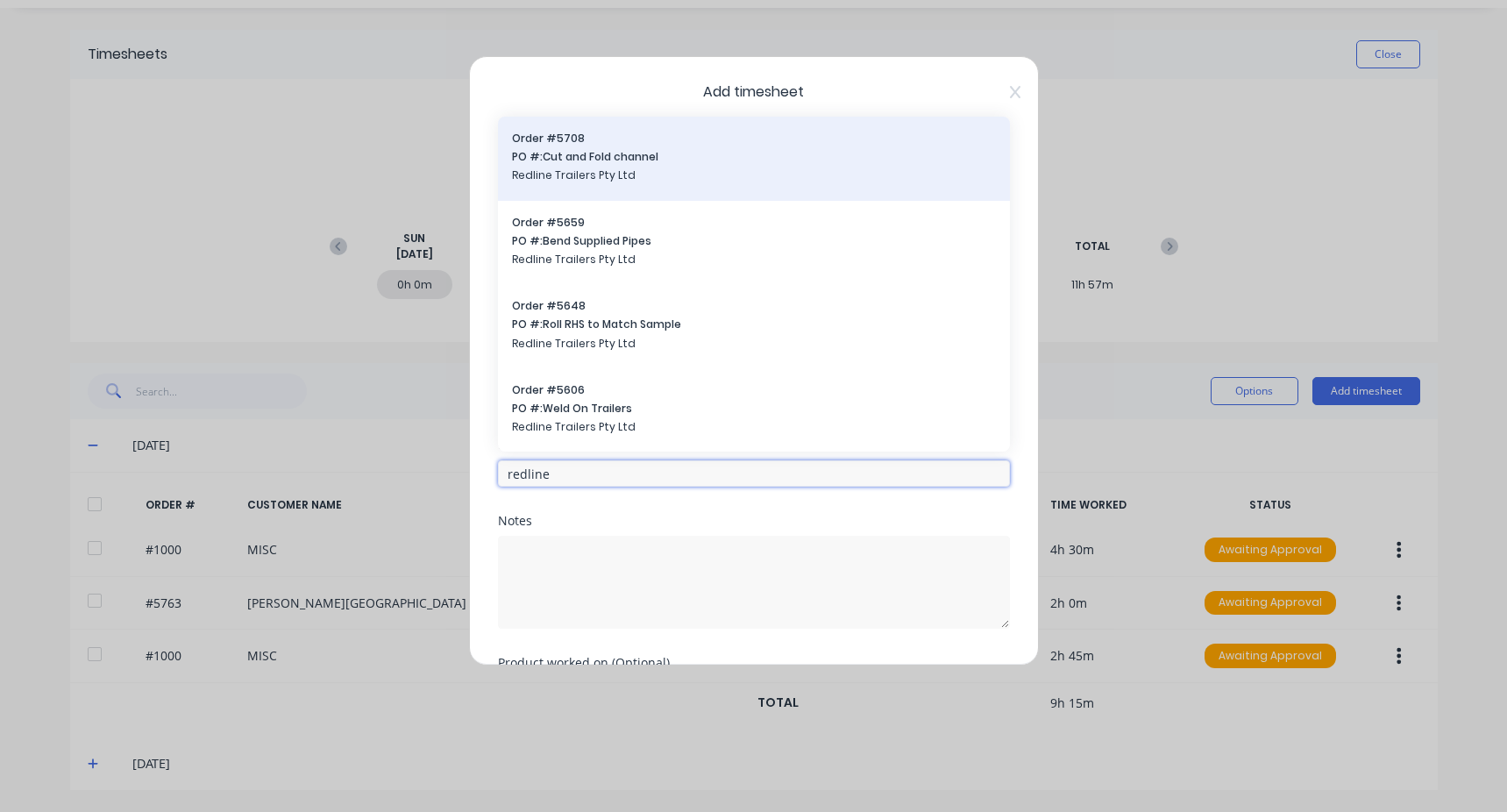
type input "redline"
click at [658, 180] on span "Redline Trailers Pty Ltd" at bounding box center [754, 175] width 484 height 16
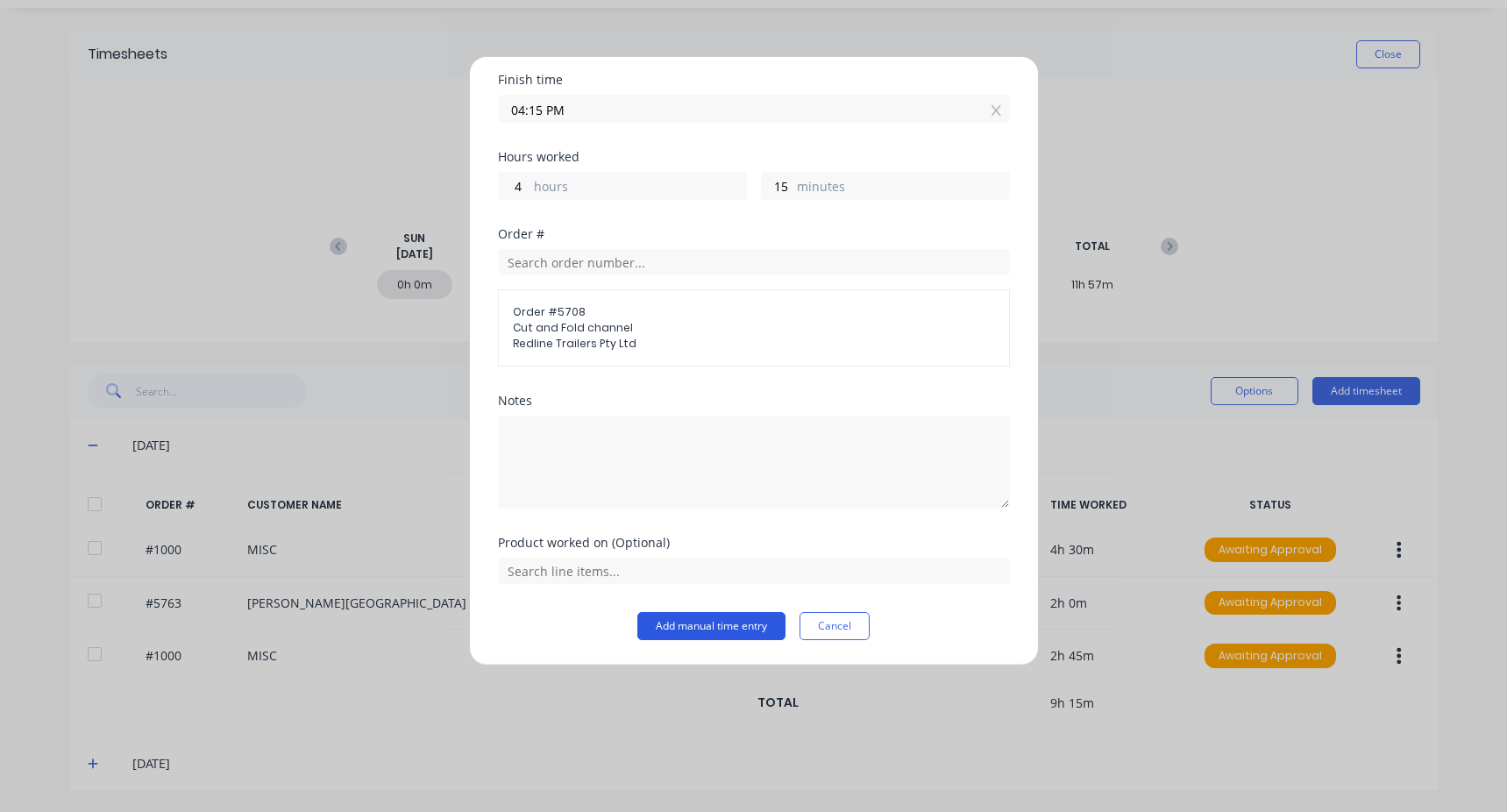
click at [715, 631] on button "Add manual time entry" at bounding box center [711, 626] width 148 height 28
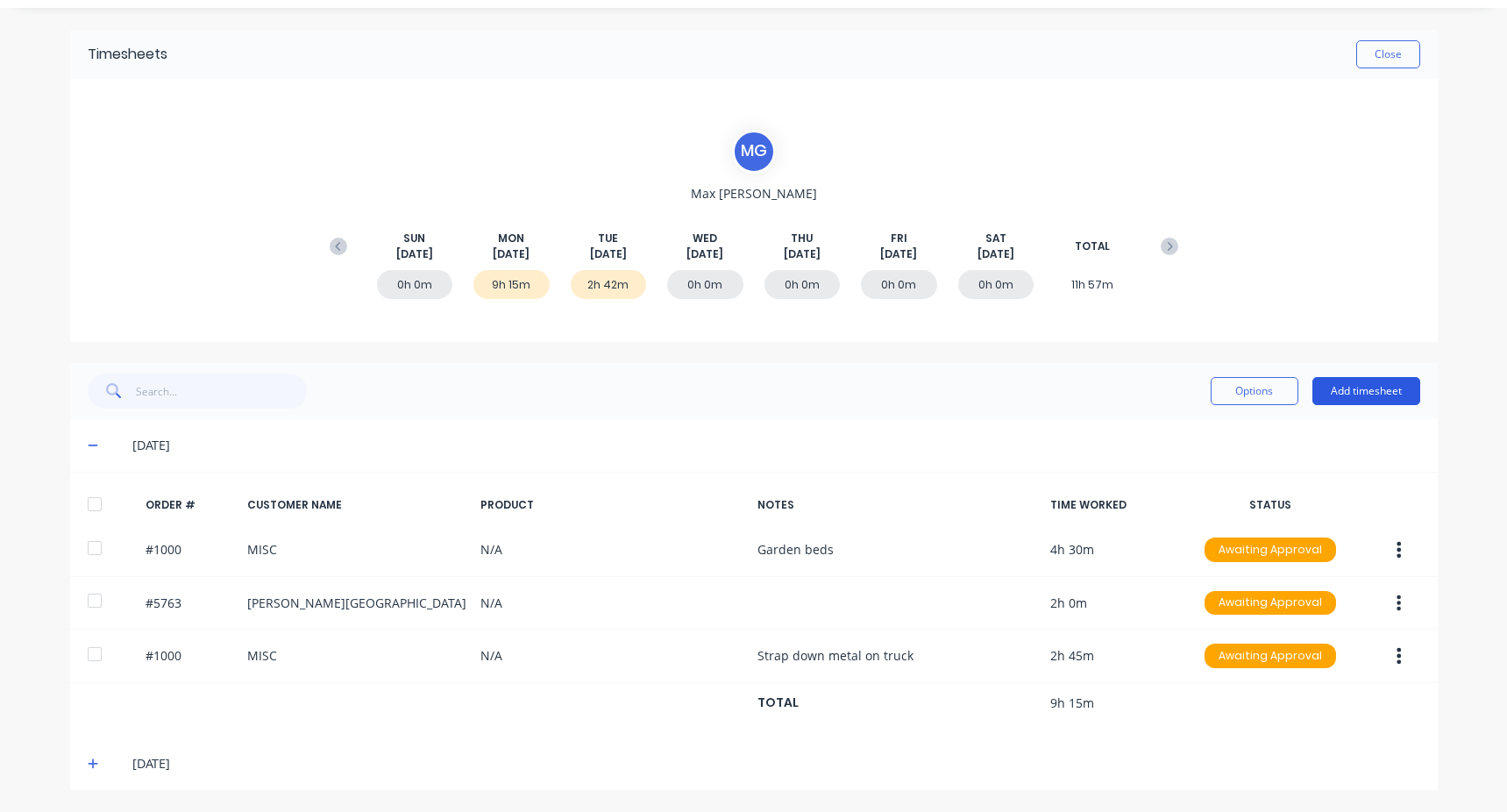
click at [1361, 381] on button "Add timesheet" at bounding box center [1366, 391] width 108 height 28
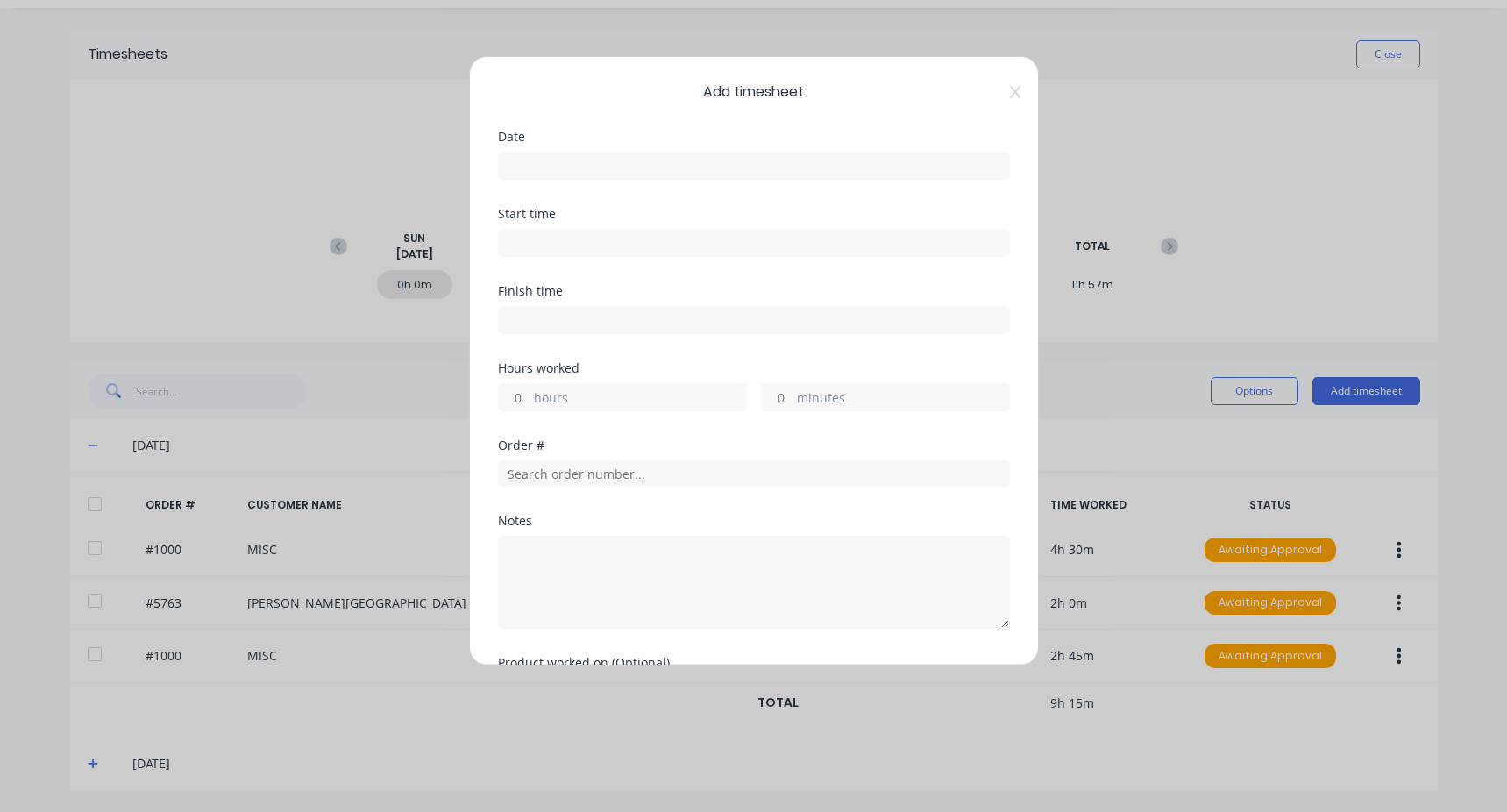
click at [573, 155] on input at bounding box center [754, 166] width 510 height 27
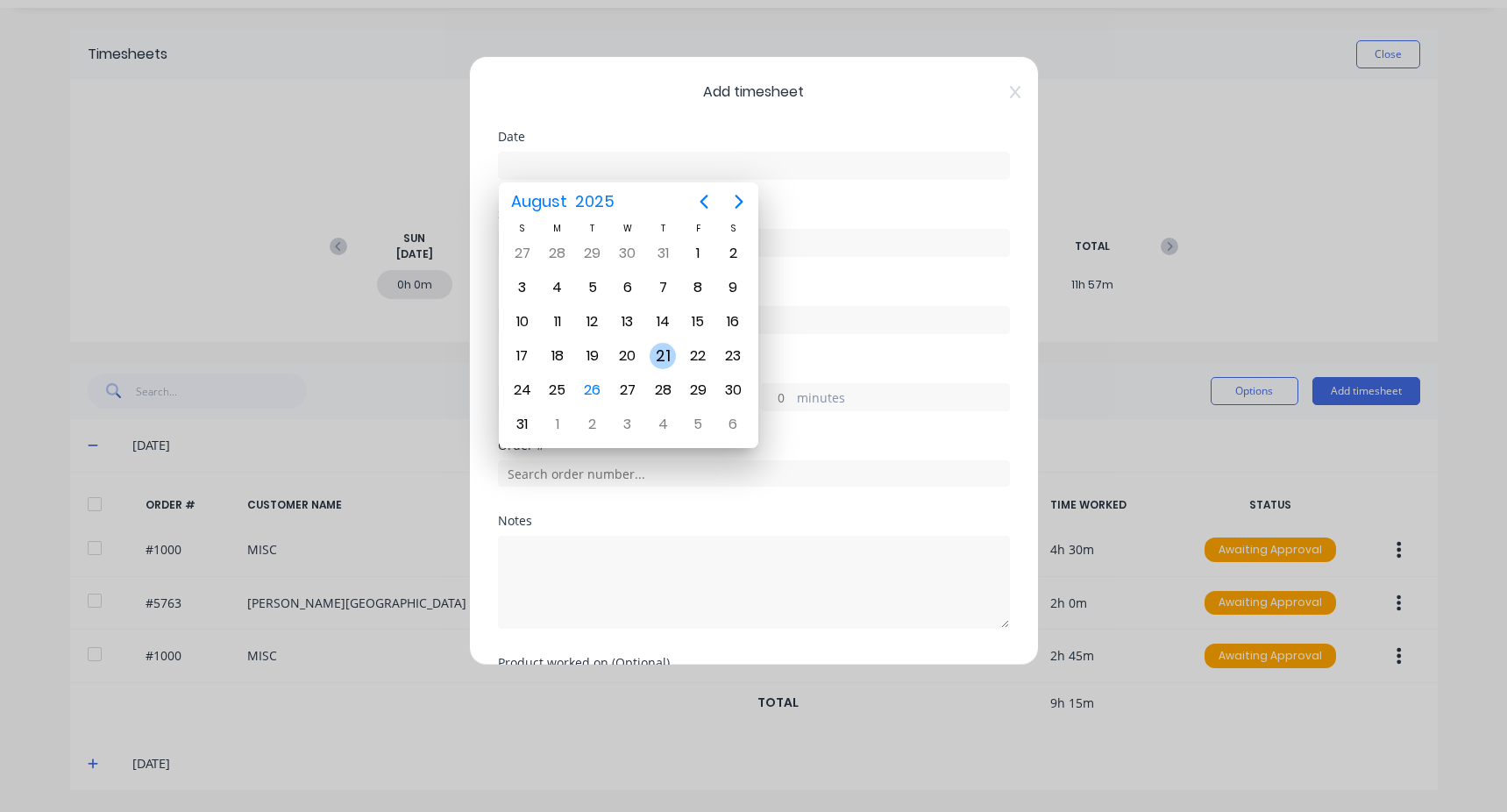
click at [676, 359] on div "21" at bounding box center [663, 356] width 27 height 27
type input "[DATE]"
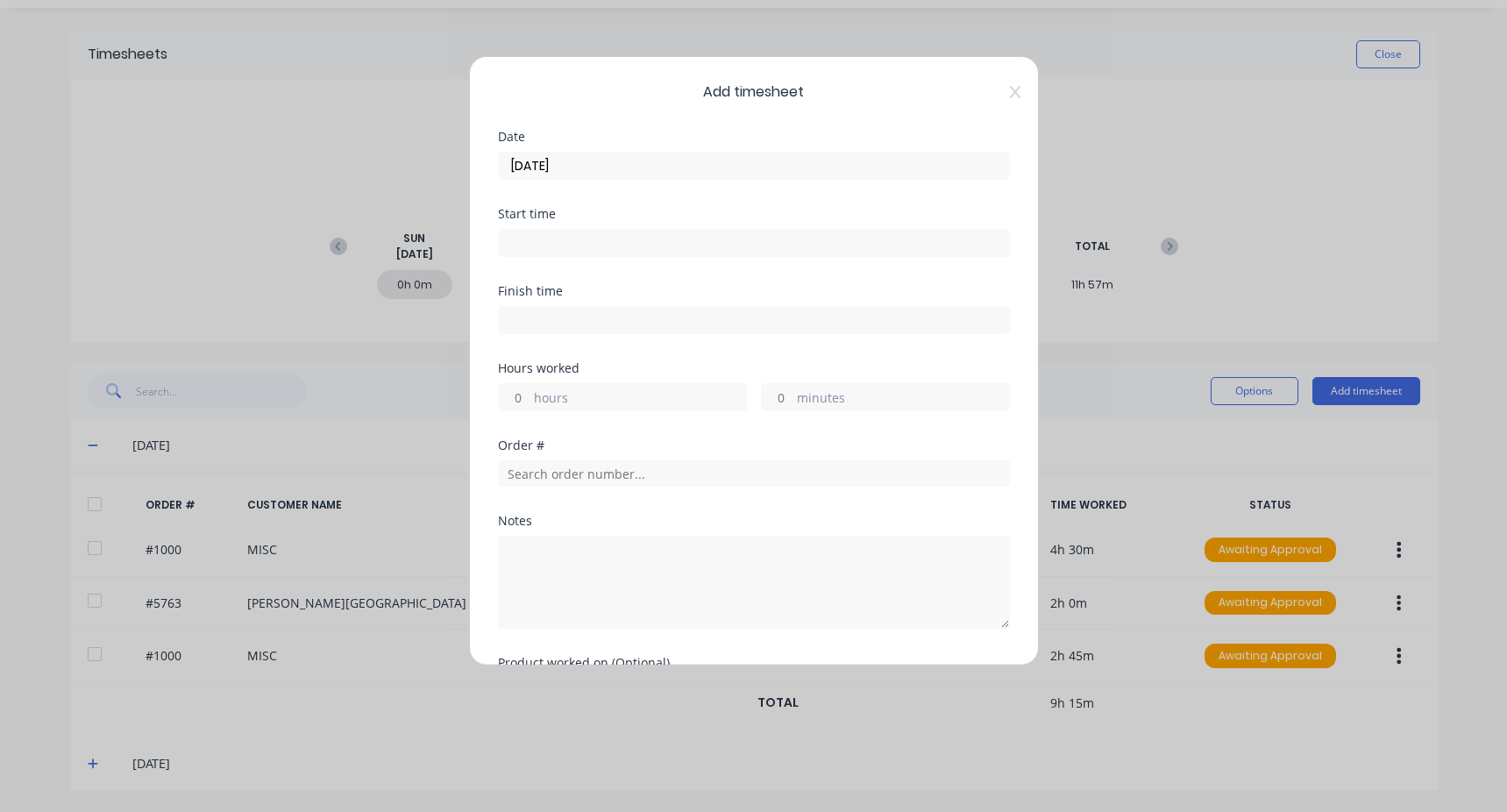
click at [567, 249] on input at bounding box center [754, 243] width 510 height 27
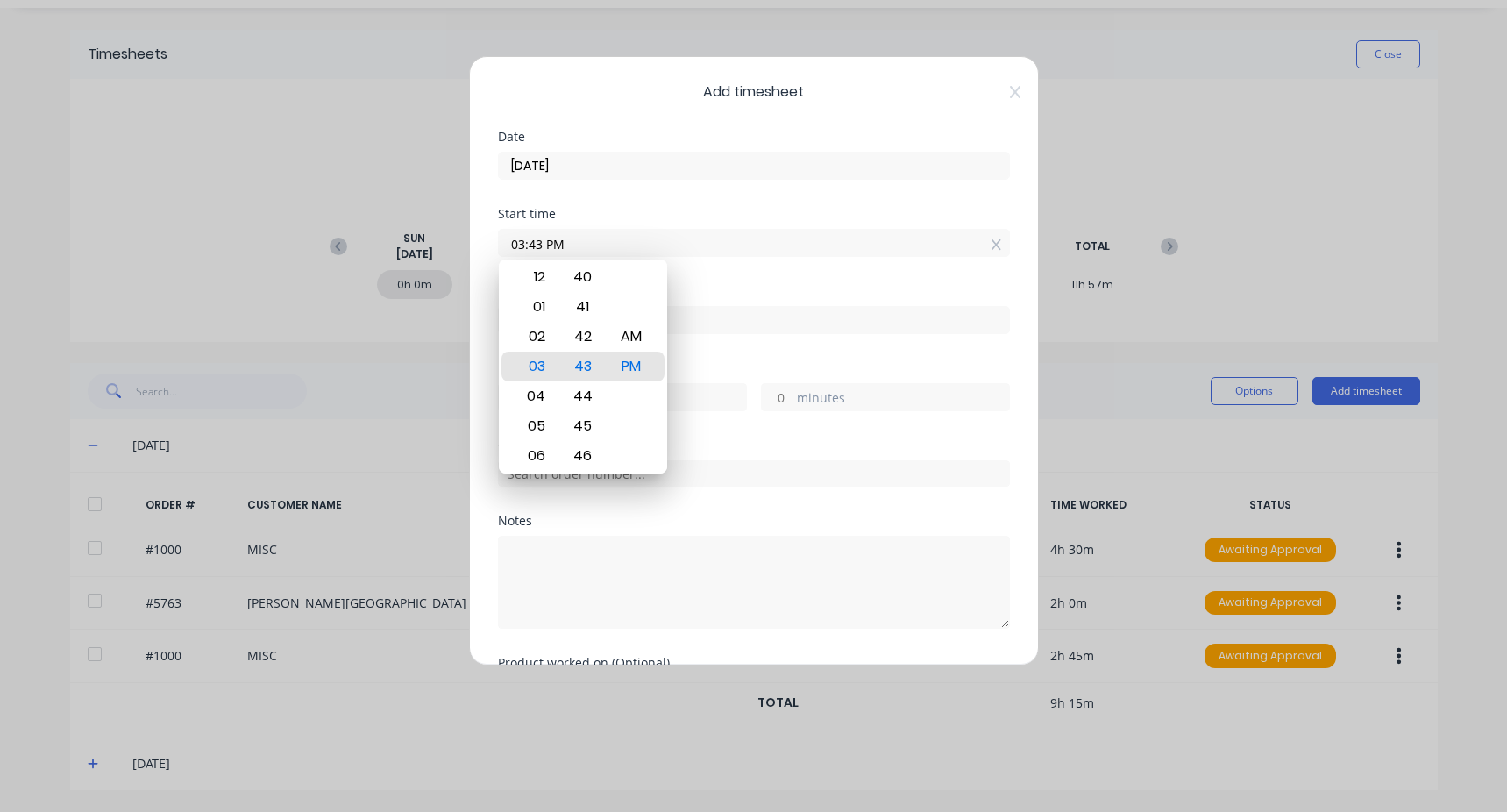
drag, startPoint x: 583, startPoint y: 242, endPoint x: 413, endPoint y: 255, distance: 170.5
click at [413, 255] on div "Add timesheet Date [DATE] Start time 03:43 PM Finish time Hours worked hours mi…" at bounding box center [754, 406] width 1507 height 812
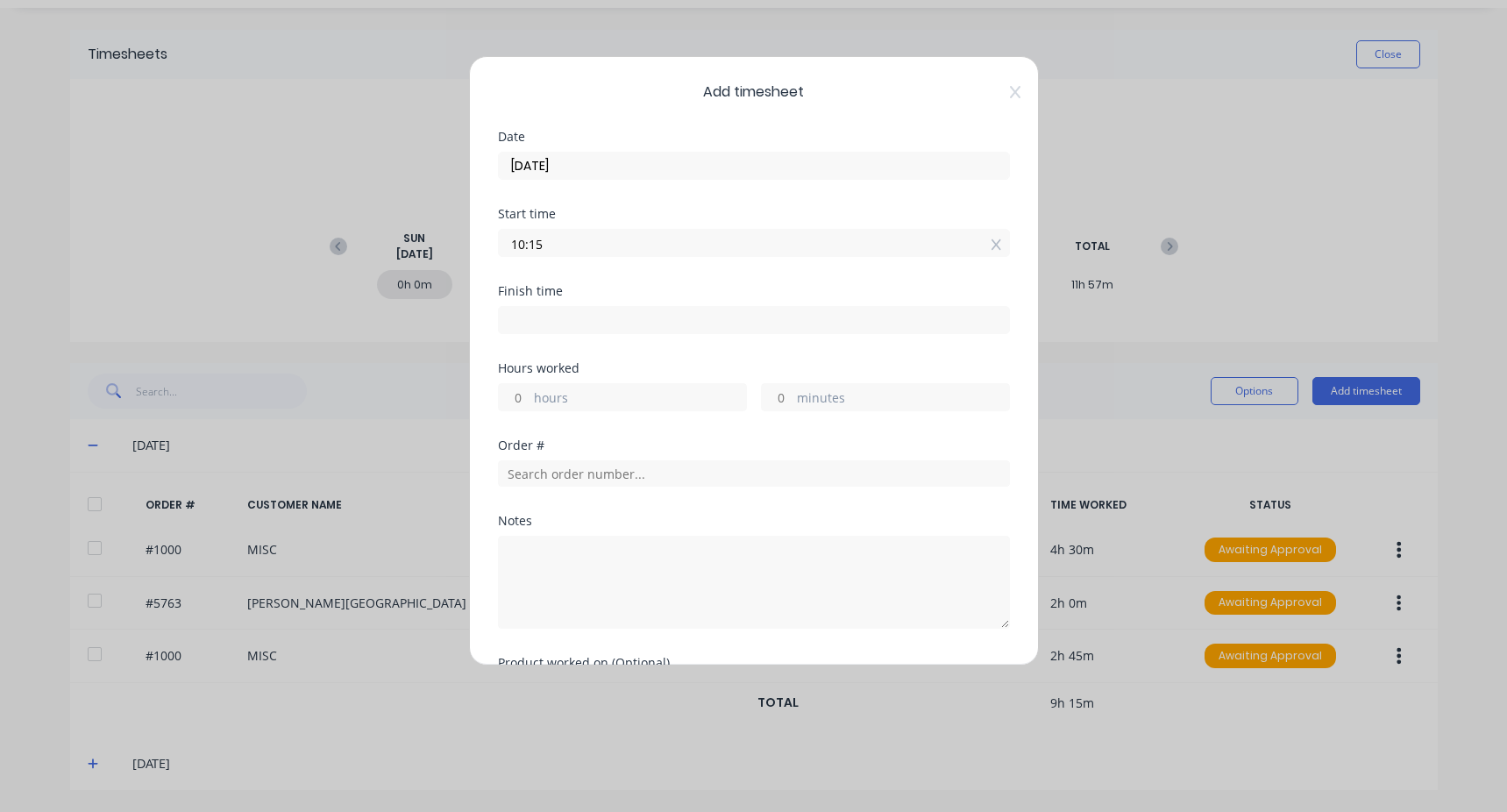
type input "10:15 AM"
click at [520, 314] on input at bounding box center [754, 320] width 510 height 27
type input "03:43 PM"
type input "5"
type input "28"
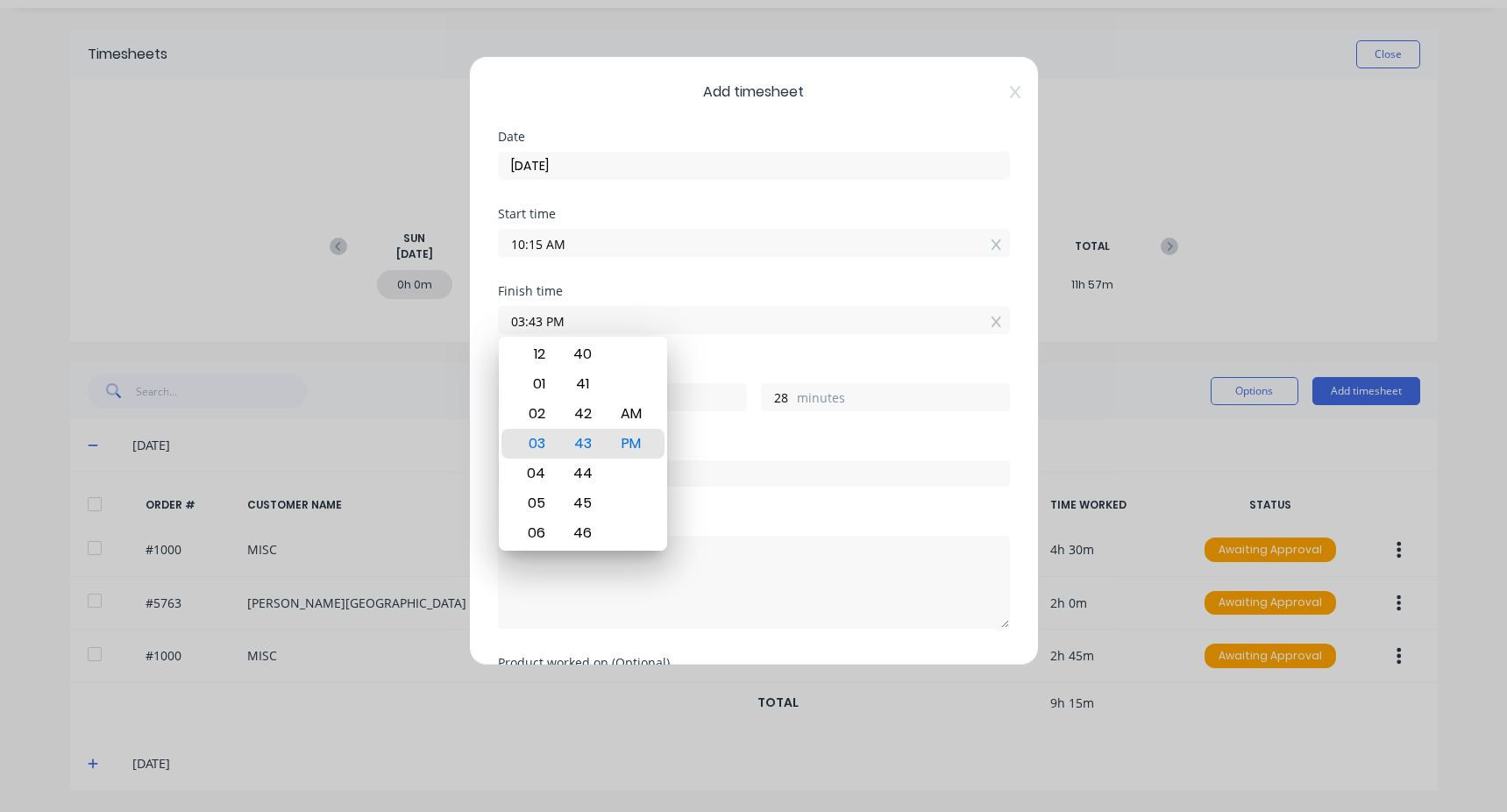
drag, startPoint x: 569, startPoint y: 314, endPoint x: 460, endPoint y: 335, distance: 111.0
click at [460, 335] on div "Add timesheet Date [DATE] Start time 10:15 AM Finish time 03:43 PM Hours worked…" at bounding box center [754, 406] width 1507 height 812
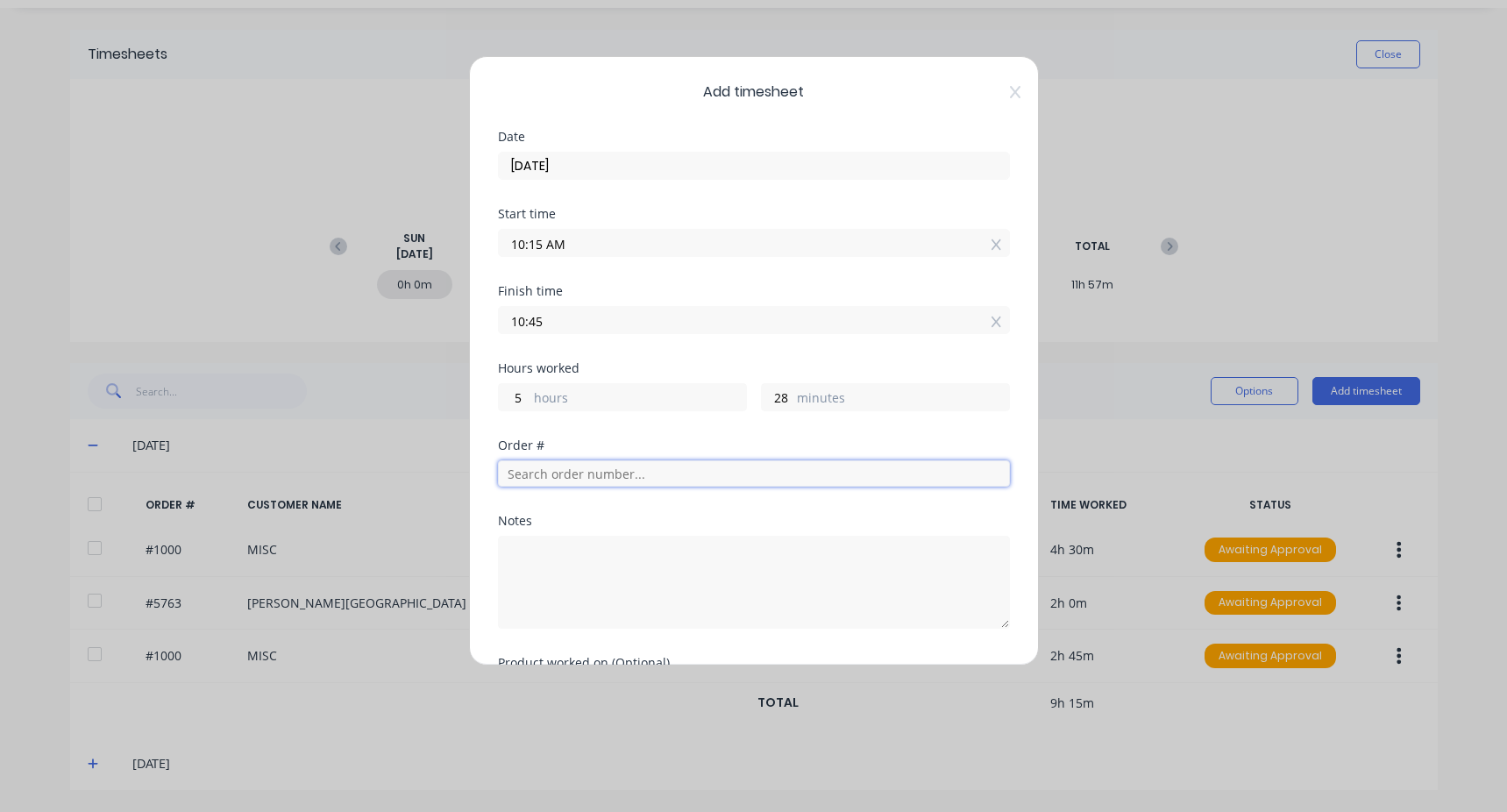
type input "10:45 AM"
type input "0"
type input "30"
click at [589, 481] on input "text" at bounding box center [754, 474] width 512 height 27
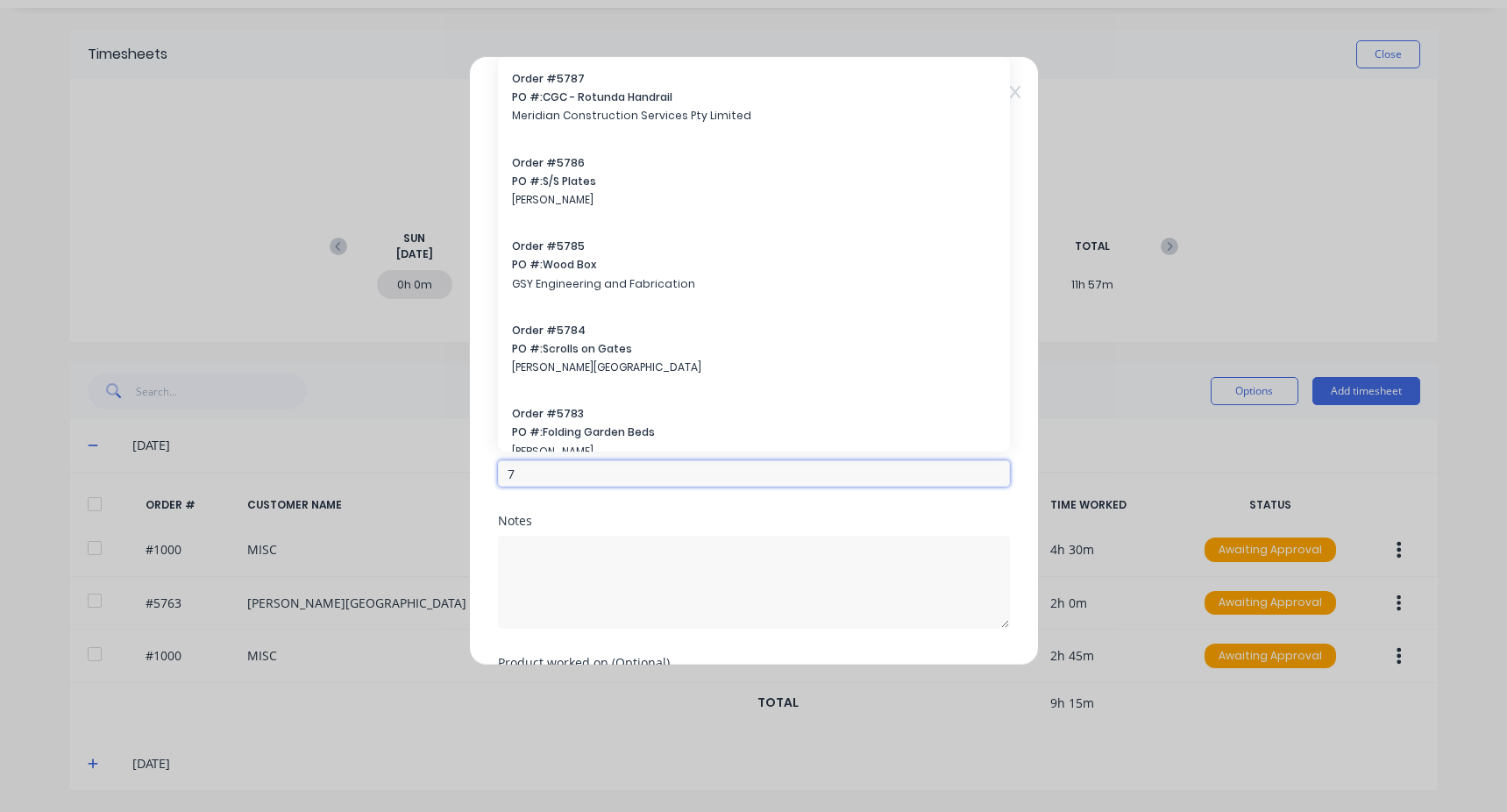
click at [507, 479] on input "7" at bounding box center [754, 474] width 512 height 27
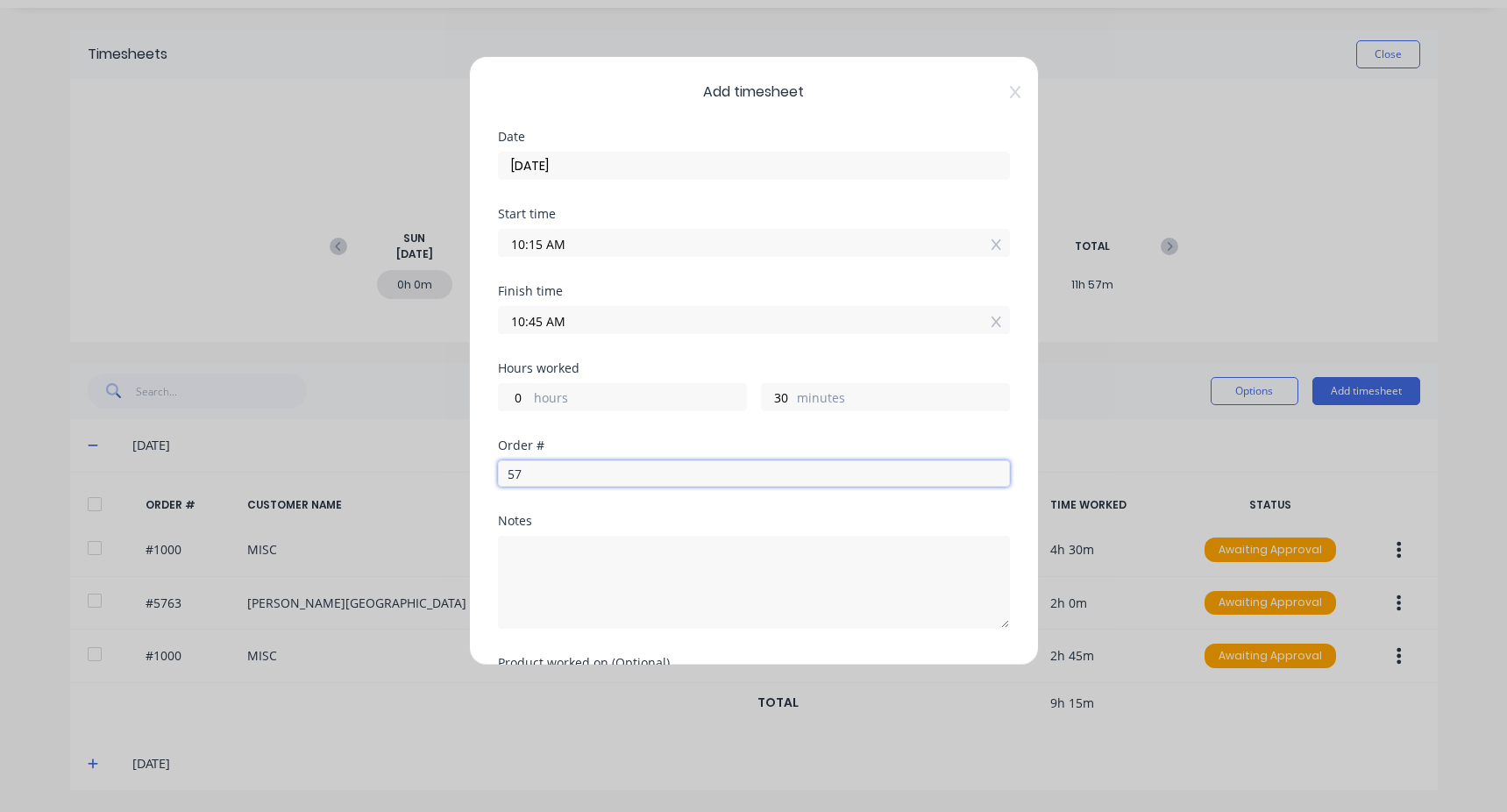
click at [527, 479] on input "57" at bounding box center [754, 474] width 512 height 27
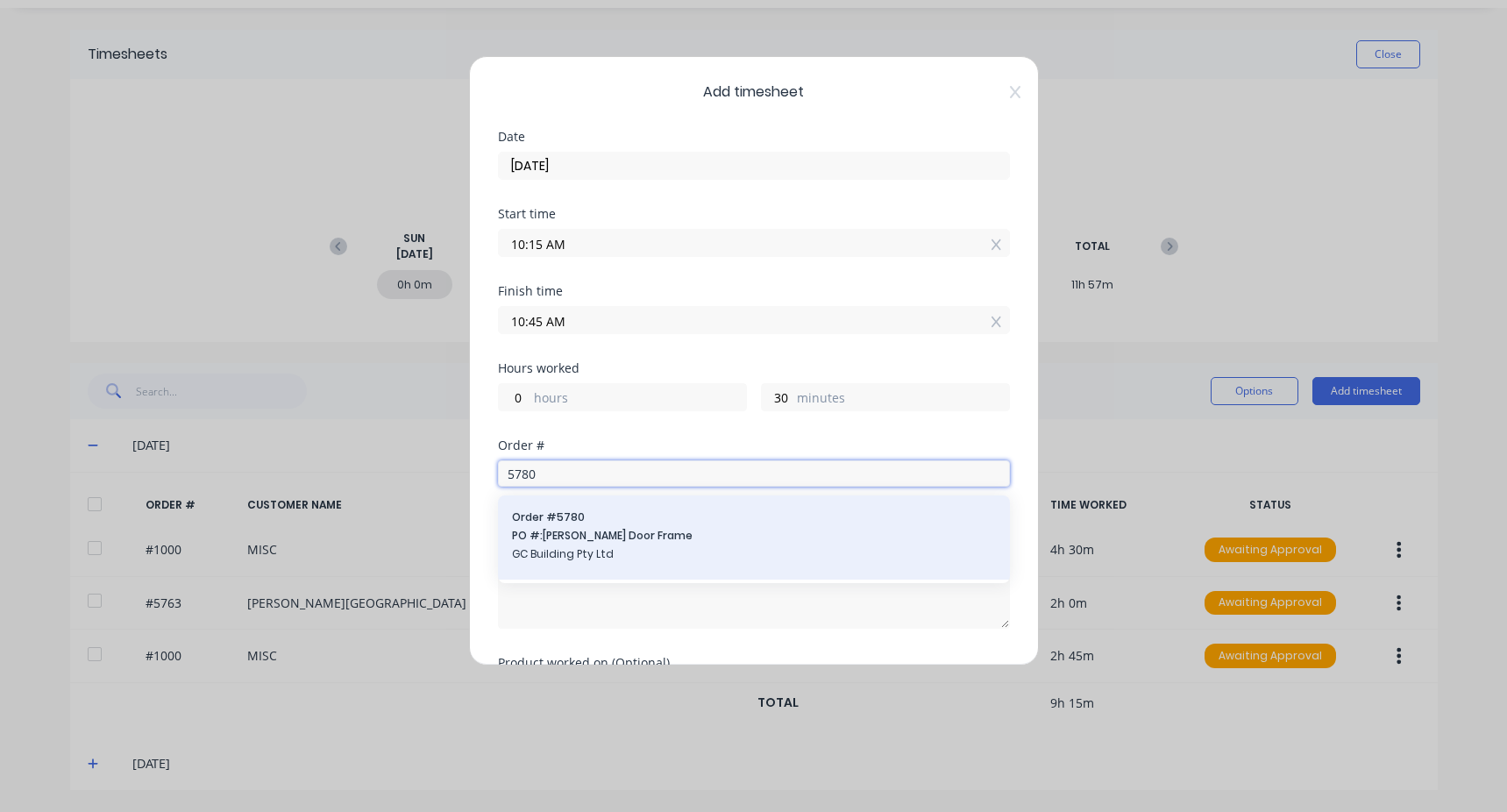
type input "5780"
click at [597, 528] on span "PO #: [PERSON_NAME] Door Frame" at bounding box center [754, 536] width 484 height 16
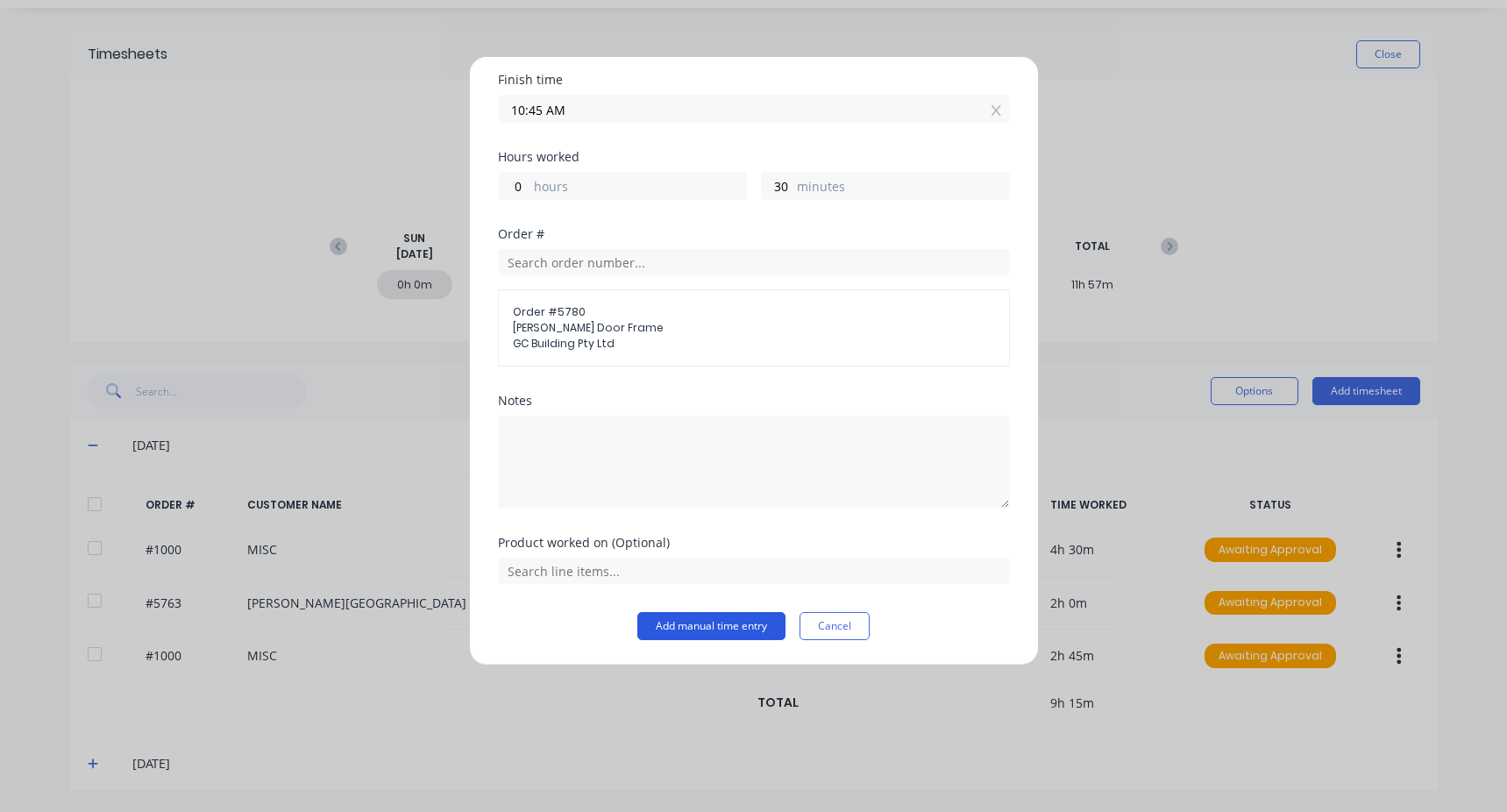
click at [711, 631] on button "Add manual time entry" at bounding box center [711, 626] width 148 height 28
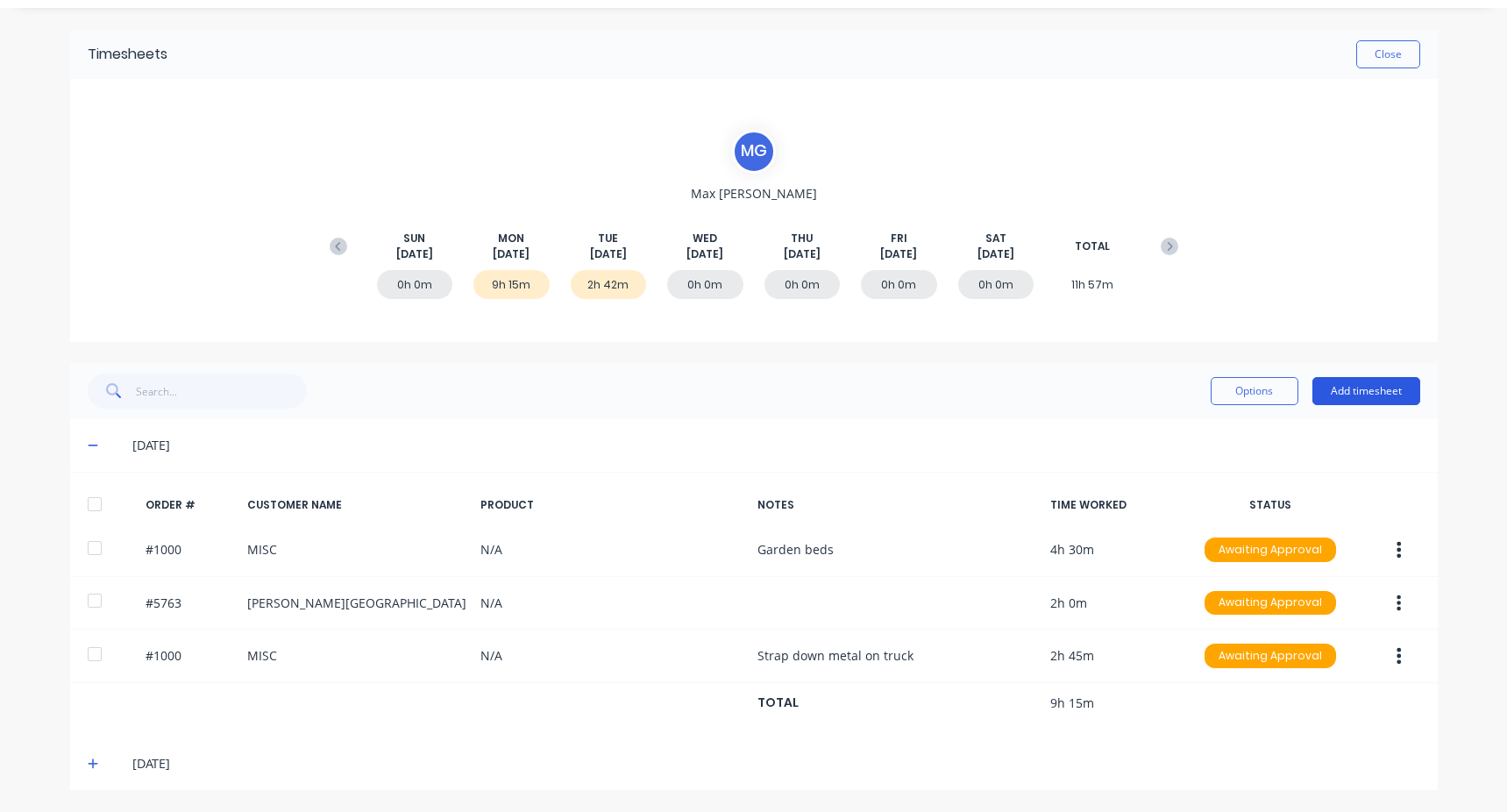
click at [1358, 391] on button "Add timesheet" at bounding box center [1366, 391] width 108 height 28
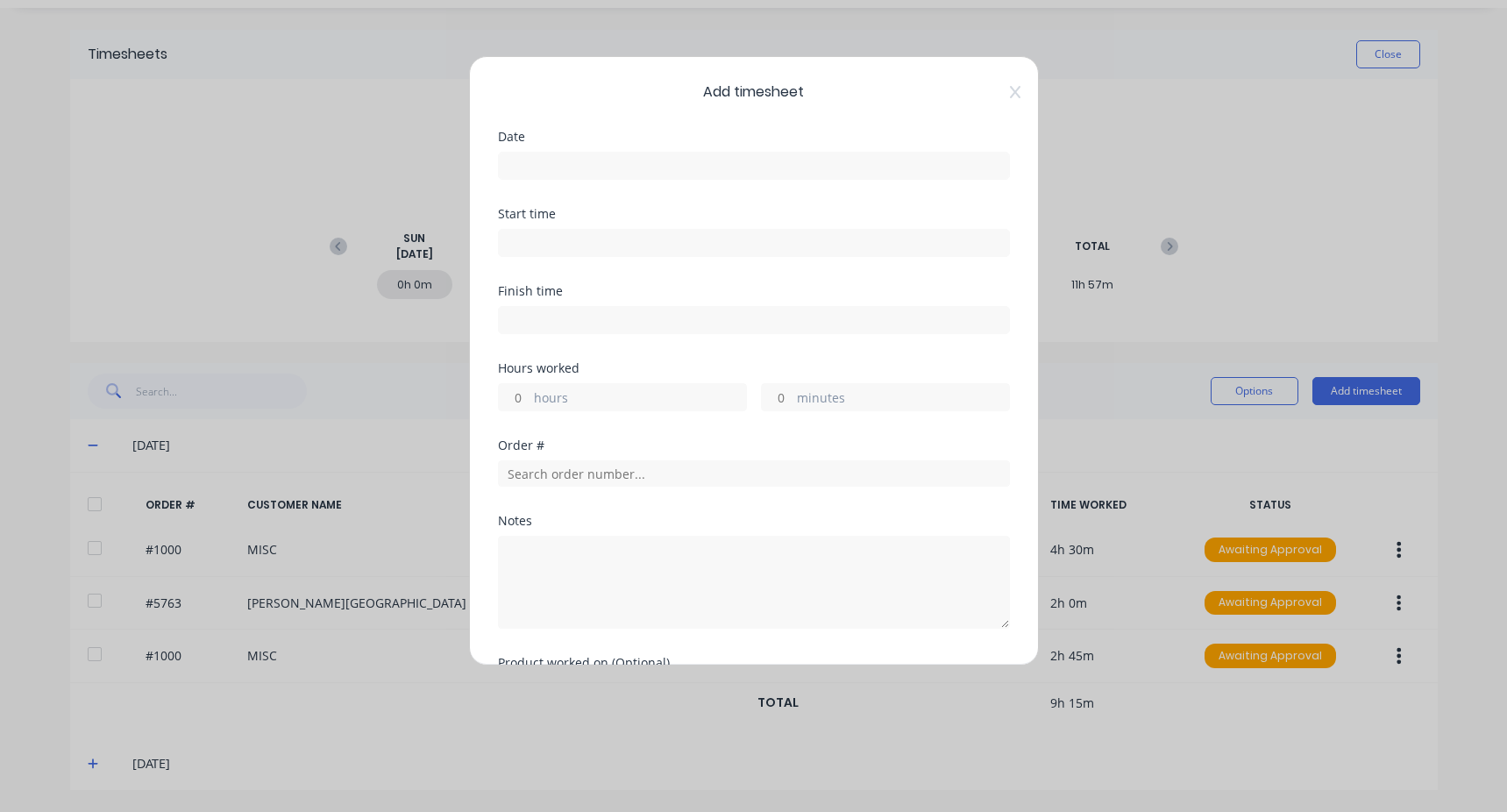
click at [609, 166] on input at bounding box center [754, 166] width 510 height 27
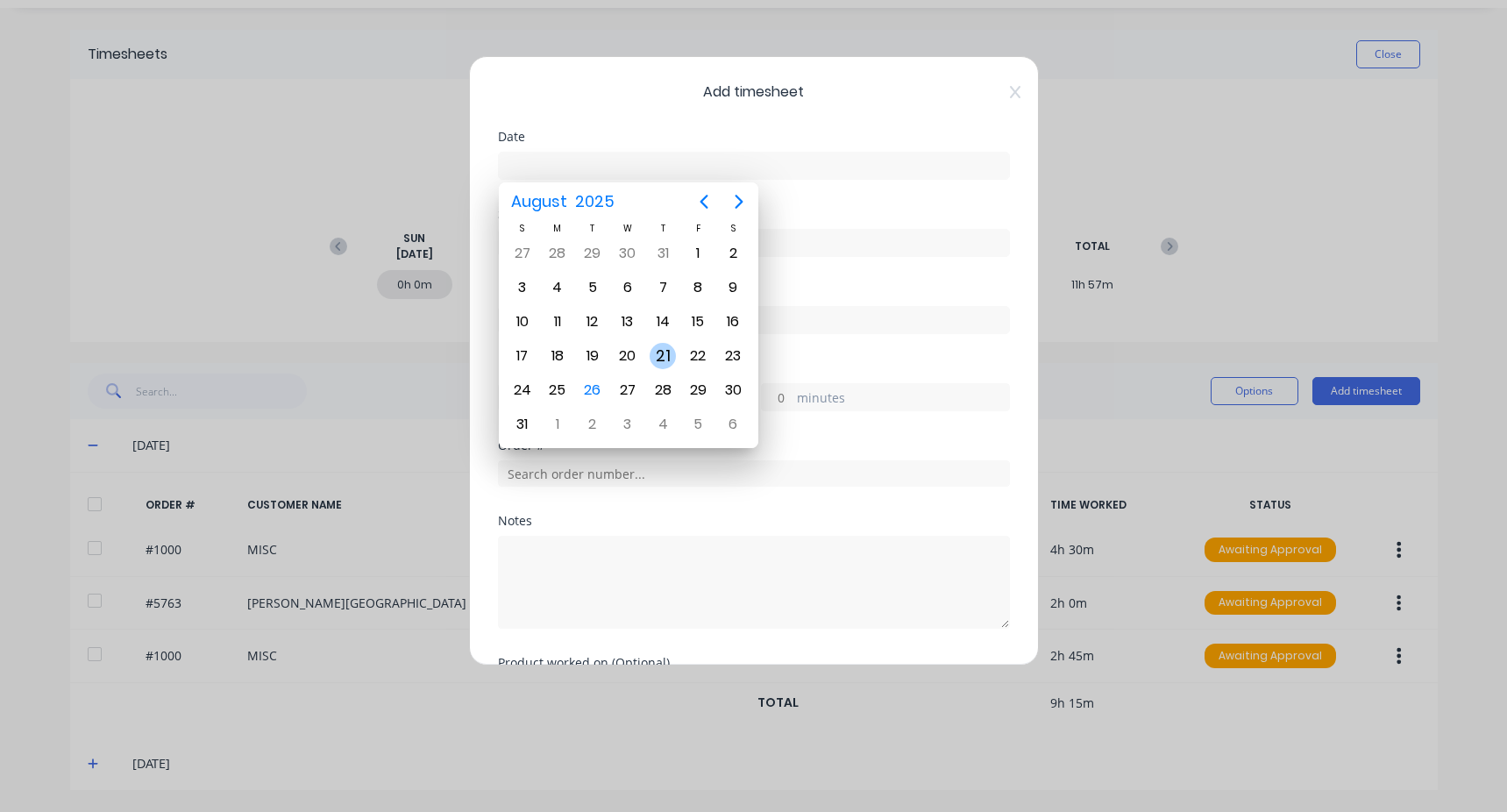
click at [664, 365] on div "21" at bounding box center [663, 356] width 27 height 27
type input "[DATE]"
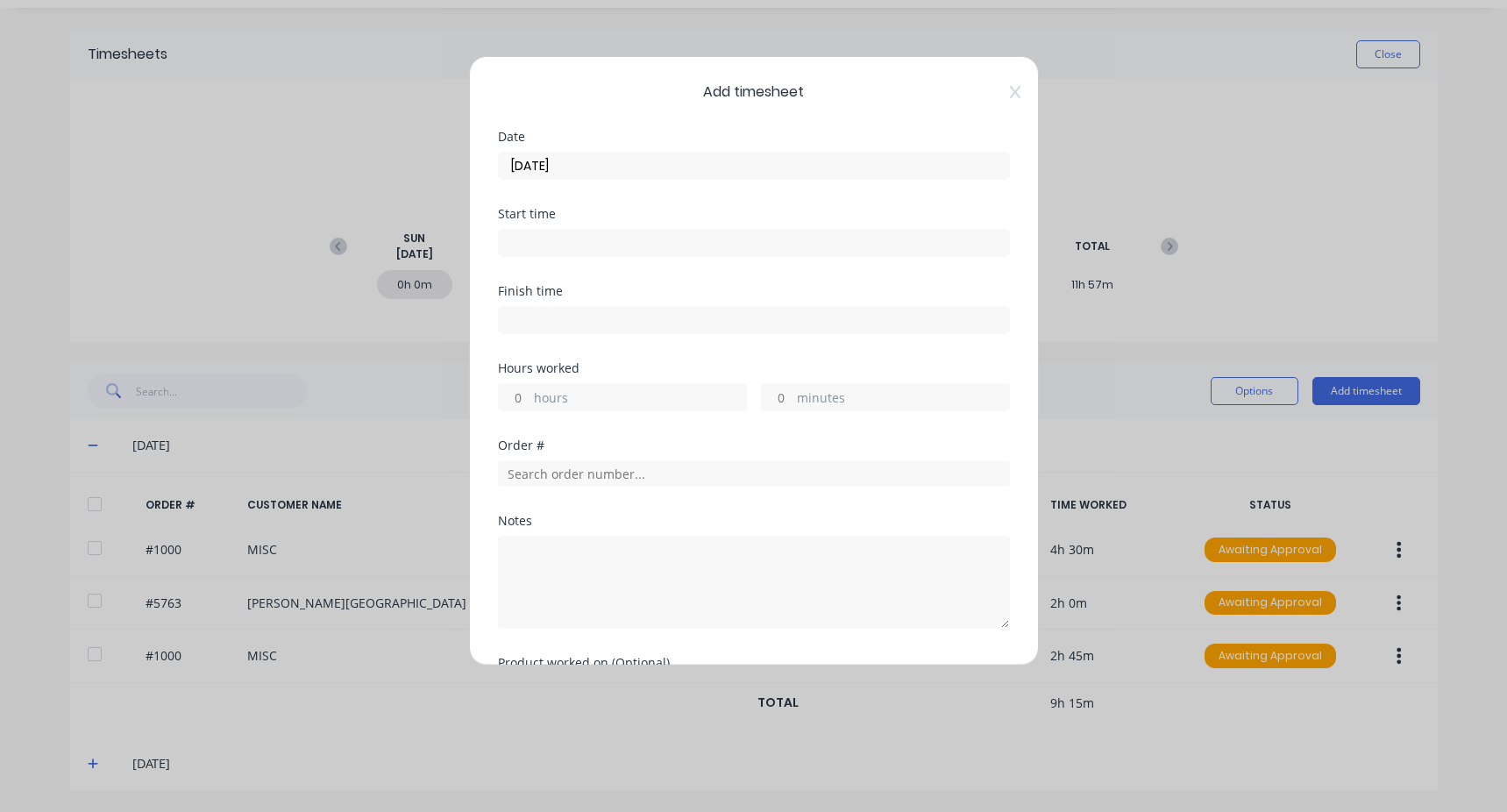
click at [562, 236] on input at bounding box center [754, 243] width 510 height 27
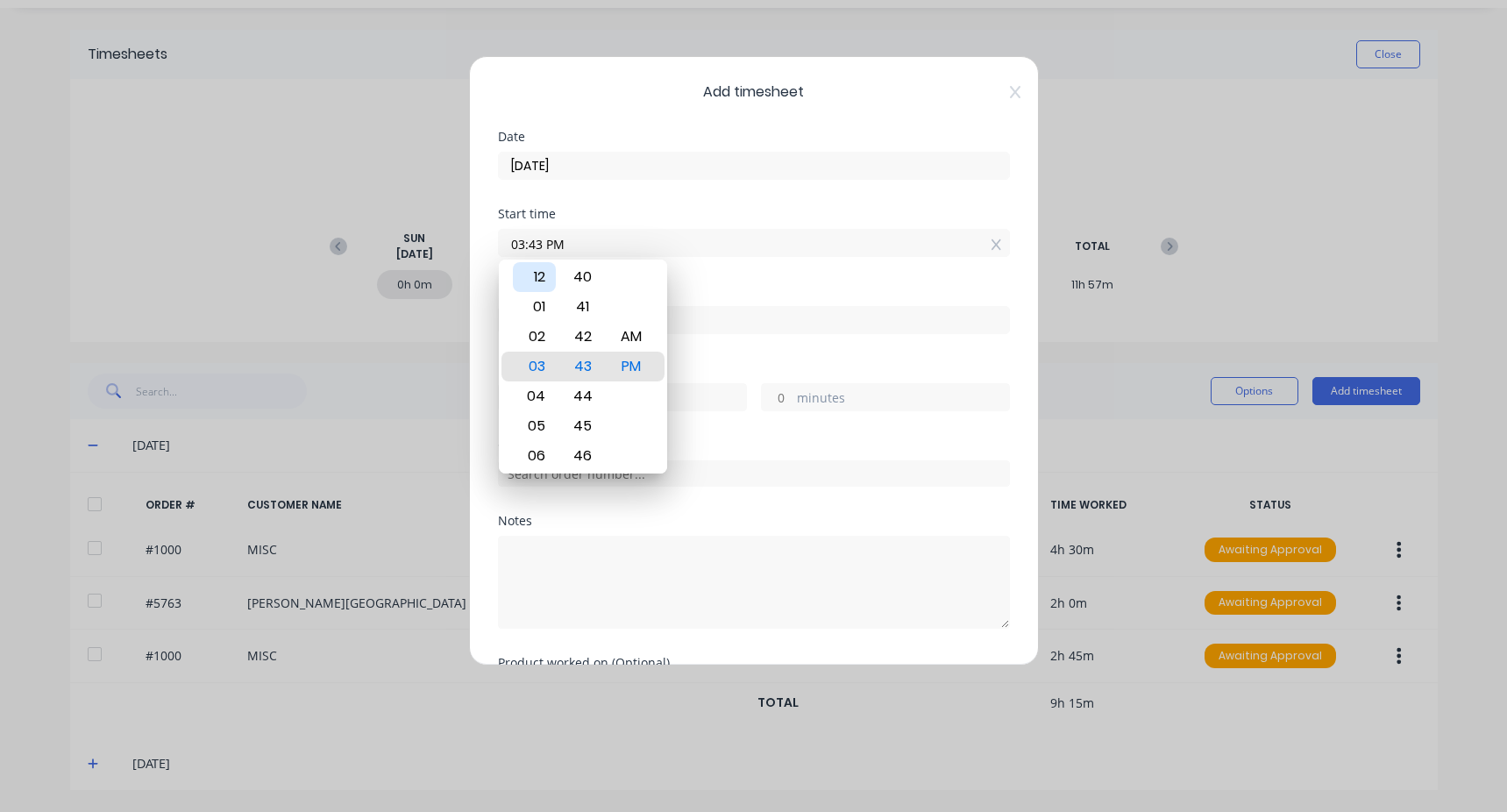
click at [544, 271] on div "12" at bounding box center [534, 277] width 43 height 30
click at [584, 421] on div "45" at bounding box center [583, 426] width 43 height 30
type input "12:45 PM"
click at [681, 273] on div "Start time 12:45 PM" at bounding box center [754, 246] width 512 height 77
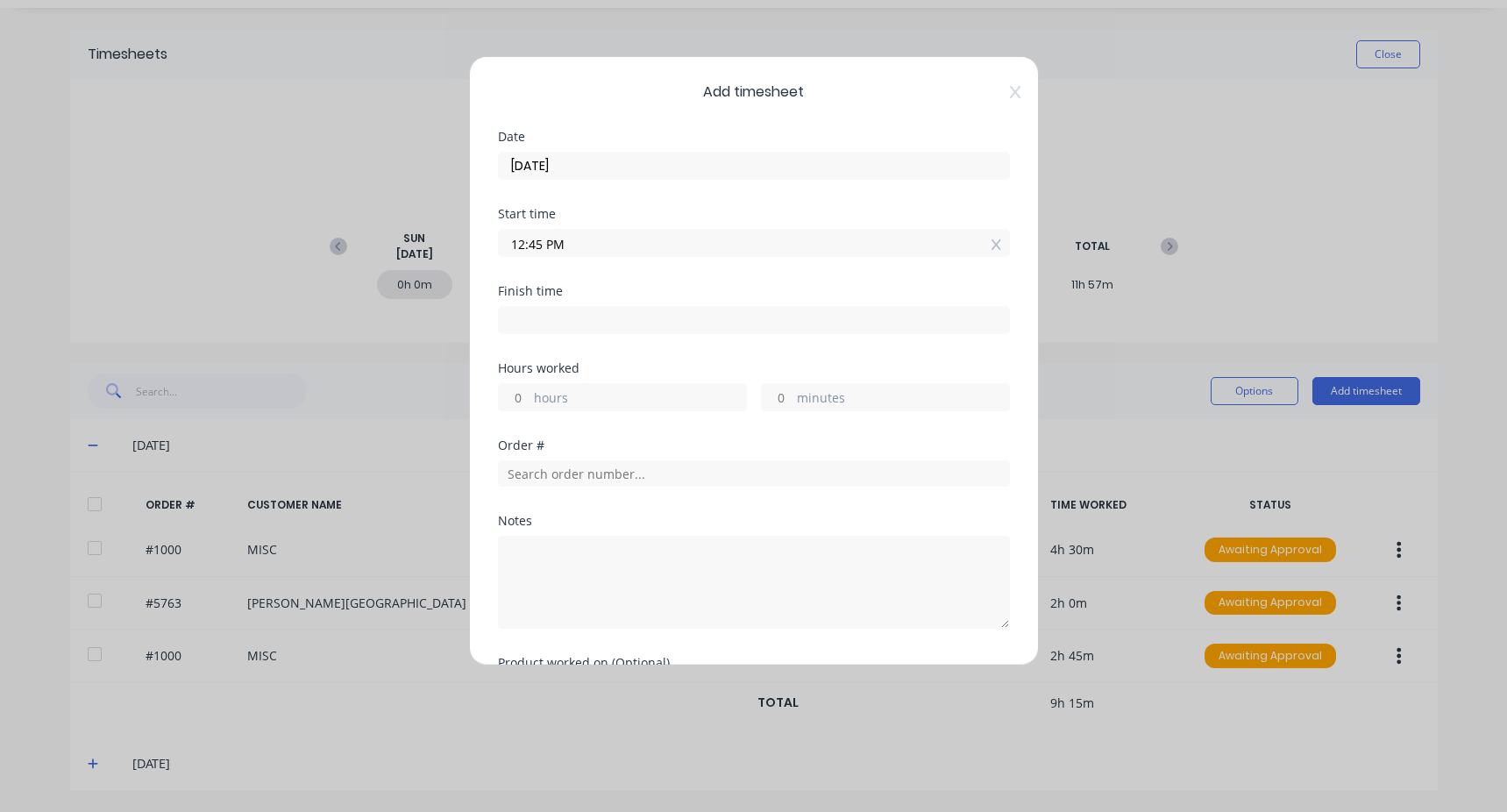
click at [585, 319] on input at bounding box center [754, 320] width 510 height 27
type input "03:43 PM"
type input "2"
type input "58"
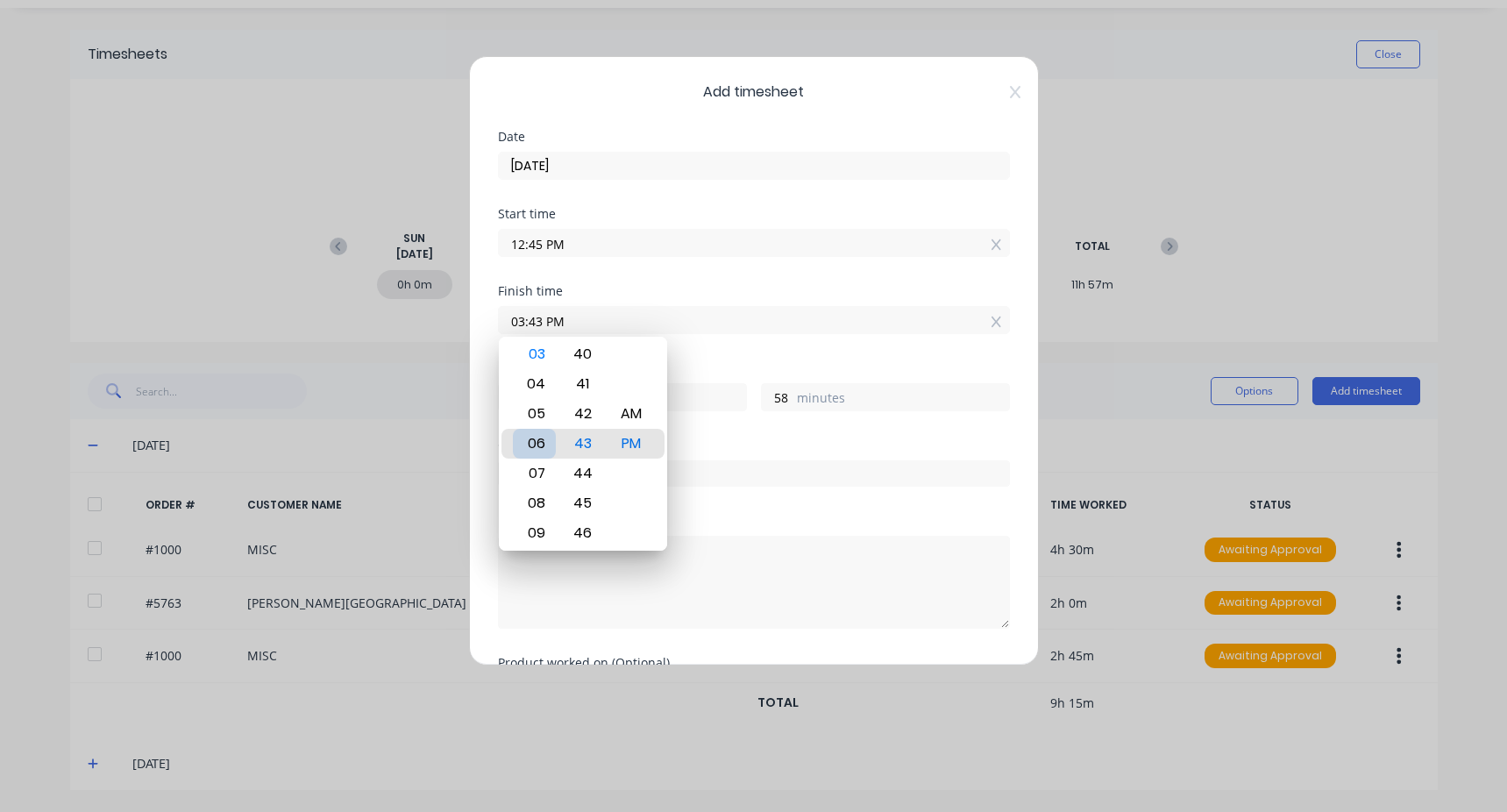
type input "06:43 PM"
type input "5"
type input "04:43 PM"
type input "3"
type input "03:43 PM"
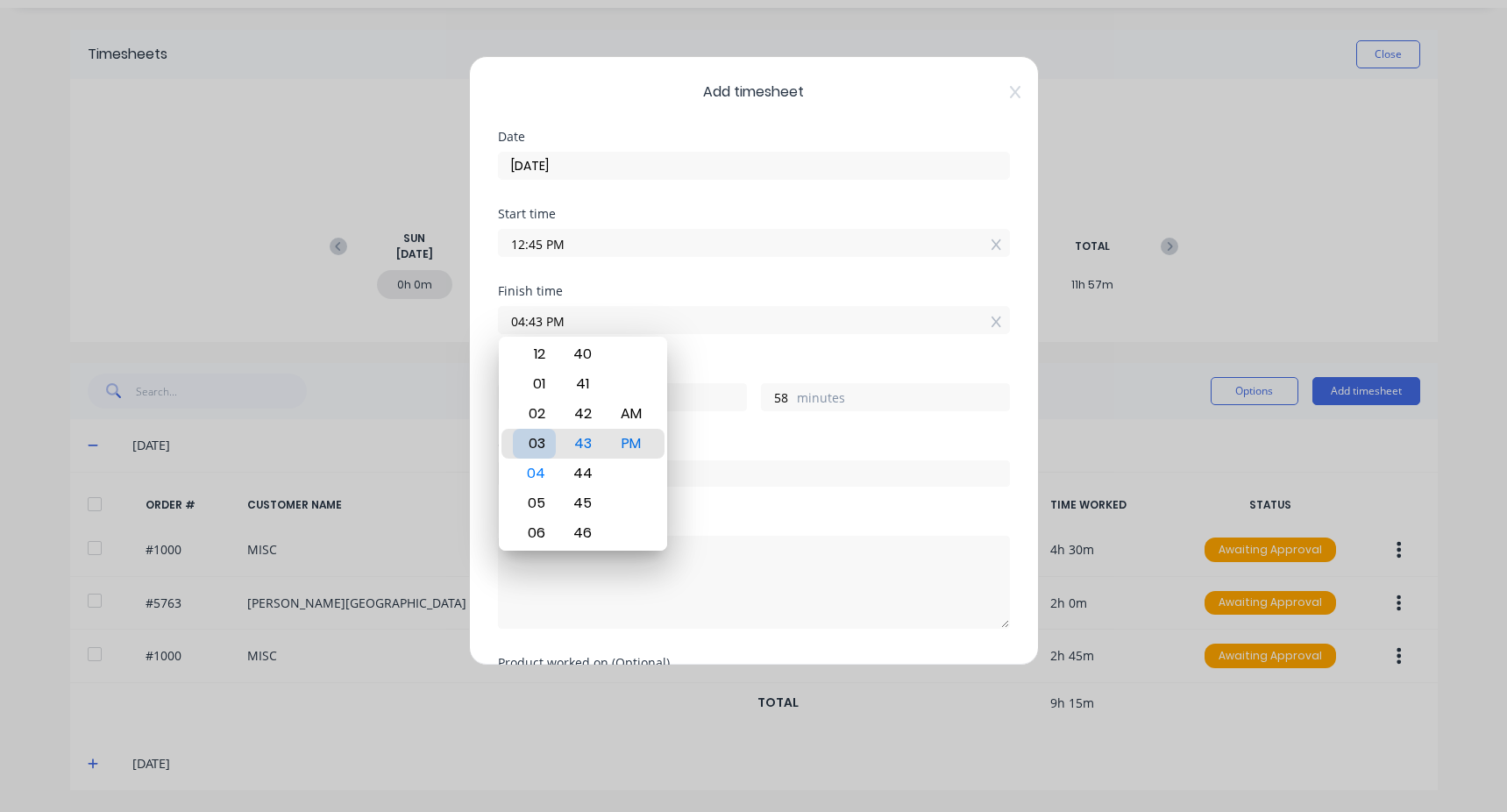
type input "2"
type input "03:44 PM"
type input "59"
type input "03:45 PM"
type input "3"
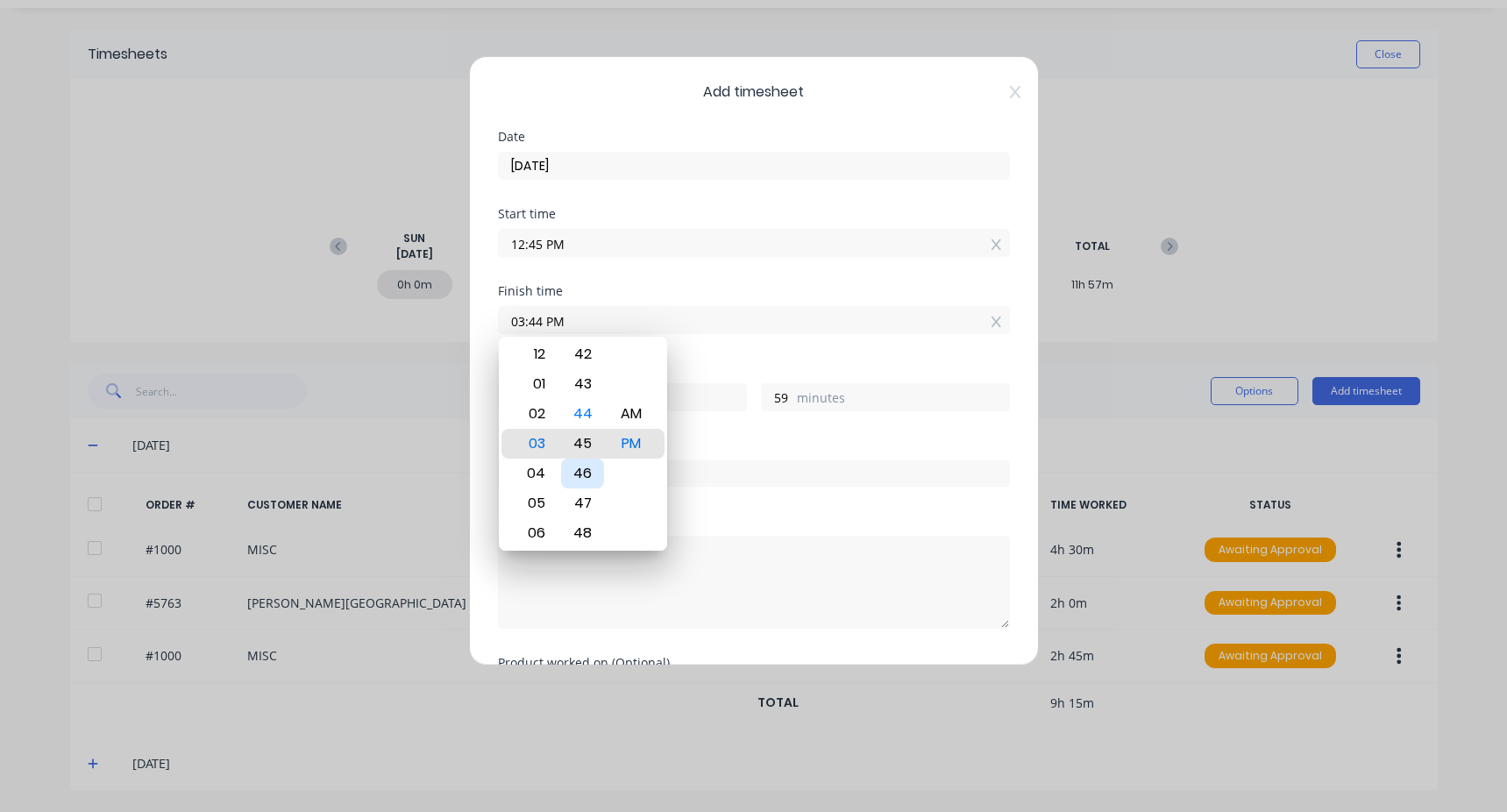
type input "0"
click at [693, 344] on div "Finish time 03:45 PM" at bounding box center [754, 323] width 512 height 77
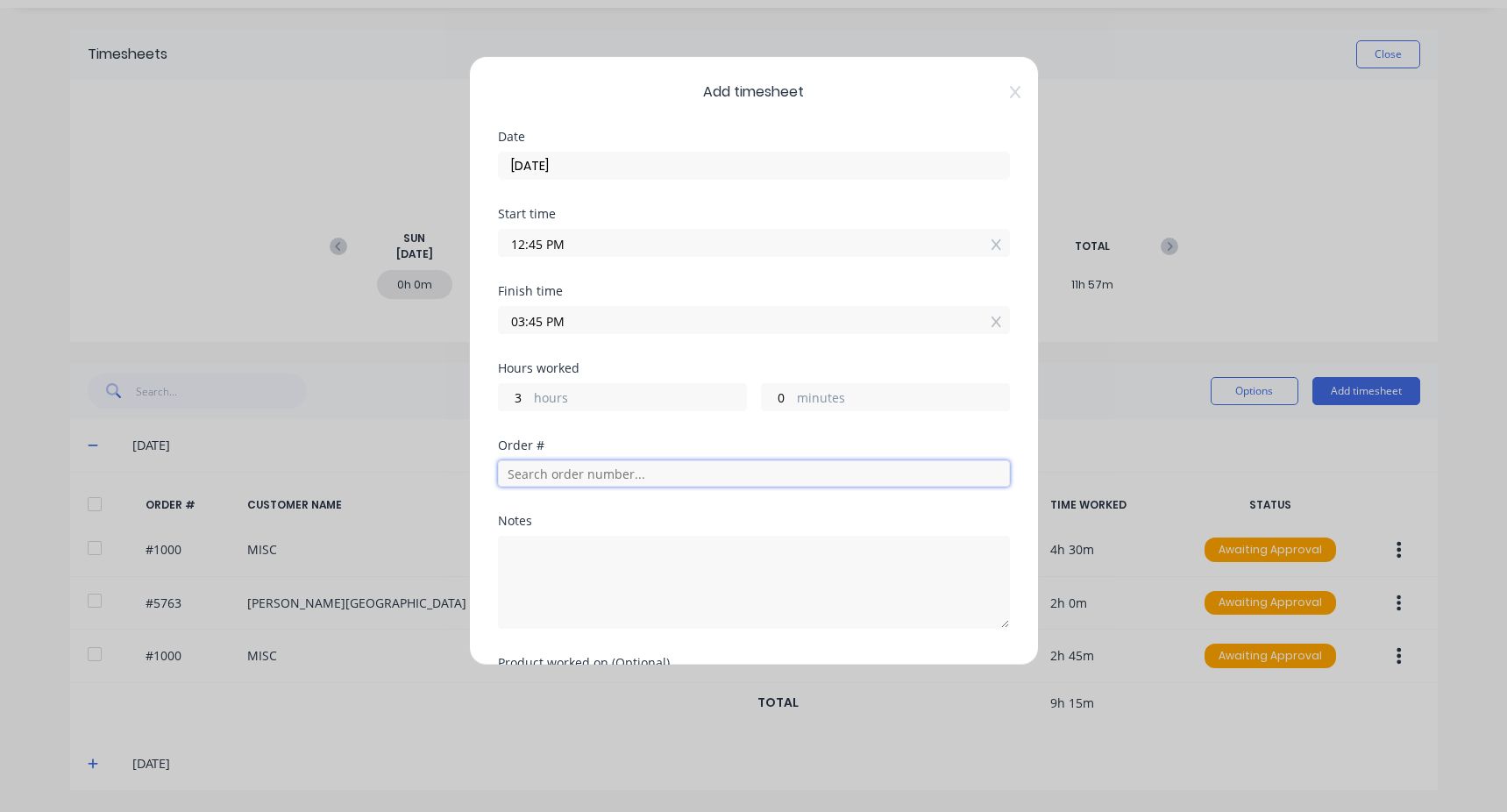
click at [571, 464] on input "text" at bounding box center [754, 474] width 512 height 27
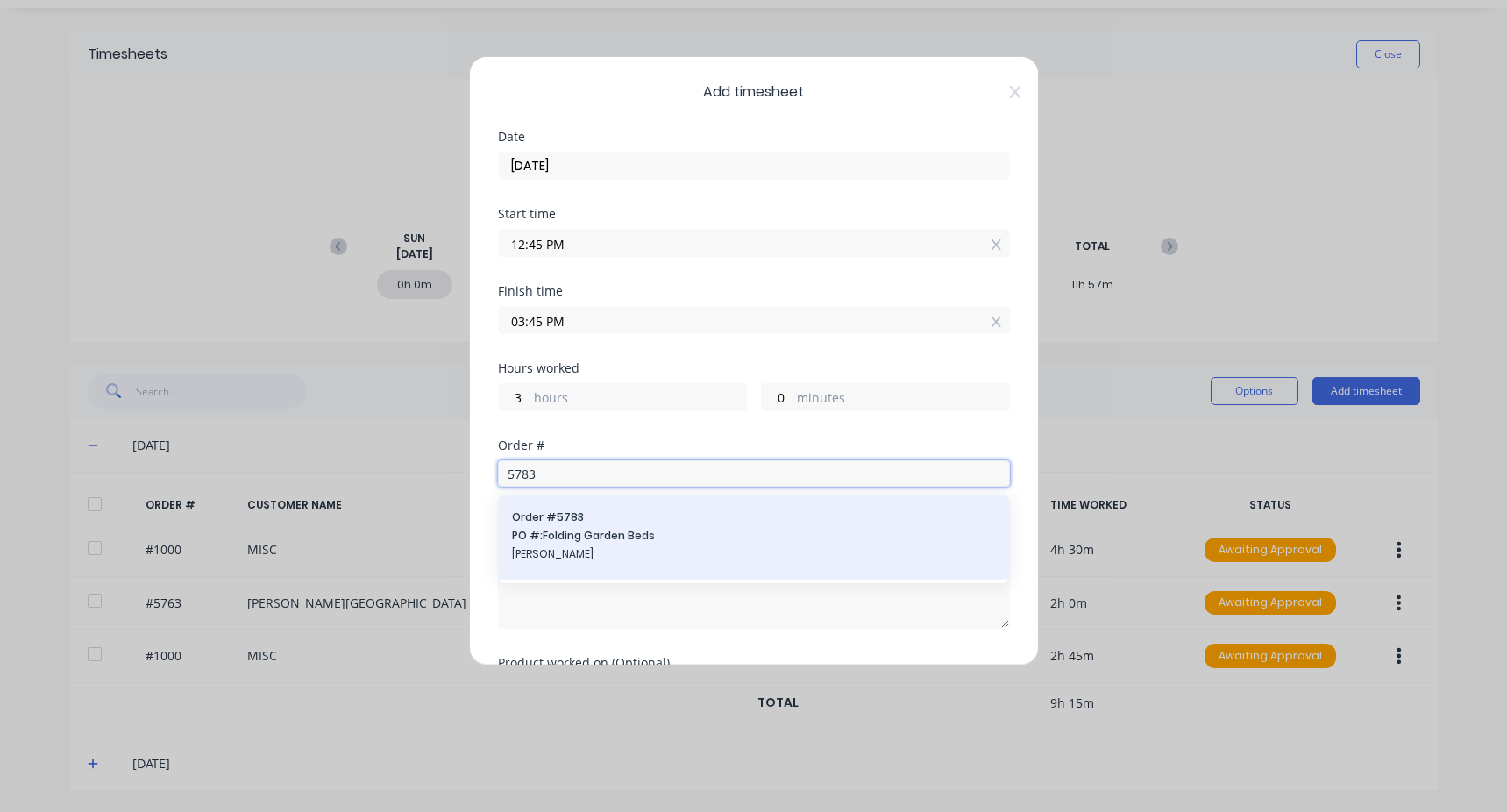
type input "5783"
click at [567, 533] on span "PO #: Folding Garden Beds" at bounding box center [754, 536] width 484 height 16
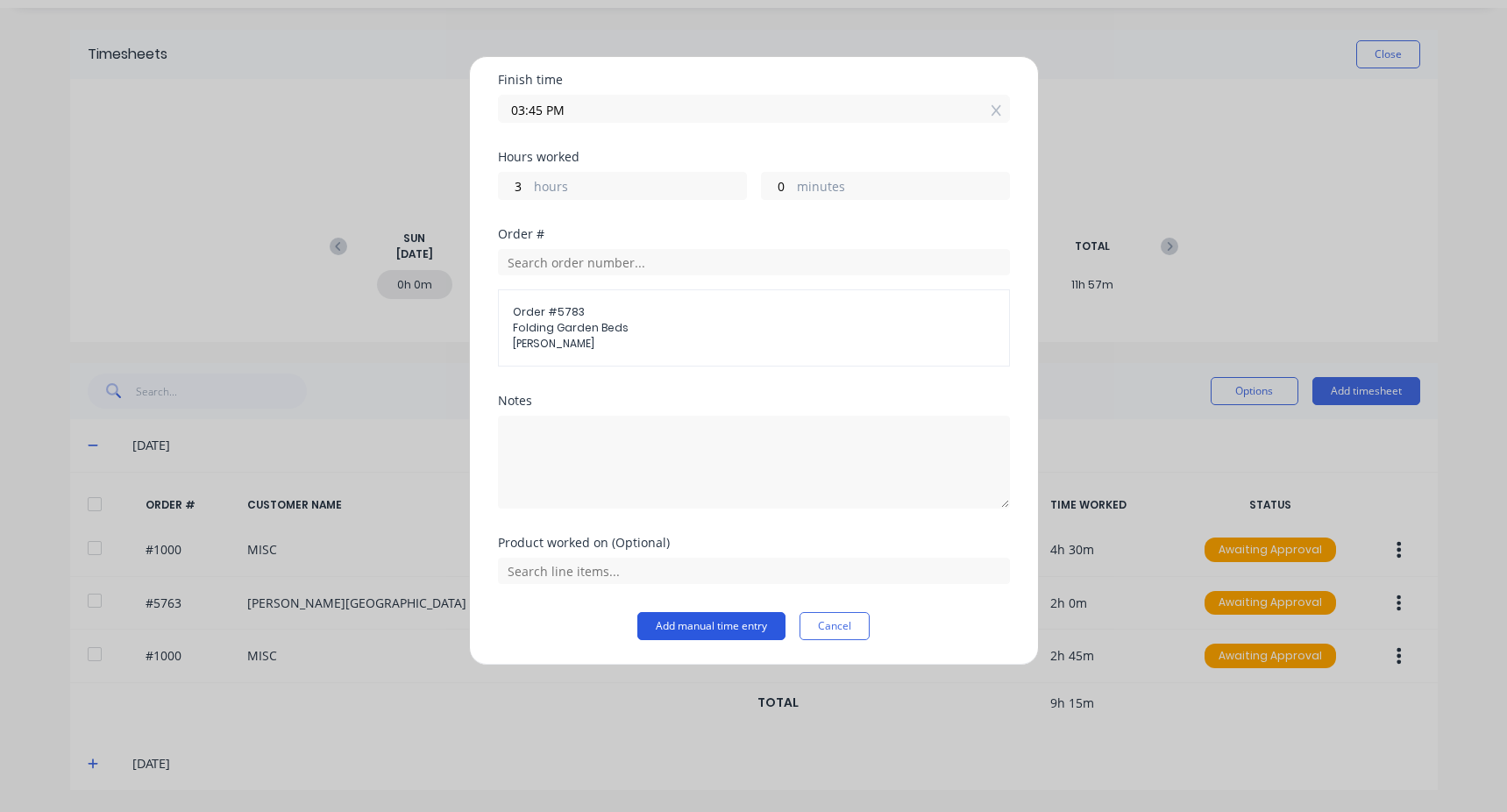
click at [710, 631] on button "Add manual time entry" at bounding box center [711, 626] width 148 height 28
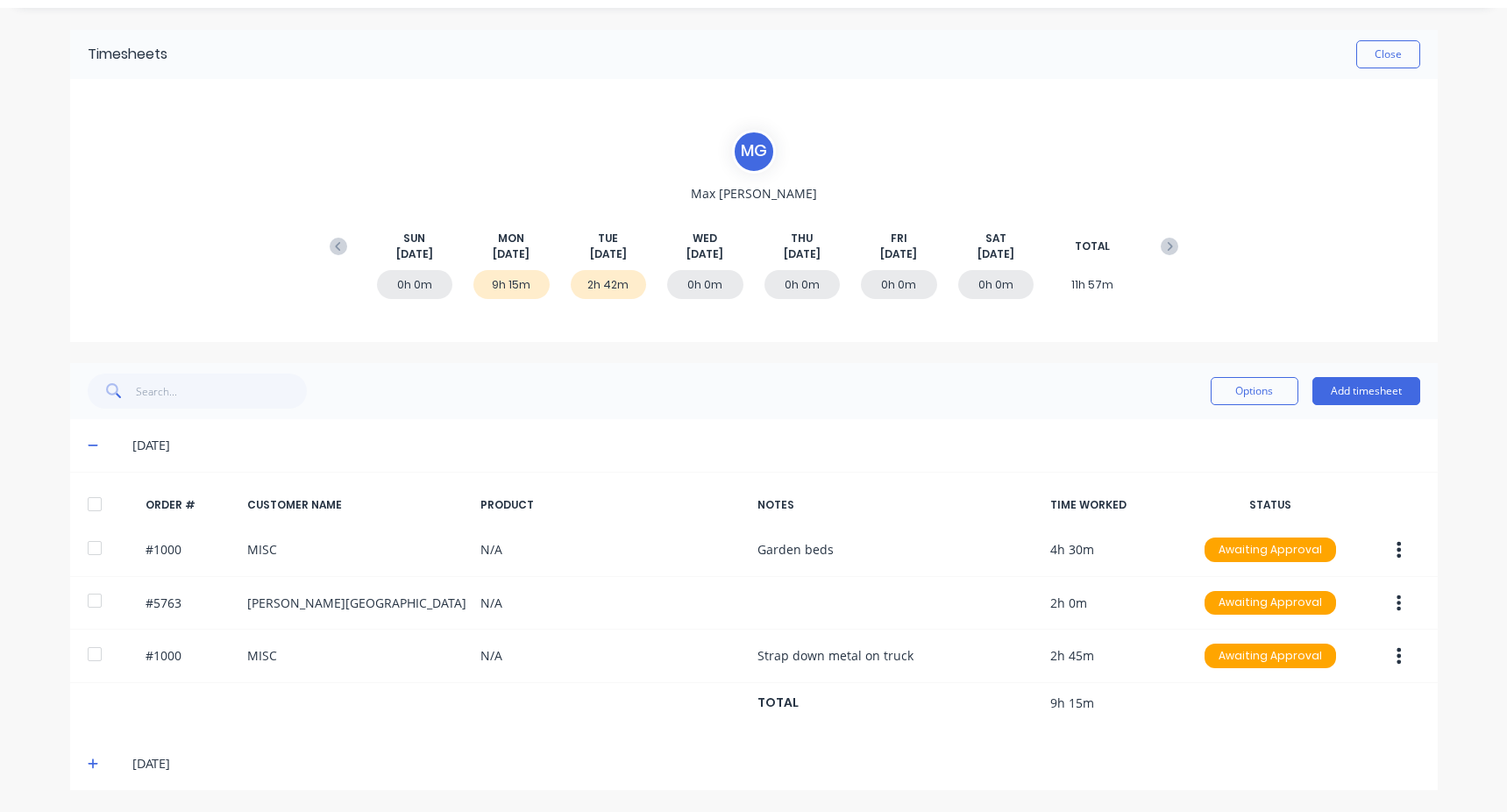
click at [1312, 377] on button "Add timesheet" at bounding box center [1366, 391] width 108 height 28
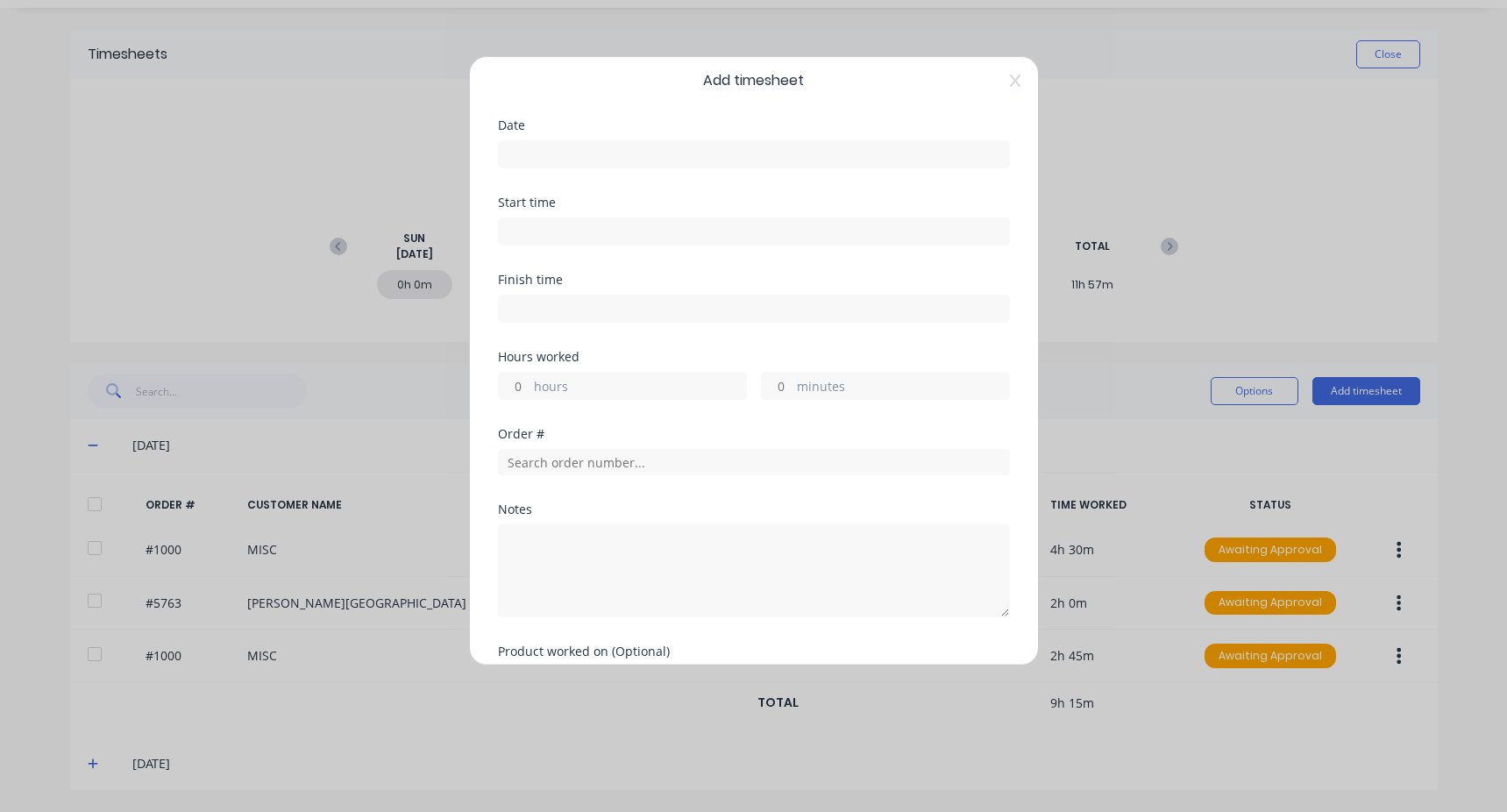
scroll to position [0, 0]
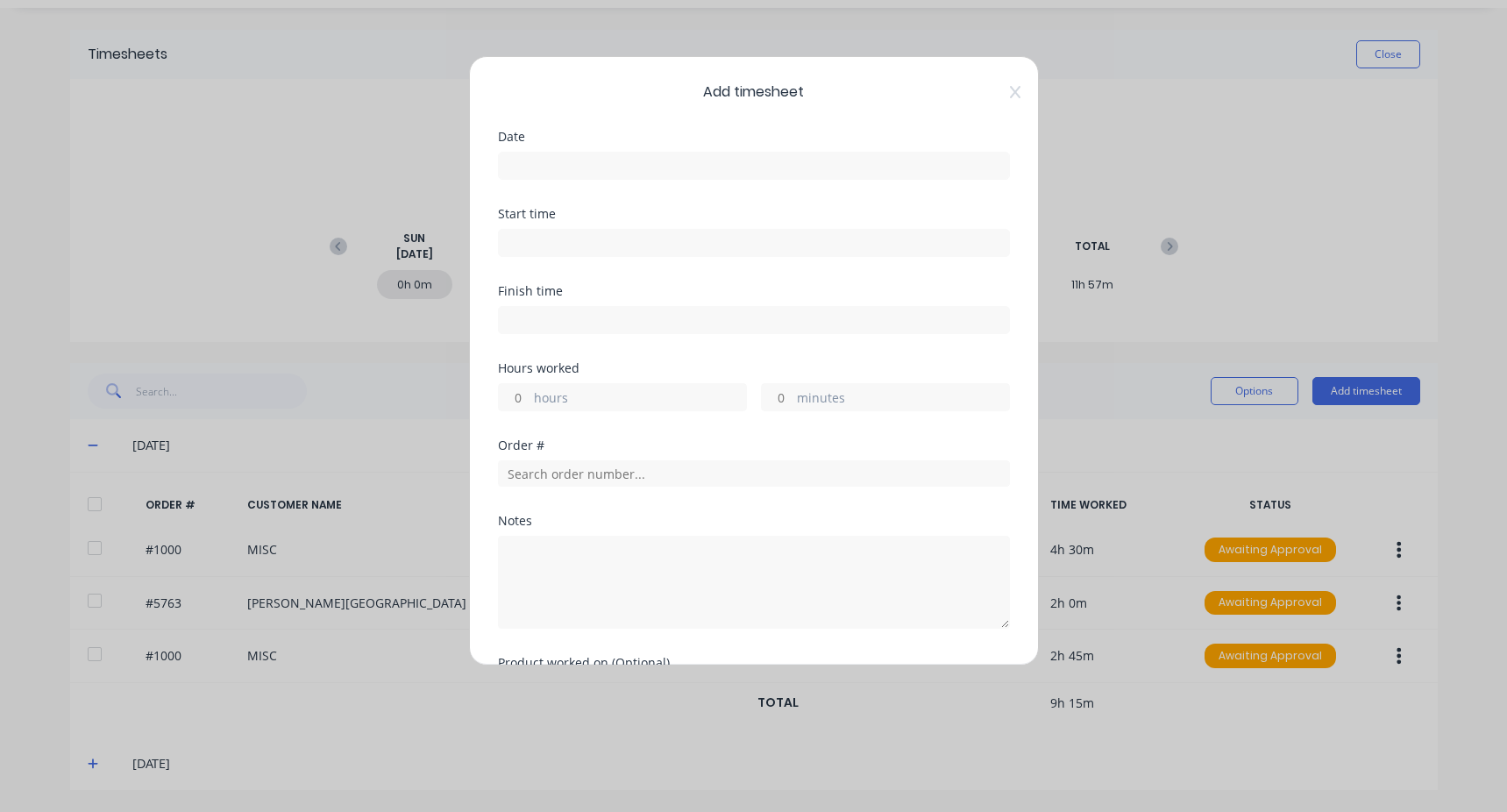
click at [588, 165] on input at bounding box center [754, 166] width 510 height 27
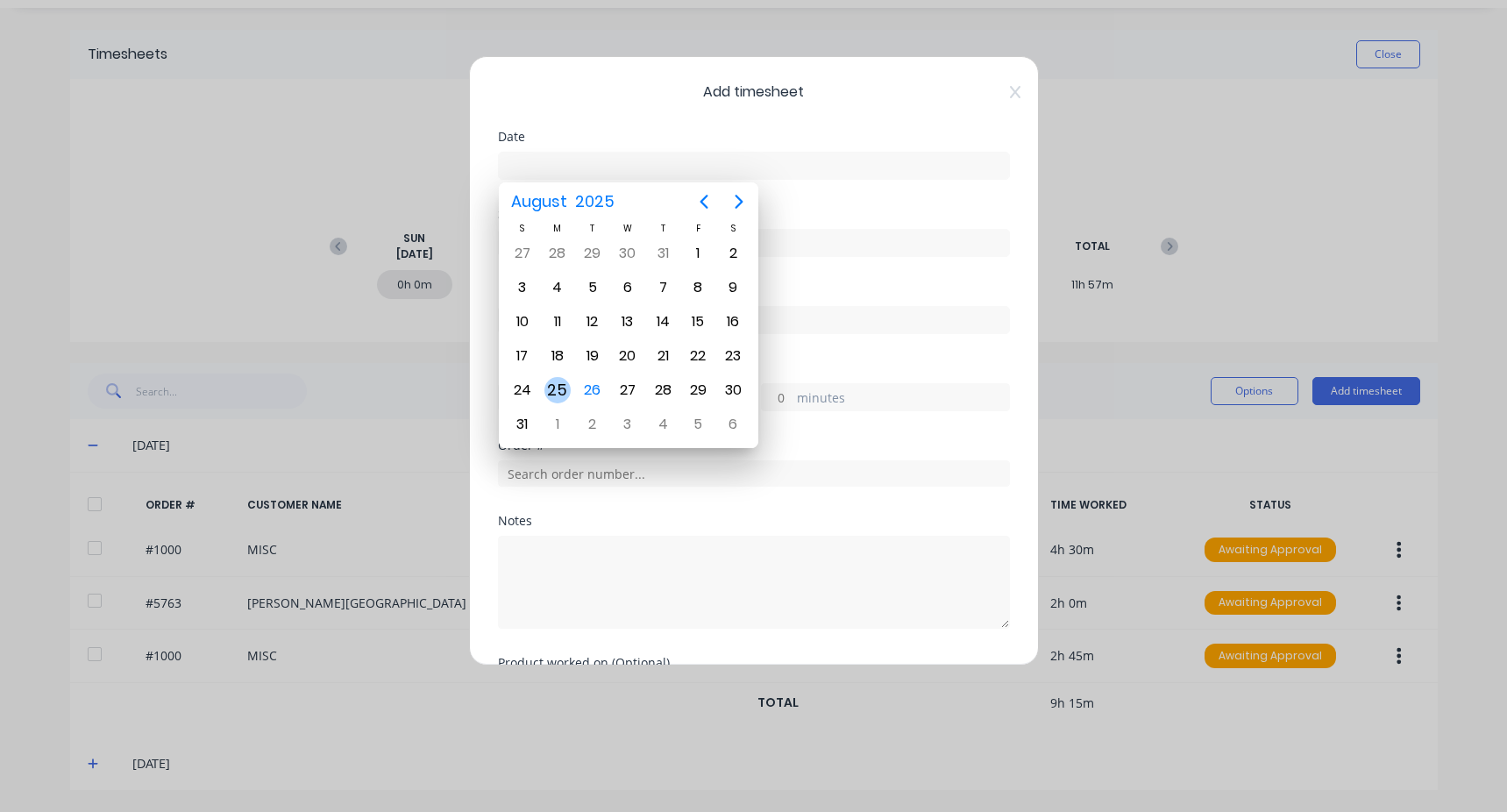
click at [562, 383] on div "25" at bounding box center [558, 390] width 27 height 27
type input "[DATE]"
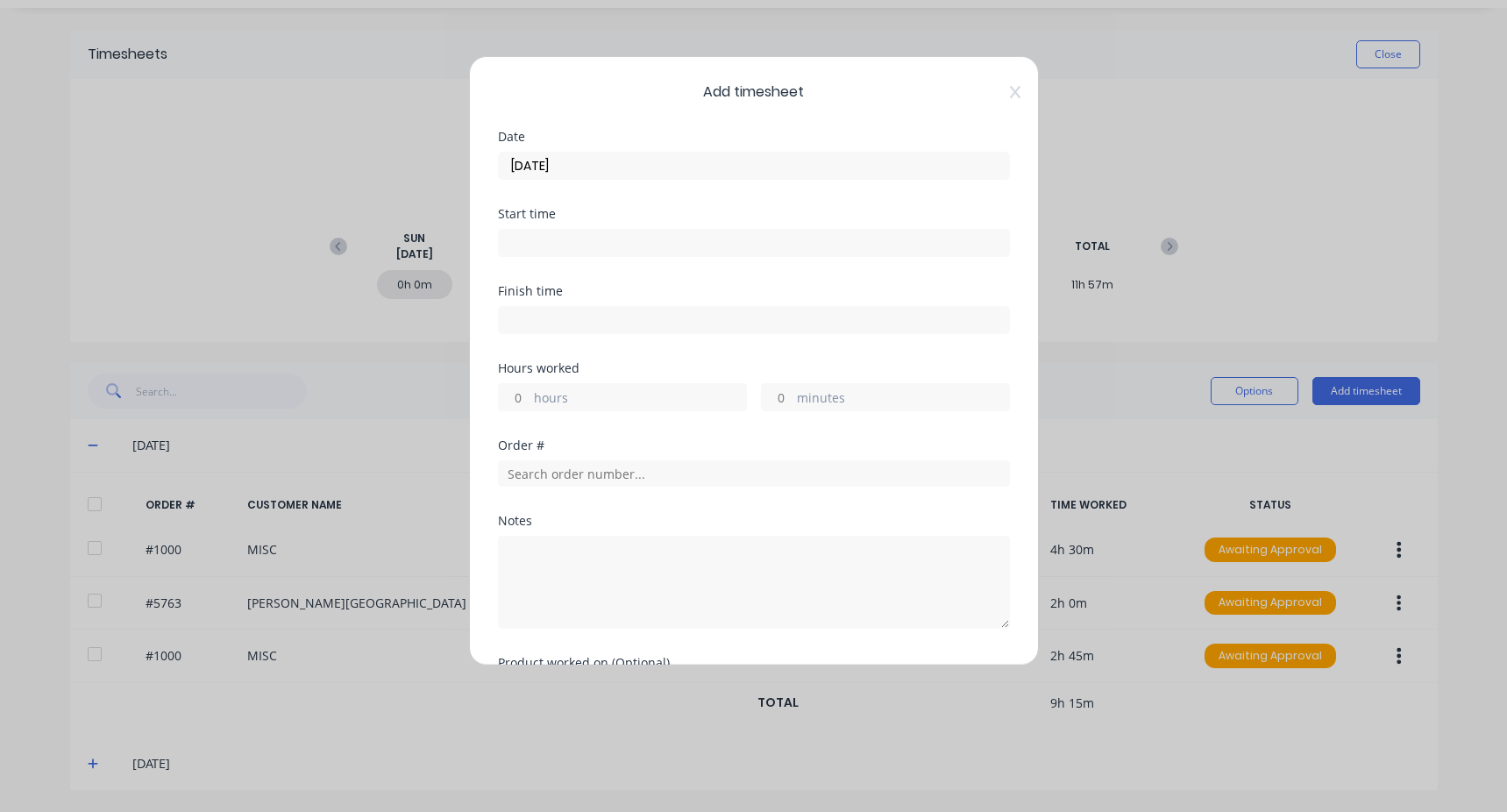
click at [552, 229] on label at bounding box center [754, 243] width 512 height 28
click at [552, 230] on input at bounding box center [754, 243] width 510 height 27
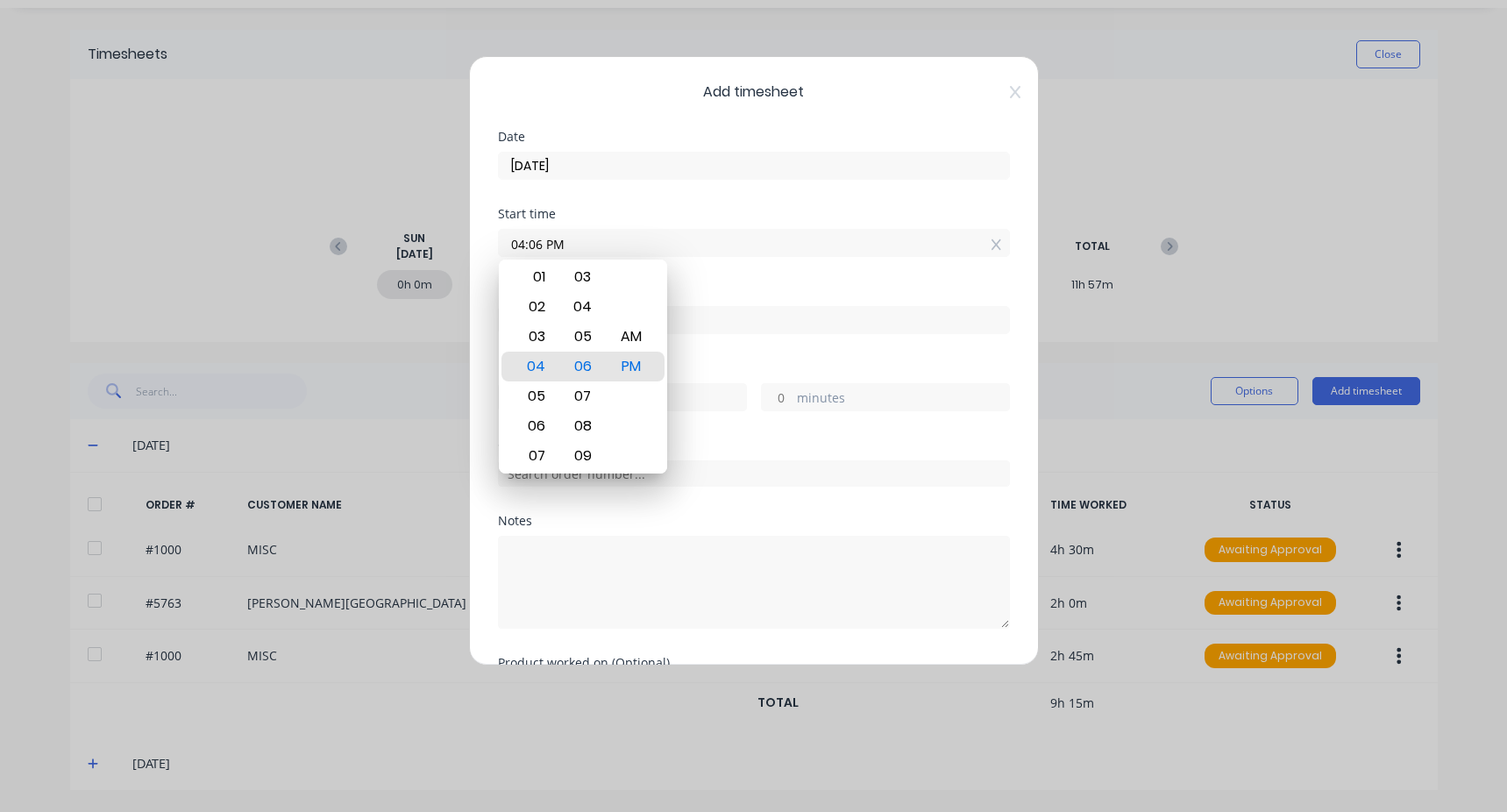
drag, startPoint x: 606, startPoint y: 248, endPoint x: 47, endPoint y: 227, distance: 559.4
click at [47, 227] on div "Add timesheet Date [DATE] Start time 04:06 PM Finish time Hours worked hours mi…" at bounding box center [754, 406] width 1507 height 812
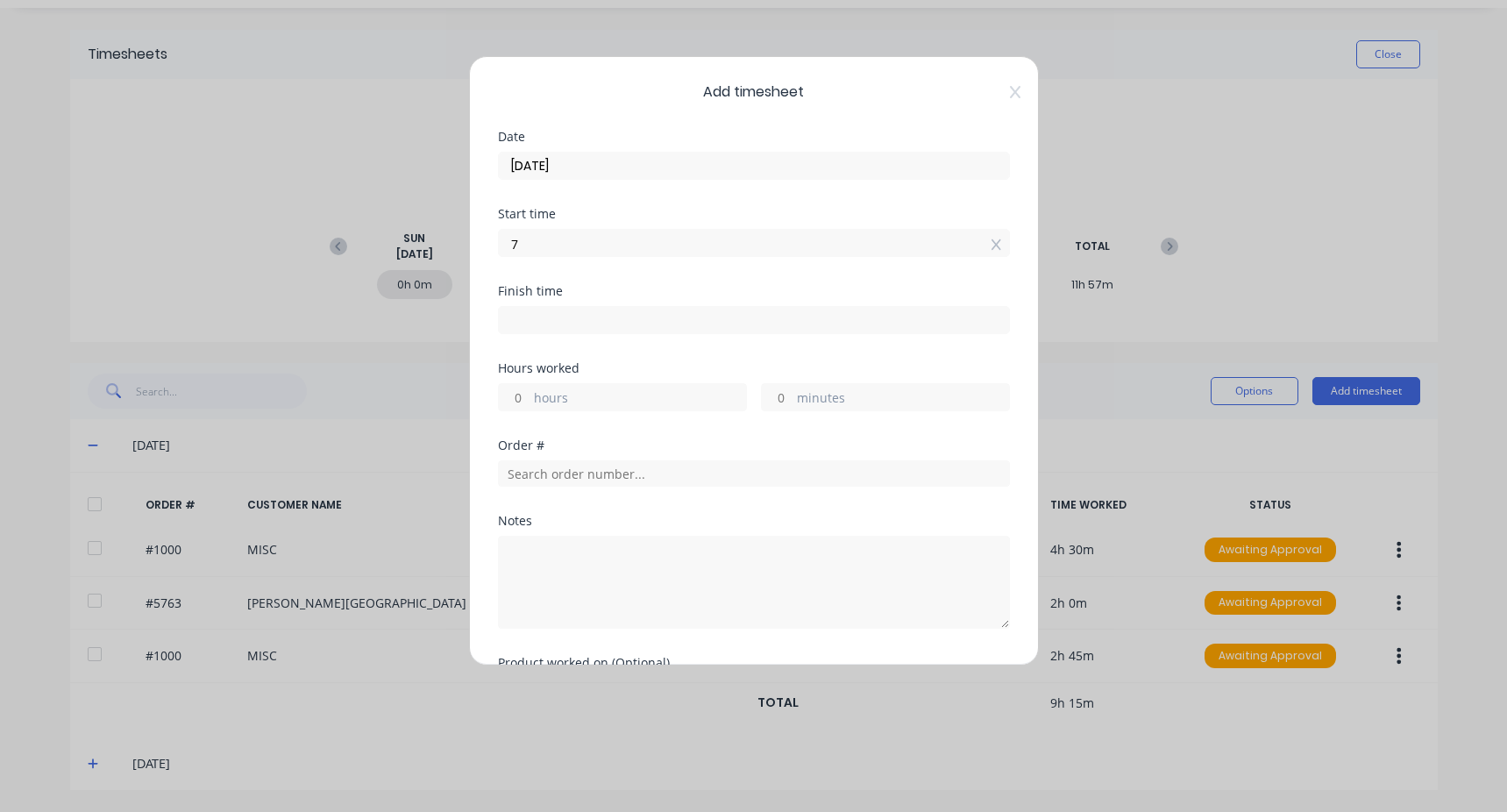
type input "07:00 AM"
click at [596, 313] on input at bounding box center [754, 320] width 510 height 27
type input "04:06 PM"
type input "9"
type input "6"
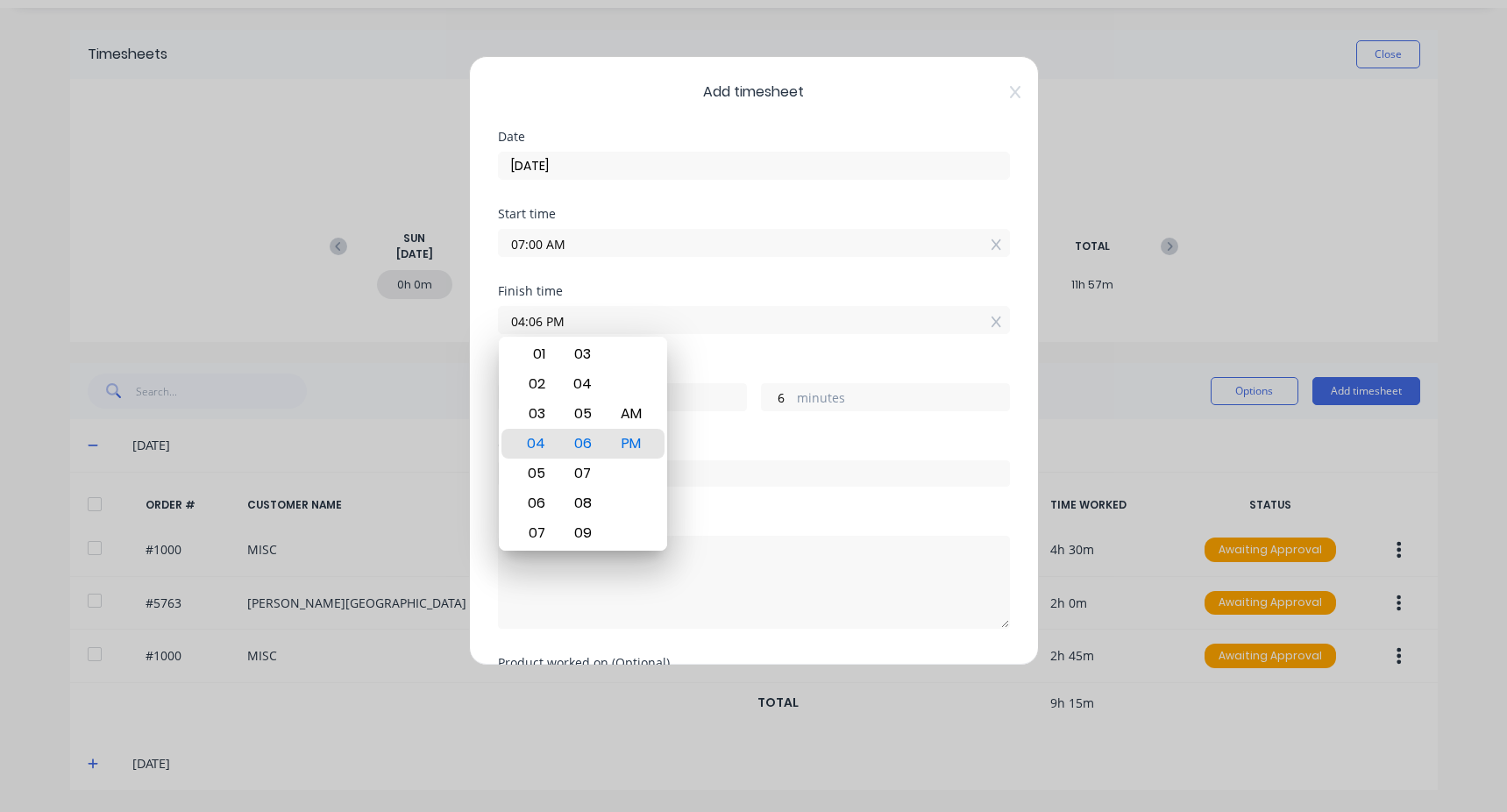
drag, startPoint x: 623, startPoint y: 312, endPoint x: 210, endPoint y: 325, distance: 413.2
click at [210, 325] on div "Add timesheet Date [DATE] Start time 07:00 AM Finish time 04:06 PM Hours worked…" at bounding box center [754, 406] width 1507 height 812
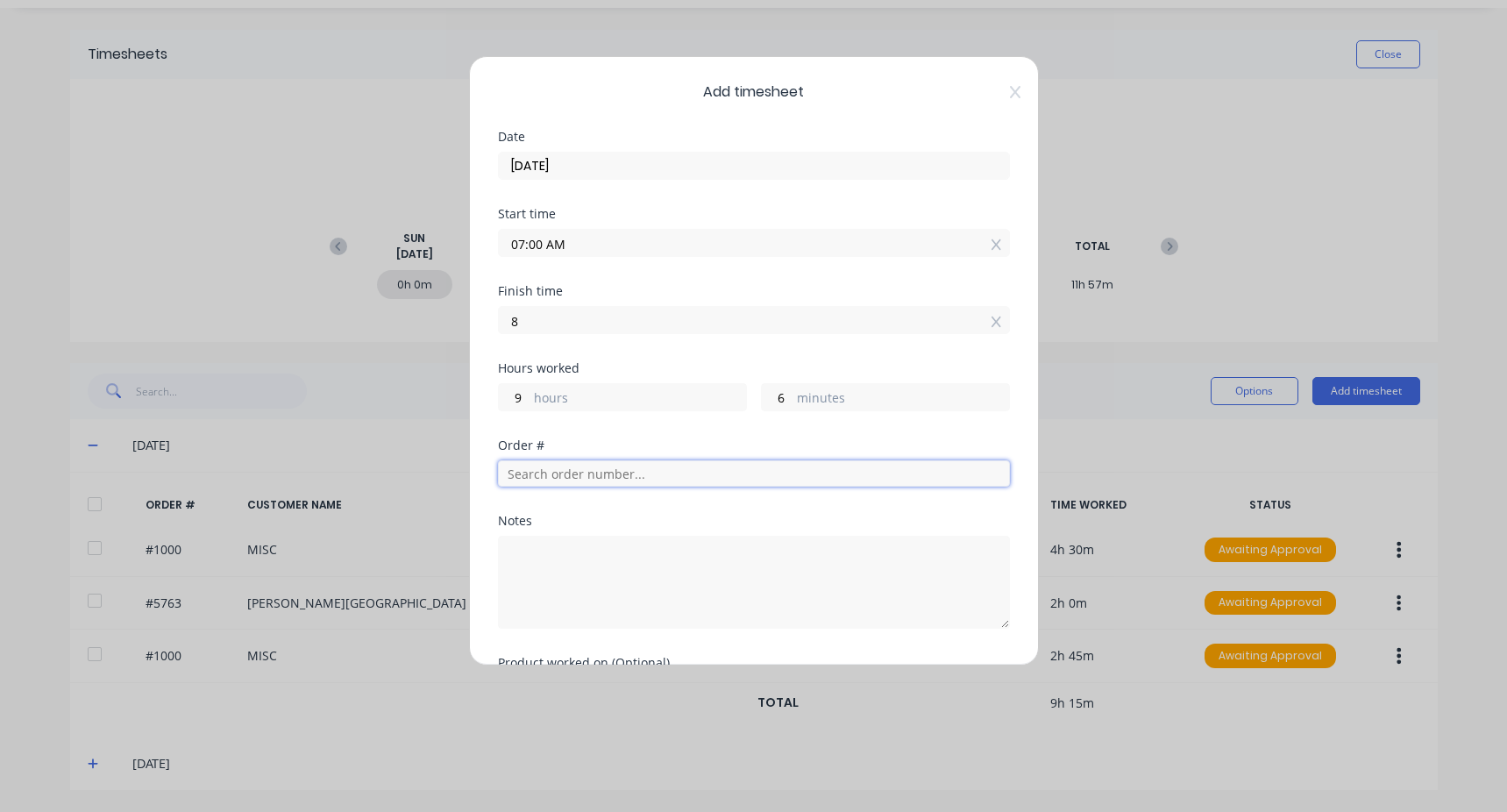
type input "08:00 AM"
type input "1"
type input "0"
click at [577, 463] on input "text" at bounding box center [754, 474] width 512 height 27
click at [584, 472] on input "text" at bounding box center [754, 474] width 512 height 27
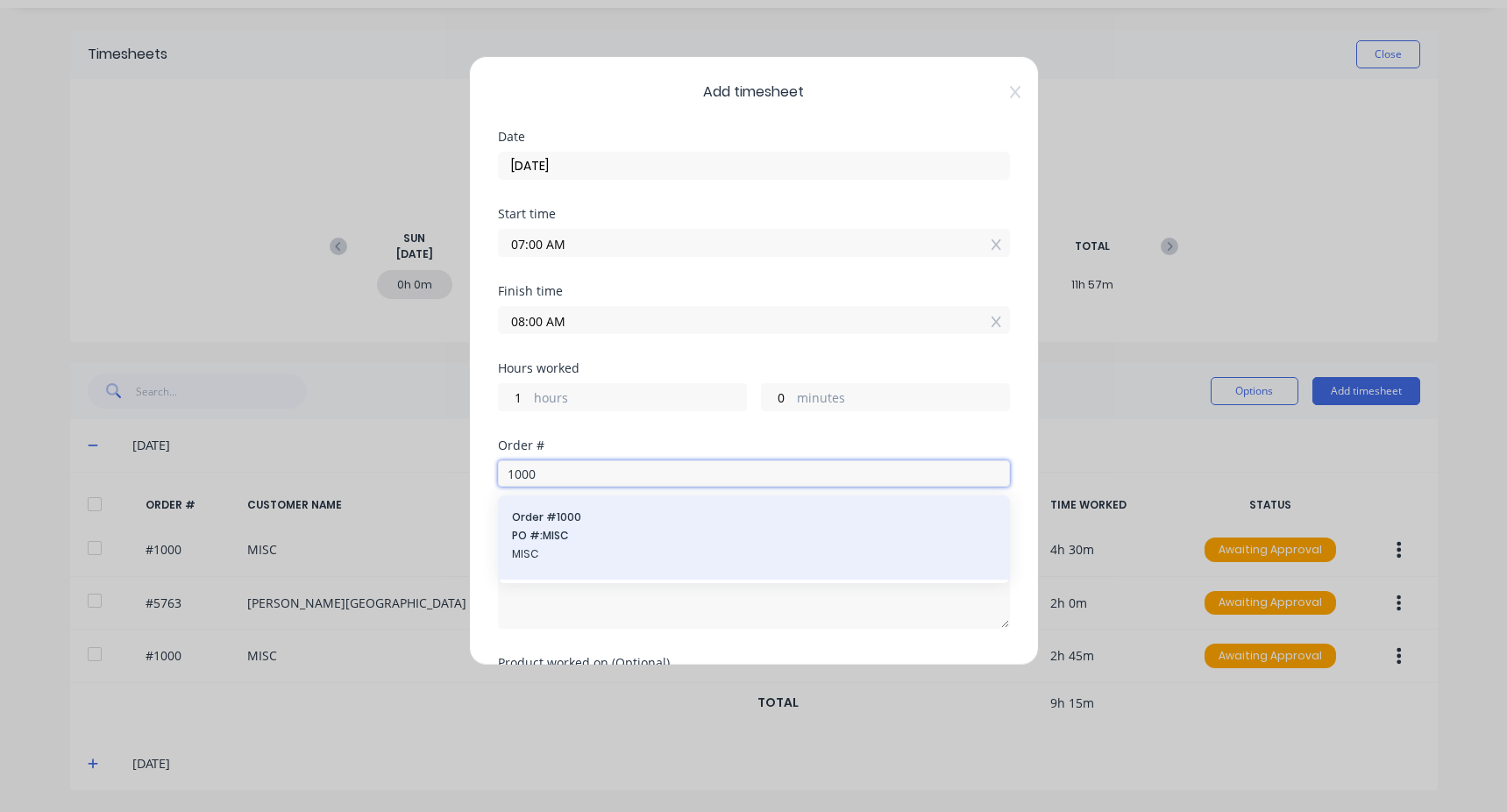
type input "1000"
click at [629, 555] on span "MISC" at bounding box center [754, 554] width 484 height 16
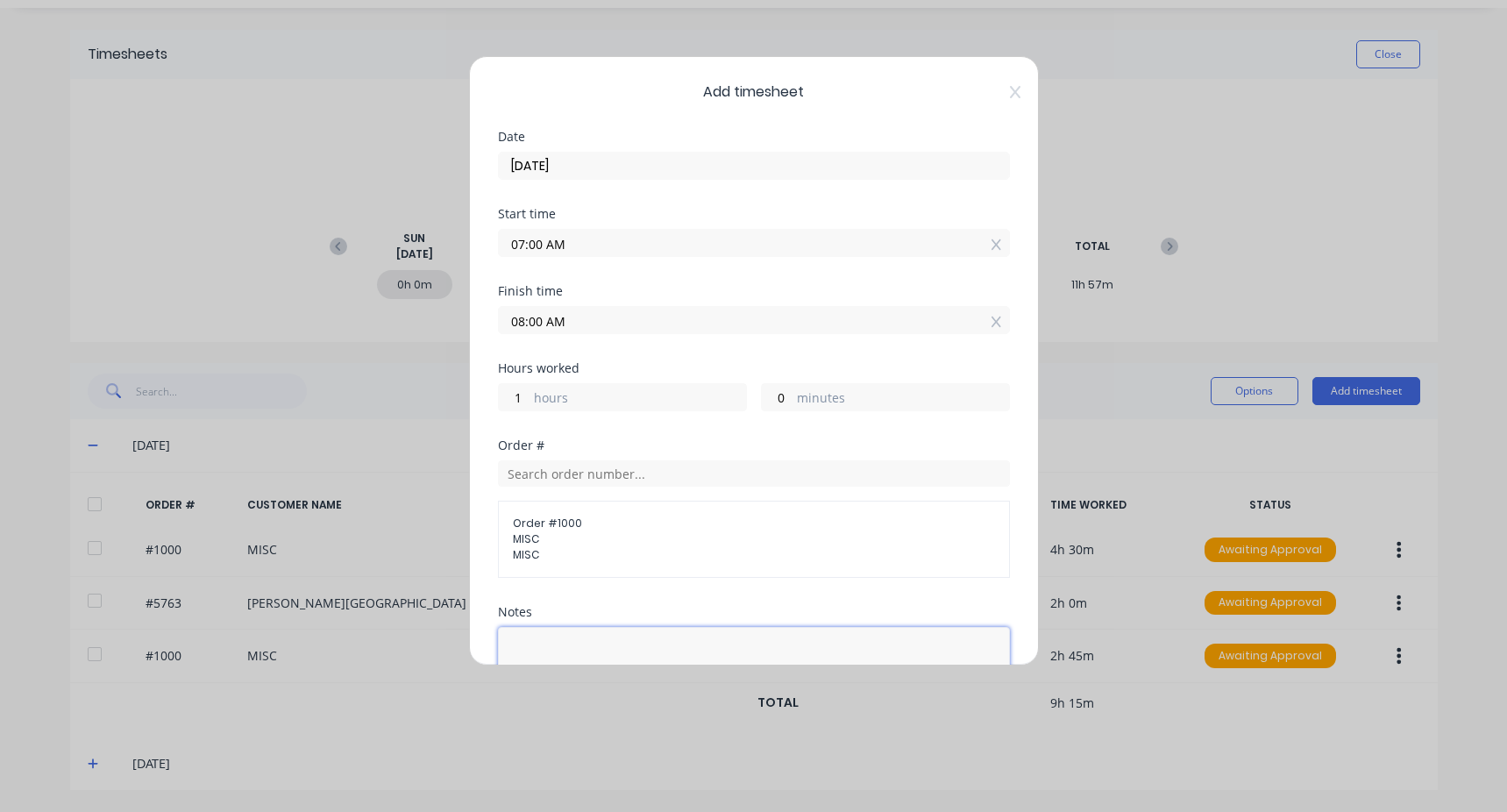
click at [545, 641] on textarea at bounding box center [754, 673] width 512 height 93
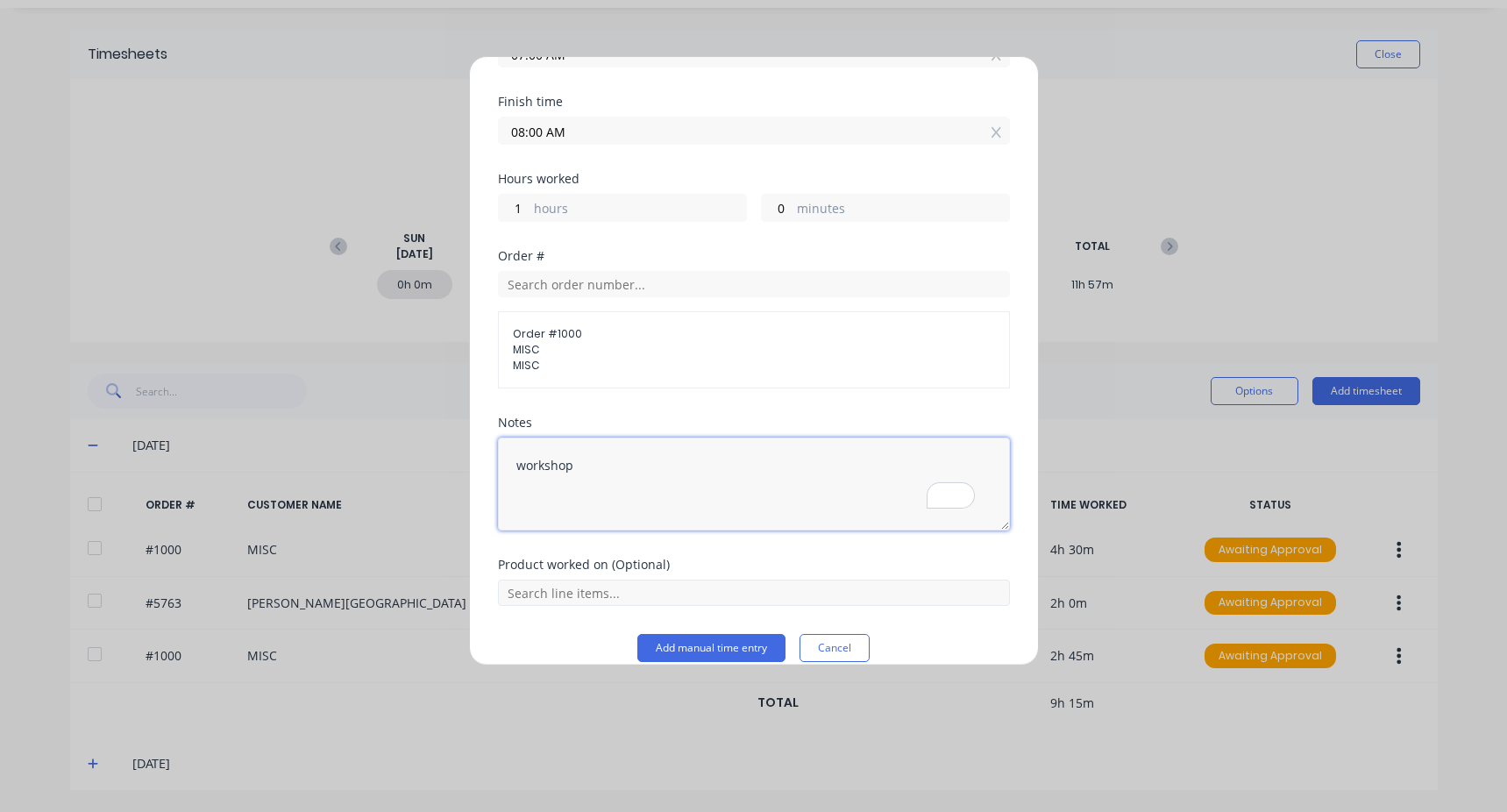
scroll to position [211, 0]
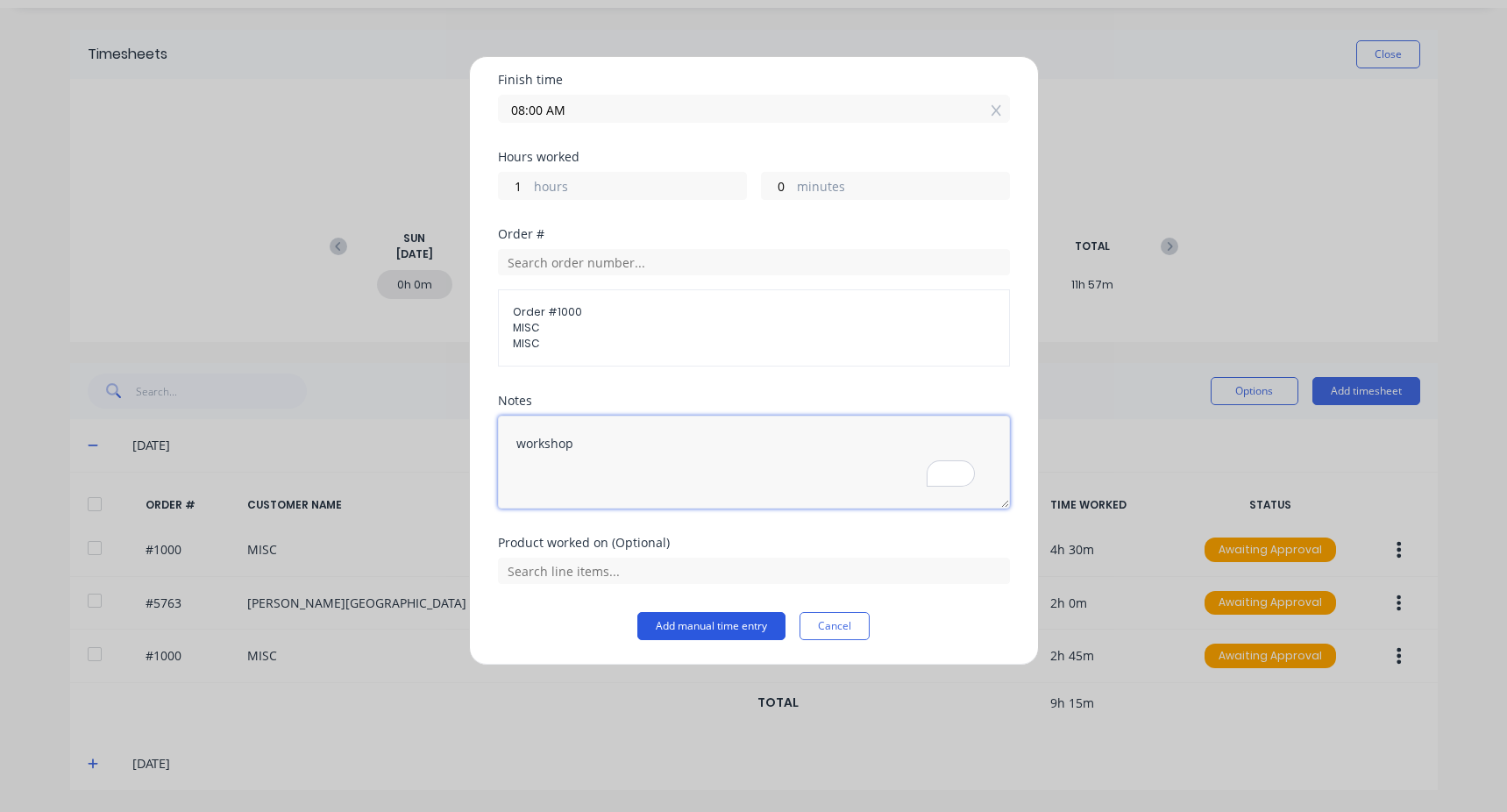
type textarea "workshop"
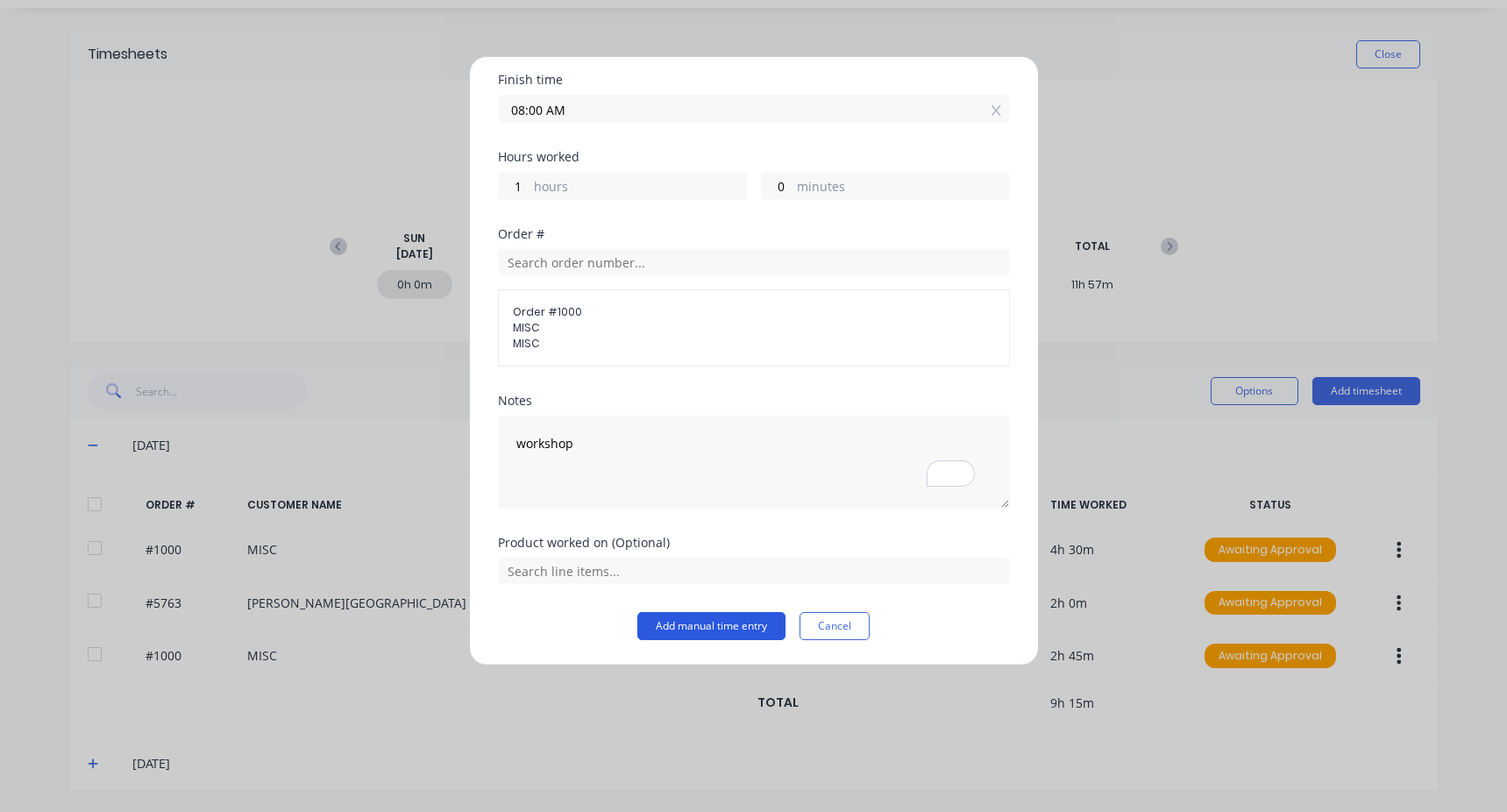
click at [729, 632] on button "Add manual time entry" at bounding box center [711, 626] width 148 height 28
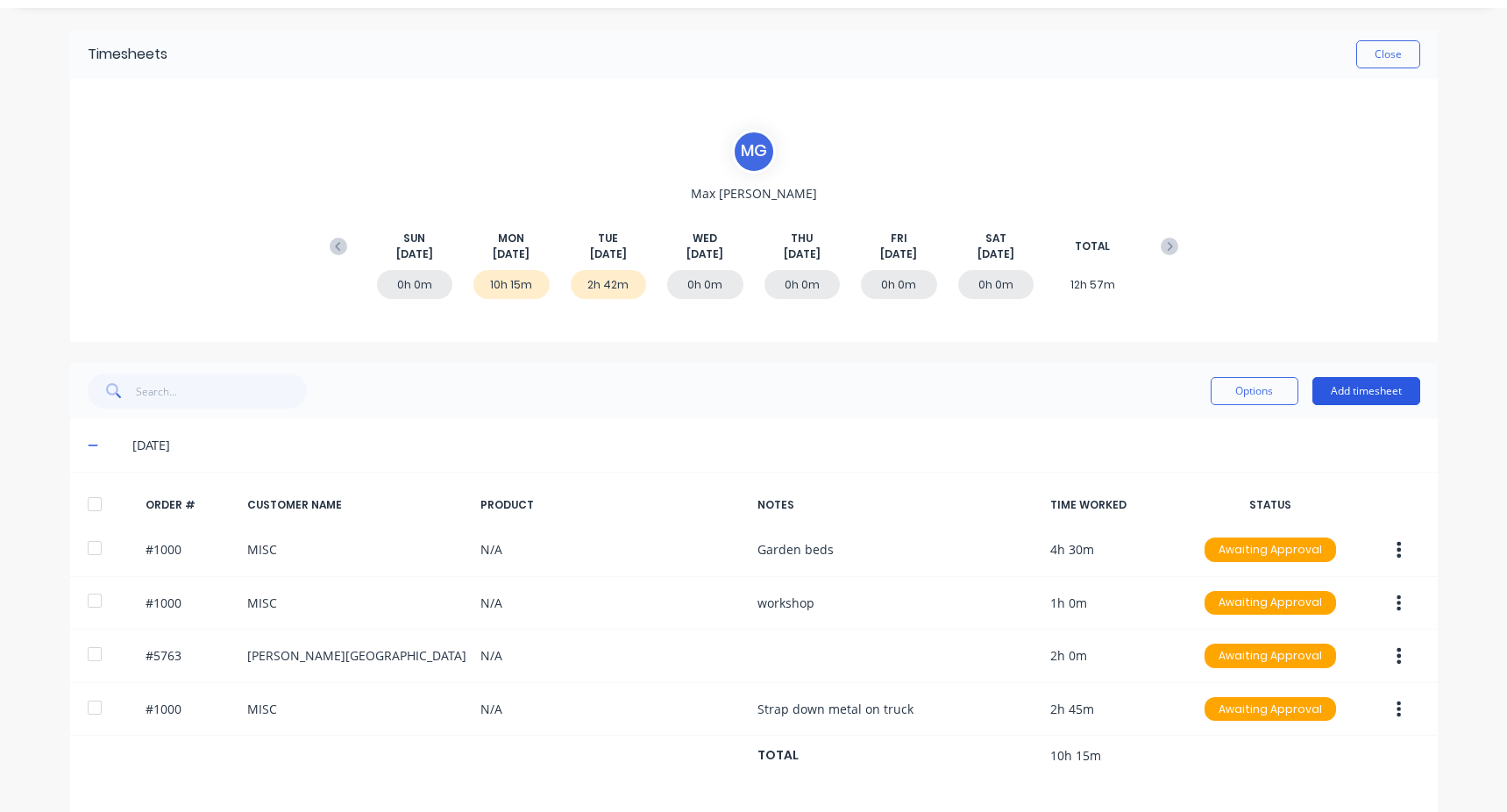
click at [1332, 387] on button "Add timesheet" at bounding box center [1366, 391] width 108 height 28
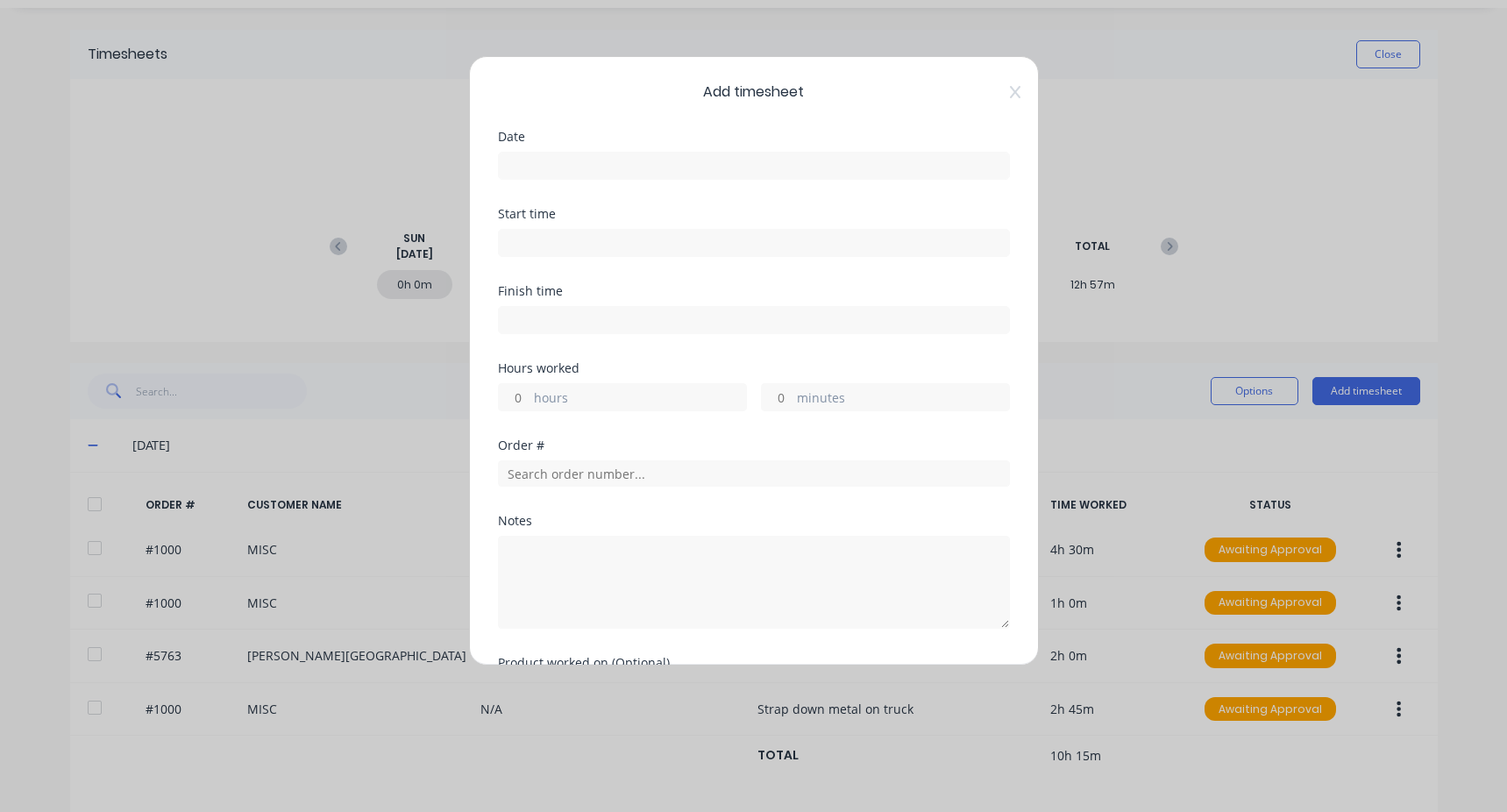
click at [546, 150] on div at bounding box center [754, 163] width 512 height 33
click at [546, 157] on input at bounding box center [754, 166] width 510 height 27
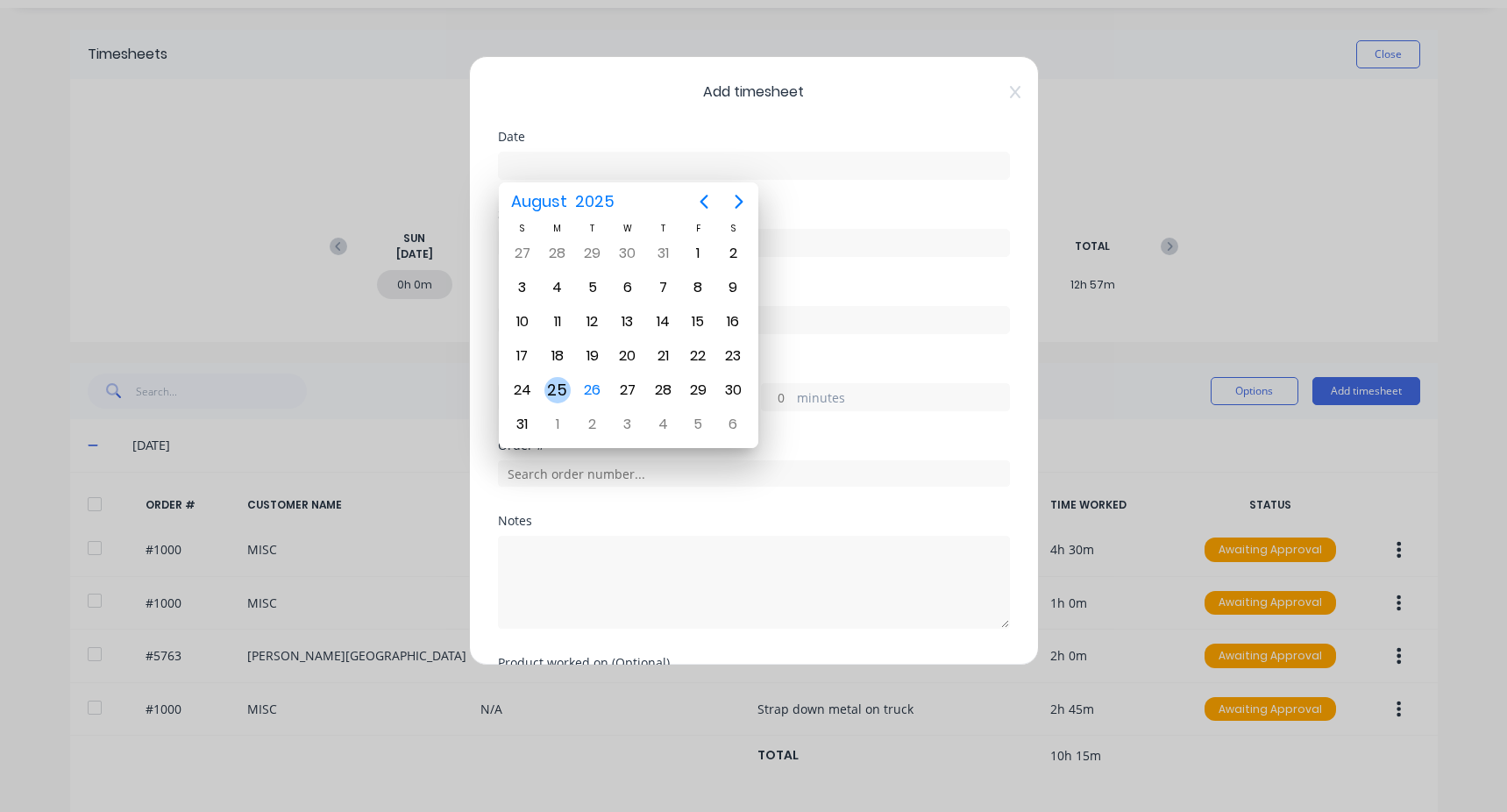
click at [565, 394] on div "25" at bounding box center [558, 390] width 27 height 27
type input "[DATE]"
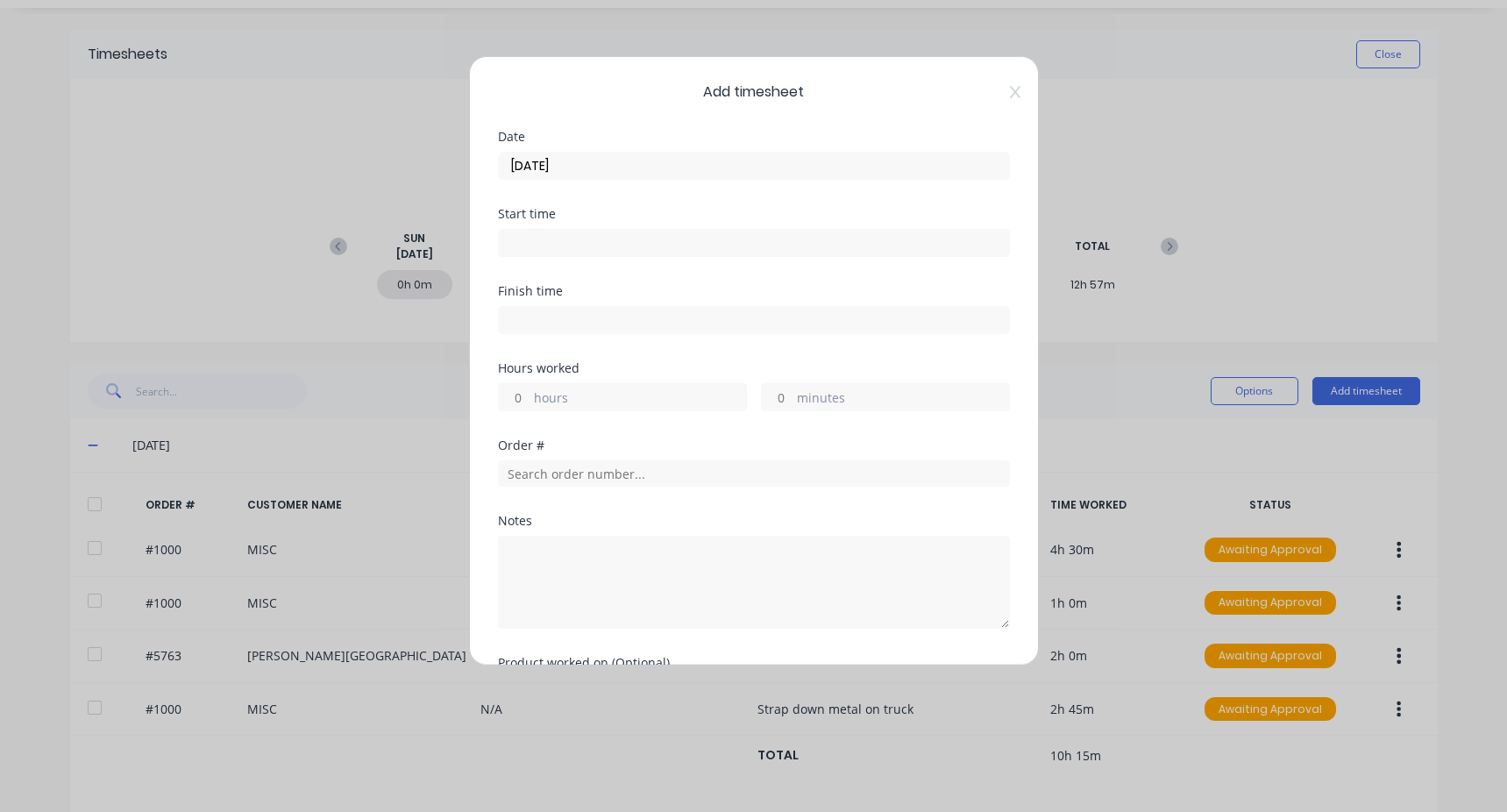
click at [563, 243] on input at bounding box center [754, 243] width 510 height 27
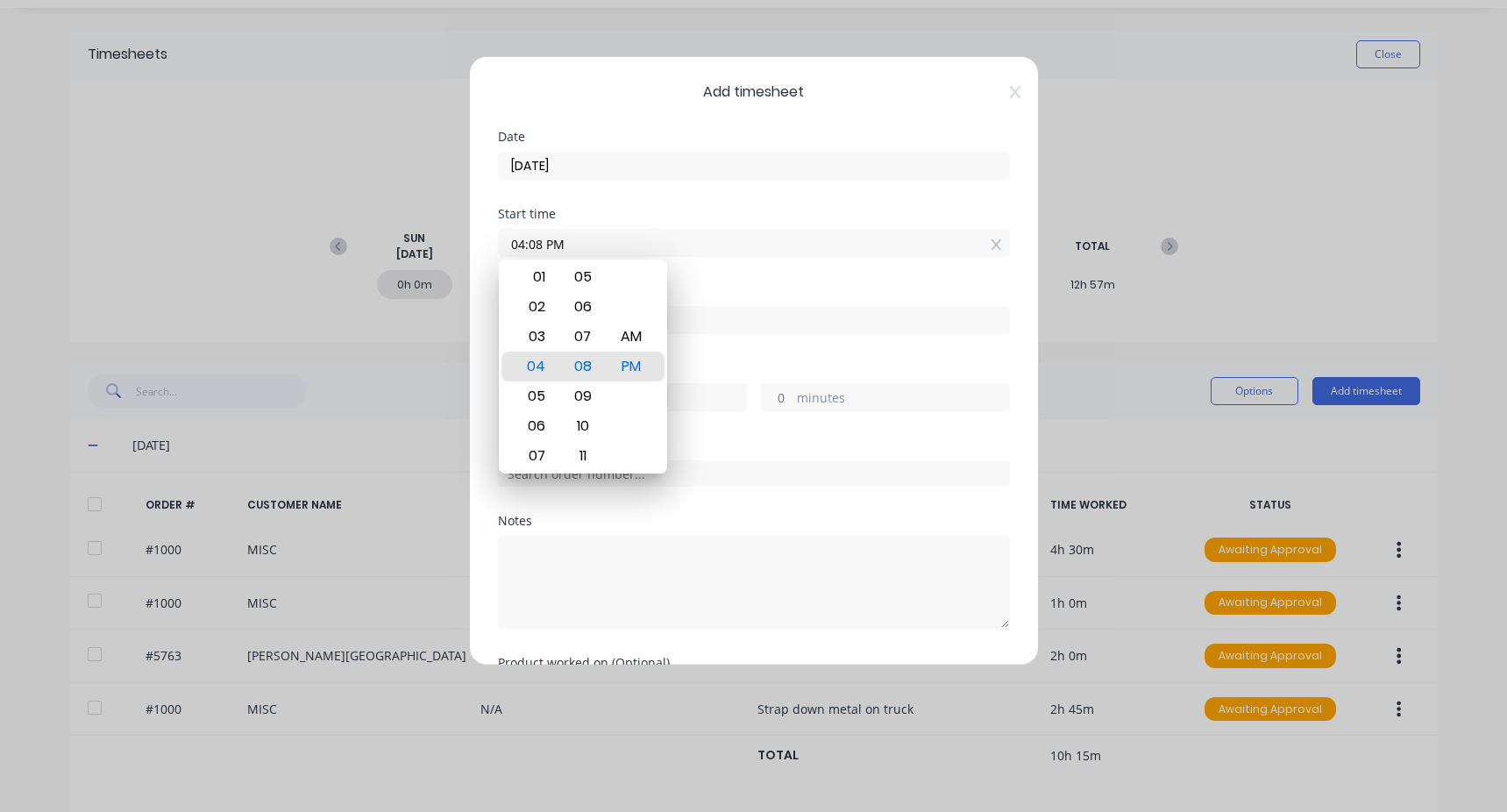
drag, startPoint x: 625, startPoint y: 251, endPoint x: 326, endPoint y: 259, distance: 299.1
click at [327, 259] on div "Add timesheet Date [DATE] Start time 04:08 PM Finish time Hours worked hours mi…" at bounding box center [754, 406] width 1507 height 812
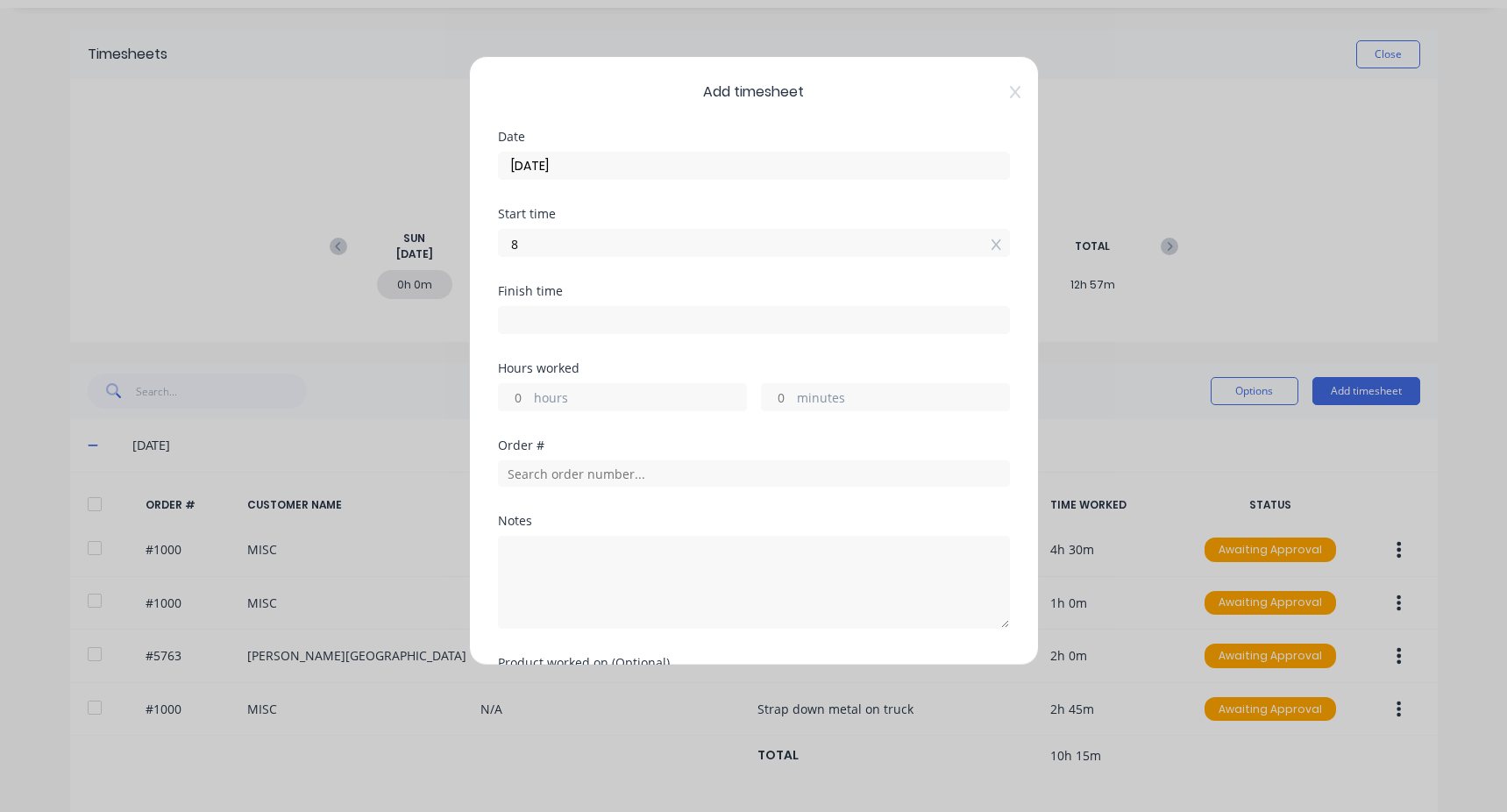
type input "08:00 AM"
click at [599, 324] on input at bounding box center [754, 320] width 510 height 27
type input "04:08 PM"
type input "8"
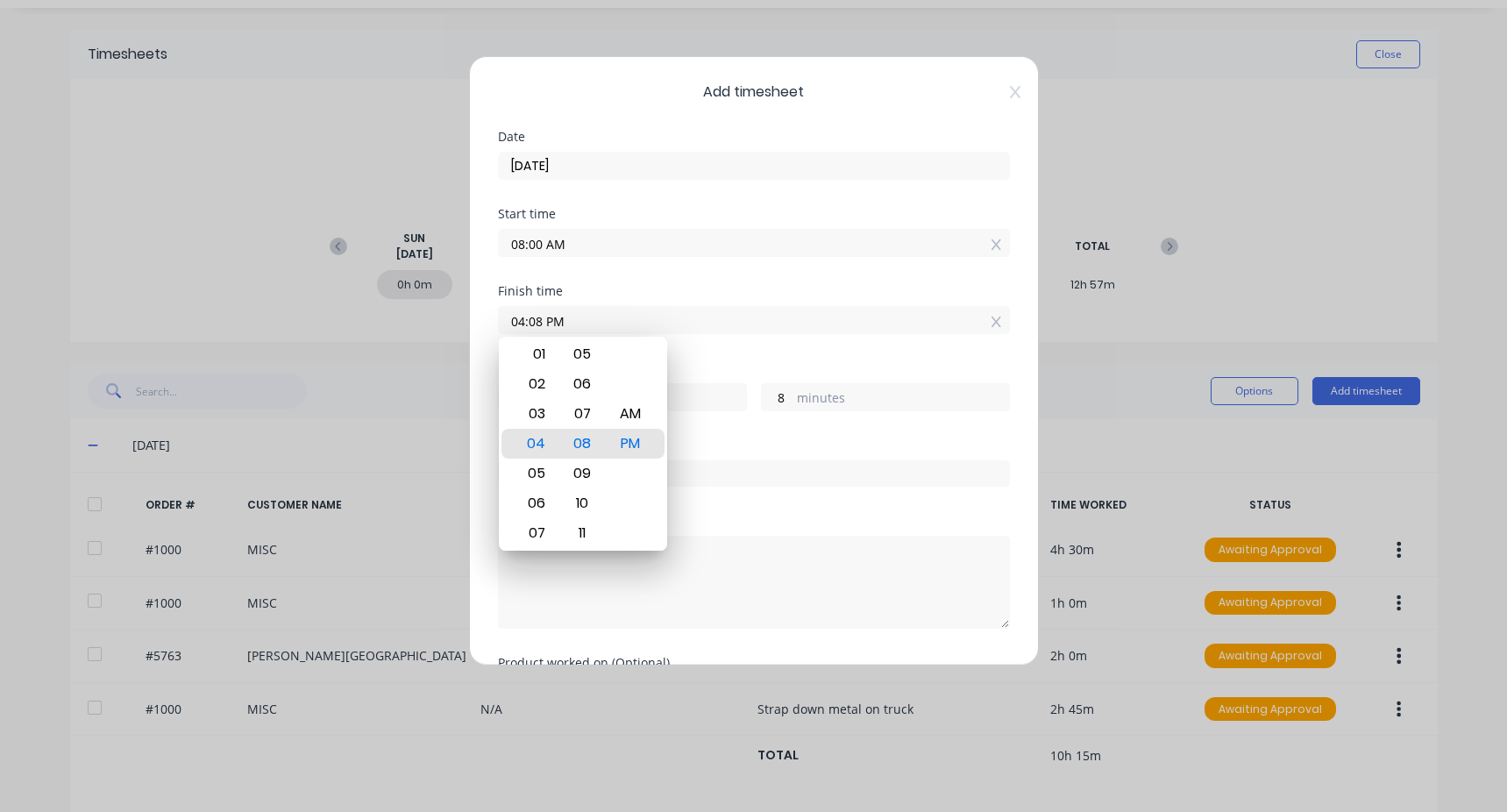
drag, startPoint x: 641, startPoint y: 300, endPoint x: 215, endPoint y: 294, distance: 426.0
click at [215, 294] on div "Add timesheet Date [DATE] Start time 08:00 AM Finish time 04:08 PM Hours worked…" at bounding box center [754, 406] width 1507 height 812
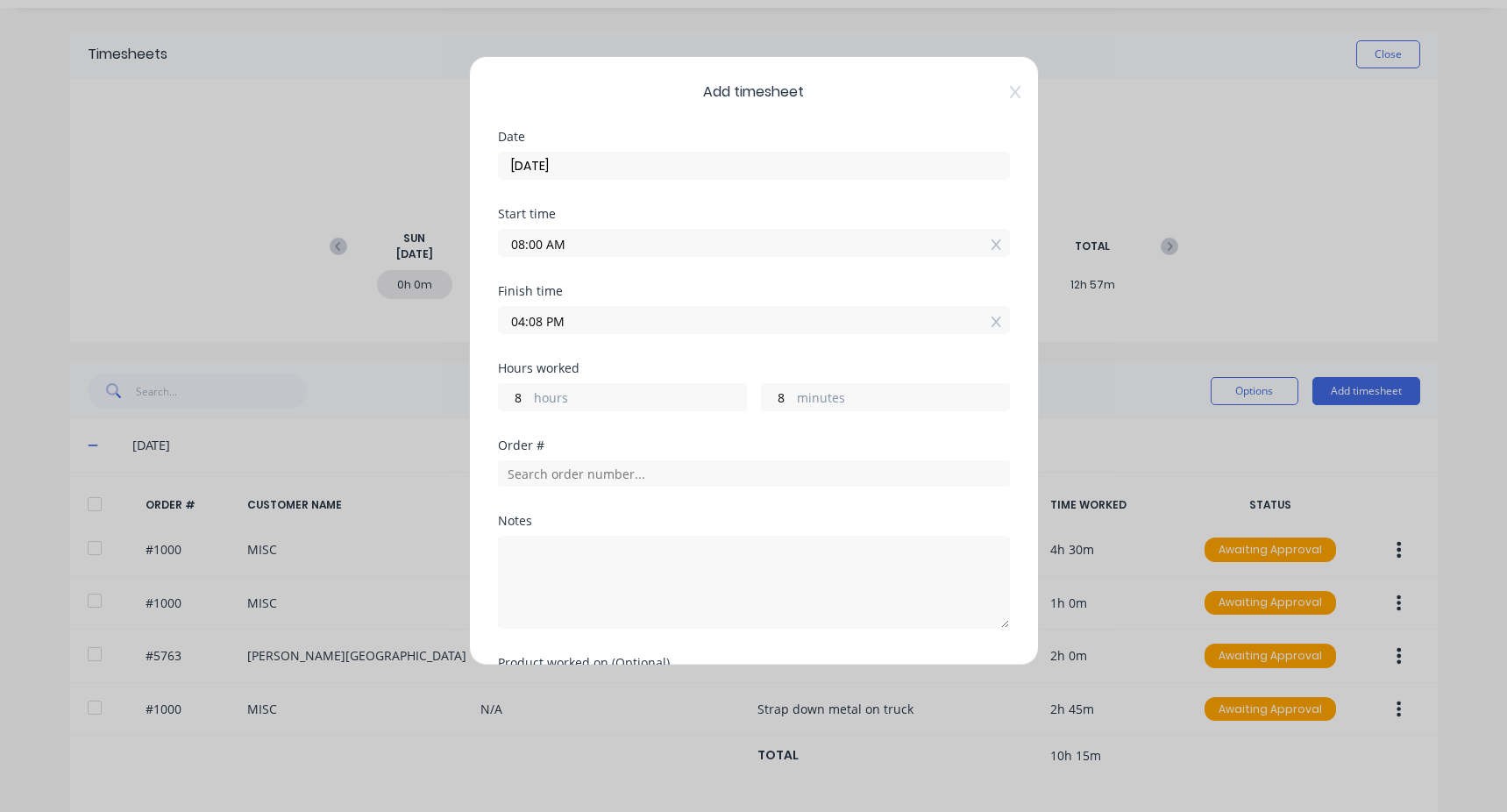
drag, startPoint x: 580, startPoint y: 306, endPoint x: 307, endPoint y: 317, distance: 273.2
click at [309, 317] on div "Add timesheet Date [DATE] Start time 08:00 AM Finish time 04:08 PM Hours worked…" at bounding box center [754, 406] width 1507 height 812
drag, startPoint x: 593, startPoint y: 320, endPoint x: 351, endPoint y: 343, distance: 243.1
click at [351, 343] on div "Add timesheet Date [DATE] Start time 08:00 AM Finish time 04:08 PM Hours worked…" at bounding box center [754, 406] width 1507 height 812
type input "08:30 AM"
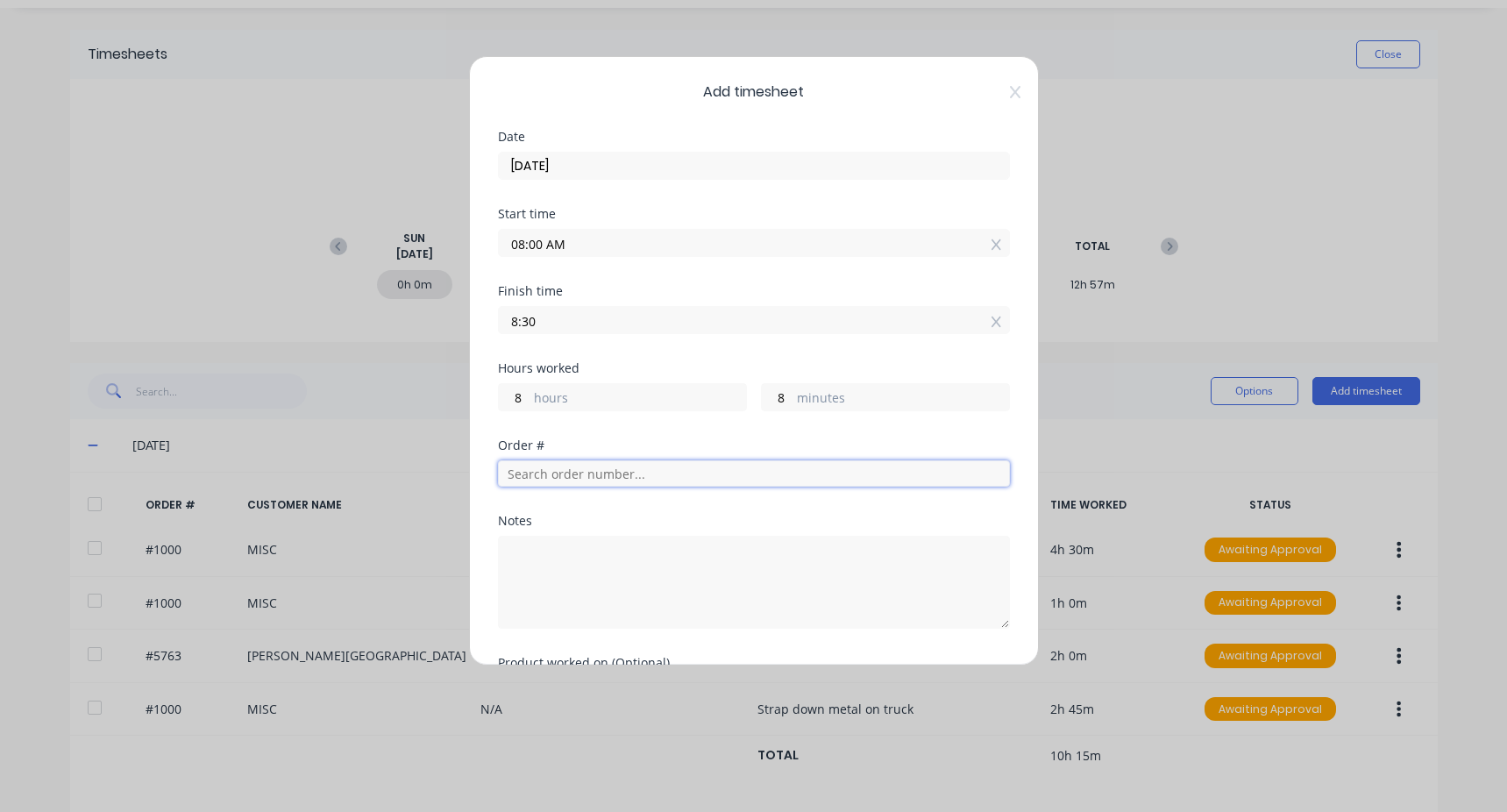
type input "0"
type input "30"
click at [599, 481] on input "text" at bounding box center [754, 474] width 512 height 27
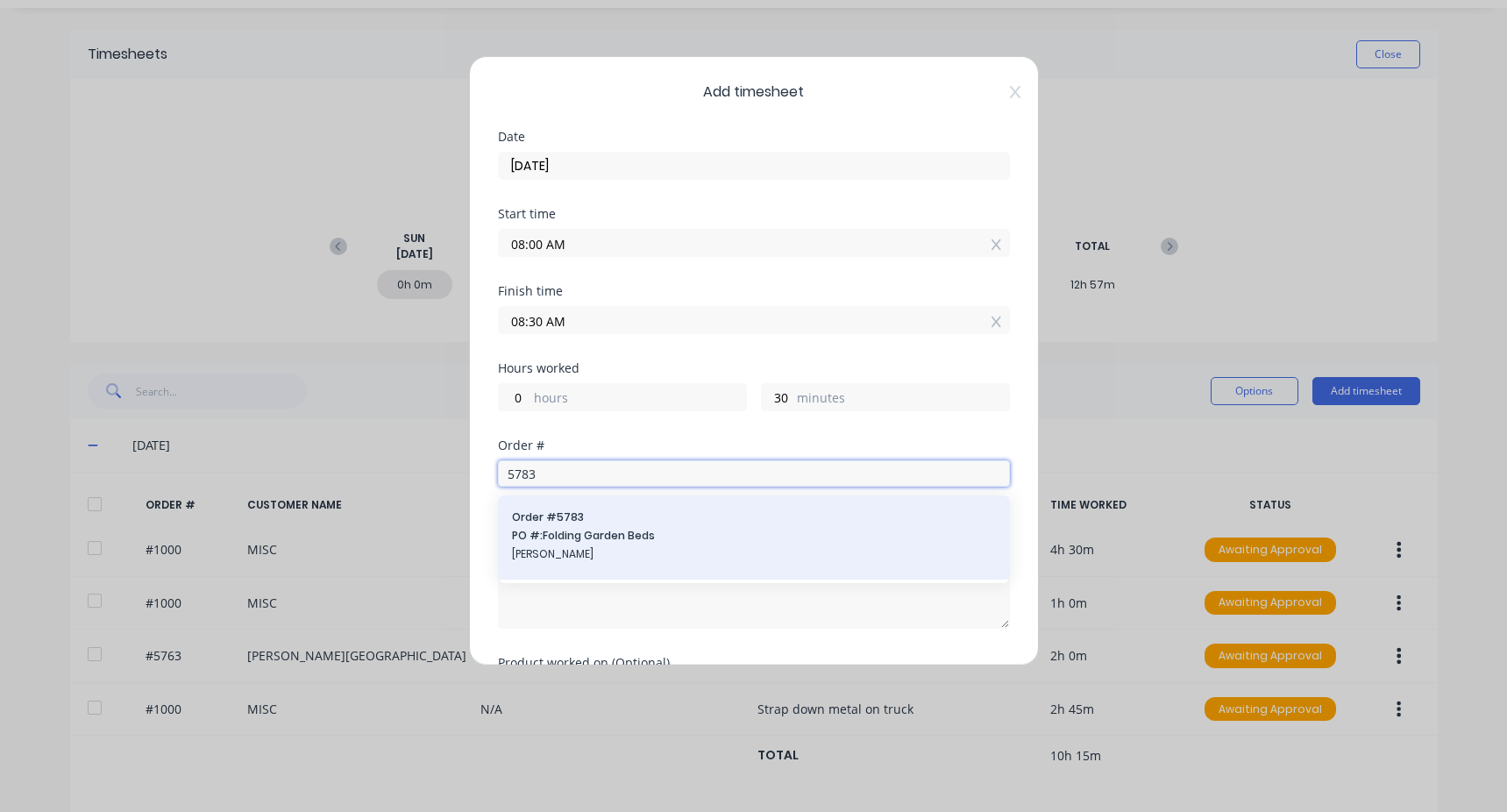
type input "5783"
click at [595, 511] on span "Order # 5783" at bounding box center [754, 517] width 484 height 16
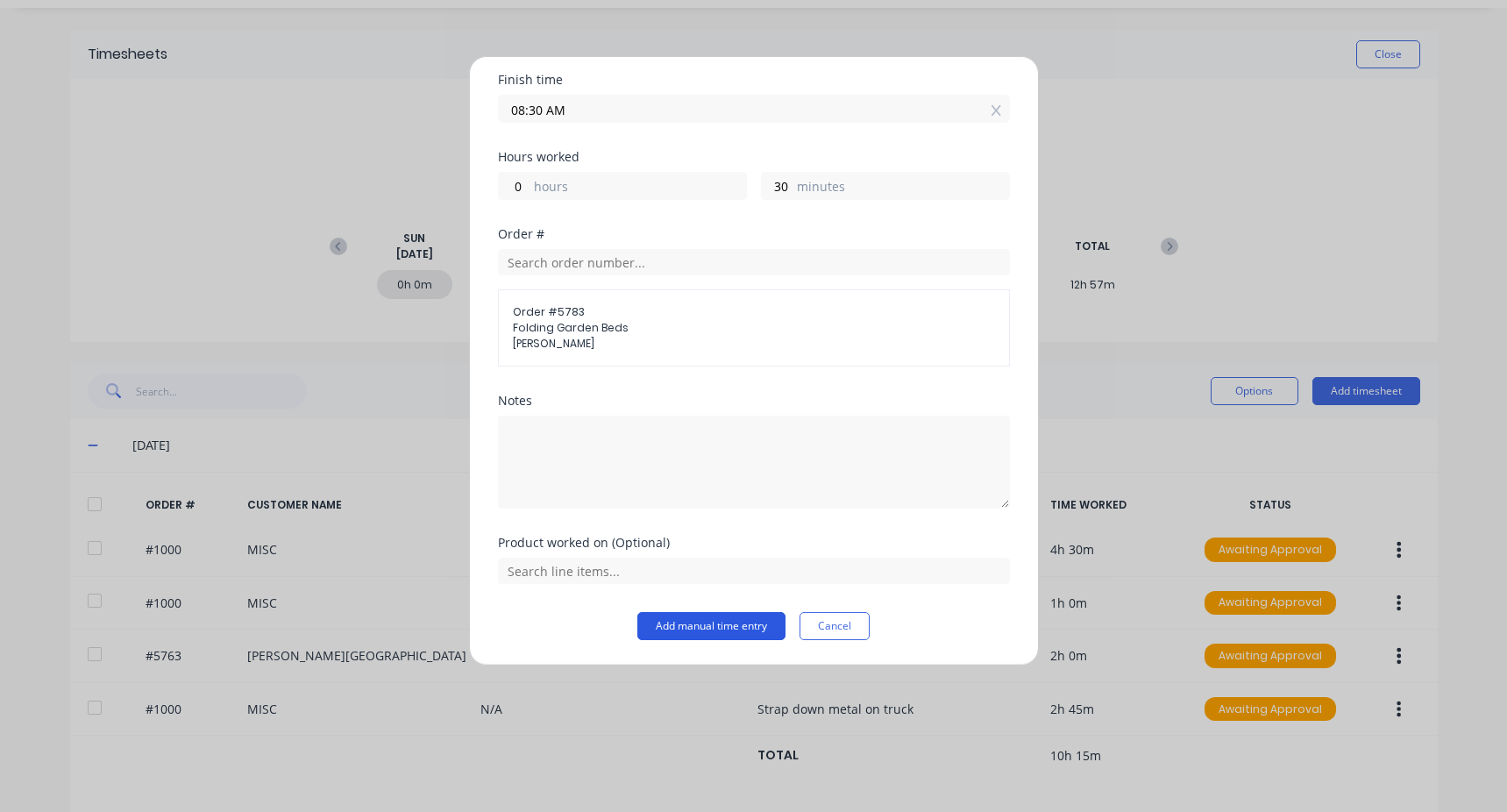
click at [706, 629] on button "Add manual time entry" at bounding box center [711, 626] width 148 height 28
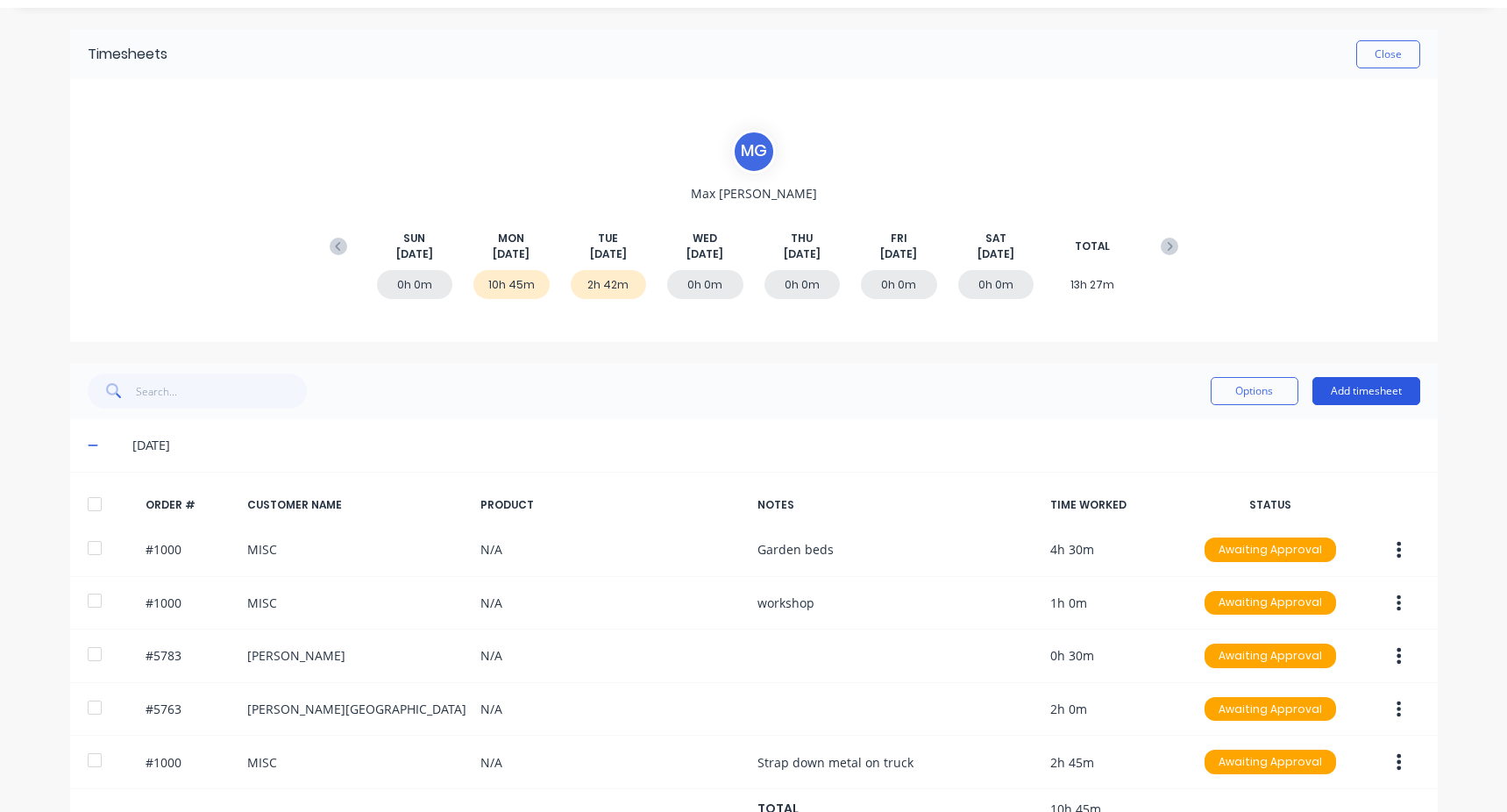
click at [1346, 394] on button "Add timesheet" at bounding box center [1366, 391] width 108 height 28
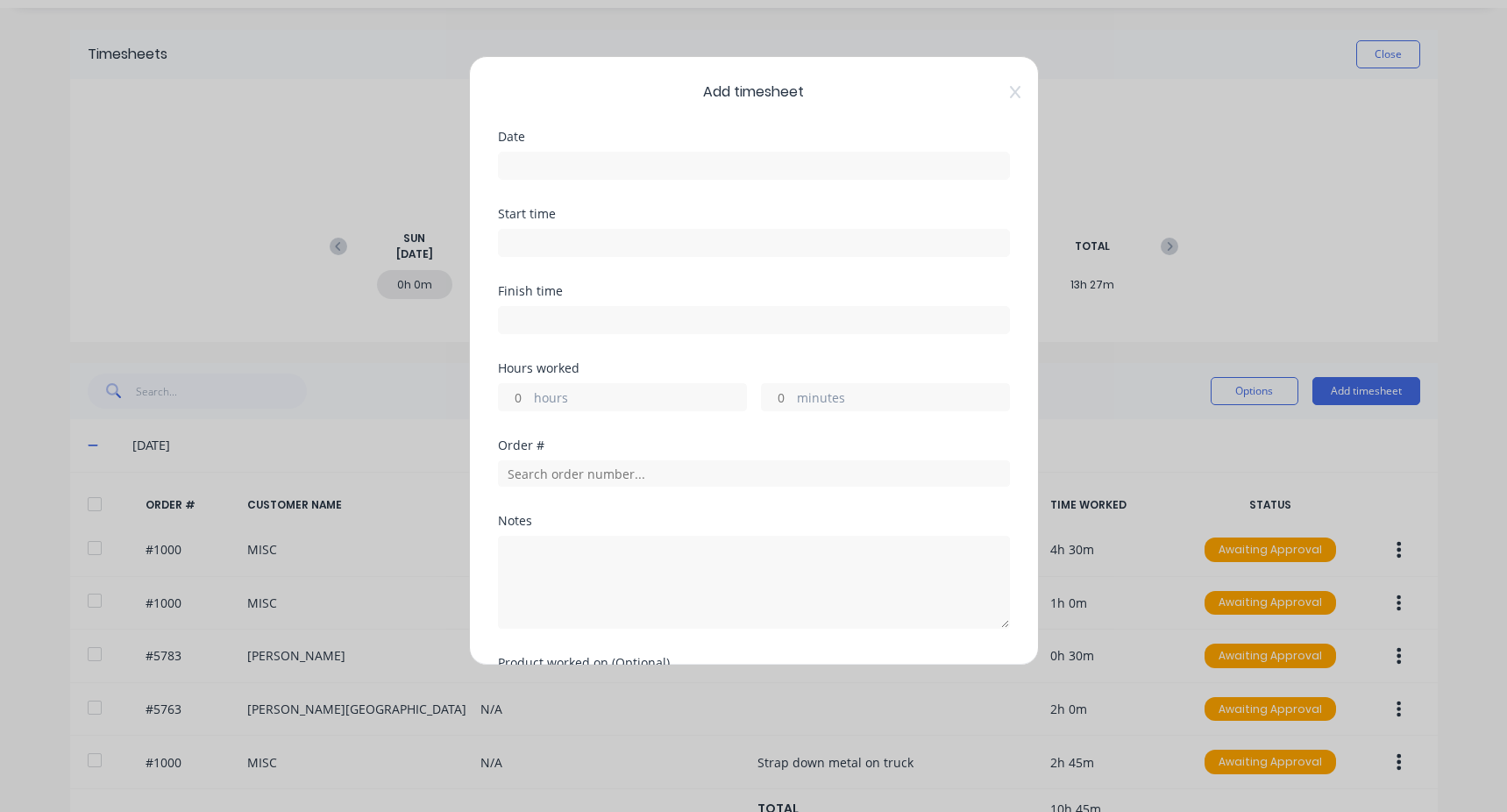
scroll to position [120, 0]
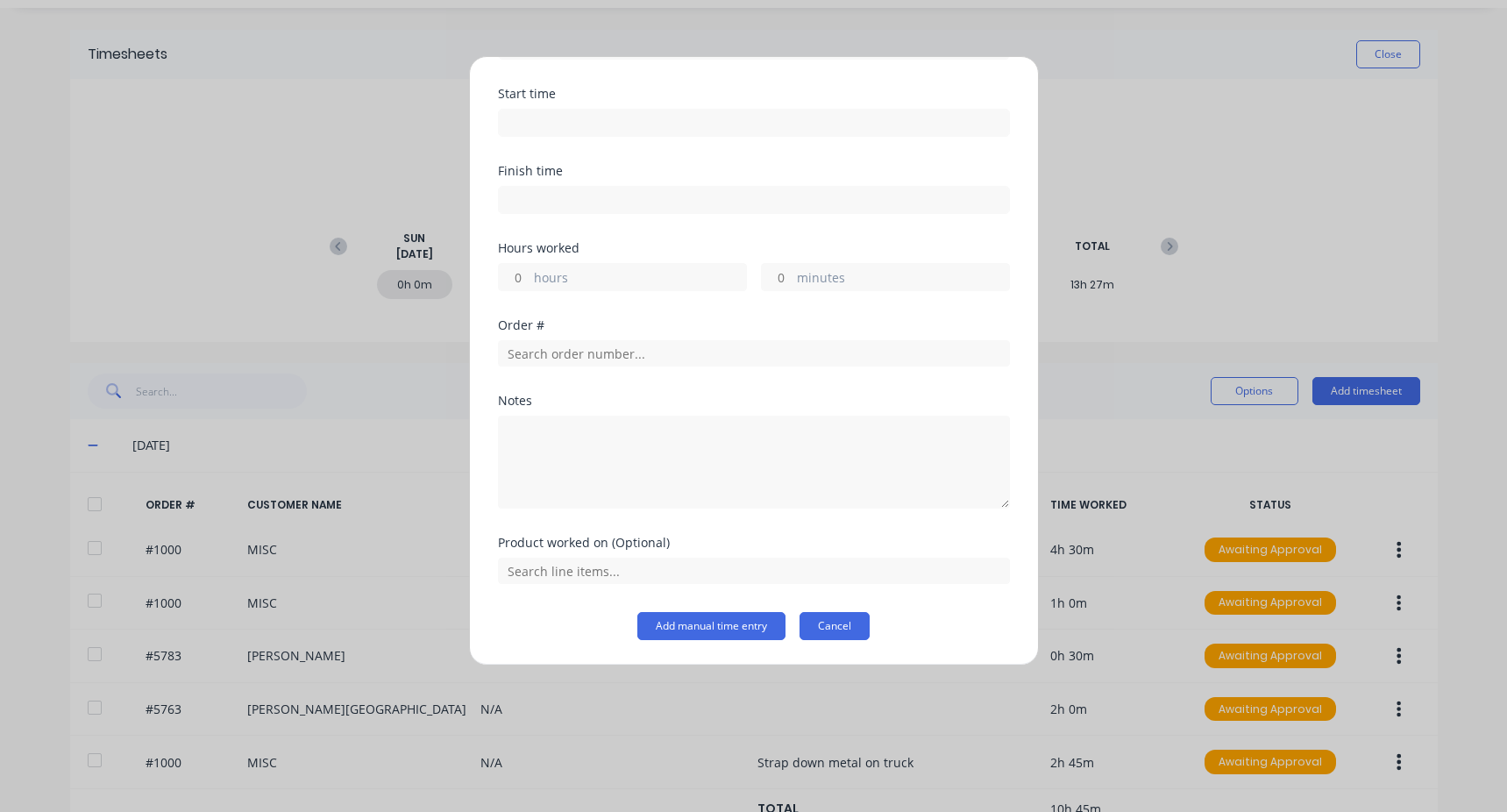
click at [823, 627] on button "Cancel" at bounding box center [834, 626] width 70 height 28
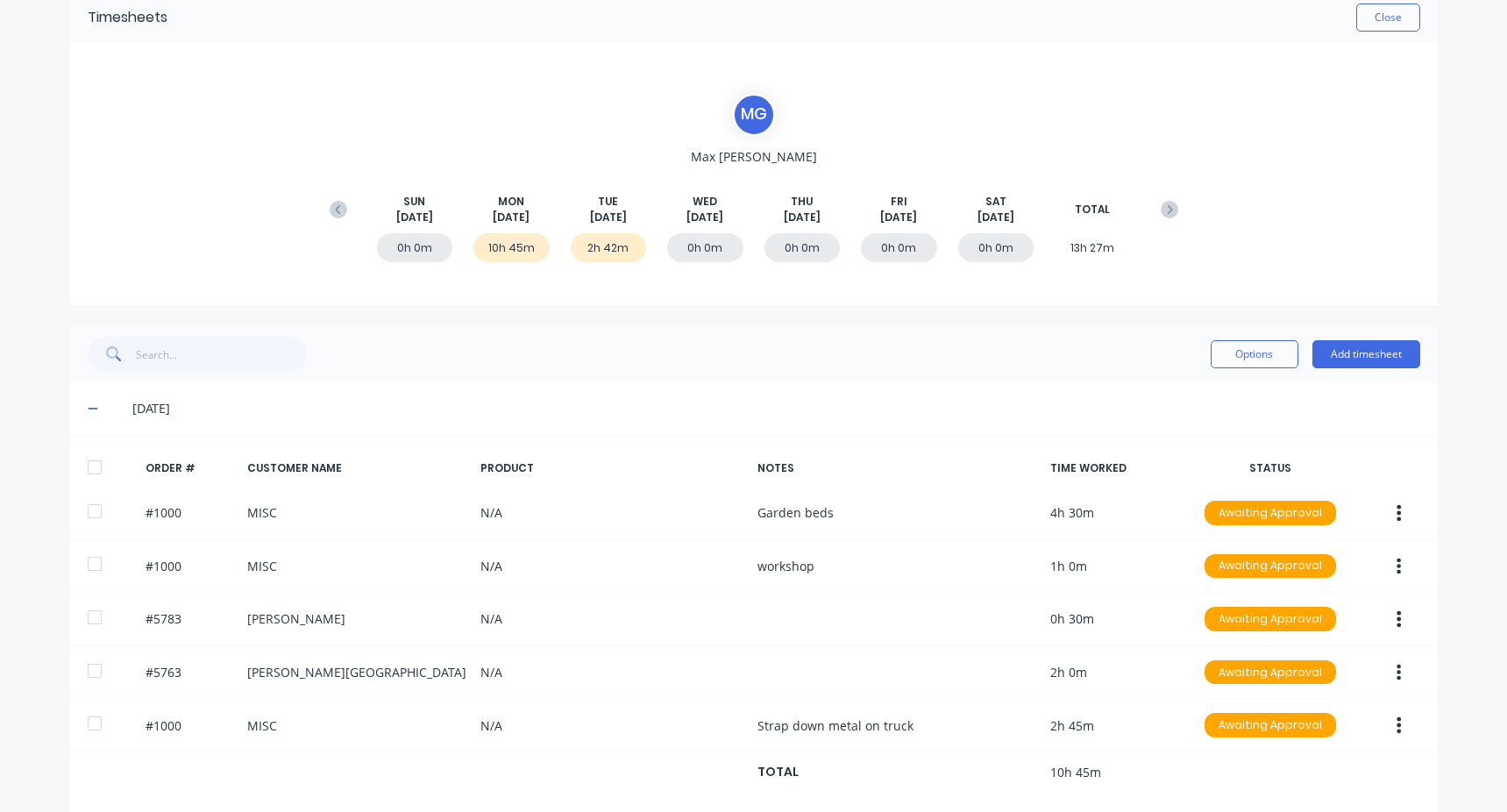
scroll to position [0, 0]
